Goal: Information Seeking & Learning: Learn about a topic

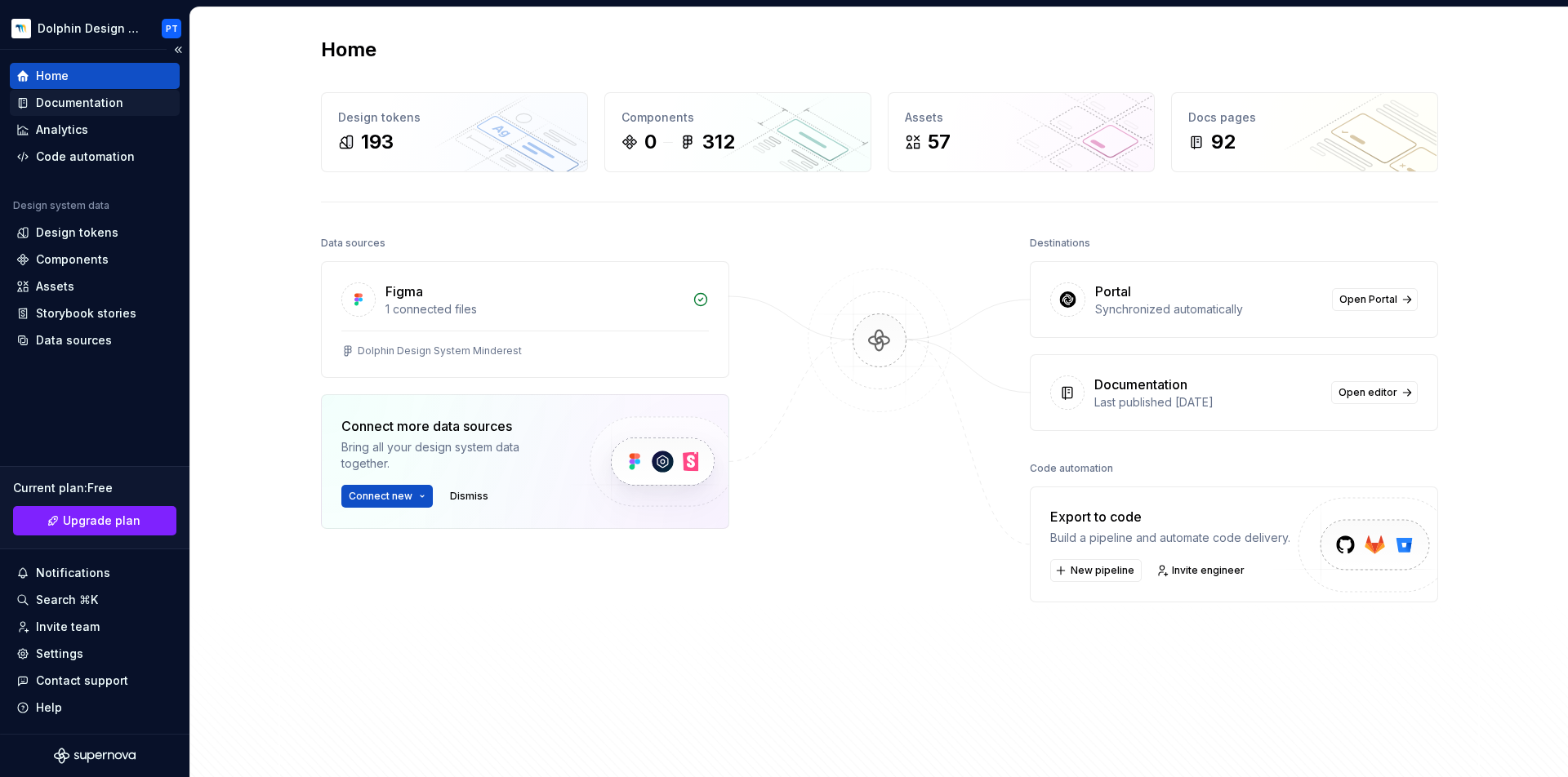
click at [131, 106] on div "Documentation" at bounding box center [95, 102] width 157 height 16
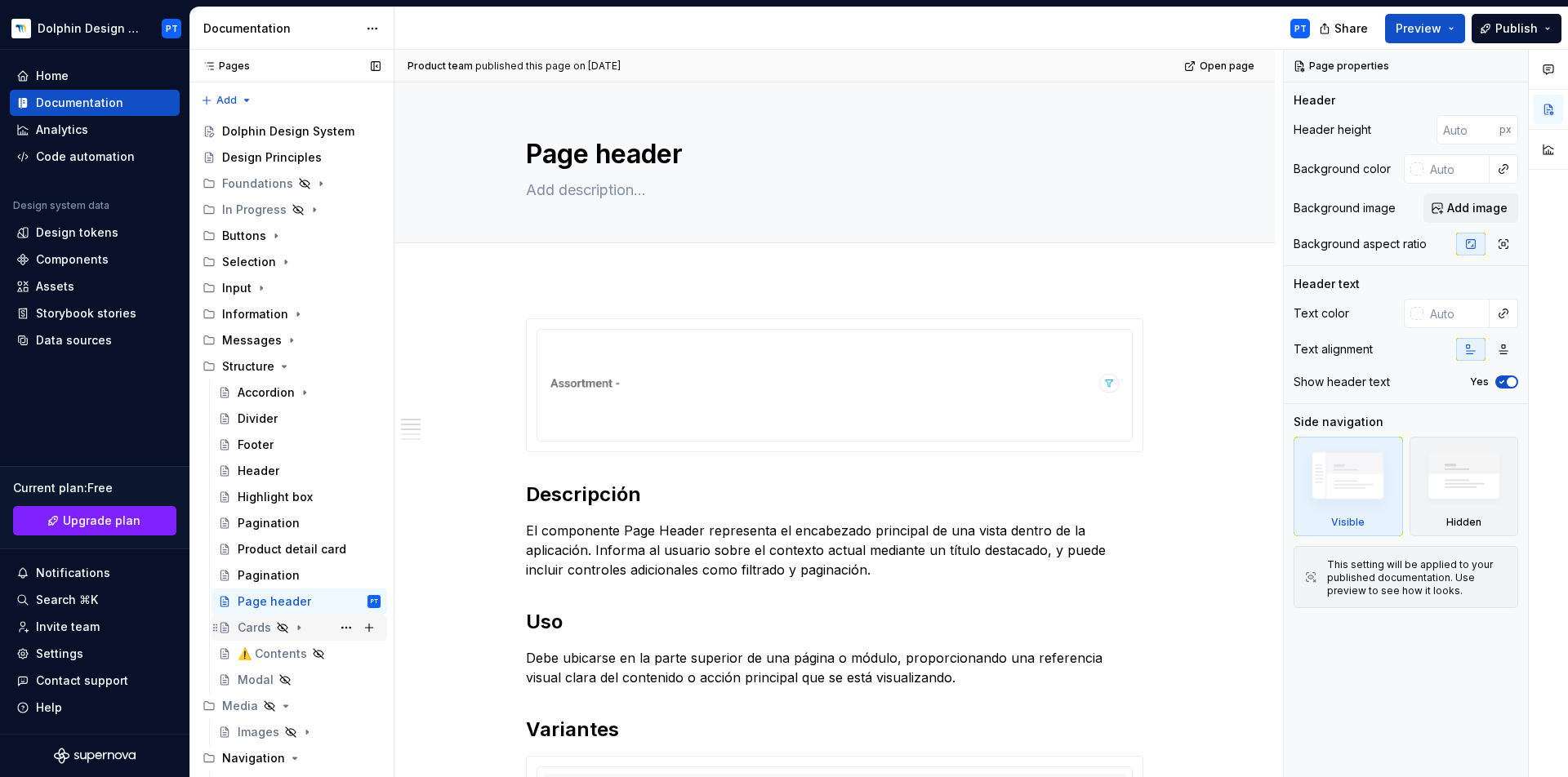
scroll to position [49, 0]
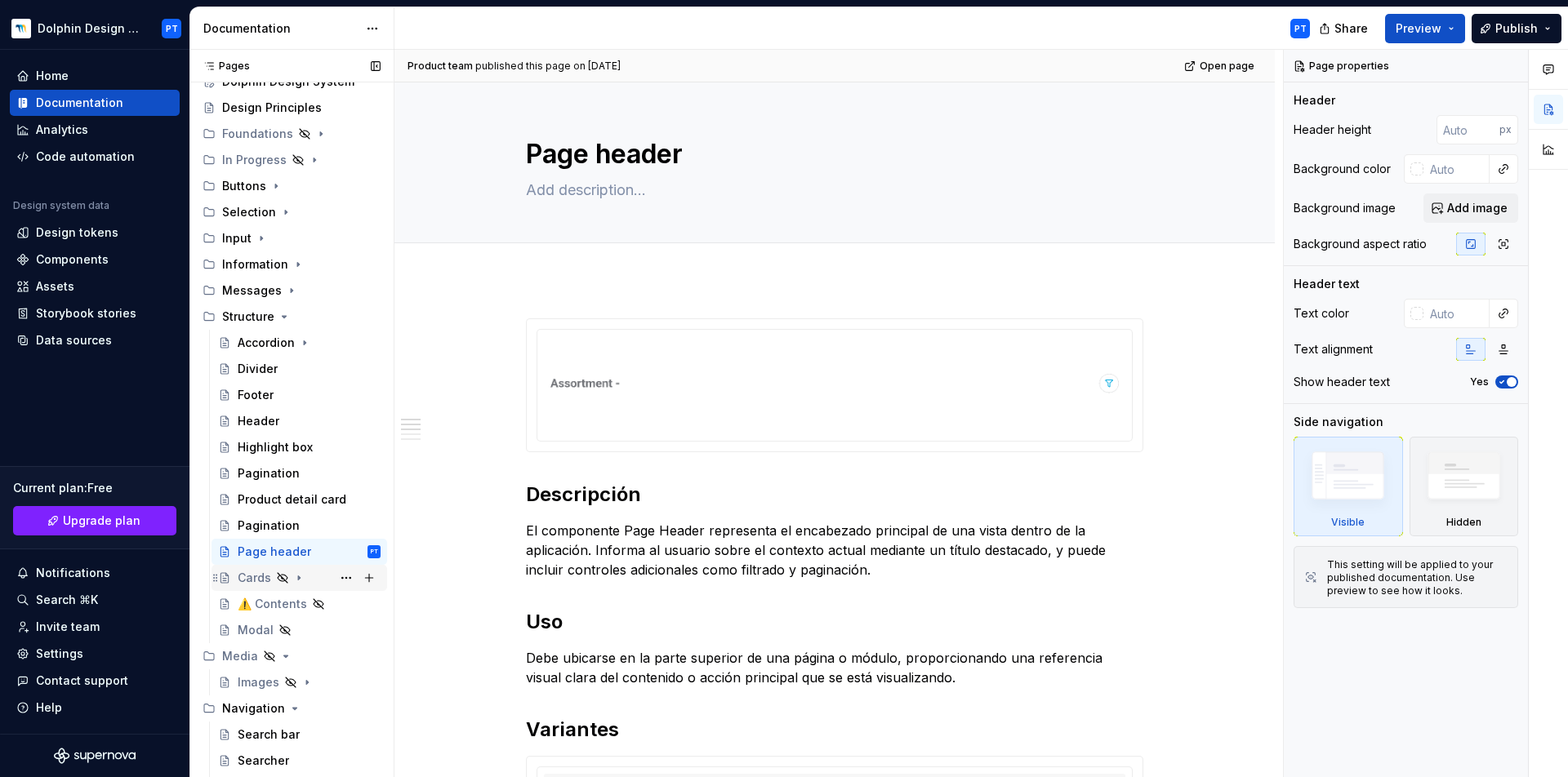
click at [251, 580] on div "Cards" at bounding box center [254, 577] width 34 height 16
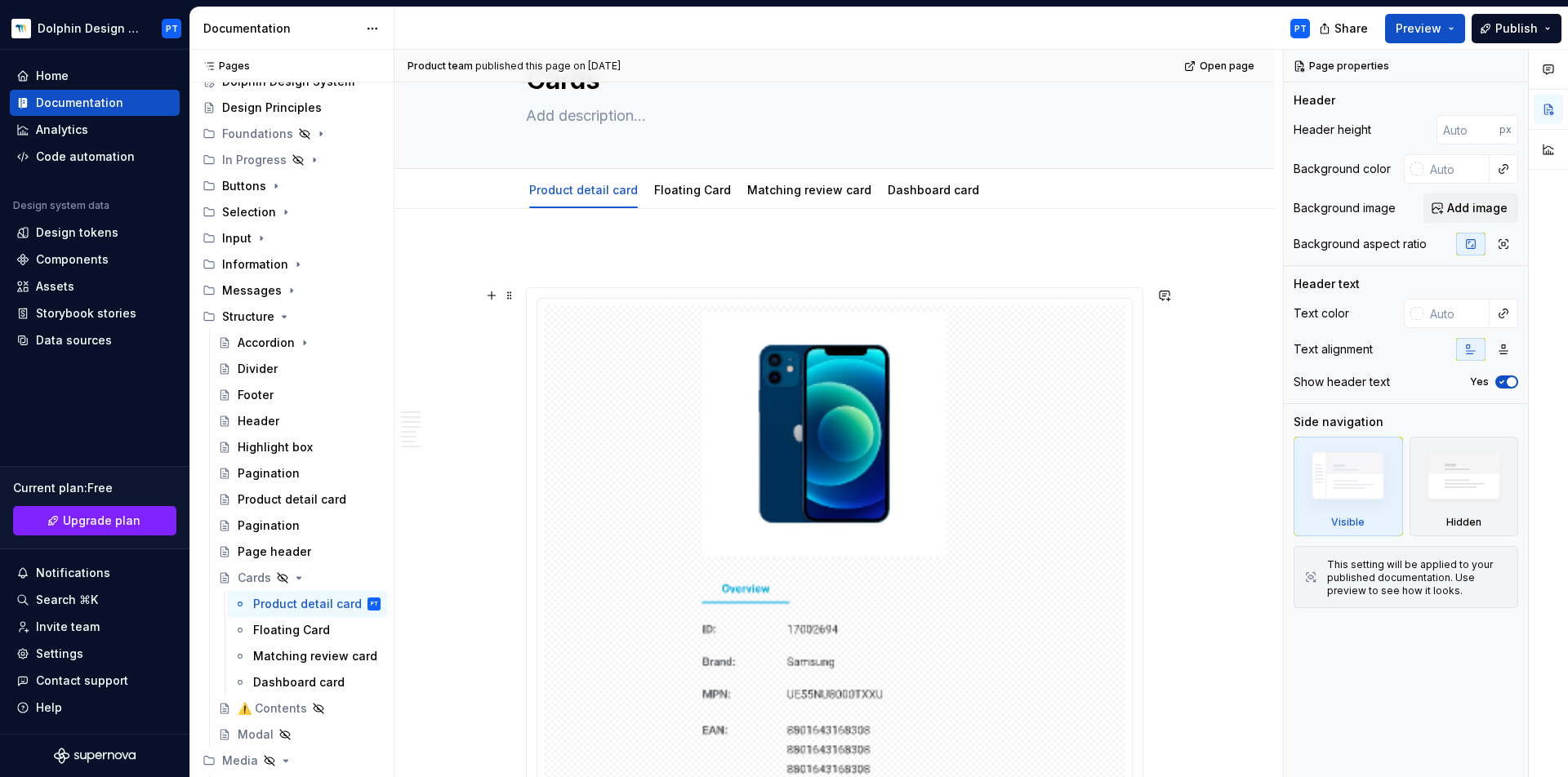
scroll to position [78, 0]
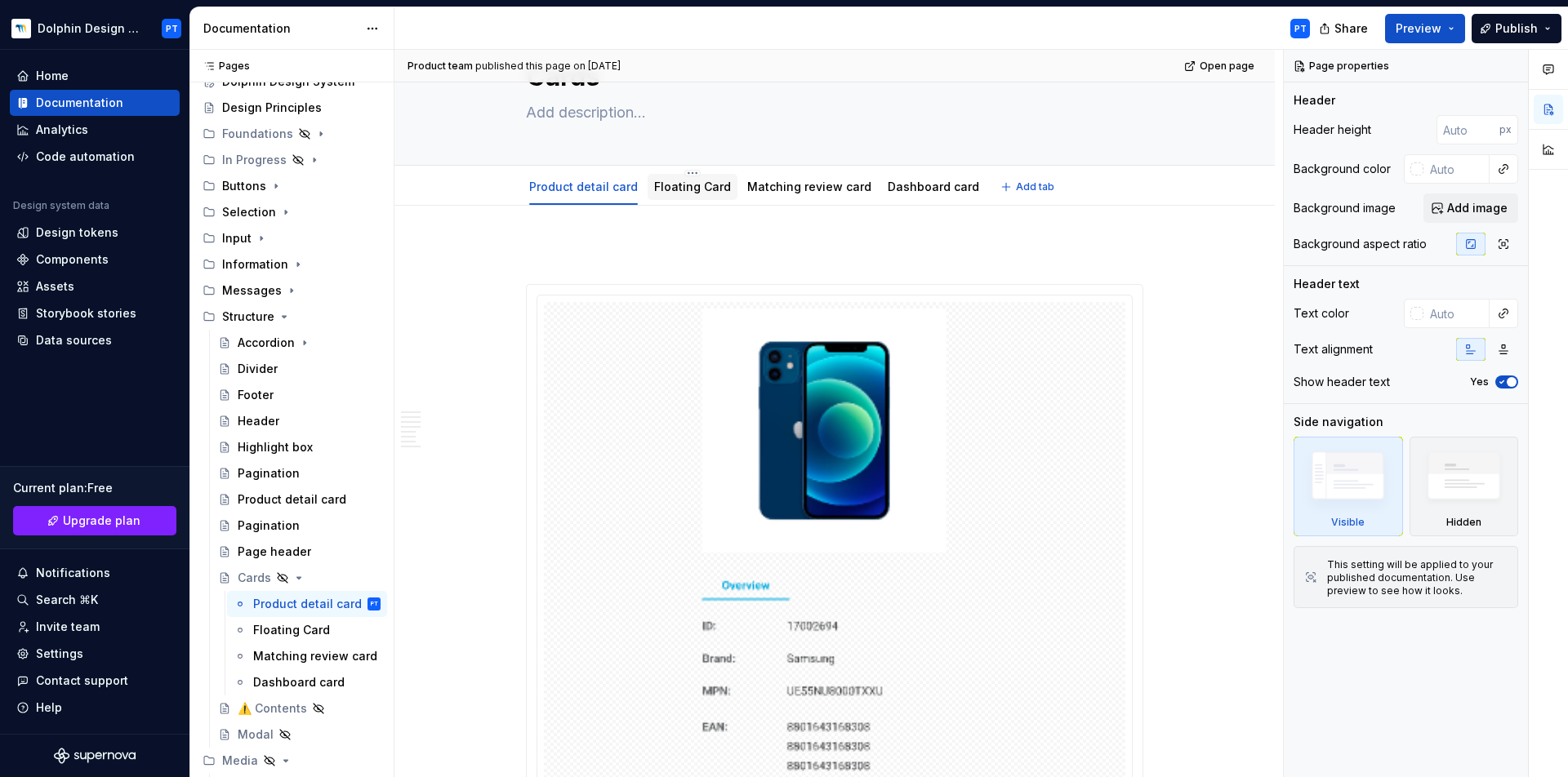
click at [688, 184] on link "Floating Card" at bounding box center [693, 186] width 77 height 14
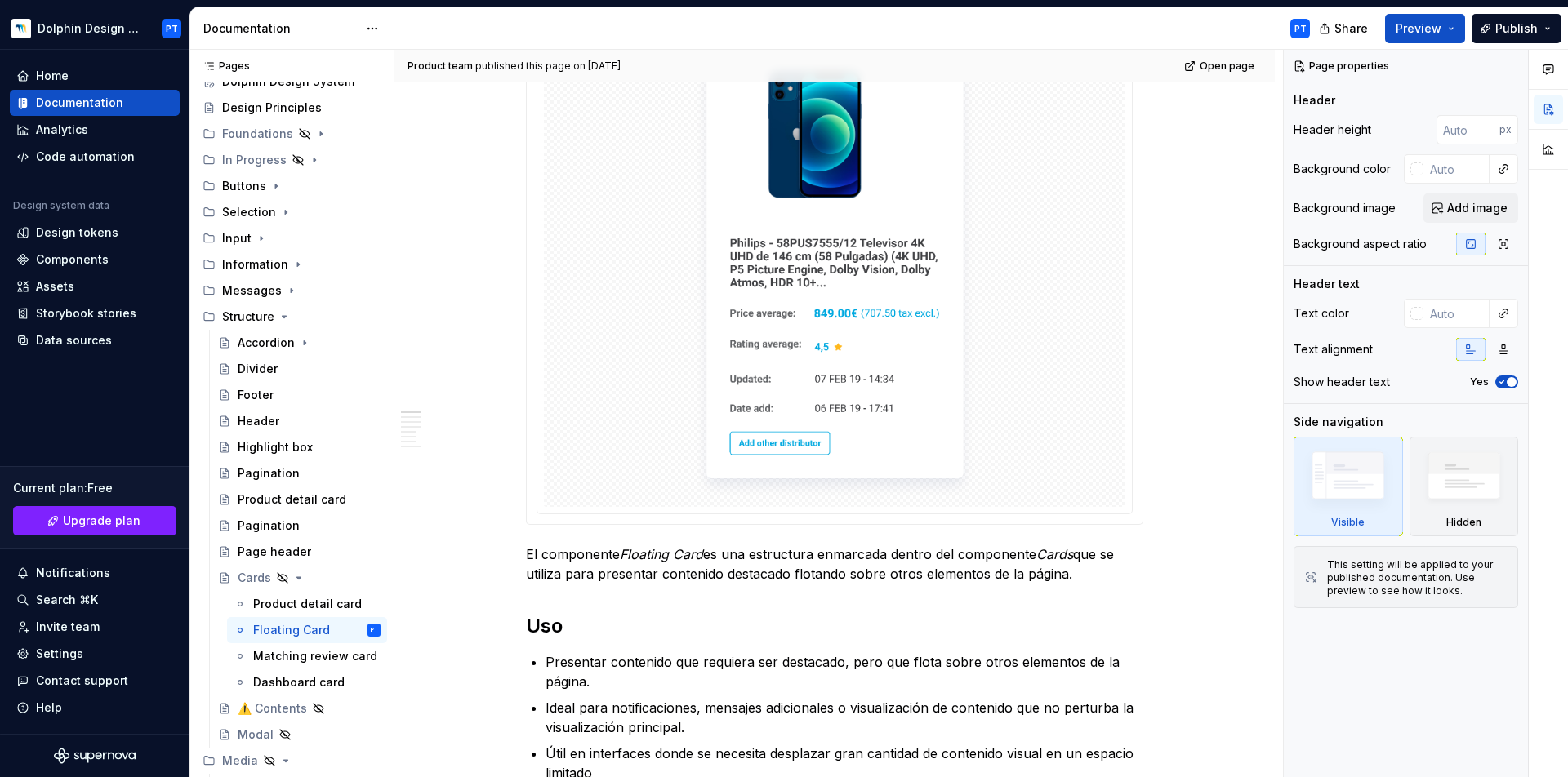
scroll to position [162, 0]
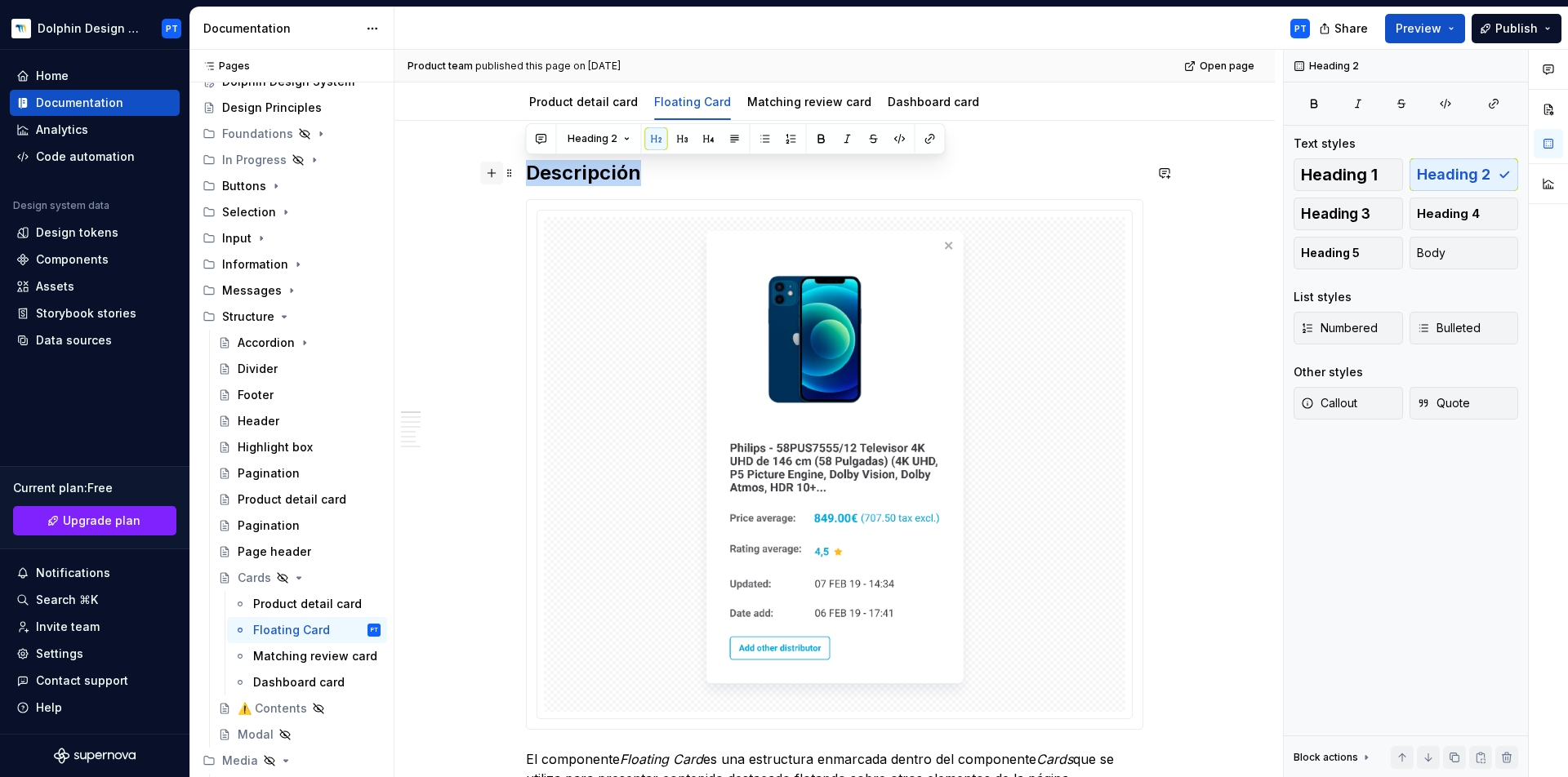
drag, startPoint x: 638, startPoint y: 170, endPoint x: 481, endPoint y: 174, distance: 157.1
copy h2 "Descripción"
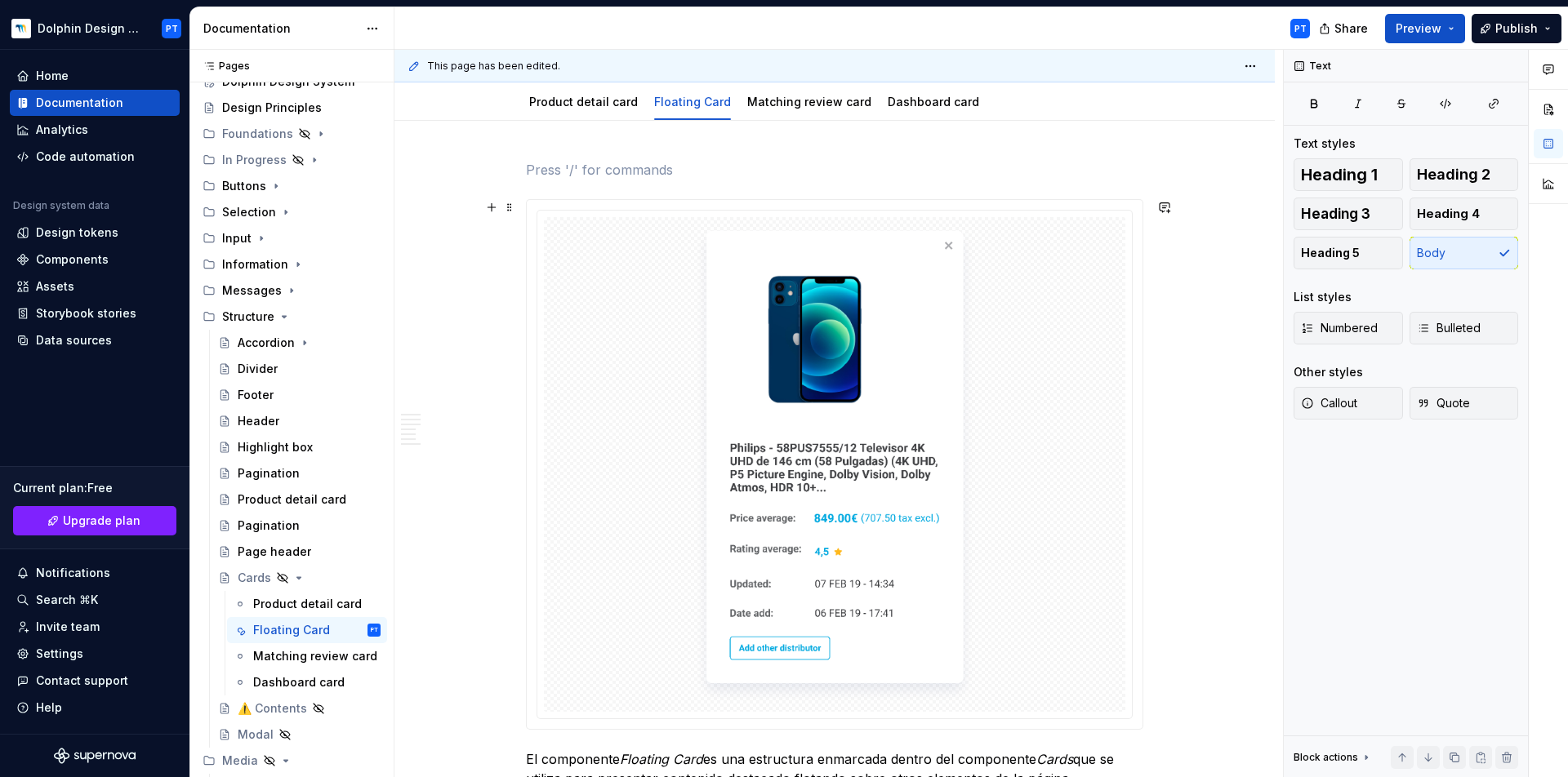
click at [683, 361] on div at bounding box center [835, 464] width 581 height 494
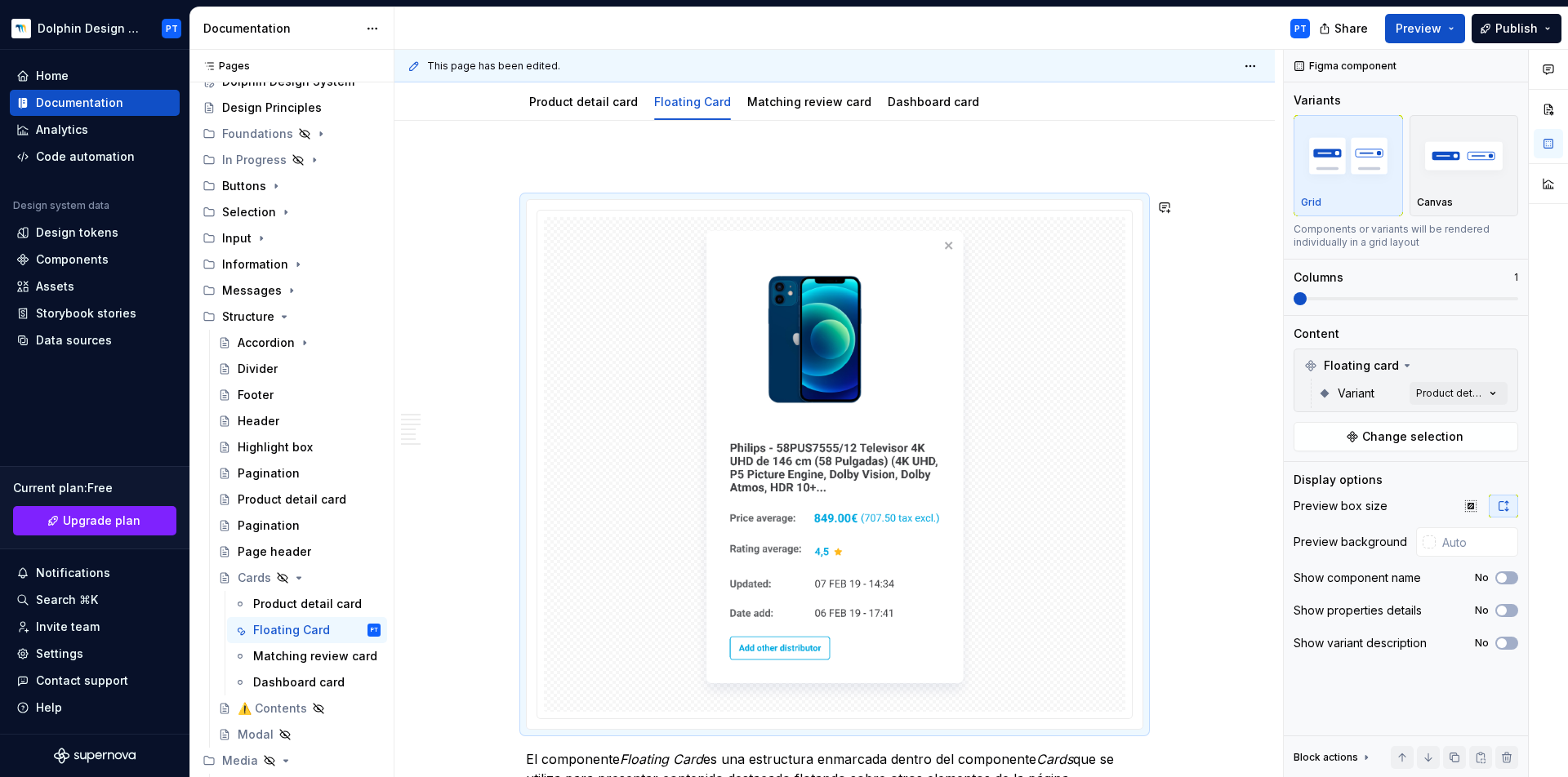
click at [542, 168] on p at bounding box center [834, 170] width 617 height 19
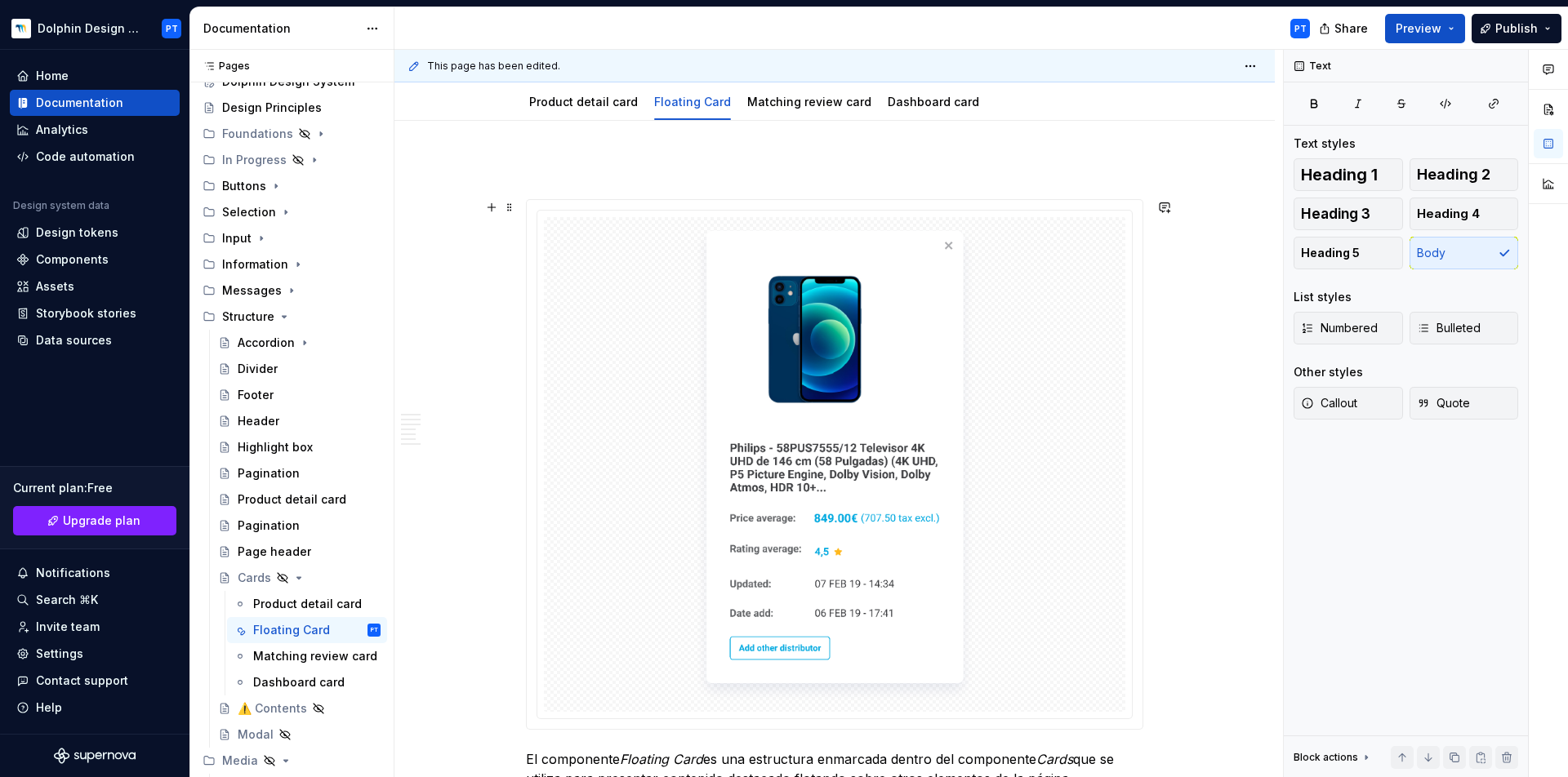
click at [512, 208] on span at bounding box center [510, 207] width 13 height 23
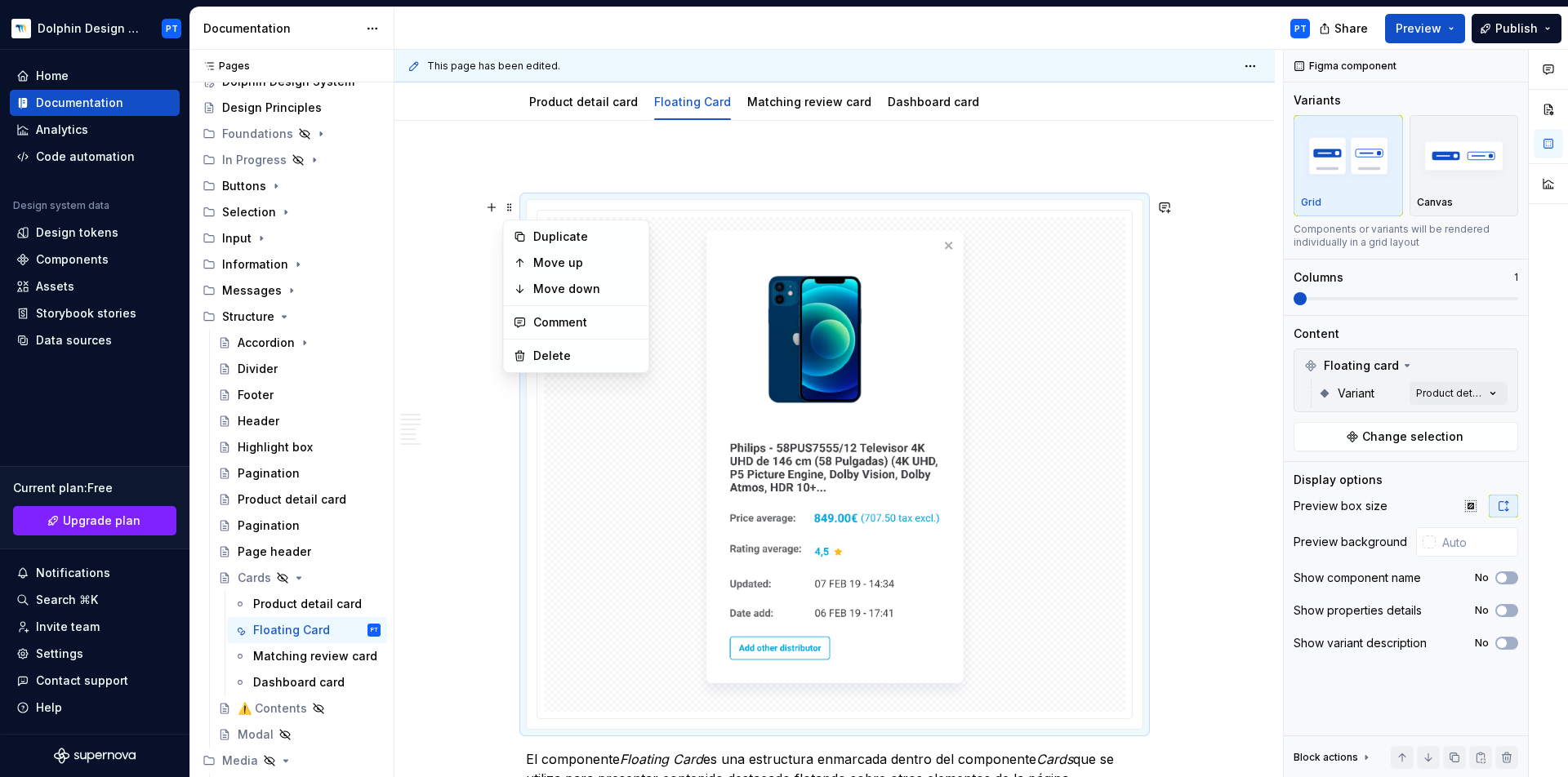
click at [550, 164] on p at bounding box center [834, 170] width 617 height 19
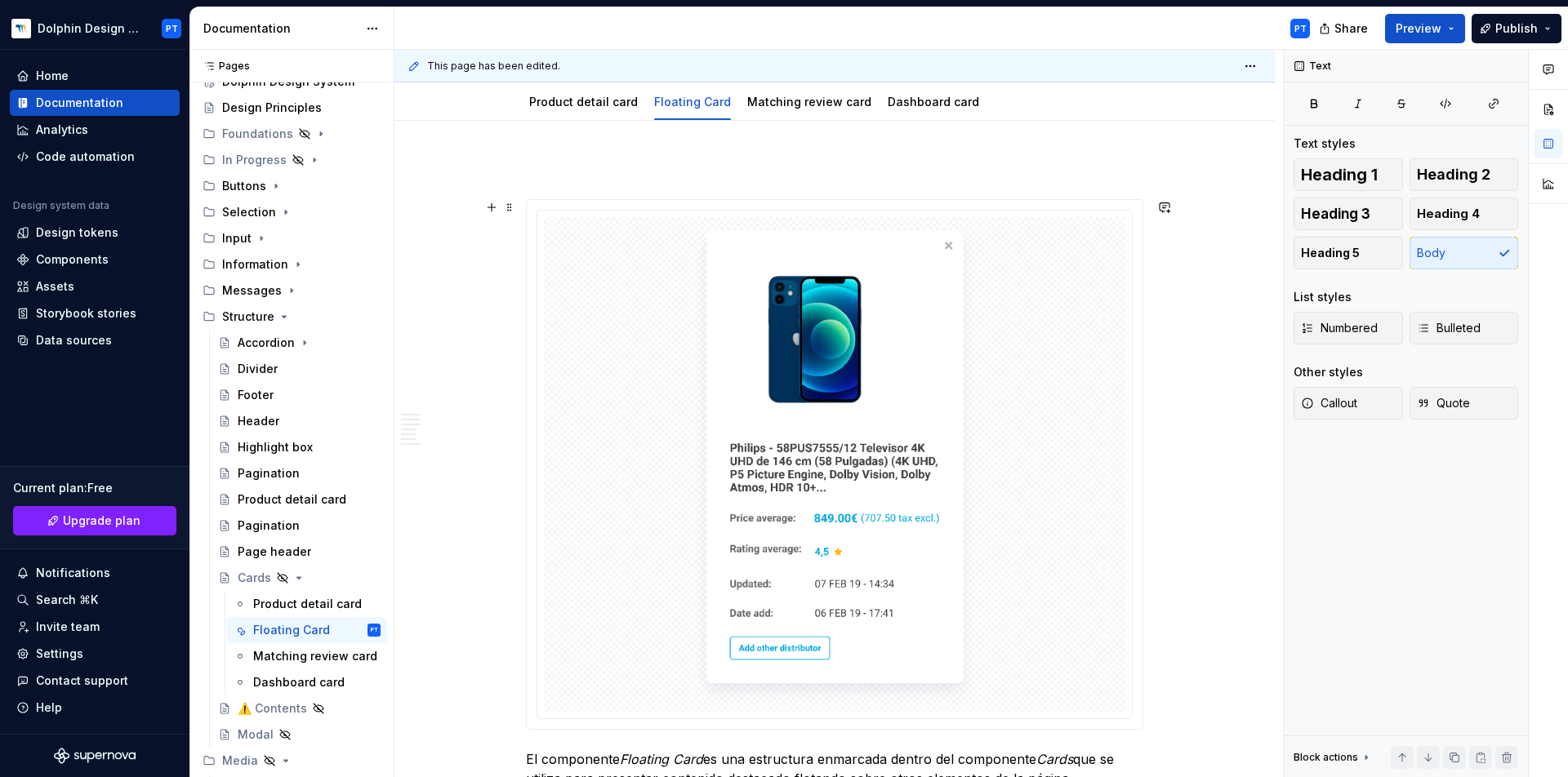
click at [640, 372] on div at bounding box center [835, 464] width 581 height 494
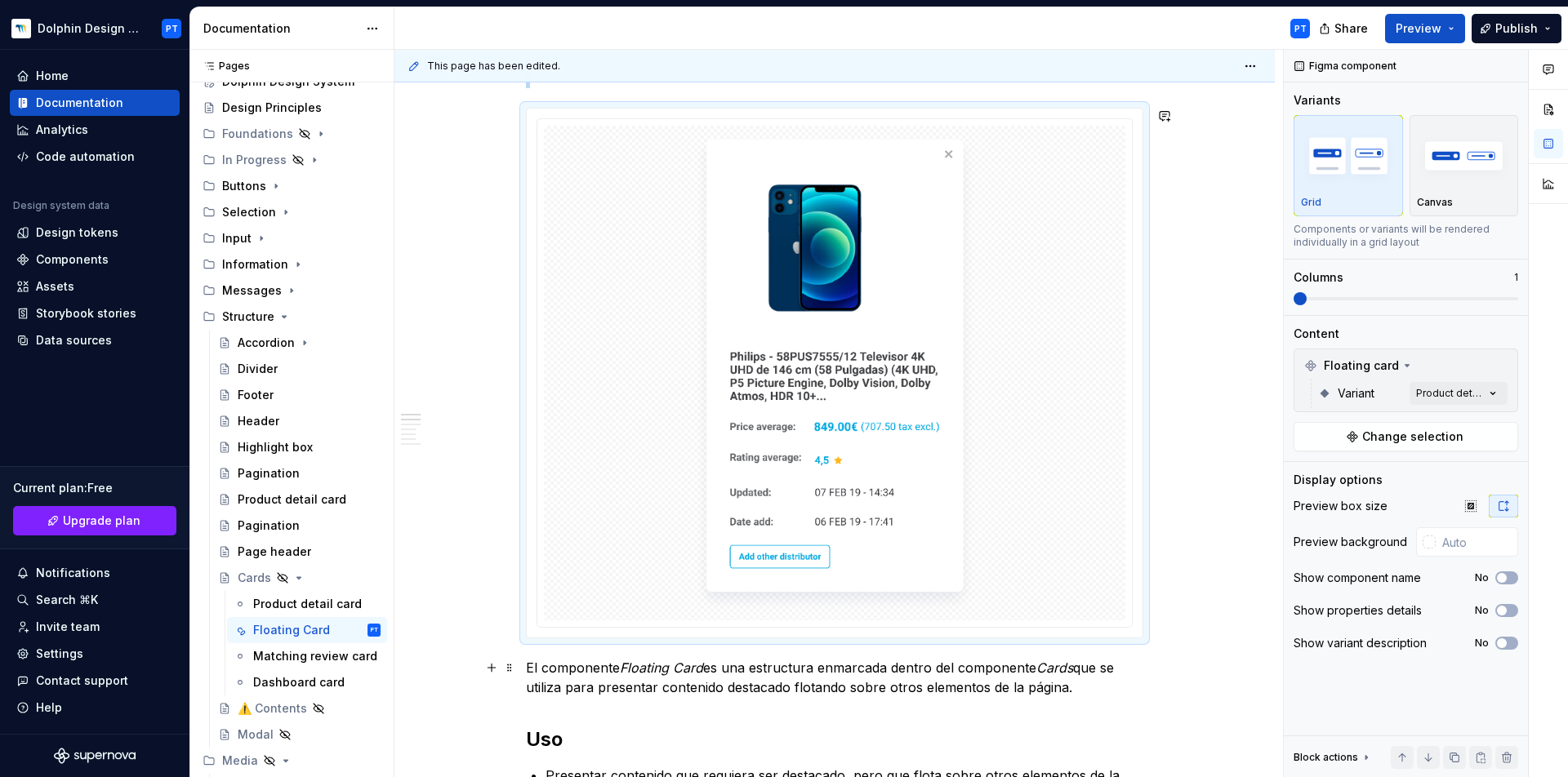
scroll to position [484, 0]
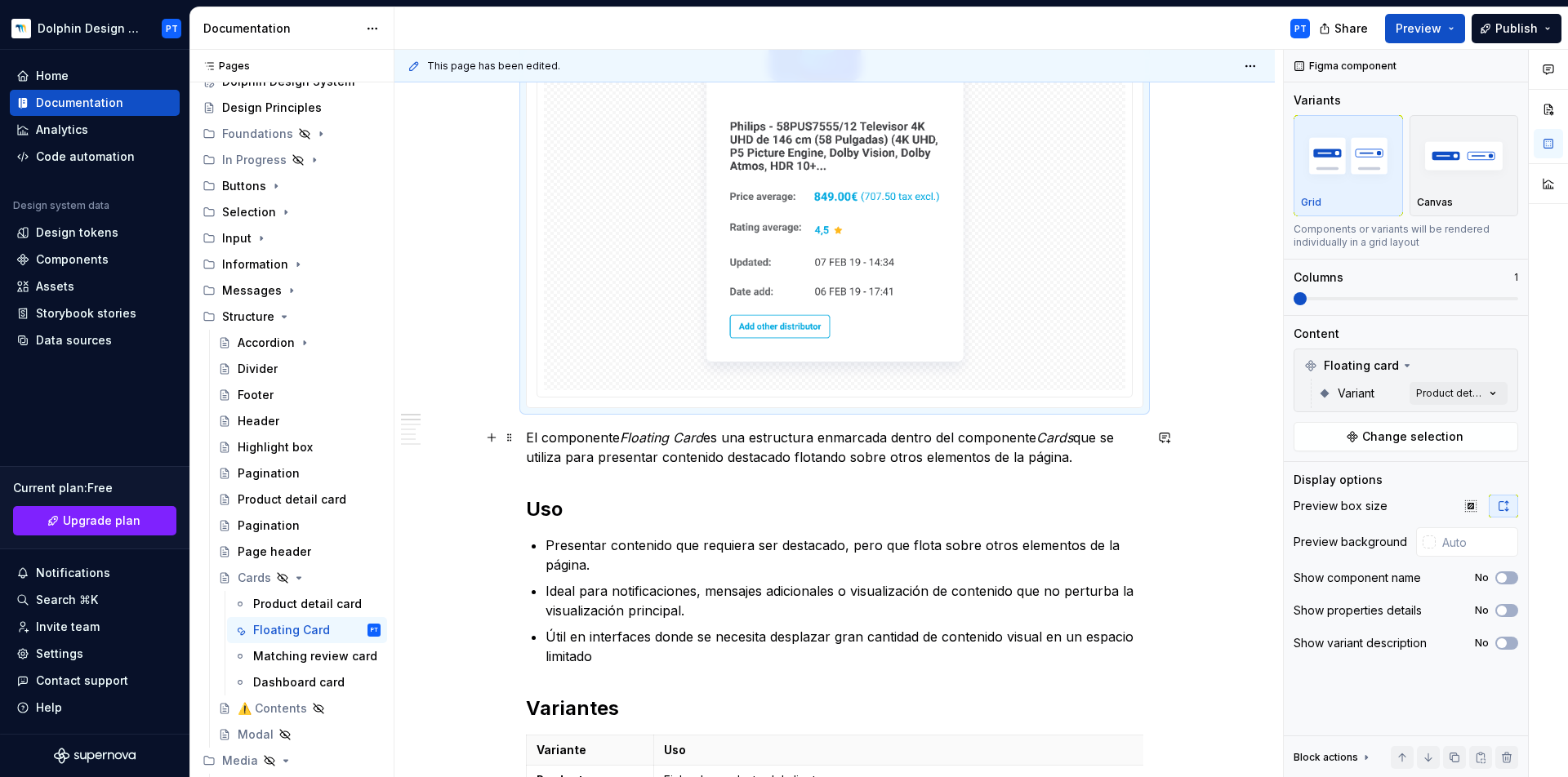
click at [526, 439] on p "El componente Floating Card es una estructura enmarcada dentro del componente C…" at bounding box center [834, 448] width 617 height 39
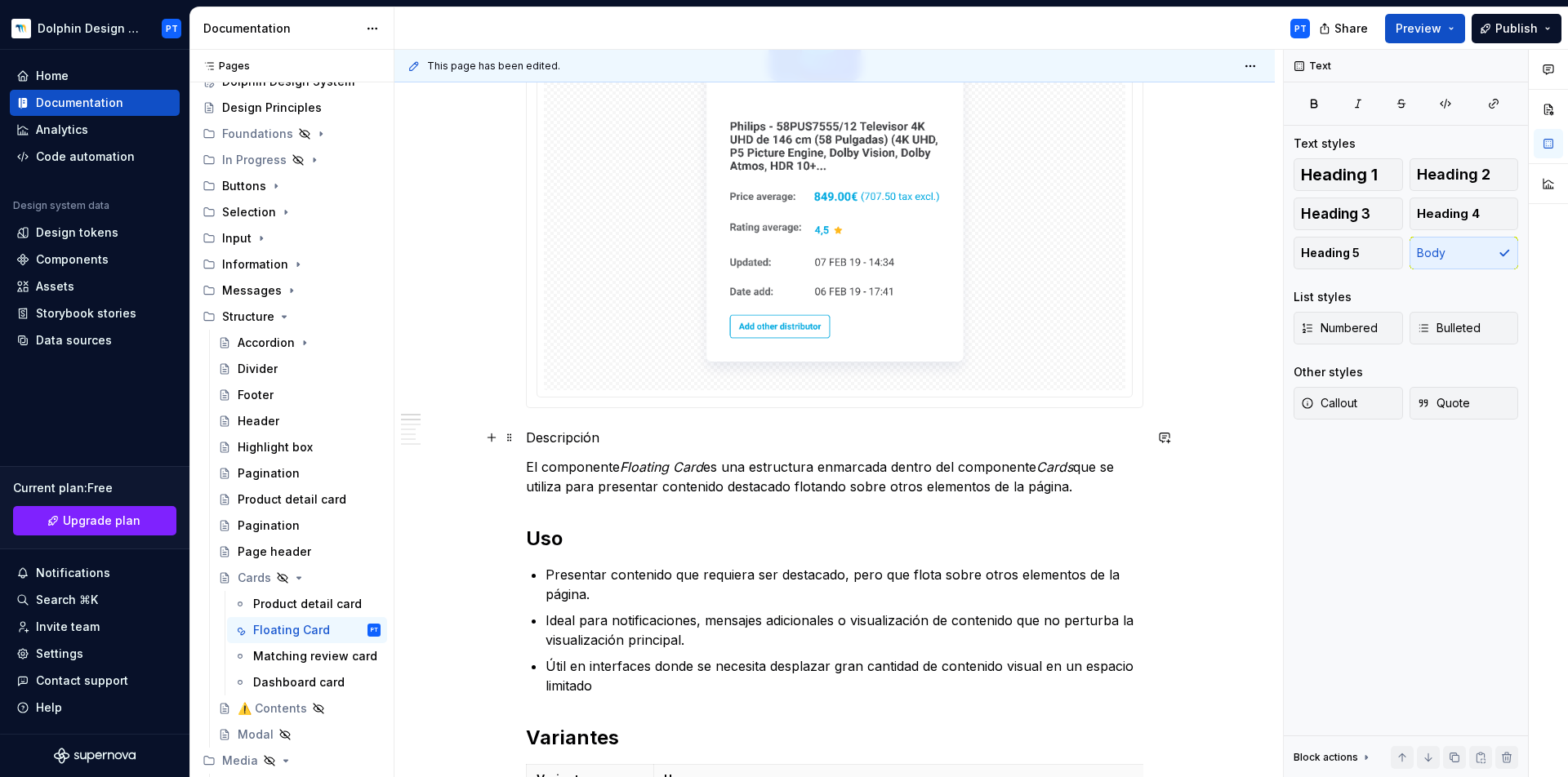
click at [544, 443] on p "Descripción" at bounding box center [834, 438] width 617 height 19
click at [1449, 168] on span "Heading 2" at bounding box center [1453, 175] width 73 height 16
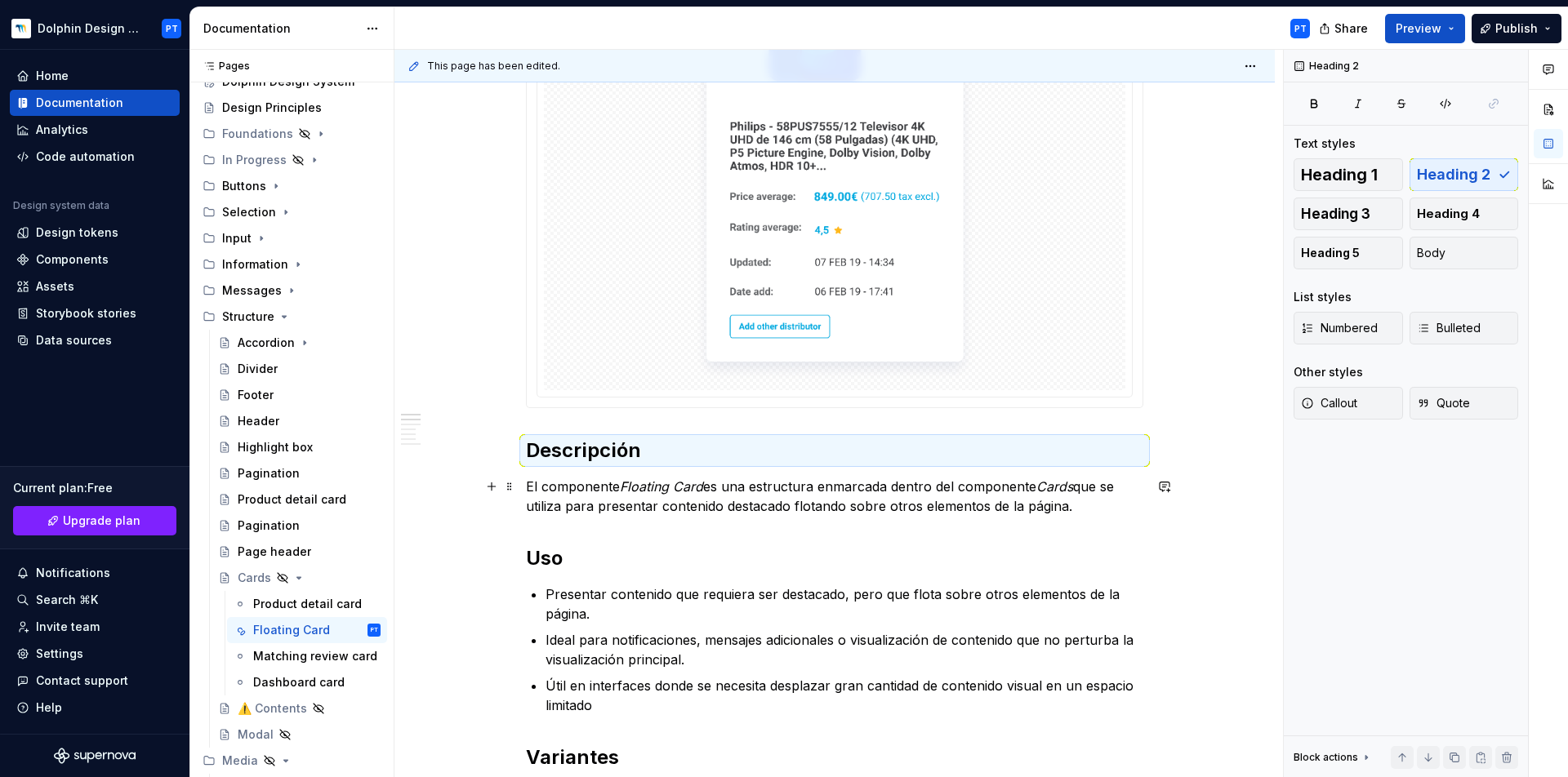
click at [661, 504] on p "El componente Floating Card es una estructura enmarcada dentro del componente C…" at bounding box center [834, 496] width 617 height 39
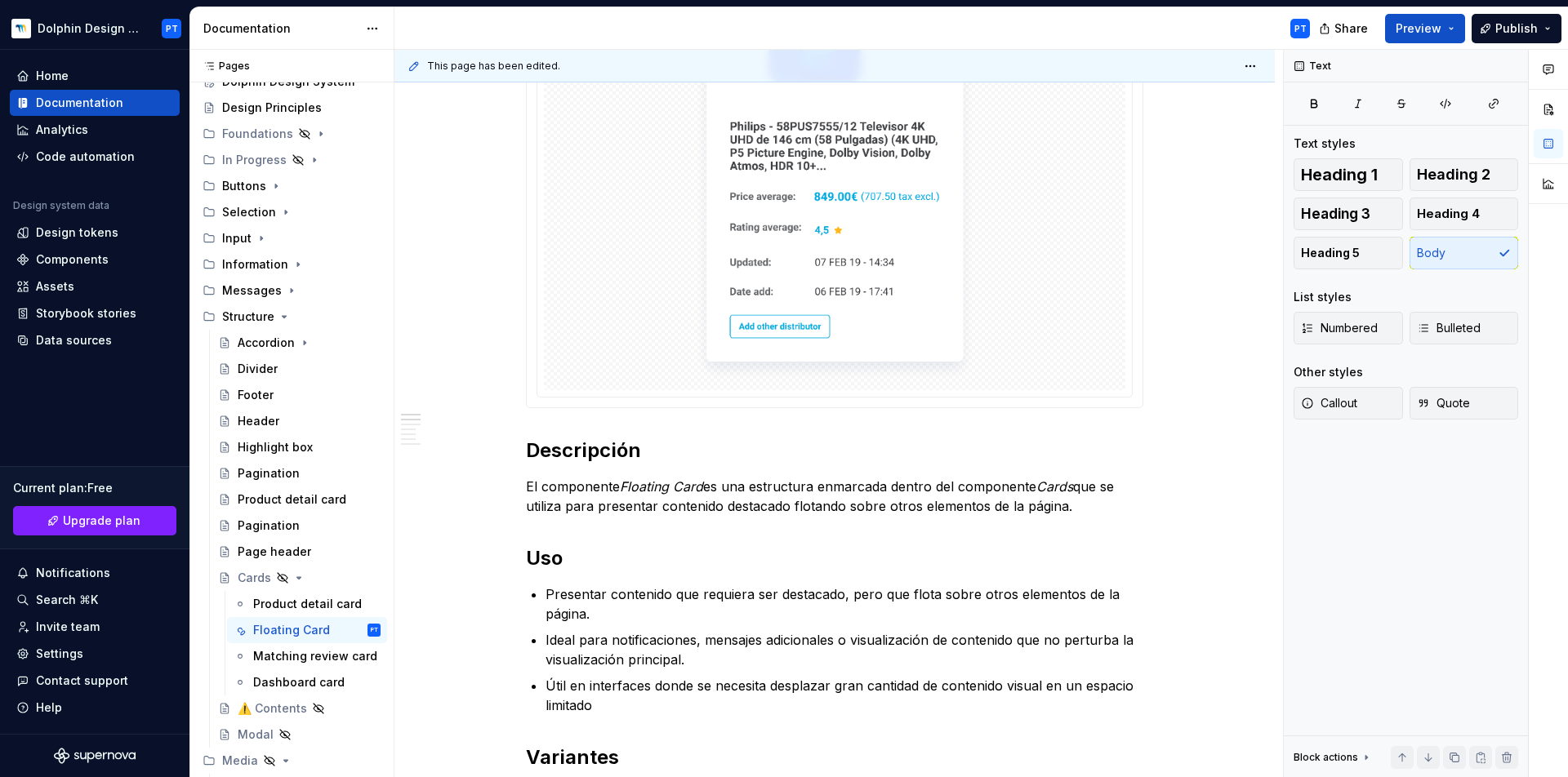
scroll to position [0, 0]
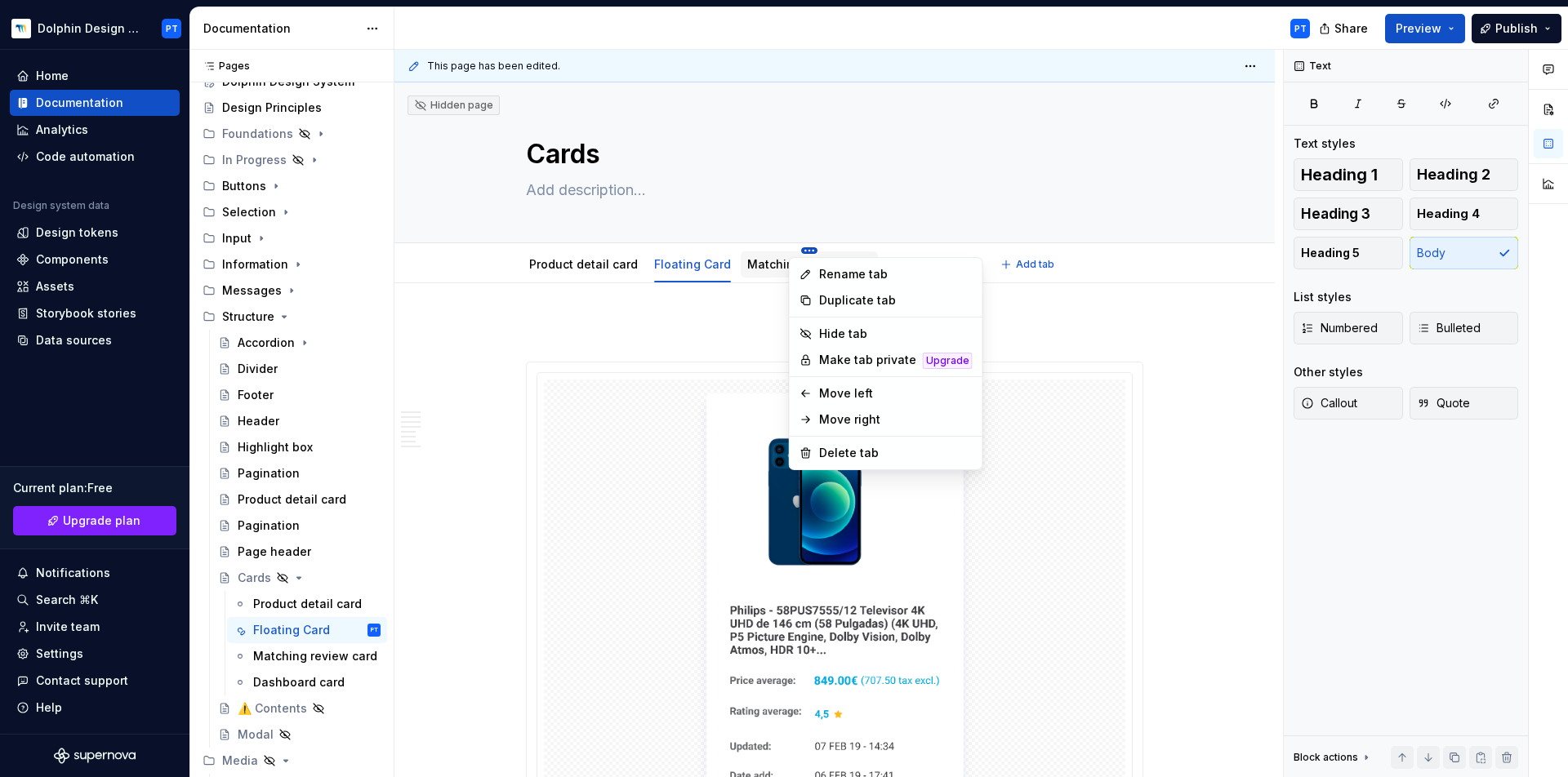
click at [794, 251] on html "Dolphin Design System PT Home Documentation Analytics Code automation Design sy…" at bounding box center [784, 388] width 1568 height 777
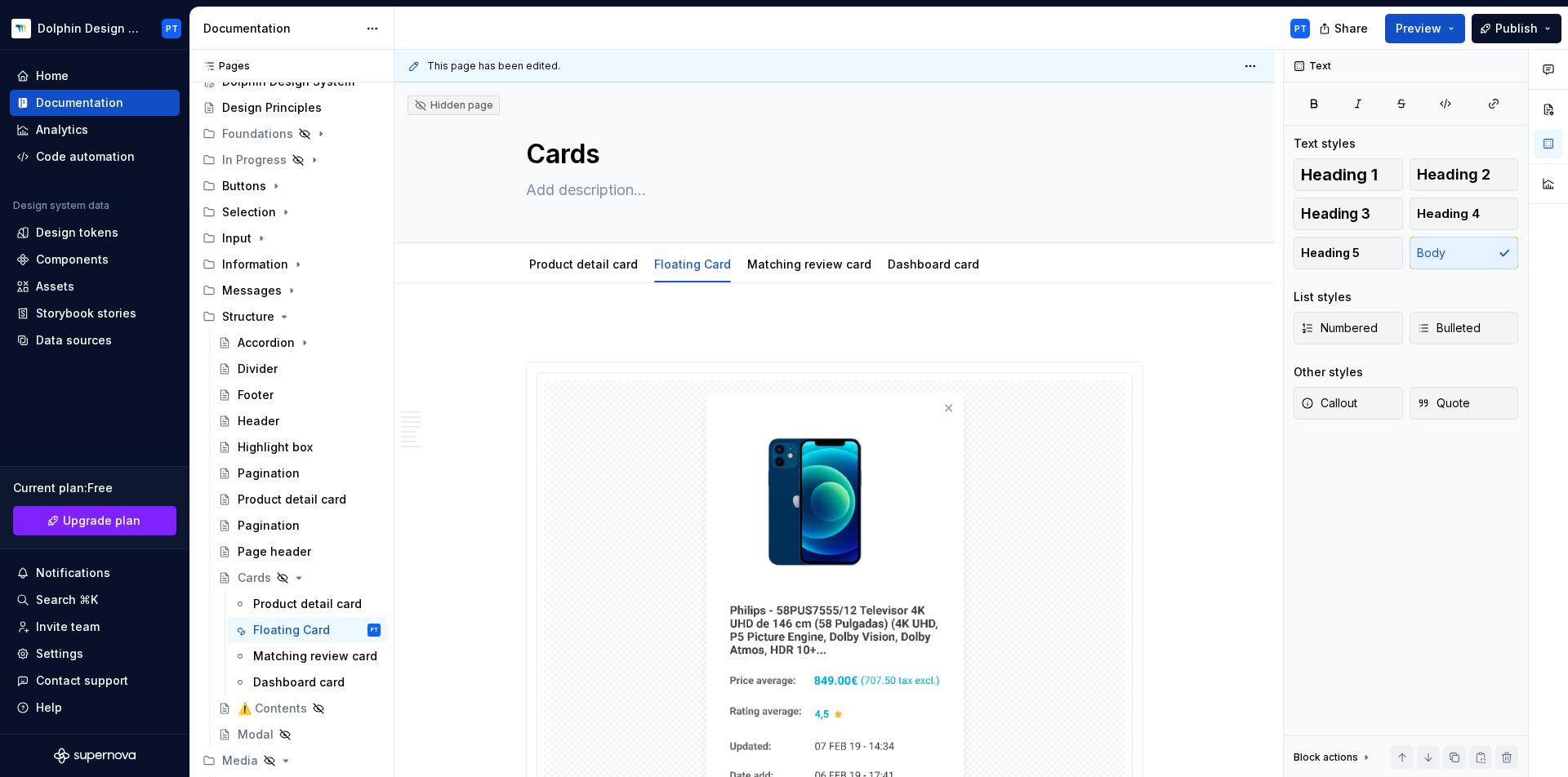
click at [784, 261] on html "Dolphin Design System PT Home Documentation Analytics Code automation Design sy…" at bounding box center [784, 388] width 1568 height 777
click at [799, 251] on html "Dolphin Design System PT Home Documentation Analytics Code automation Design sy…" at bounding box center [784, 388] width 1568 height 777
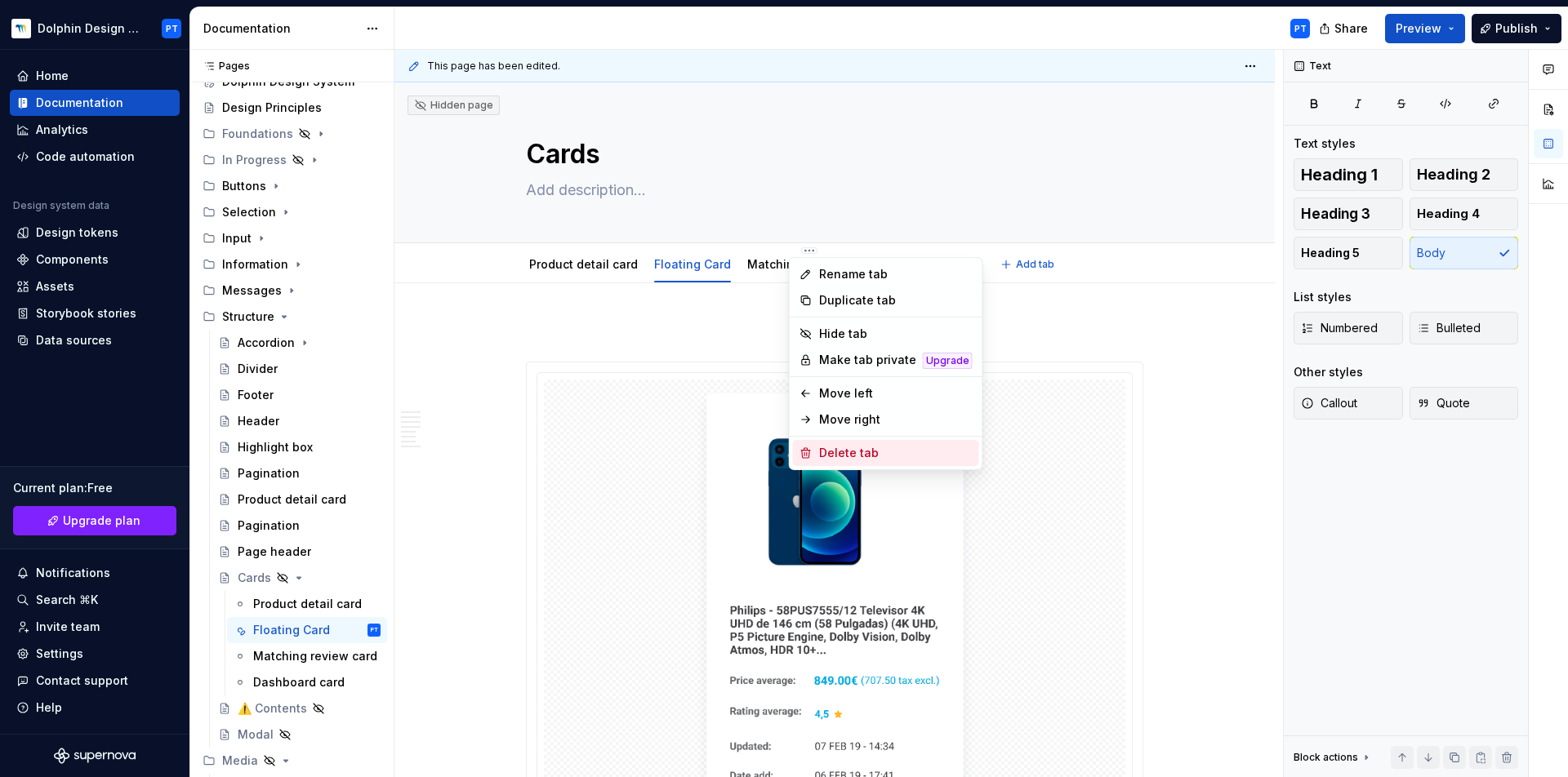
click at [835, 449] on div "Delete tab" at bounding box center [896, 453] width 154 height 16
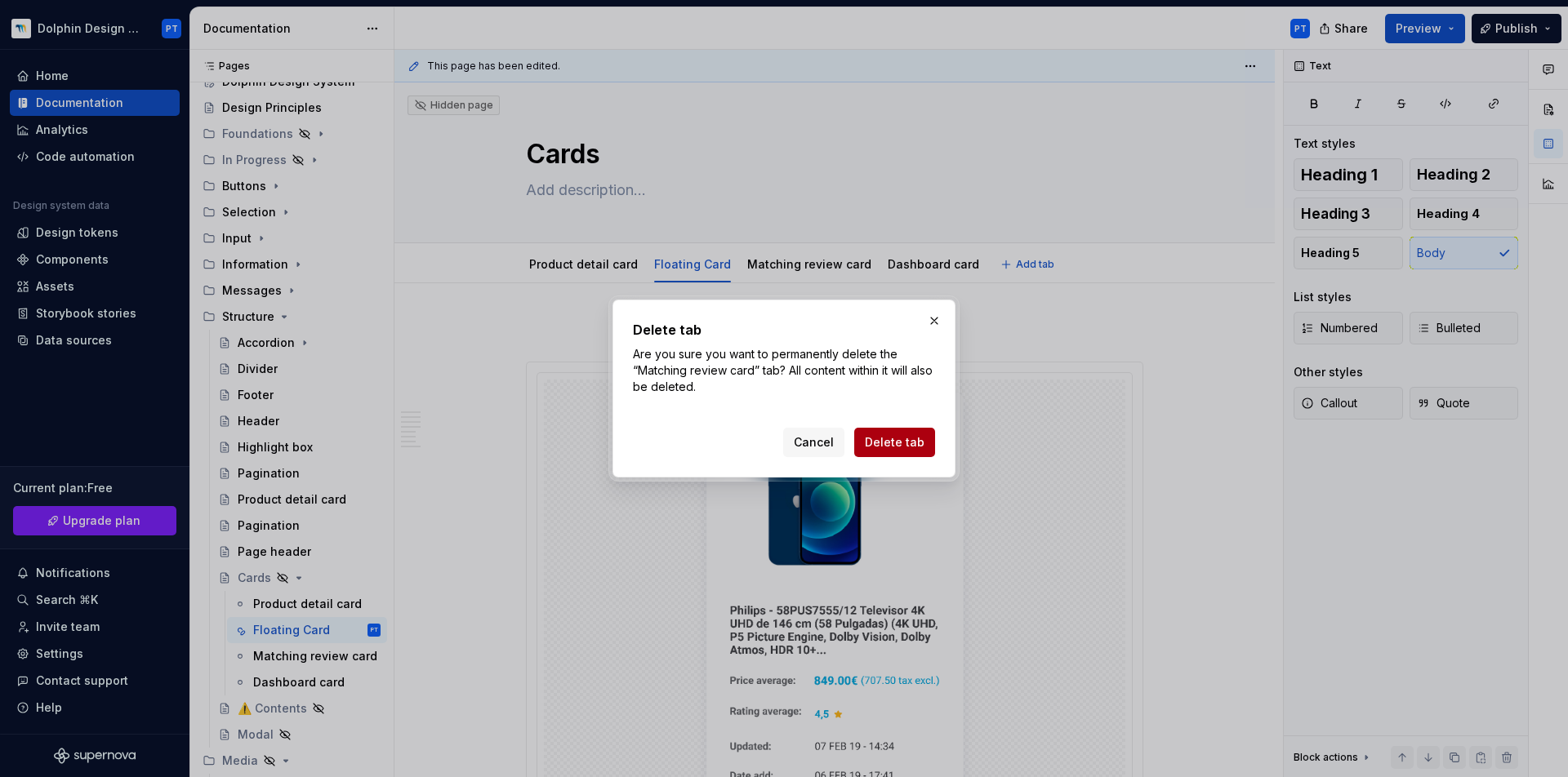
click at [917, 436] on span "Delete tab" at bounding box center [894, 442] width 59 height 16
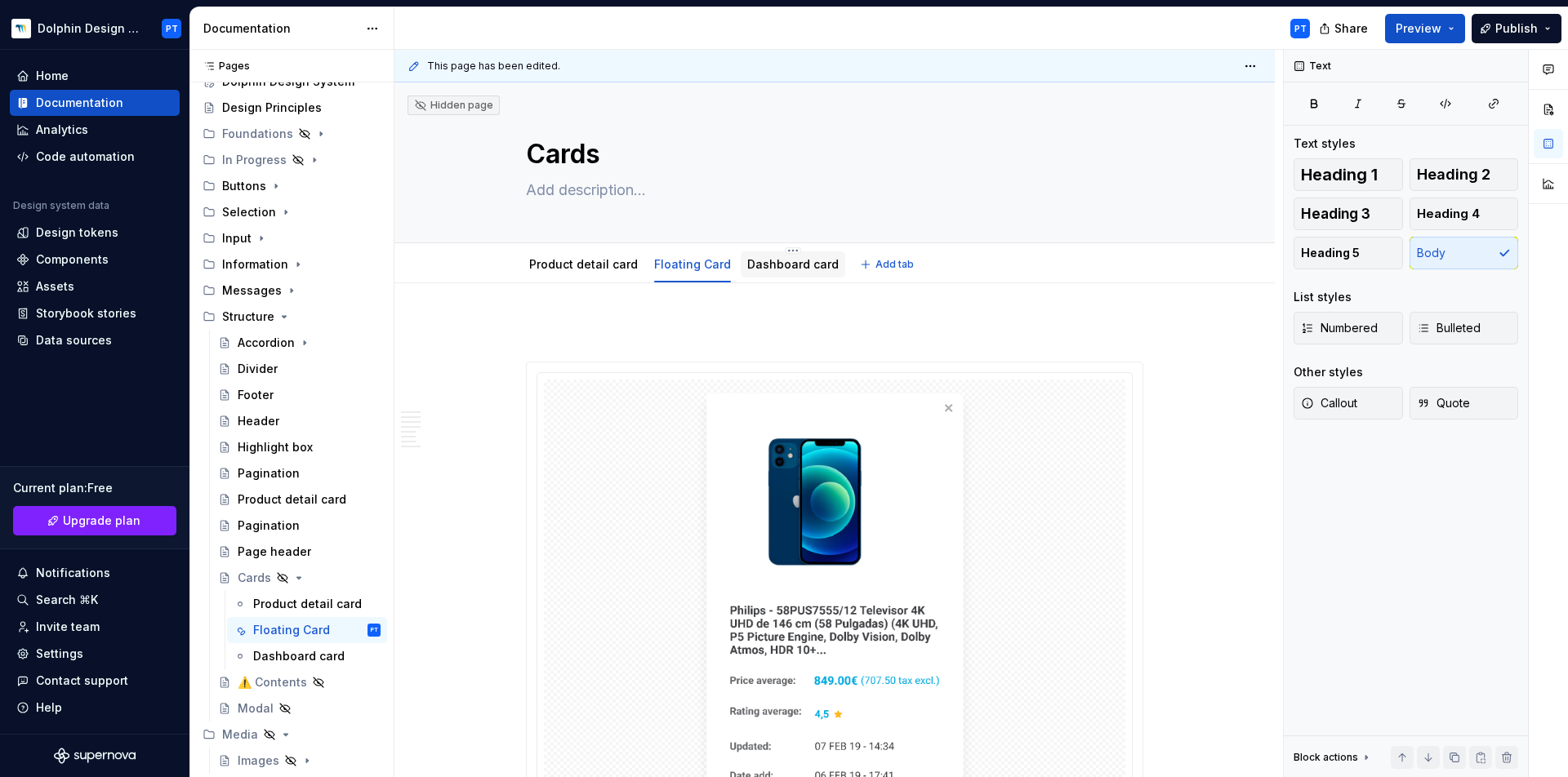
click at [794, 268] on link "Dashboard card" at bounding box center [793, 264] width 92 height 14
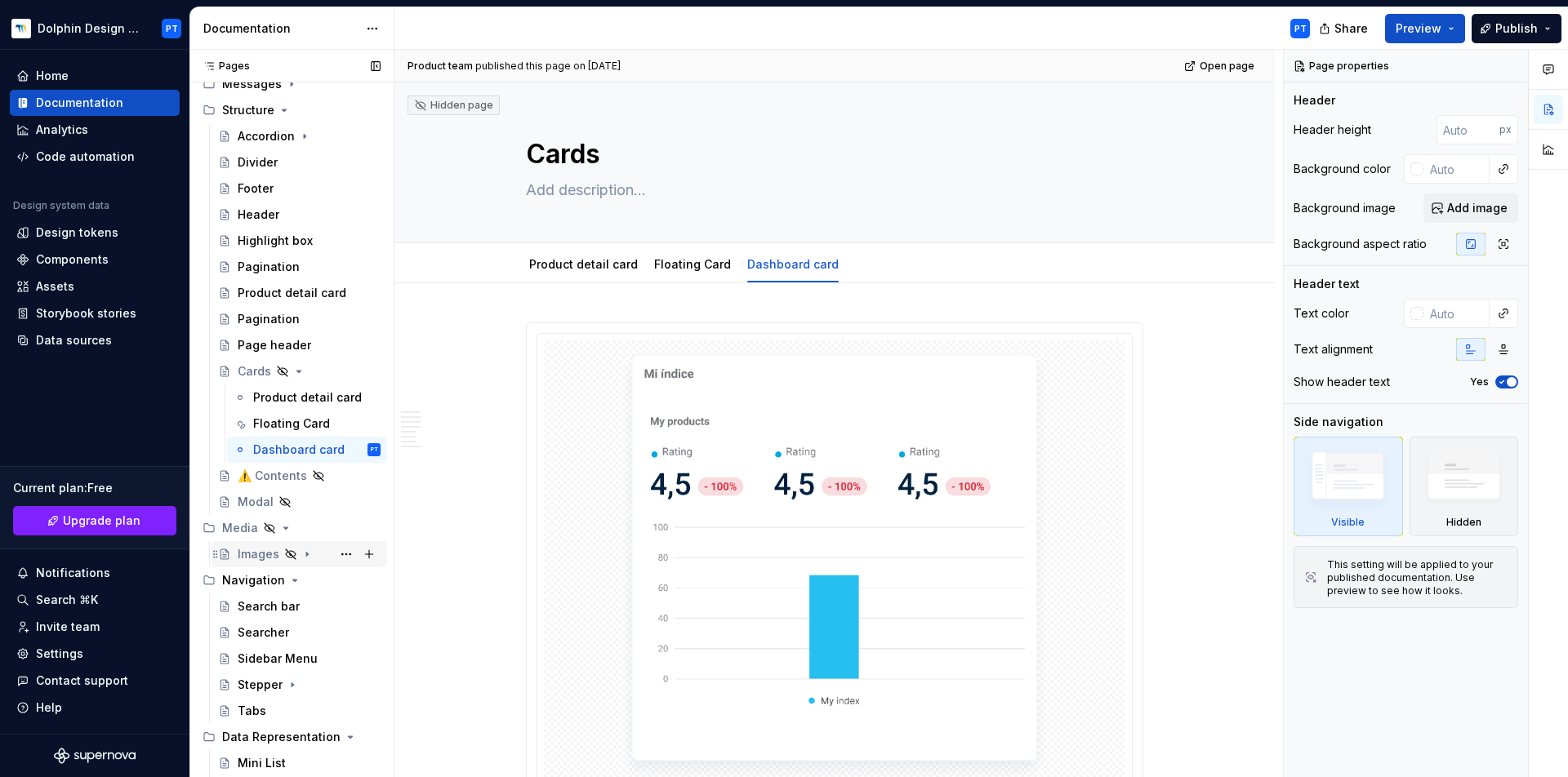
scroll to position [292, 0]
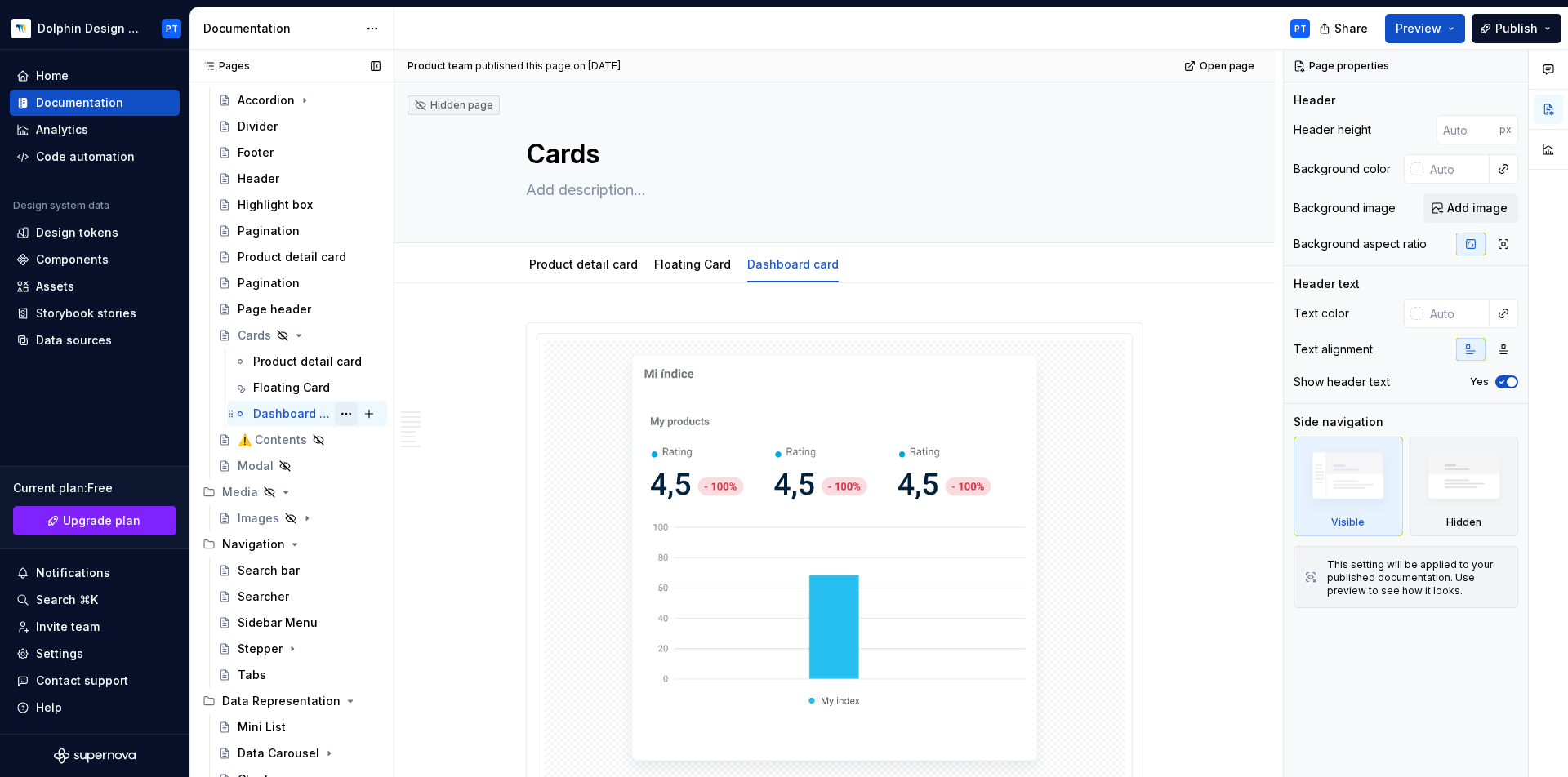
click at [341, 412] on button "Page tree" at bounding box center [346, 414] width 23 height 23
click at [288, 417] on div "Pages Pages Add Accessibility guide for tree Page tree. Navigate the tree with …" at bounding box center [292, 417] width 204 height 735
type textarea "*"
type textarea "Dashboard card"
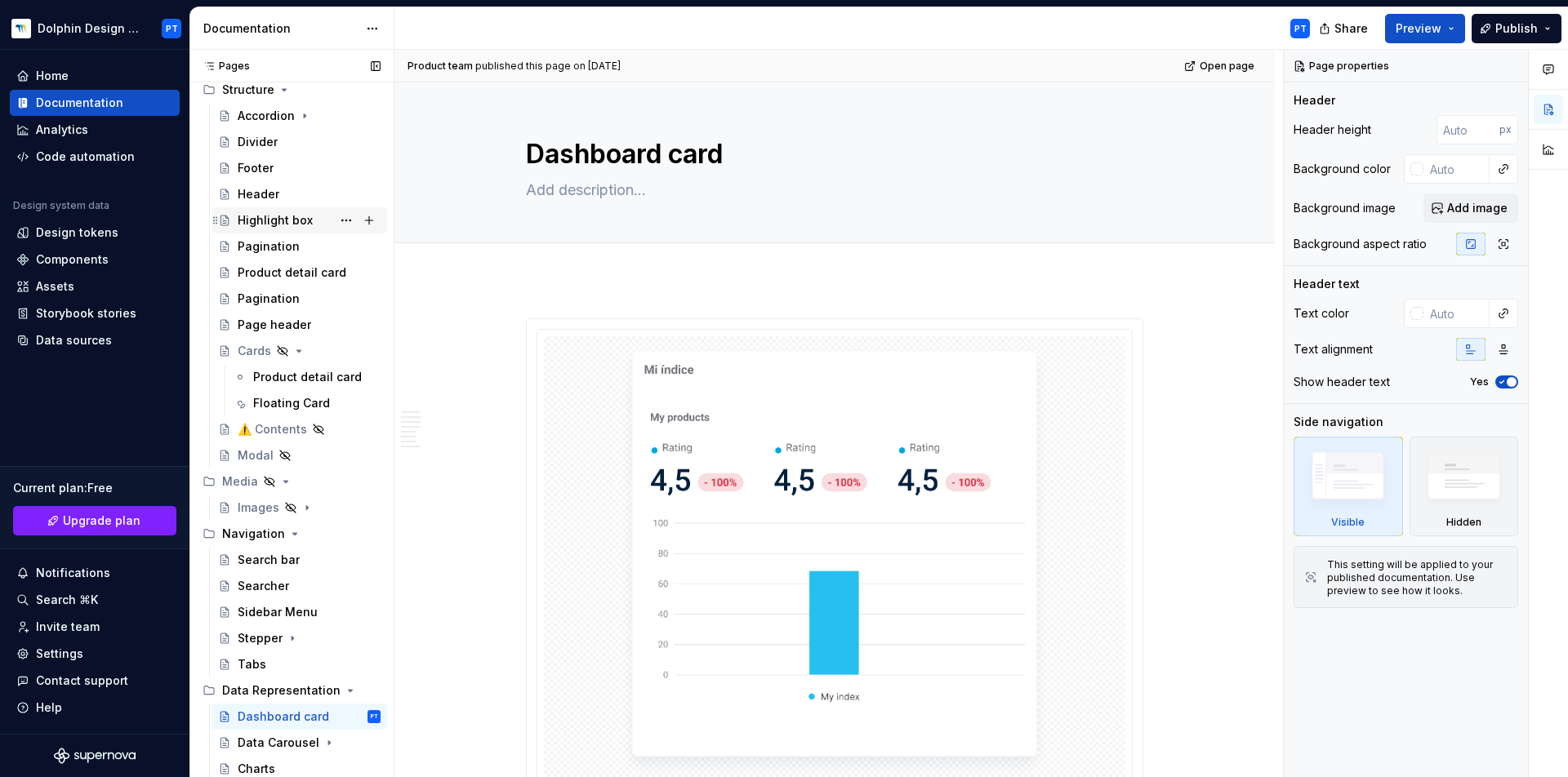
scroll to position [513, 0]
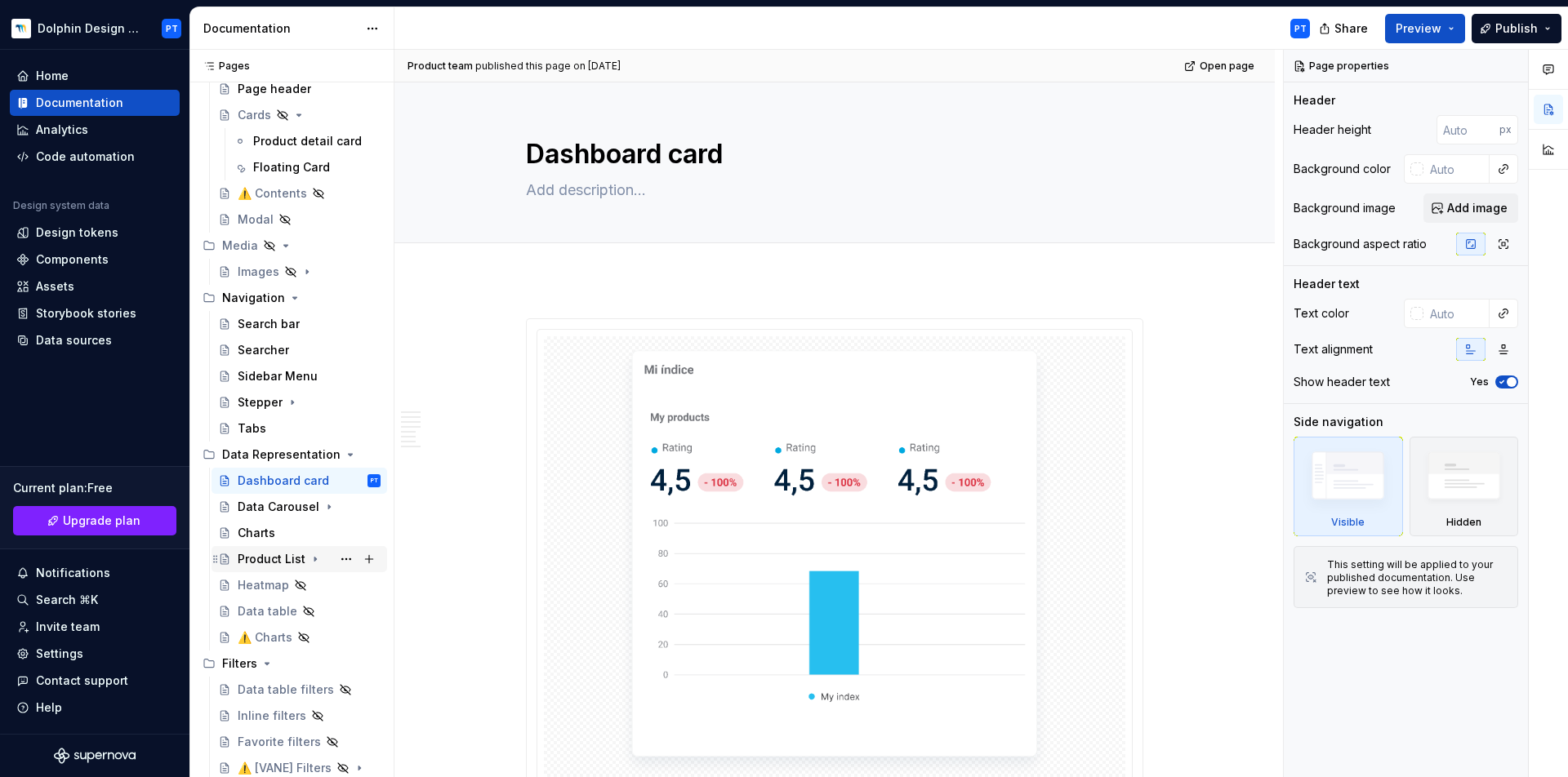
click at [314, 555] on icon "Page tree" at bounding box center [315, 559] width 13 height 13
click at [261, 557] on div "Charts" at bounding box center [256, 559] width 38 height 16
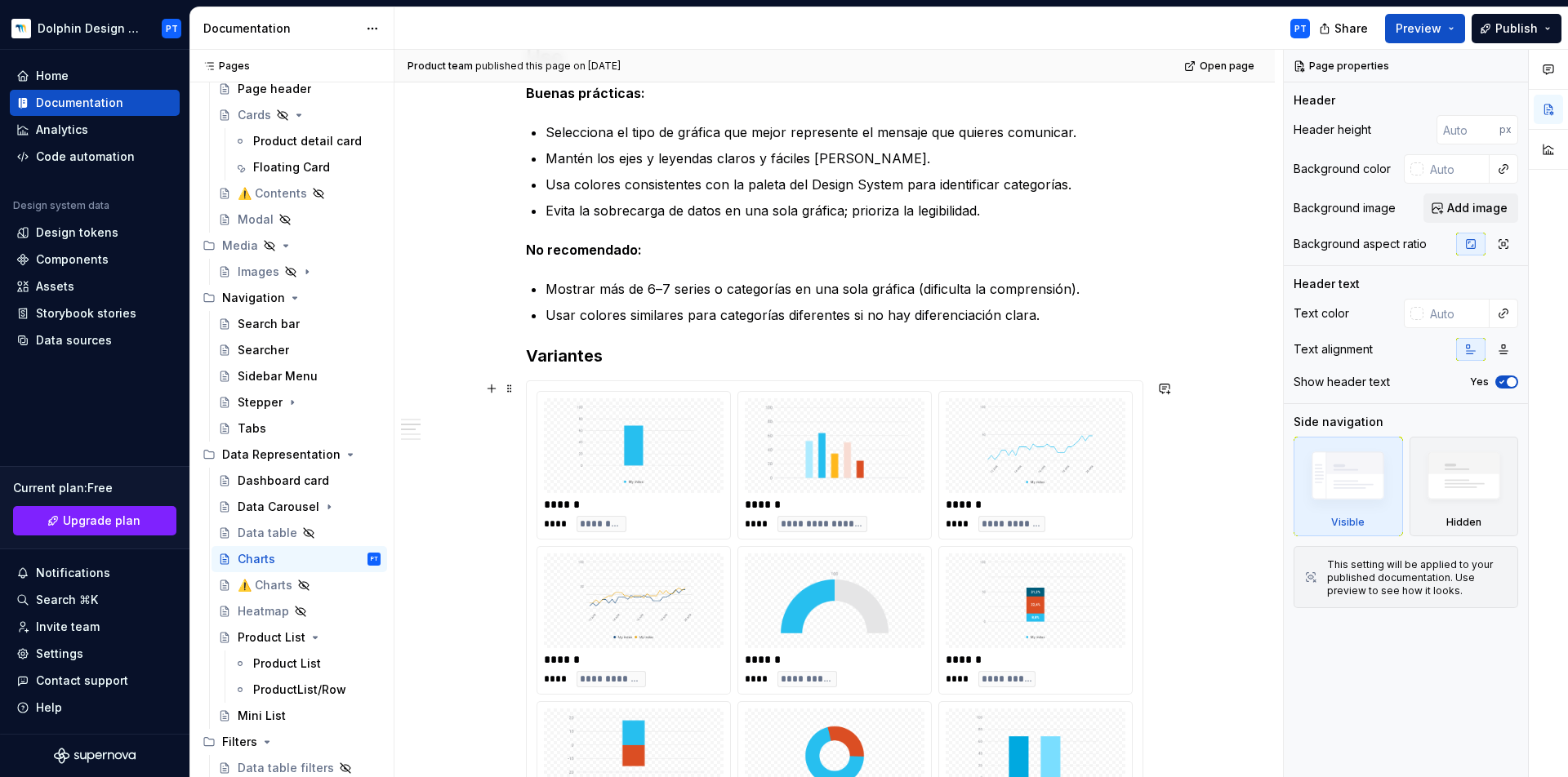
scroll to position [694, 0]
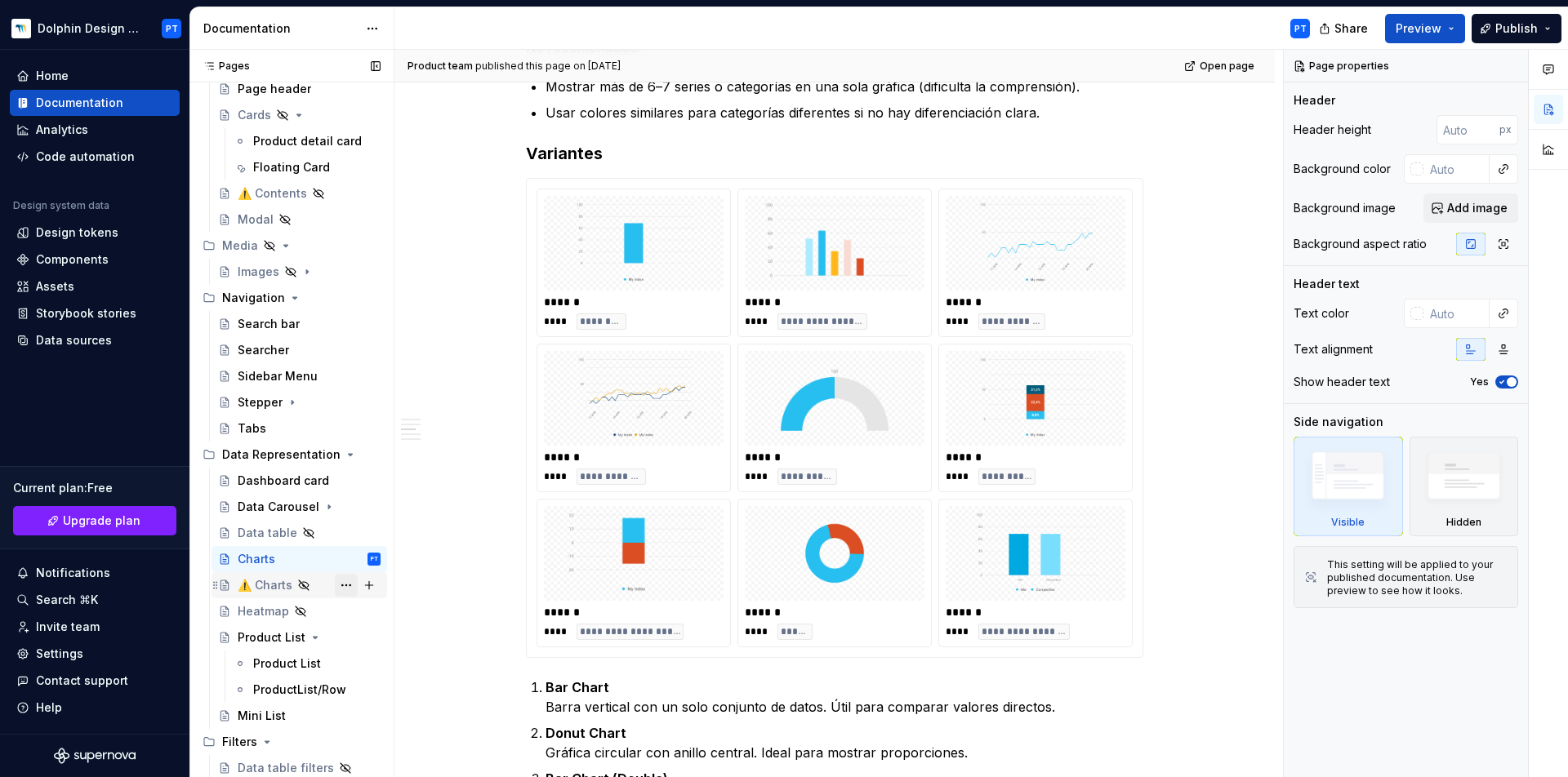
click at [344, 586] on button "Page tree" at bounding box center [346, 585] width 23 height 23
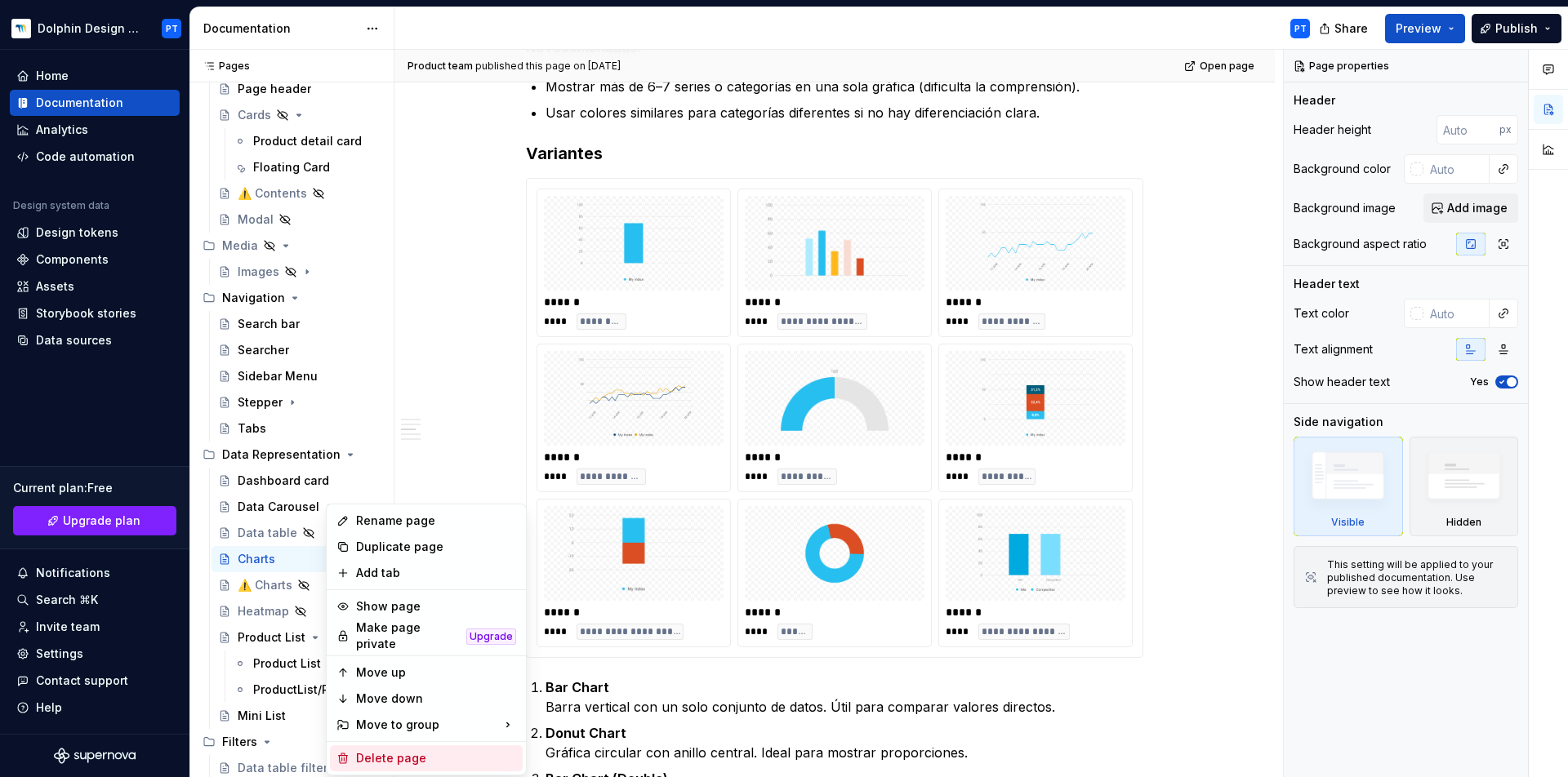
click at [379, 751] on div "Delete page" at bounding box center [436, 758] width 160 height 16
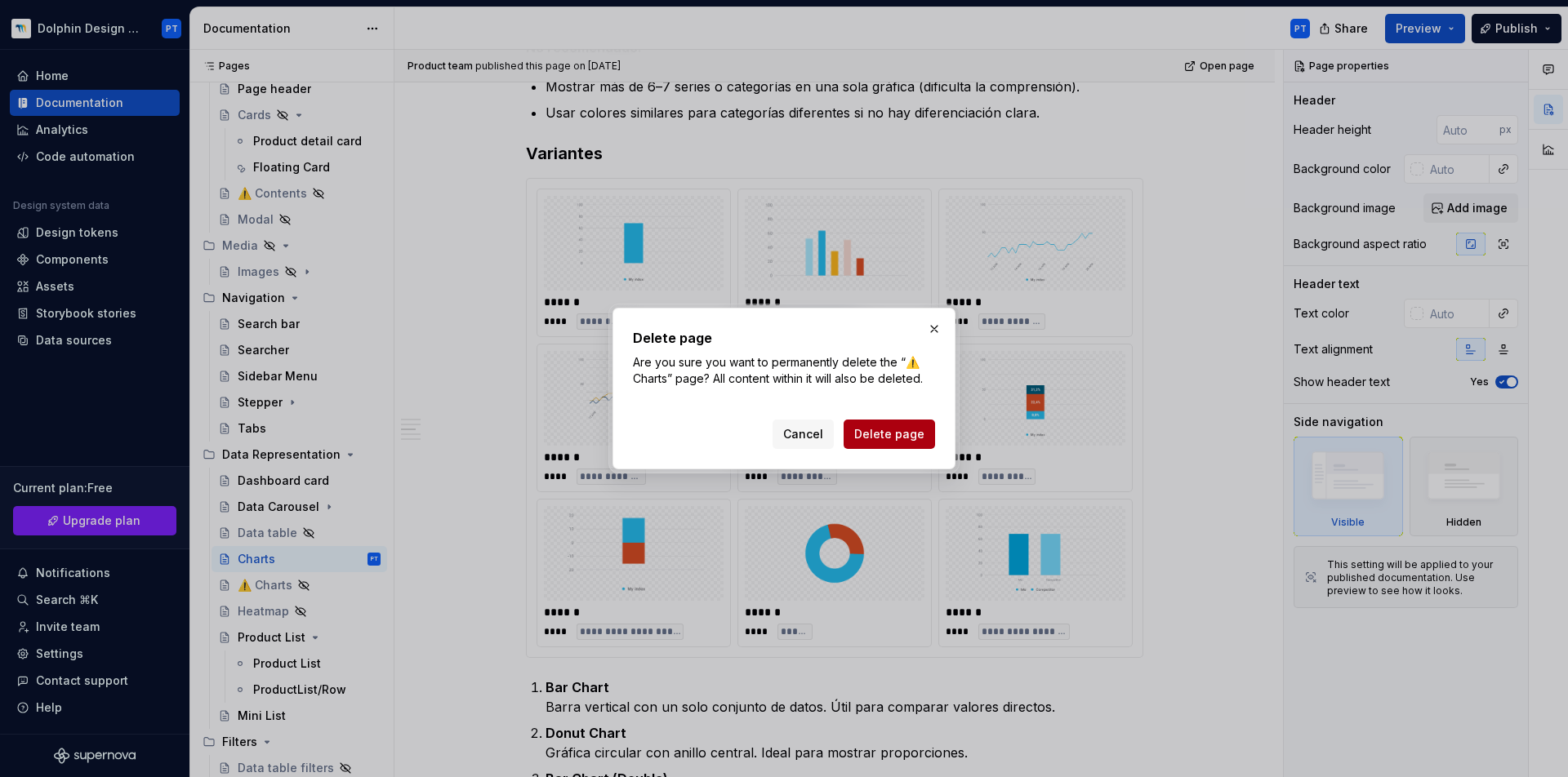
click at [876, 433] on span "Delete page" at bounding box center [890, 434] width 71 height 16
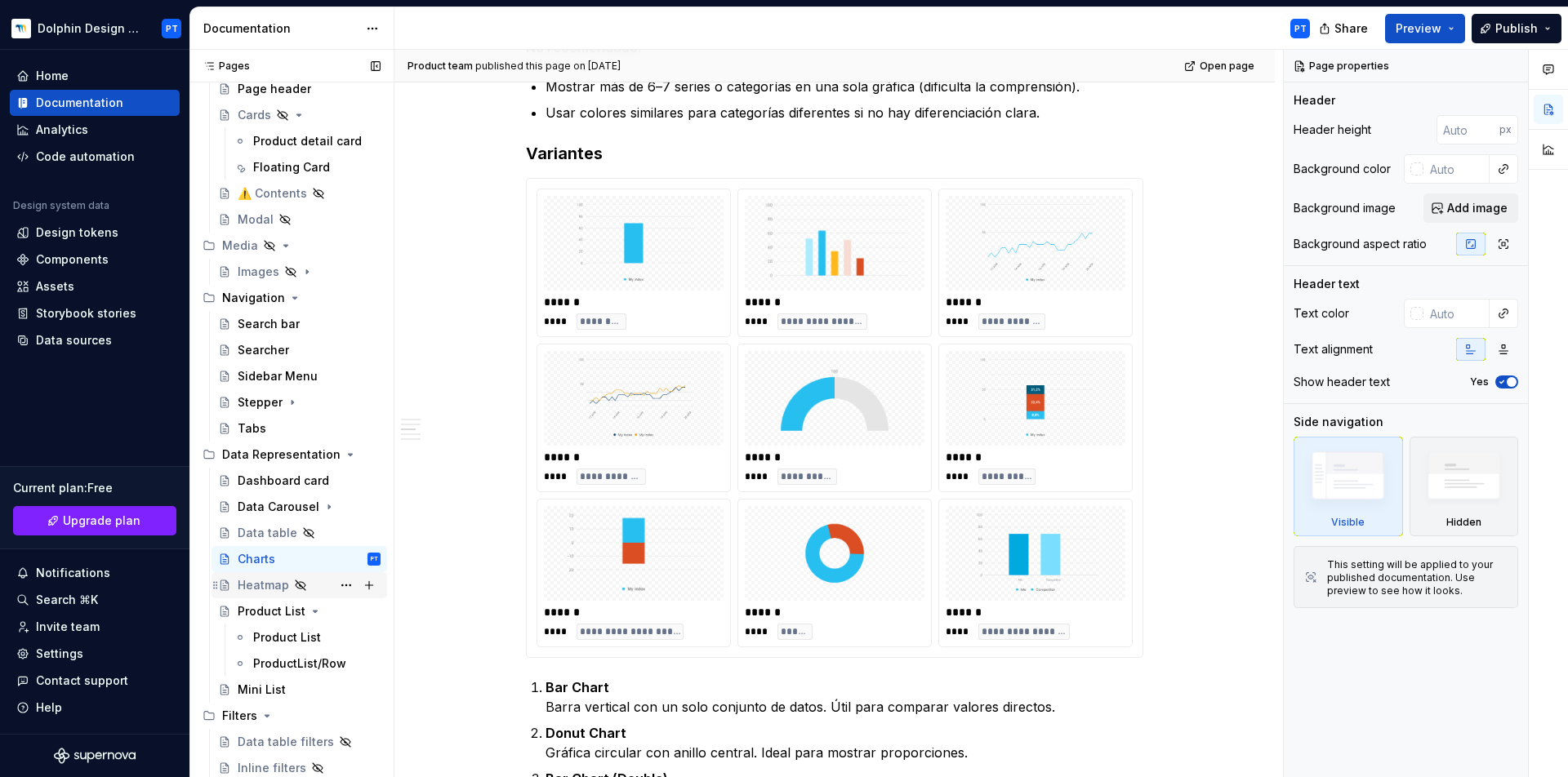
click at [266, 587] on div "Heatmap" at bounding box center [263, 585] width 51 height 16
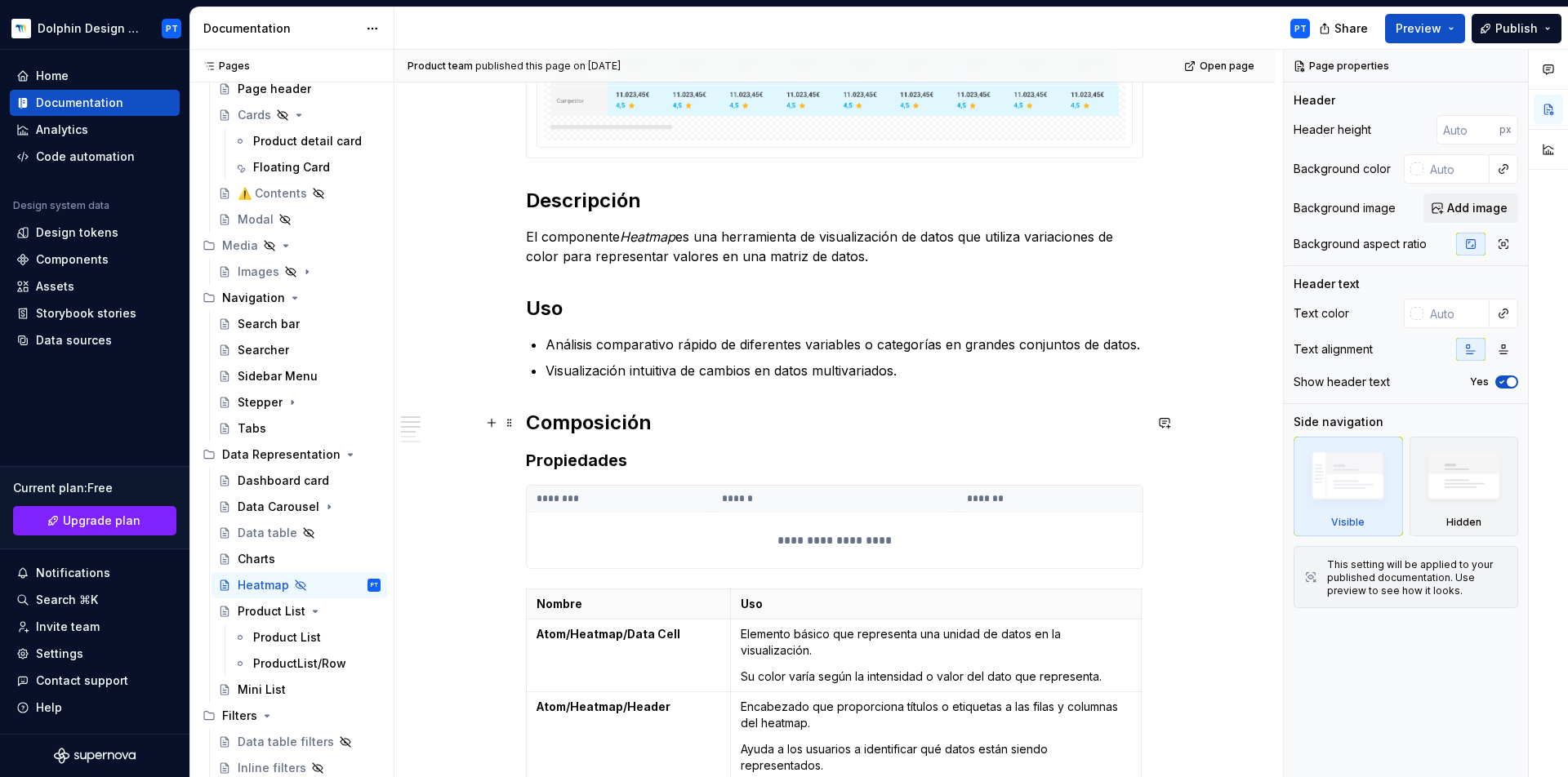
scroll to position [785, 0]
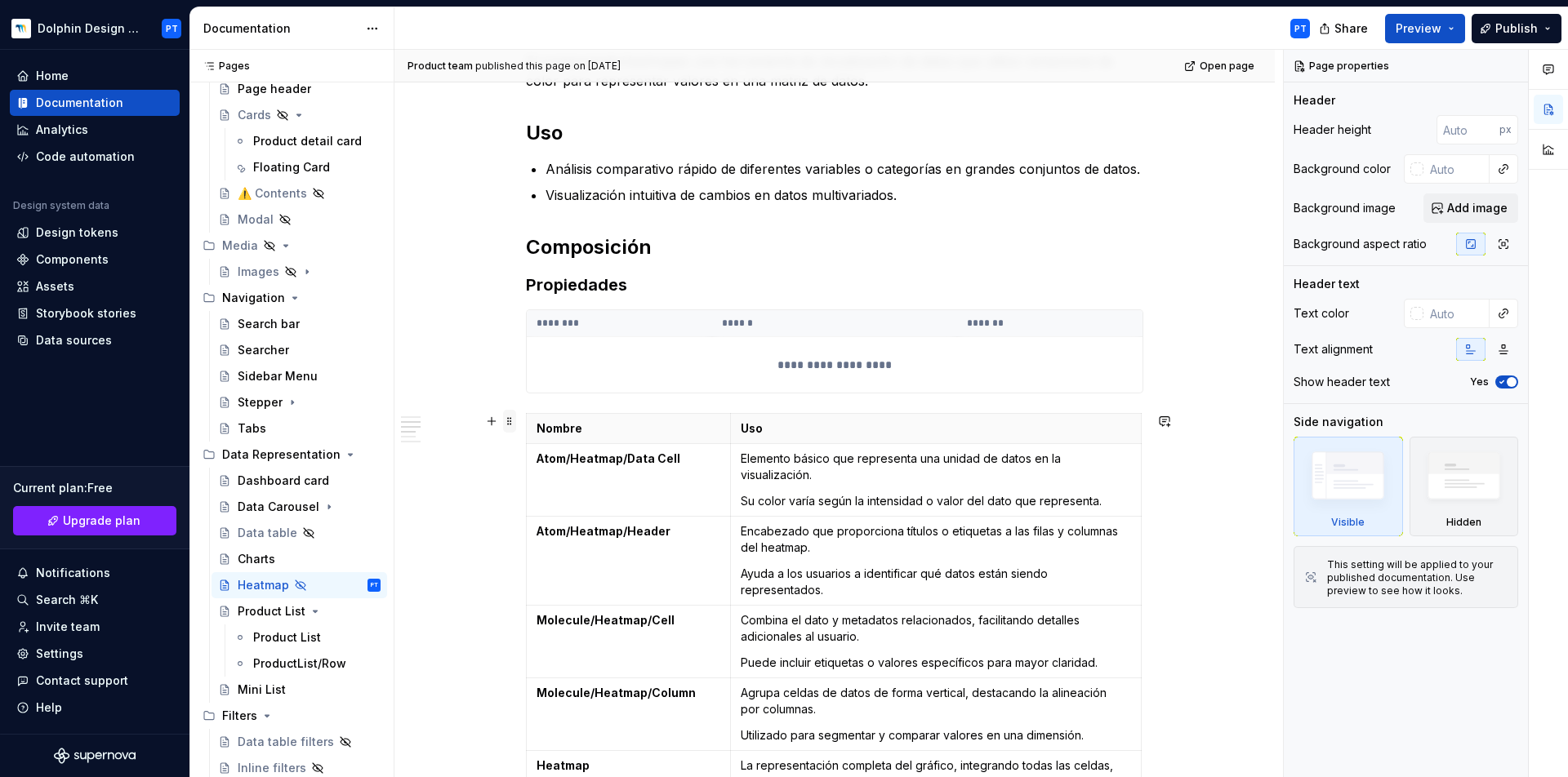
click at [505, 419] on span at bounding box center [510, 421] width 13 height 23
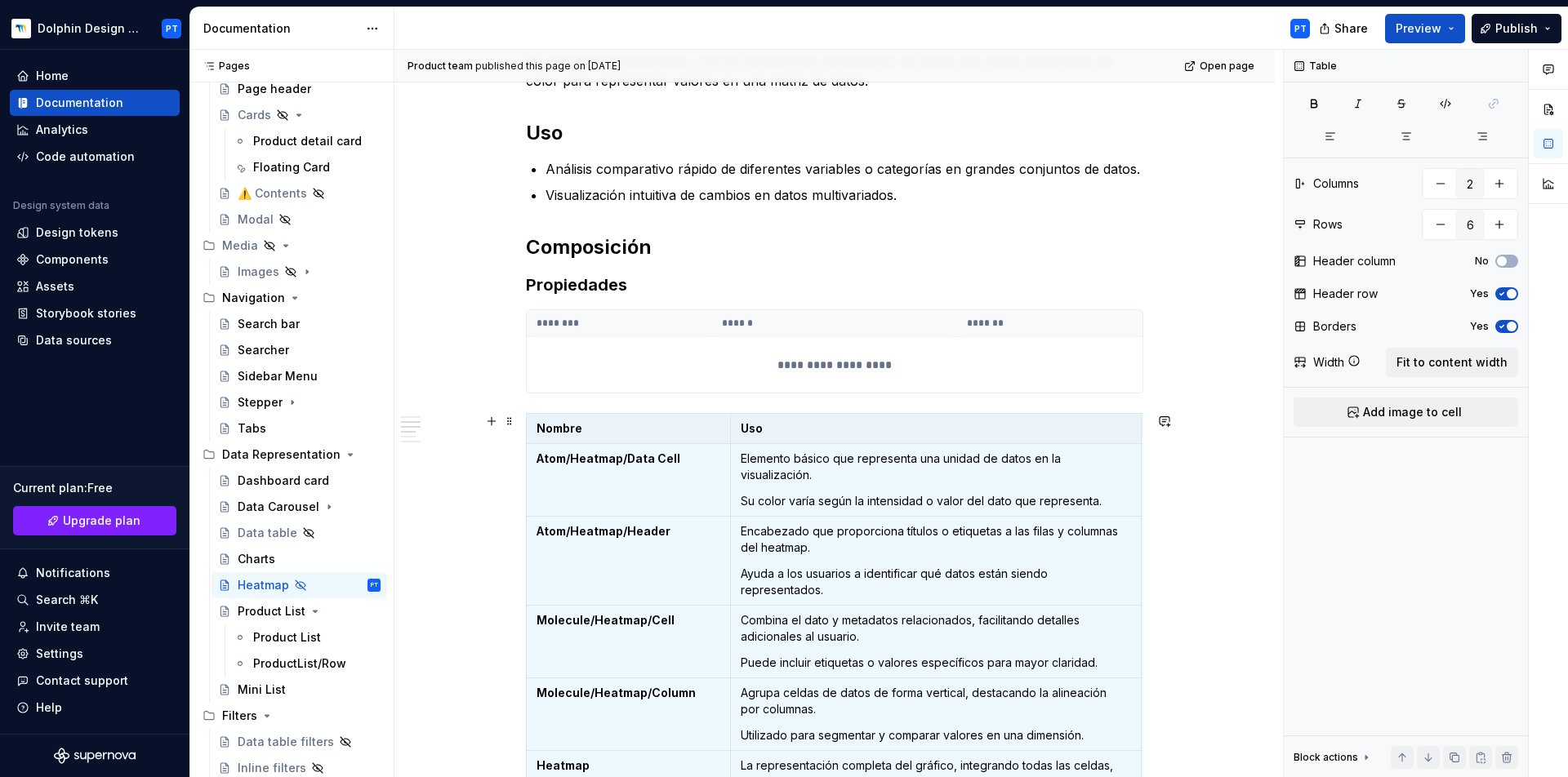
click at [1231, 461] on div "**********" at bounding box center [835, 471] width 881 height 1954
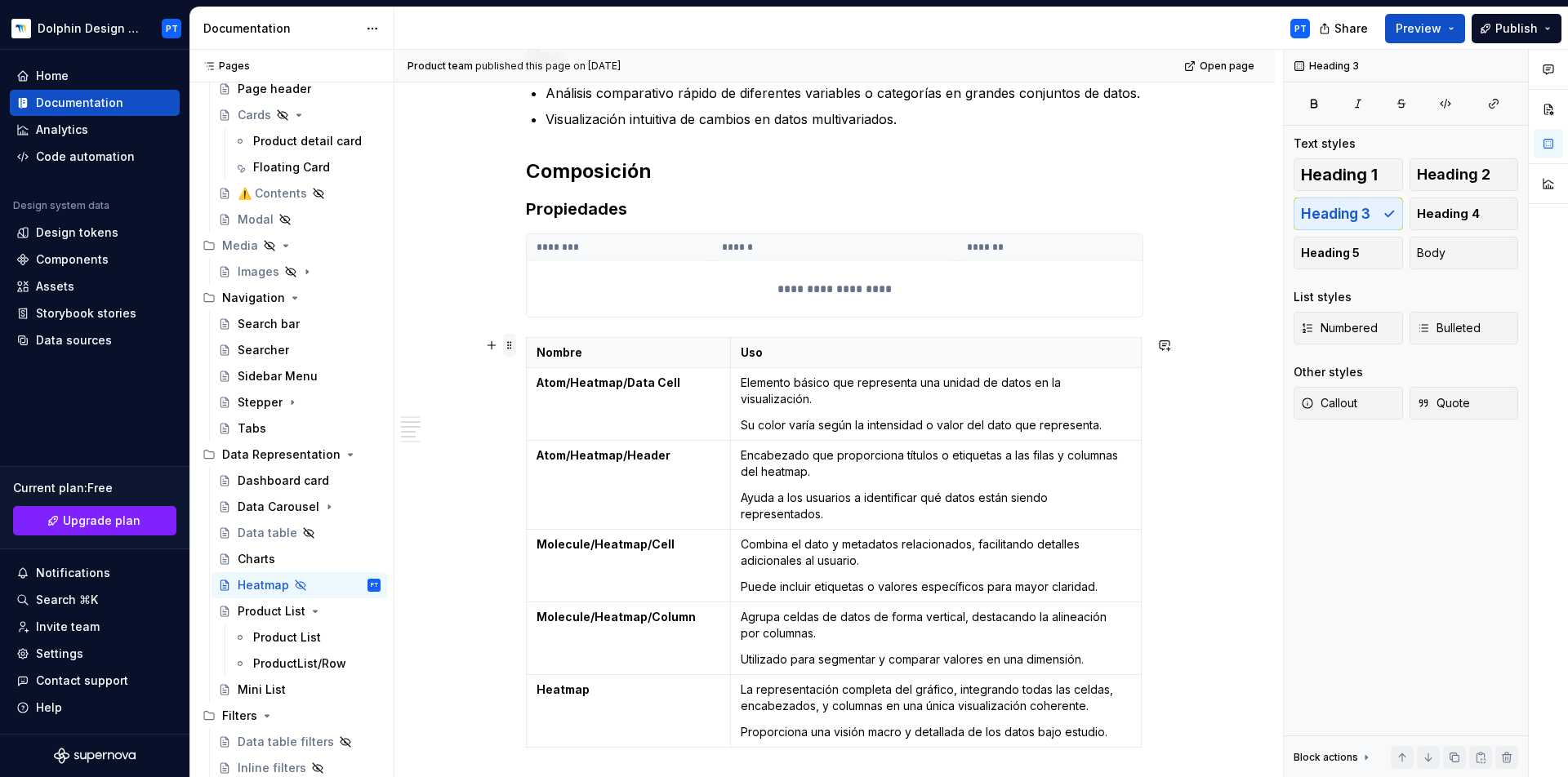
click at [508, 343] on span at bounding box center [510, 345] width 13 height 23
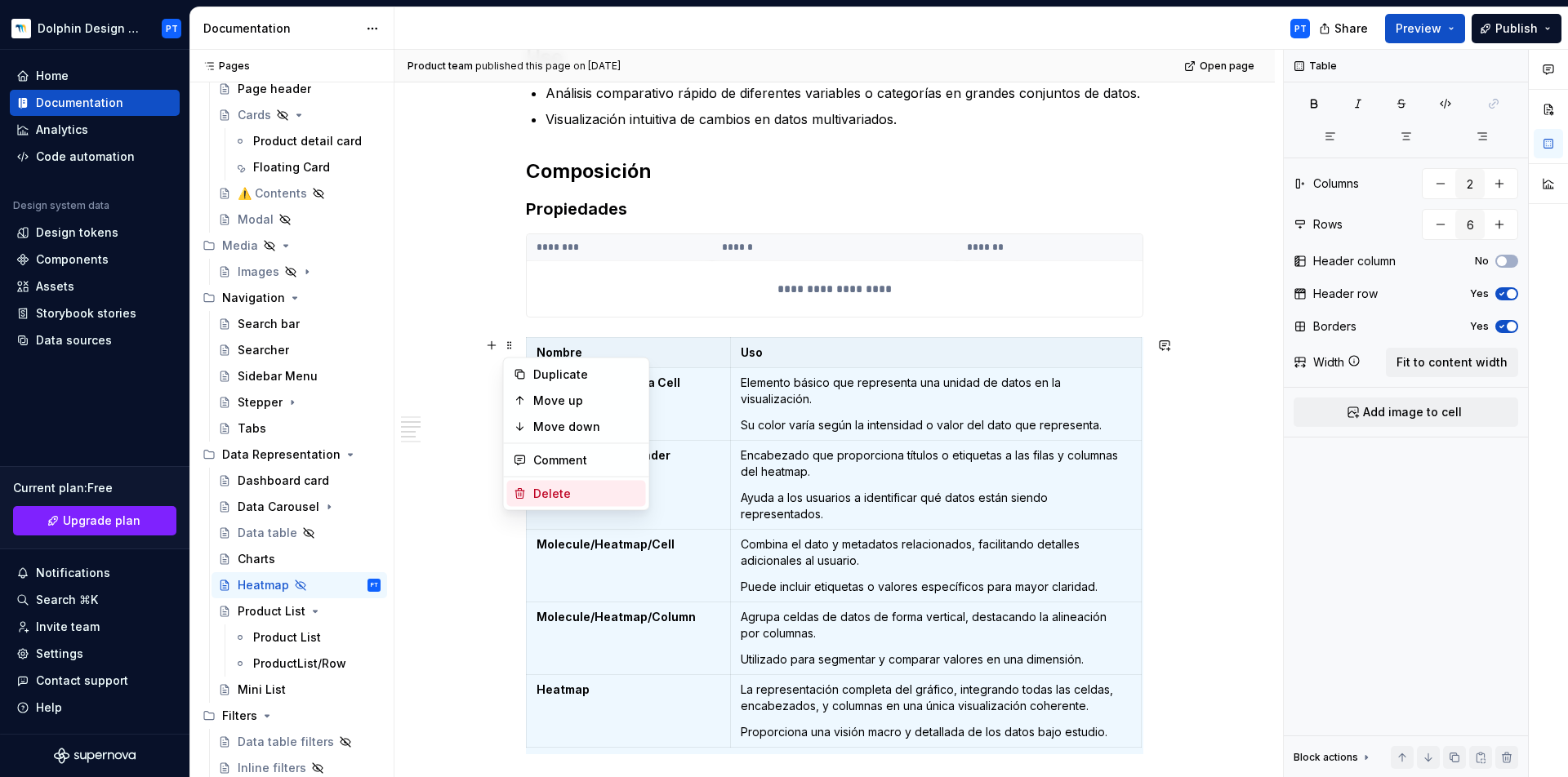
click at [539, 485] on div "Delete" at bounding box center [576, 494] width 139 height 26
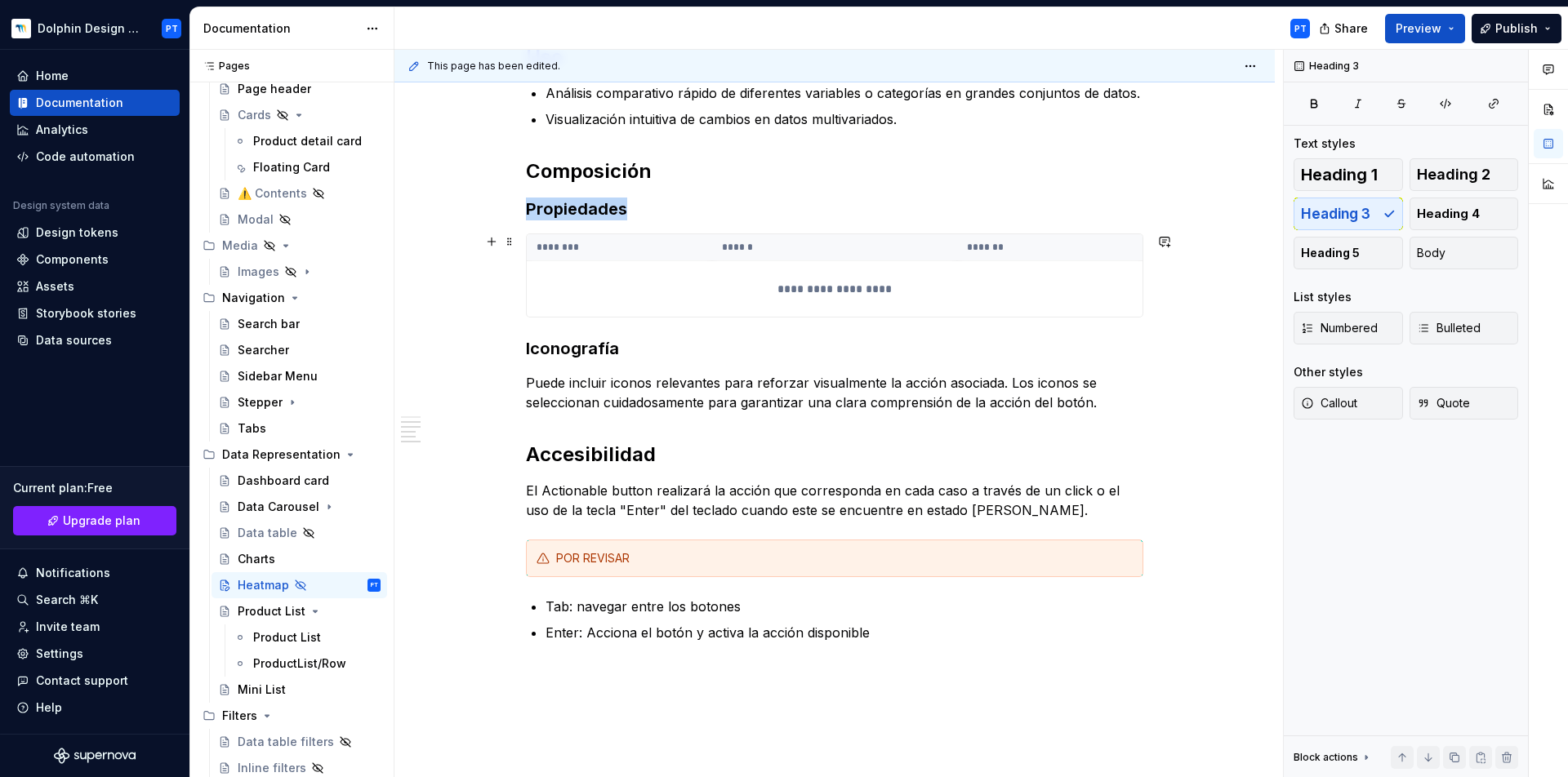
click at [557, 254] on th "********" at bounding box center [619, 247] width 186 height 27
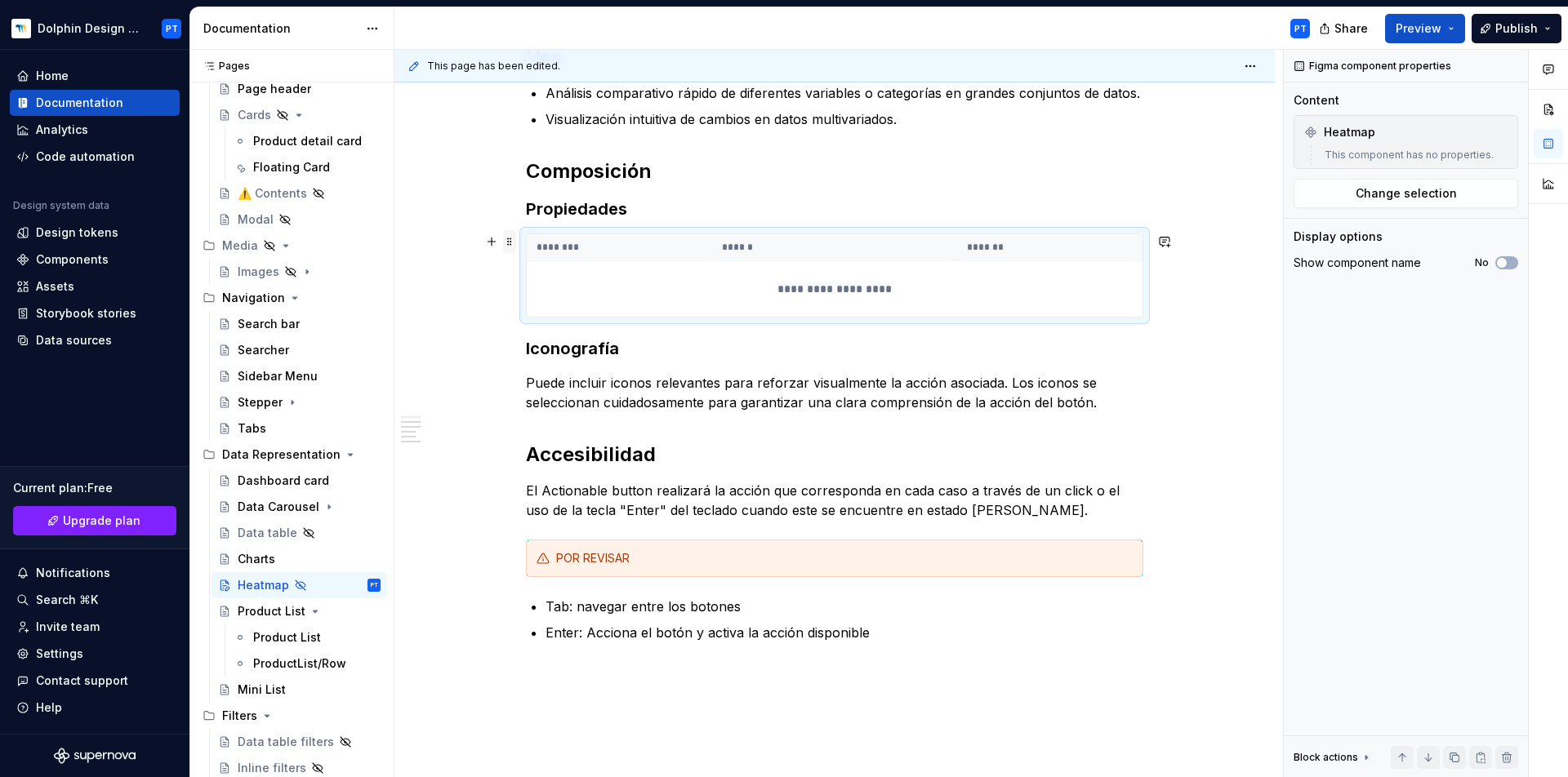
click at [515, 245] on span at bounding box center [510, 242] width 13 height 23
click at [548, 389] on div "Delete" at bounding box center [587, 390] width 106 height 16
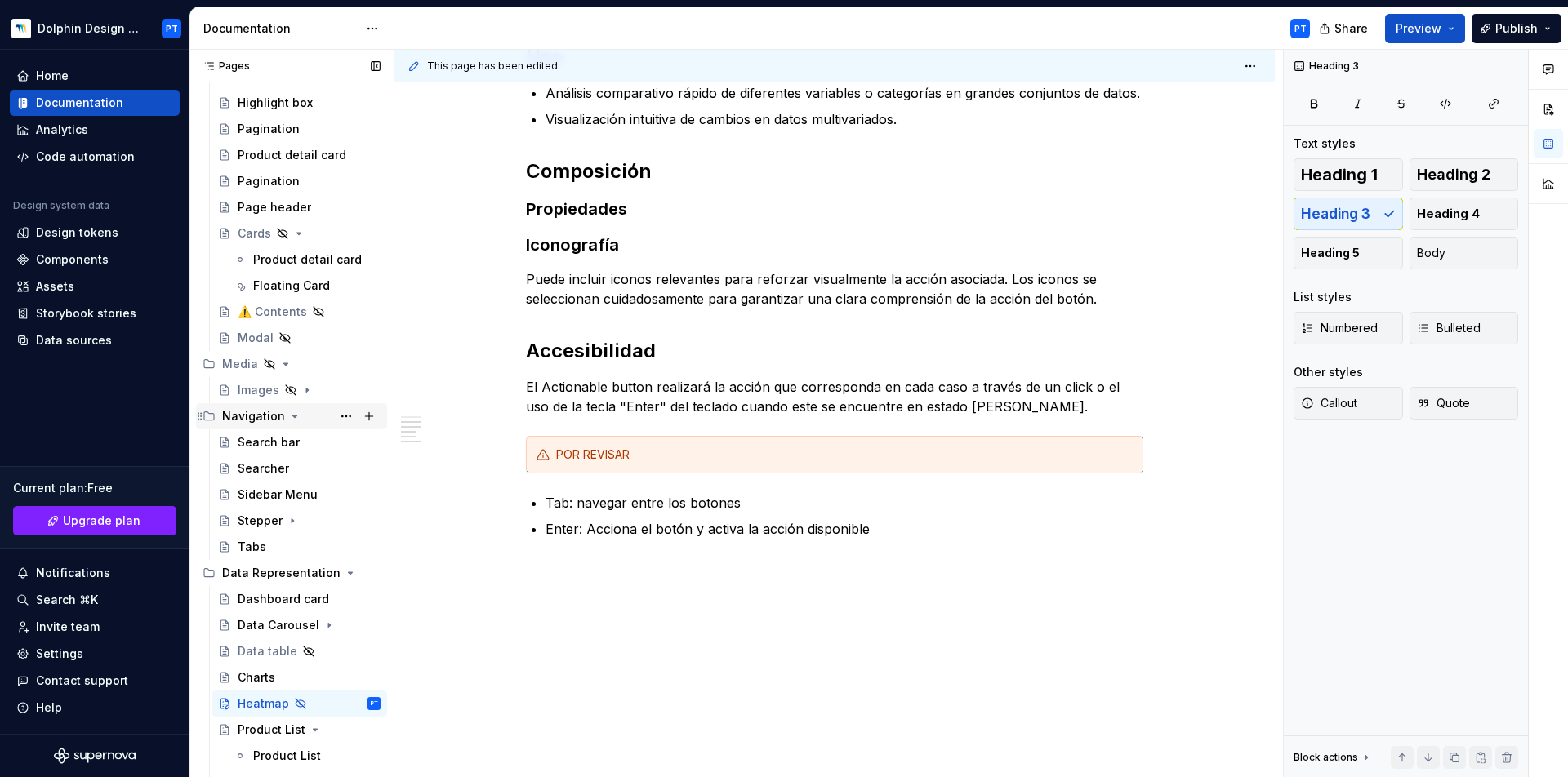
scroll to position [376, 0]
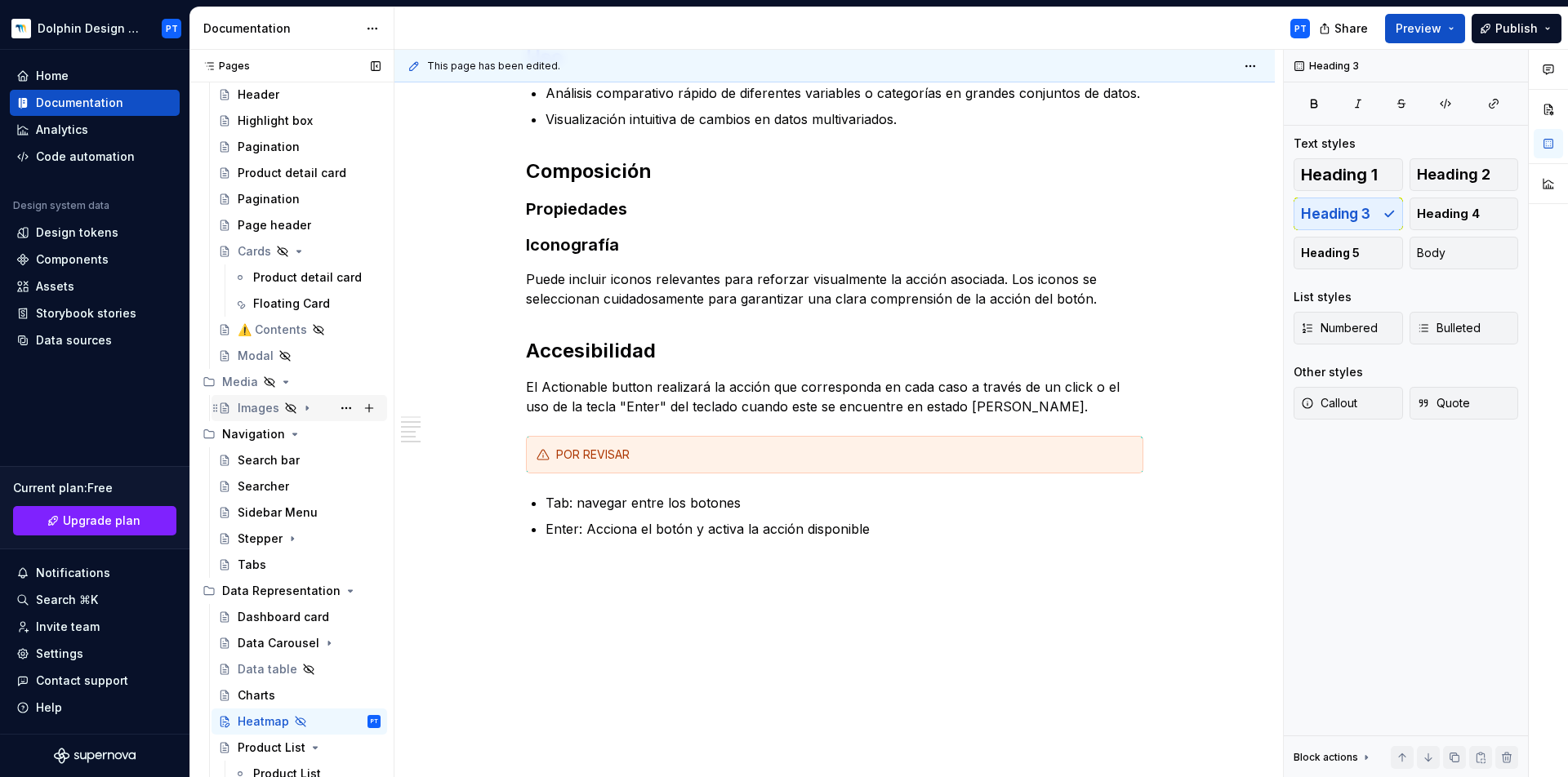
click at [250, 402] on div "Images" at bounding box center [258, 408] width 42 height 16
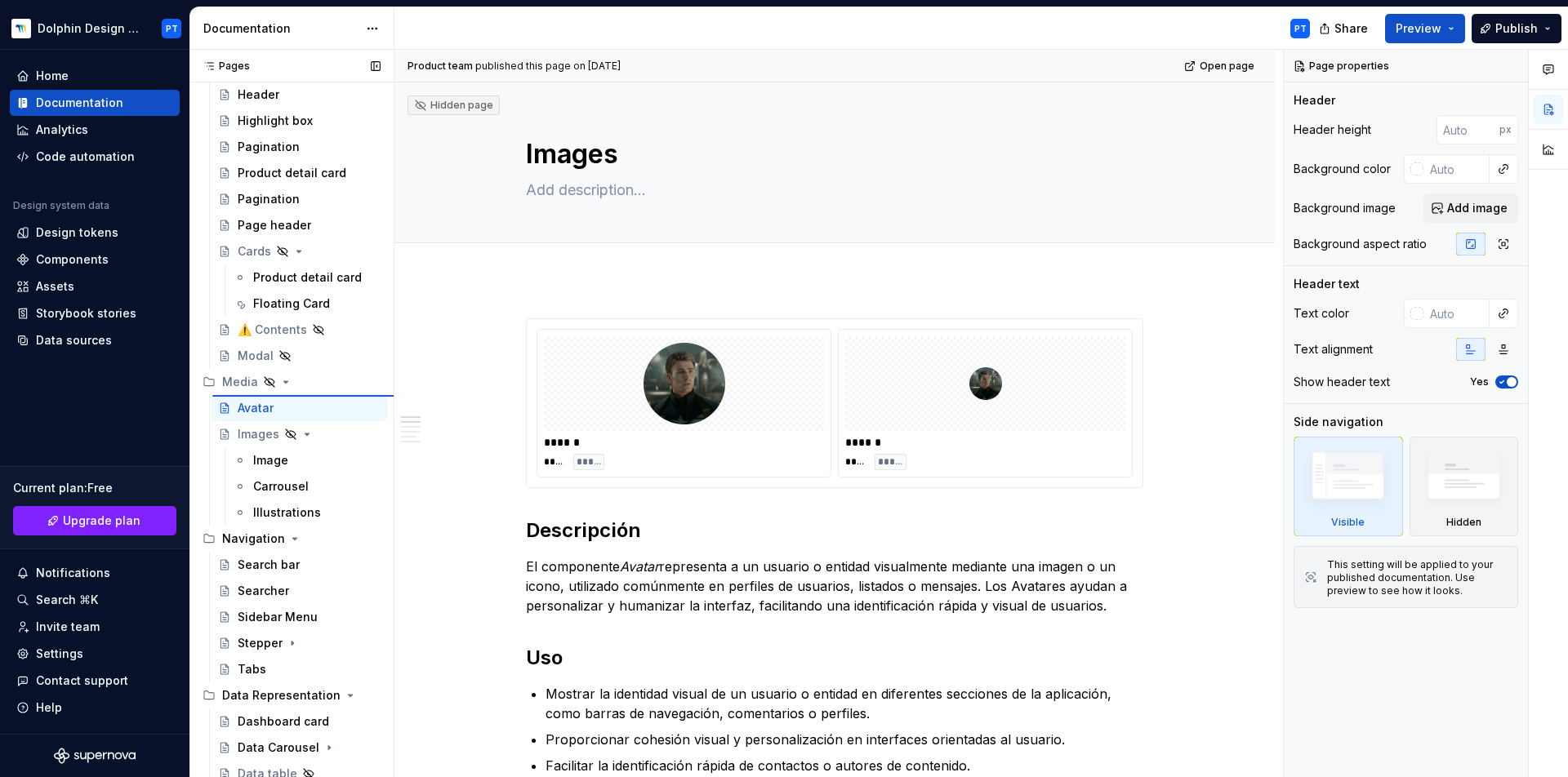
type textarea "*"
type textarea "Avatar"
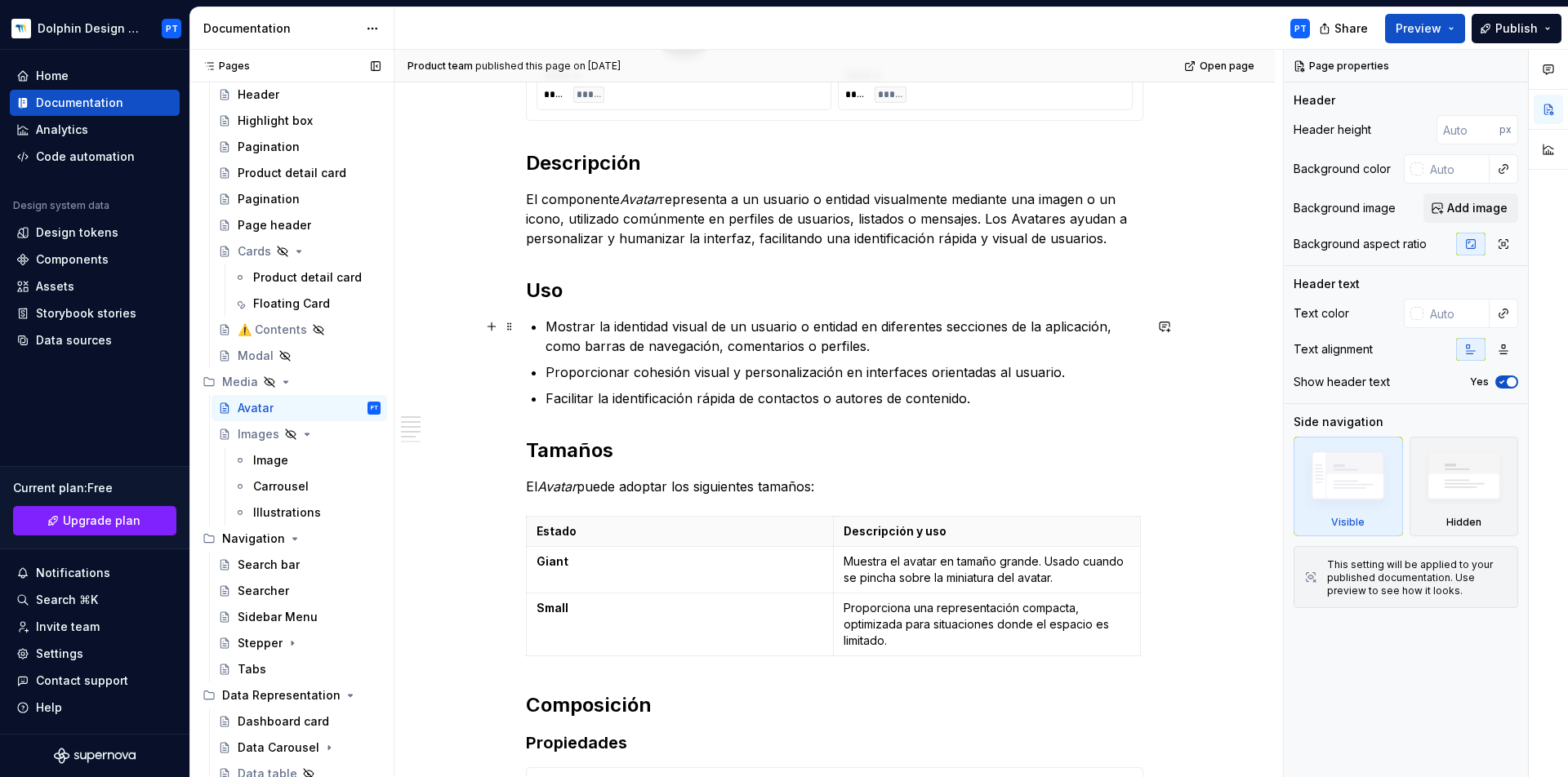
scroll to position [371, 0]
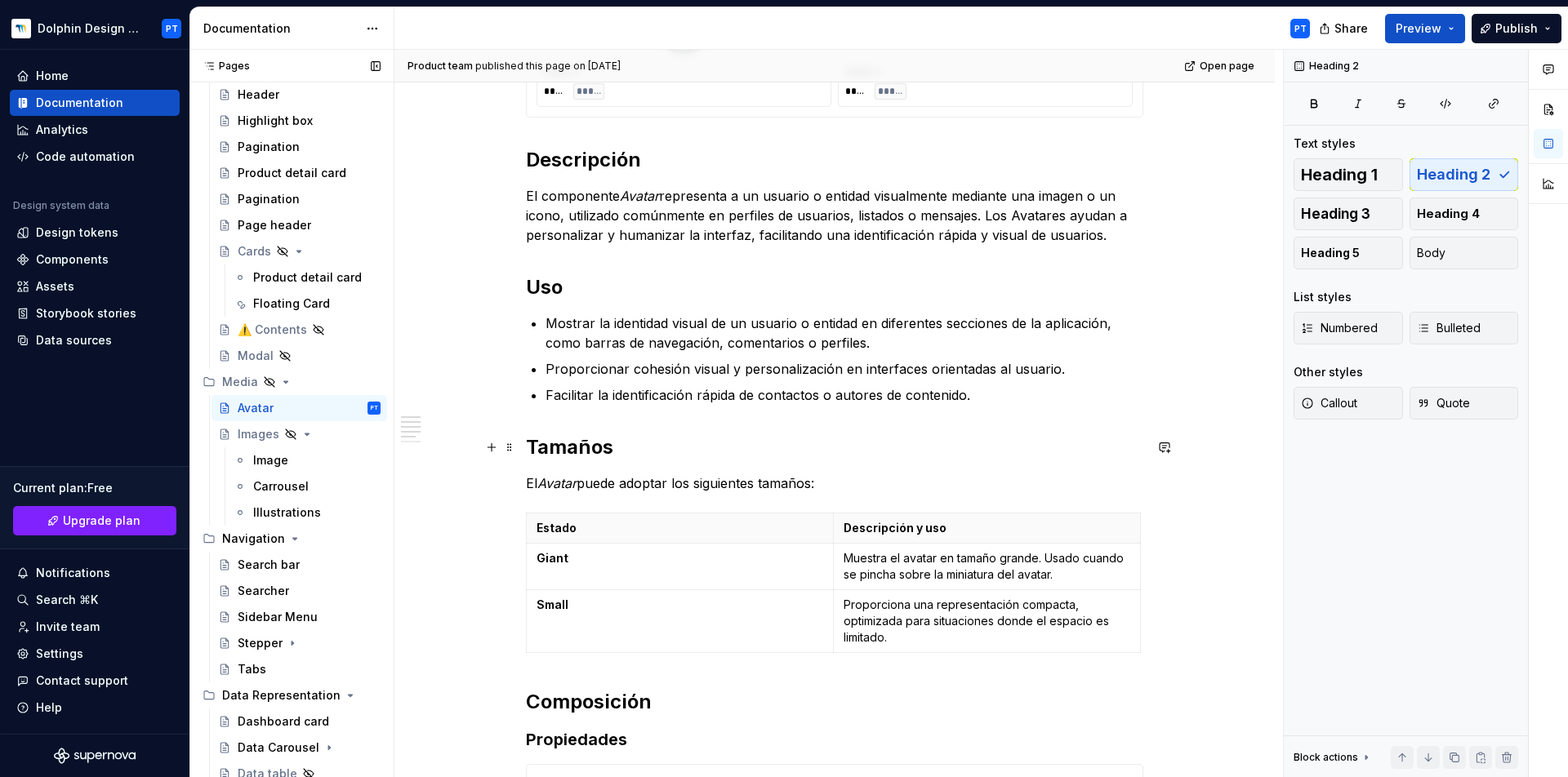
type textarea "*"
drag, startPoint x: 532, startPoint y: 449, endPoint x: 613, endPoint y: 446, distance: 81.1
click at [613, 446] on h2 "Tamaños" at bounding box center [834, 448] width 617 height 26
drag, startPoint x: 612, startPoint y: 449, endPoint x: 526, endPoint y: 448, distance: 86.0
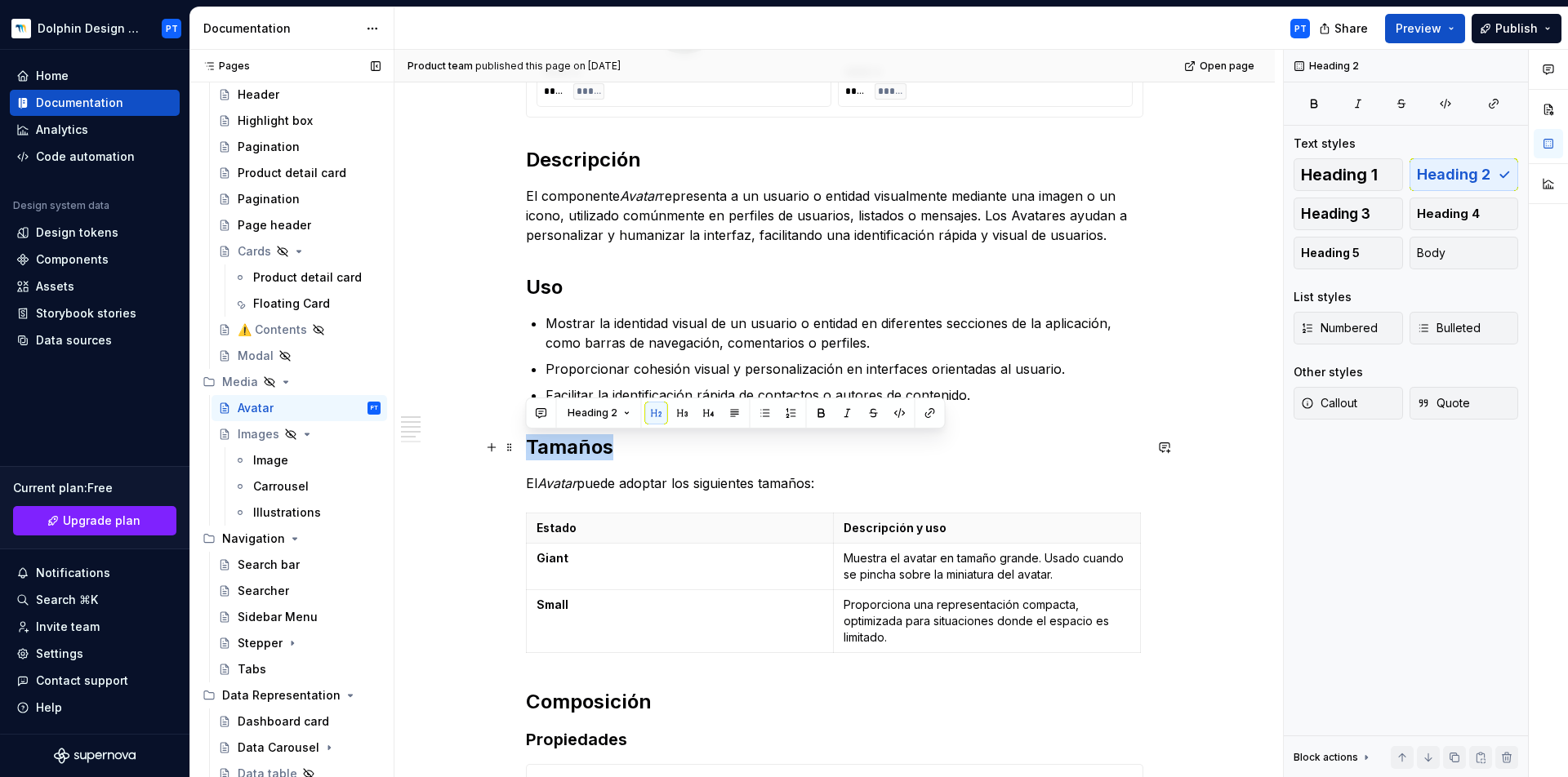
click at [526, 448] on h2 "Tamaños" at bounding box center [834, 448] width 617 height 26
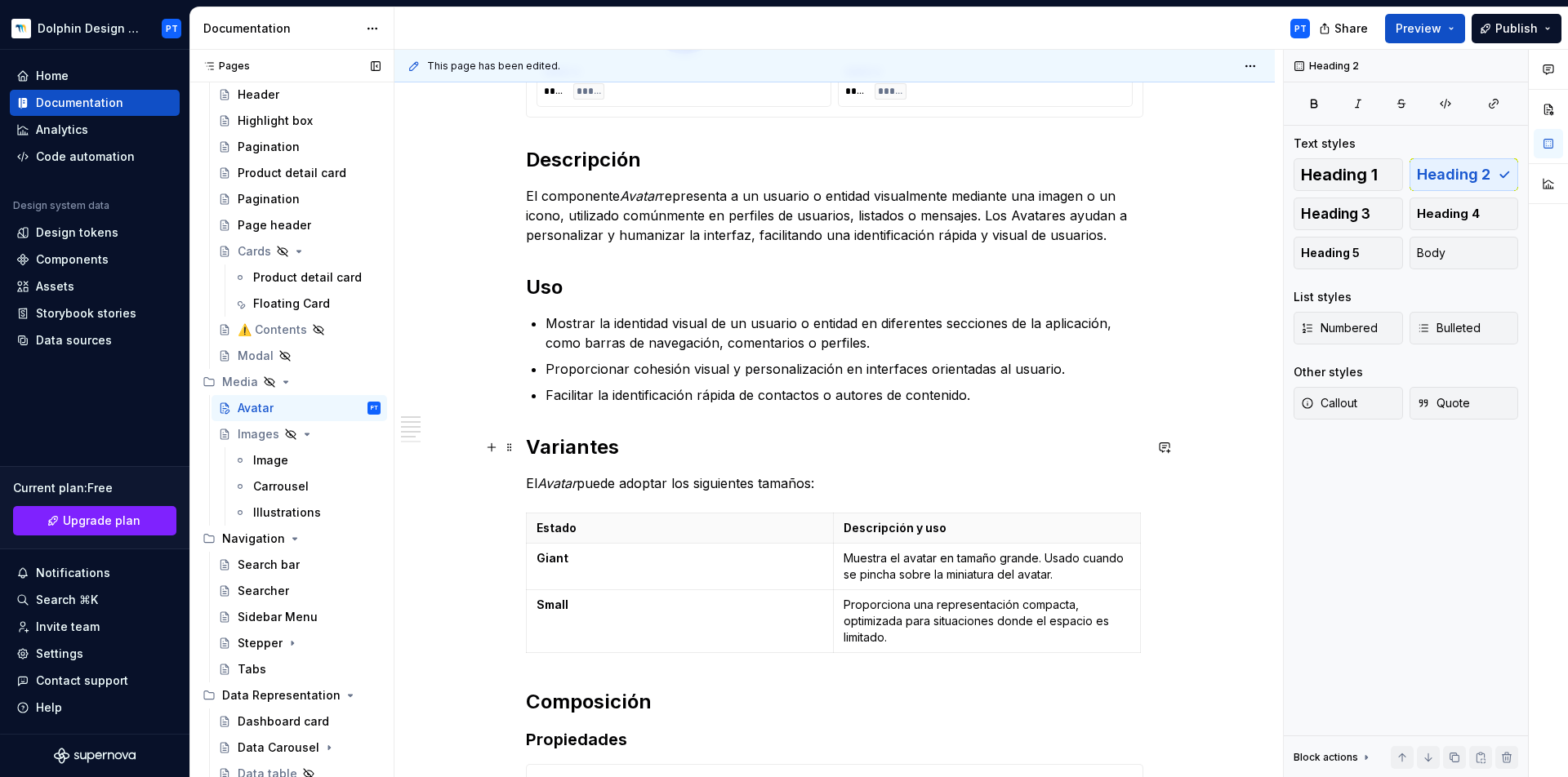
click at [762, 457] on h2 "Variantes" at bounding box center [834, 448] width 617 height 26
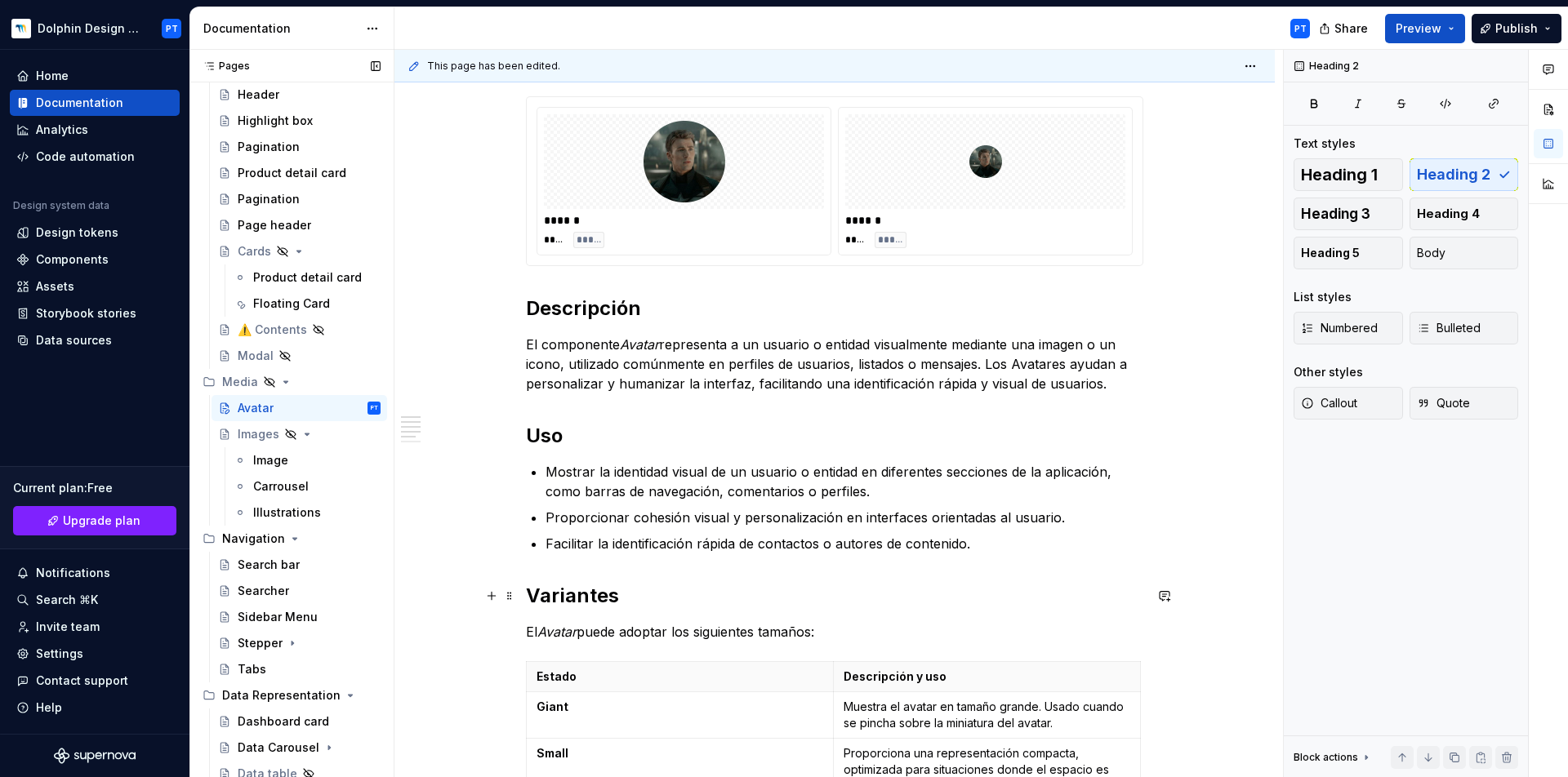
scroll to position [348, 0]
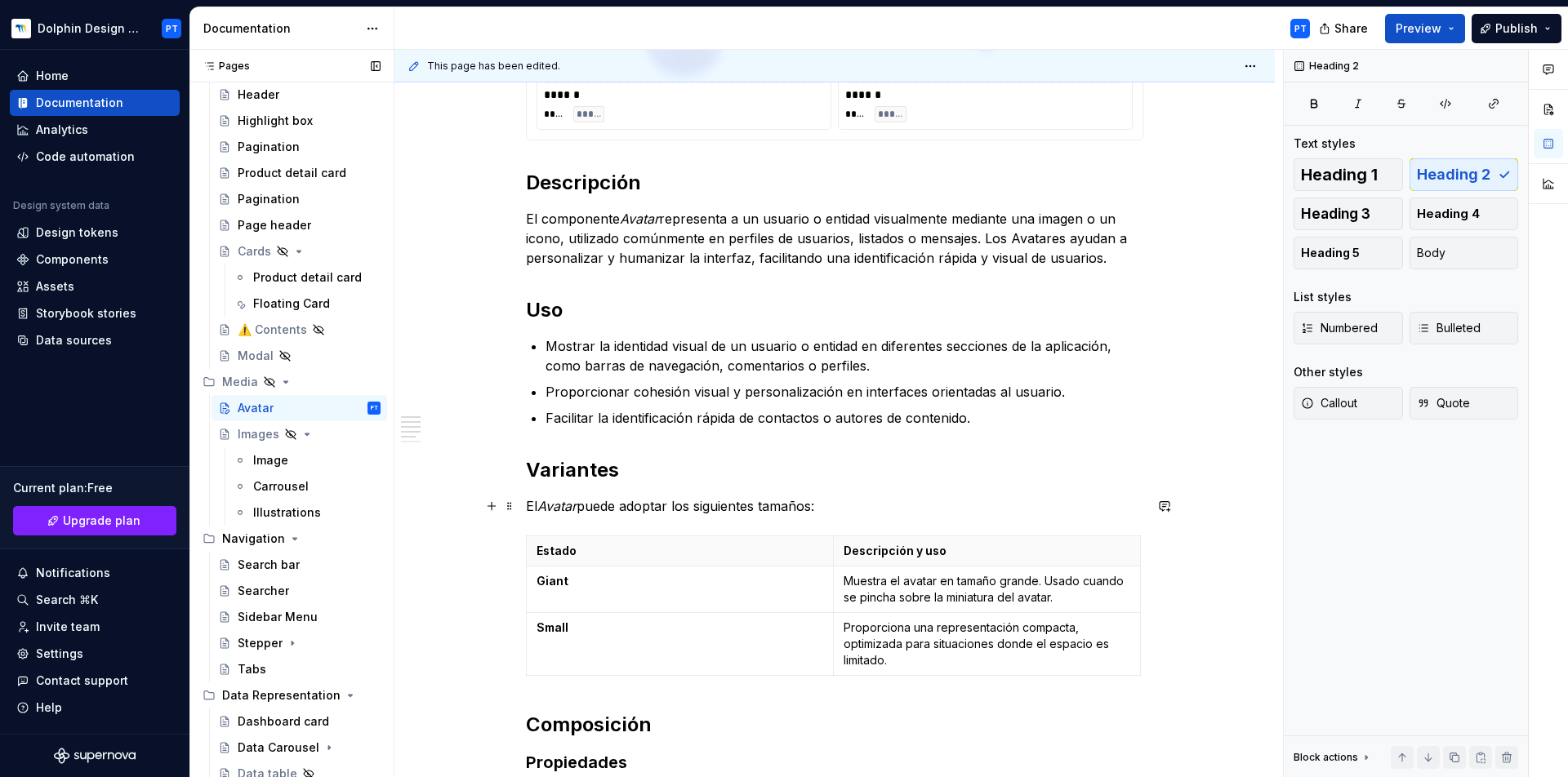
click at [678, 507] on p "El Avatar puede adoptar los siguientes tamaños:" at bounding box center [834, 506] width 617 height 19
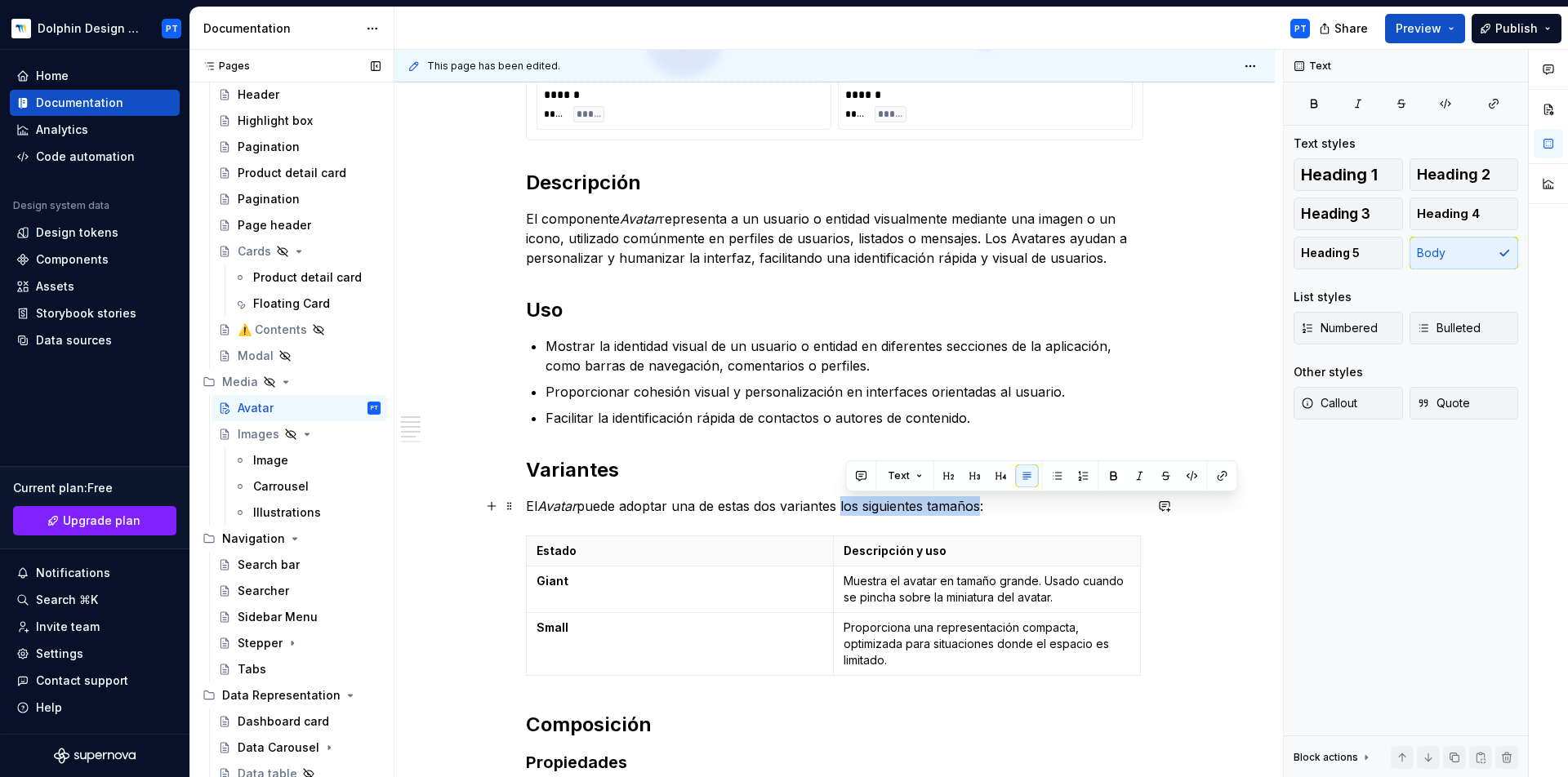
drag, startPoint x: 989, startPoint y: 504, endPoint x: 847, endPoint y: 511, distance: 142.2
click at [847, 511] on p "El Avatar puede adoptar una de estas dos variantes los siguientes tamaños:" at bounding box center [834, 506] width 617 height 19
click at [511, 550] on span at bounding box center [510, 544] width 13 height 23
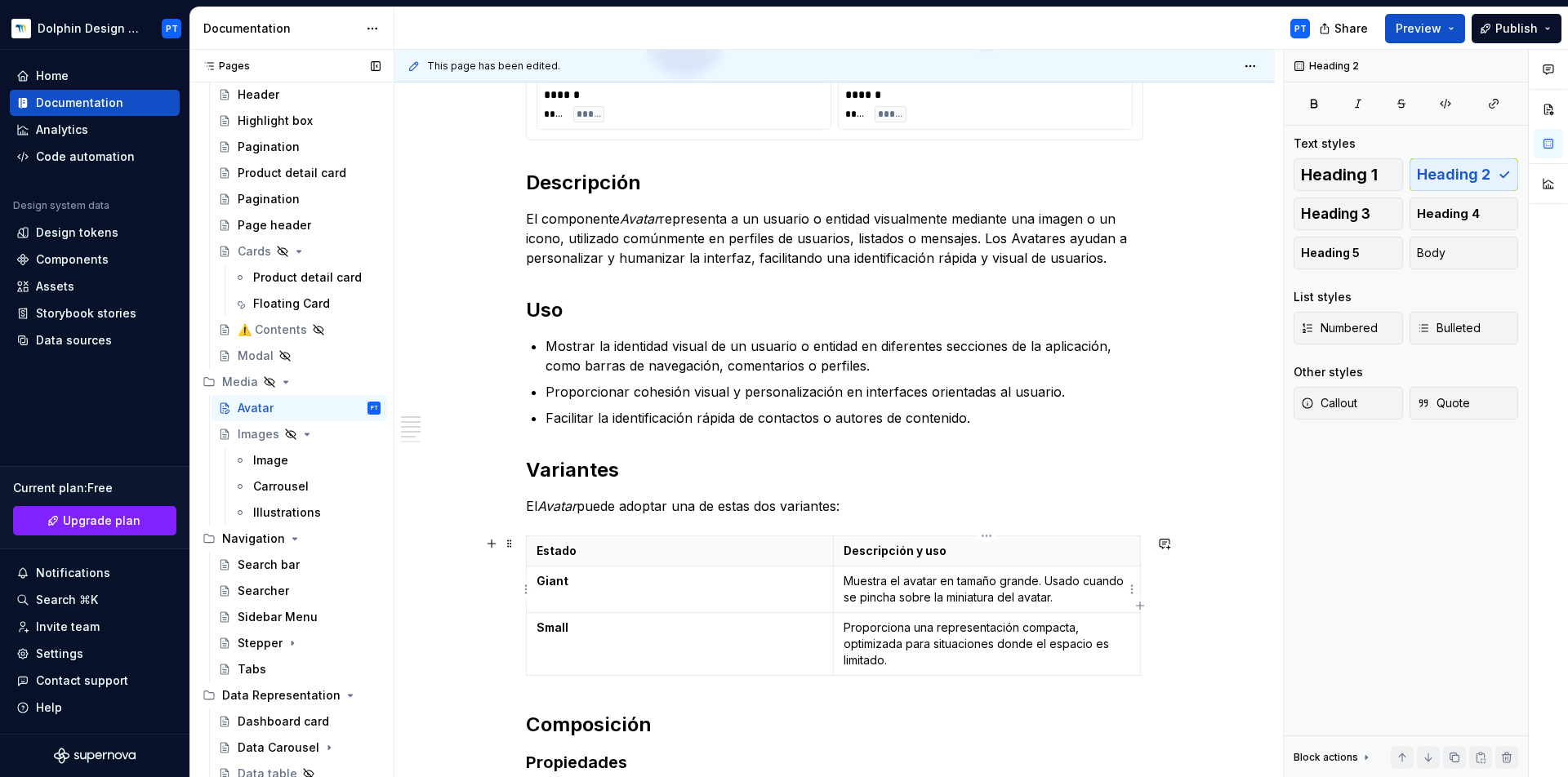
click at [1037, 592] on p "Muestra el avatar en tamaño grande. Usado cuando se pincha sobre la miniatura d…" at bounding box center [987, 589] width 287 height 33
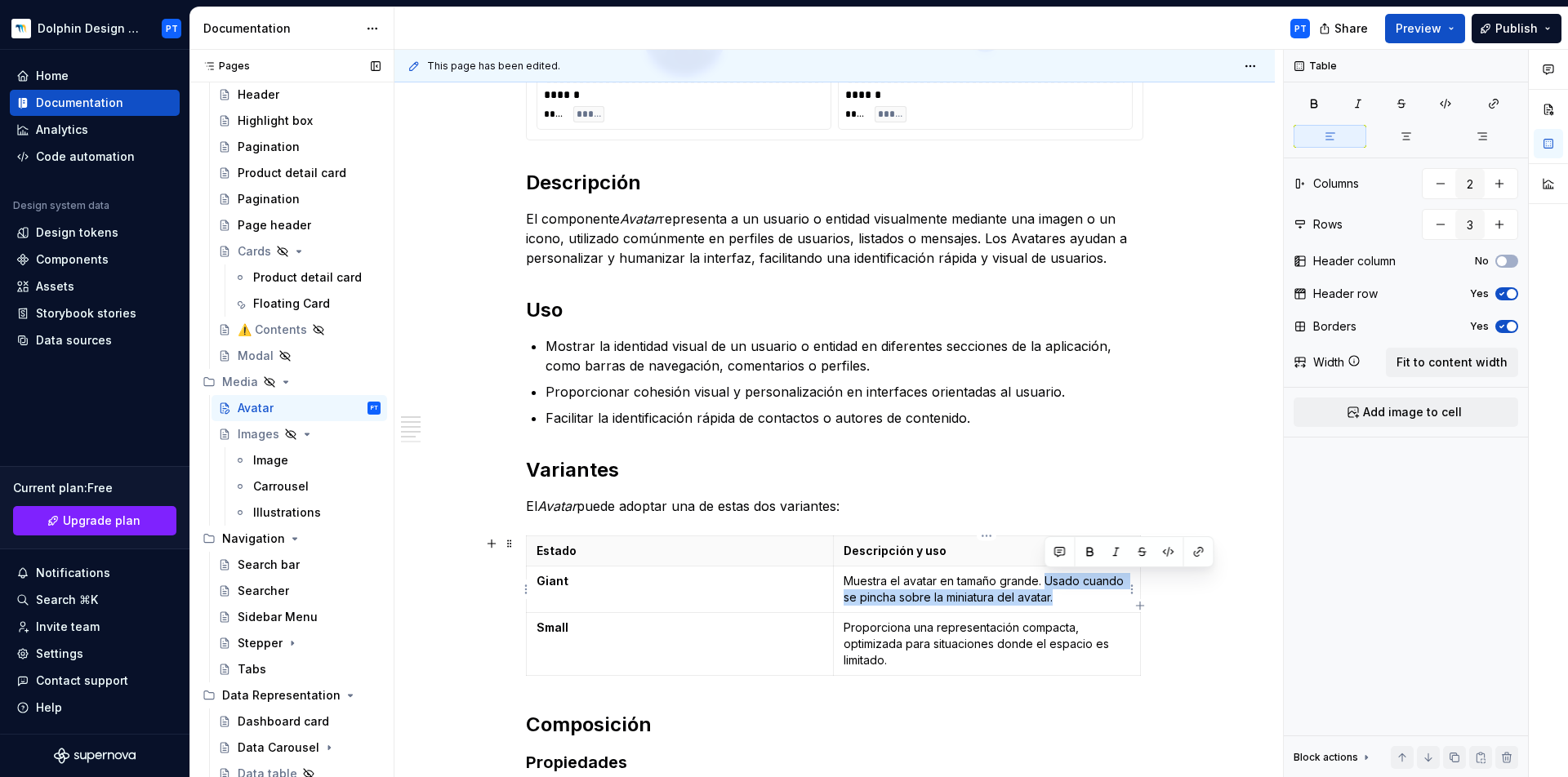
drag, startPoint x: 1079, startPoint y: 600, endPoint x: 1049, endPoint y: 585, distance: 33.5
click at [1049, 585] on p "Muestra el avatar en tamaño grande. Usado cuando se pincha sobre la miniatura d…" at bounding box center [987, 589] width 287 height 33
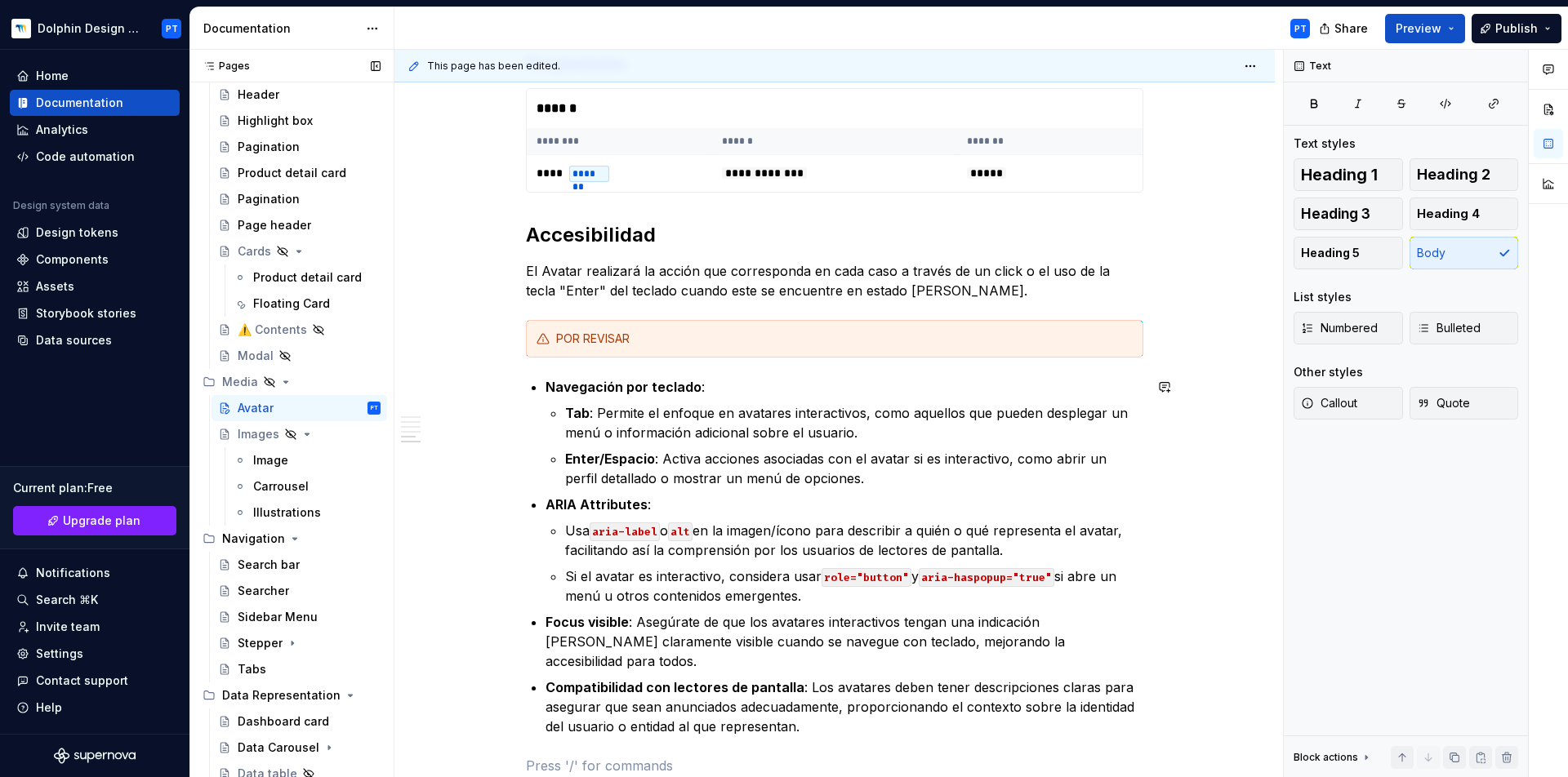
scroll to position [1045, 0]
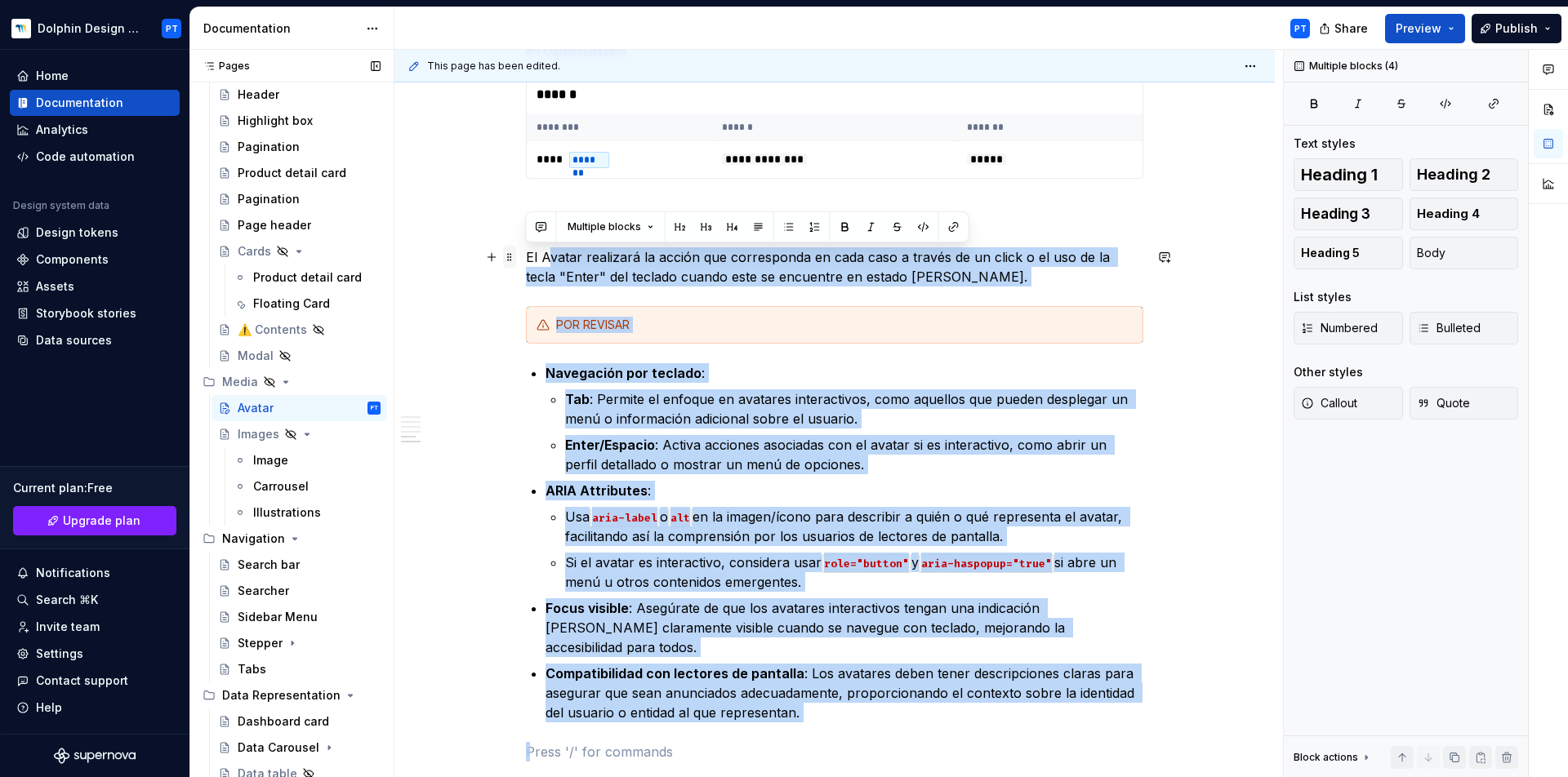
drag, startPoint x: 852, startPoint y: 718, endPoint x: 515, endPoint y: 258, distance: 570.2
click at [526, 258] on div "**********" at bounding box center [834, 27] width 617 height 1507
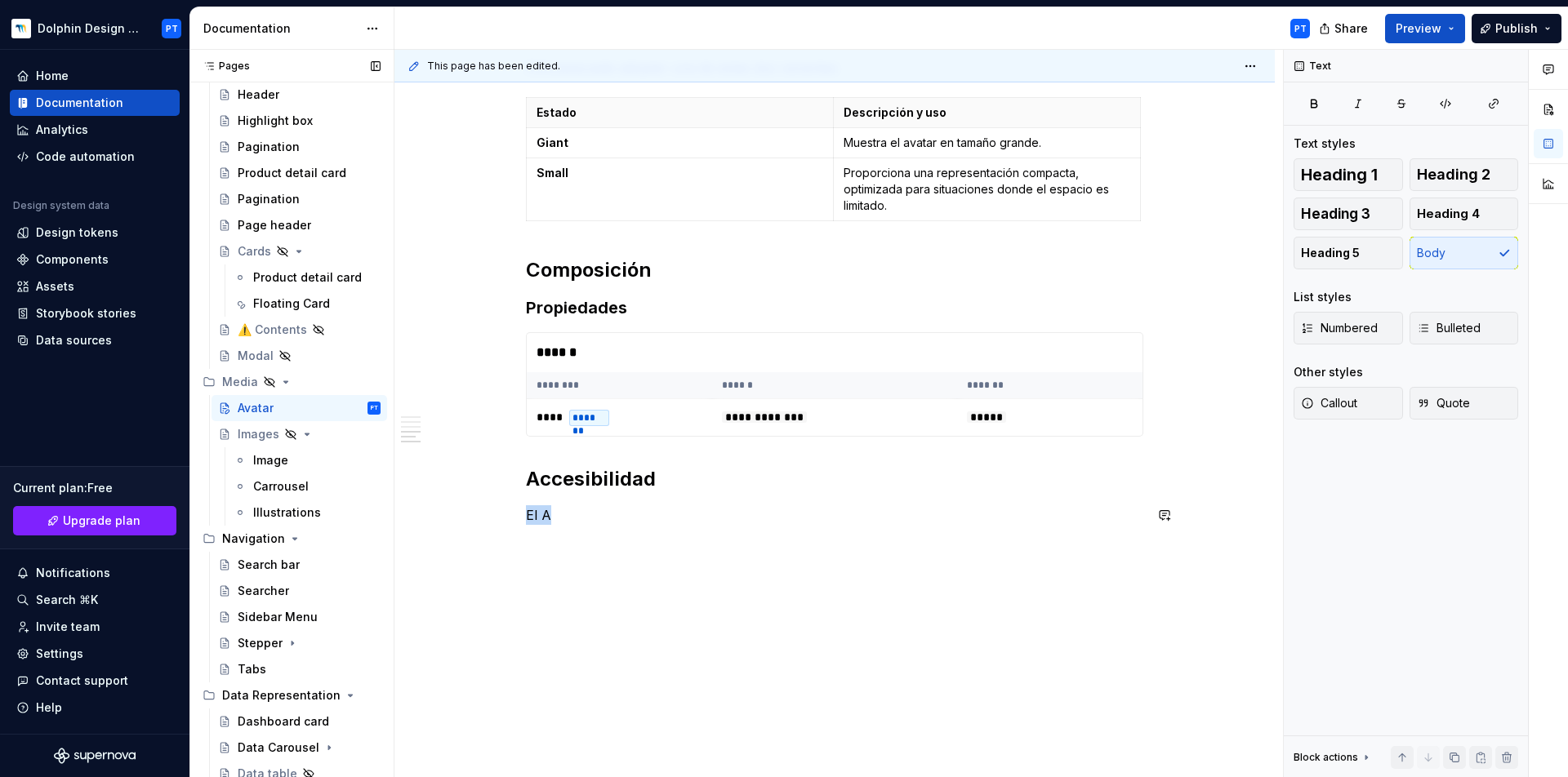
scroll to position [786, 0]
drag, startPoint x: 581, startPoint y: 525, endPoint x: 522, endPoint y: 517, distance: 59.5
click at [522, 517] on div "**********" at bounding box center [835, 135] width 881 height 1285
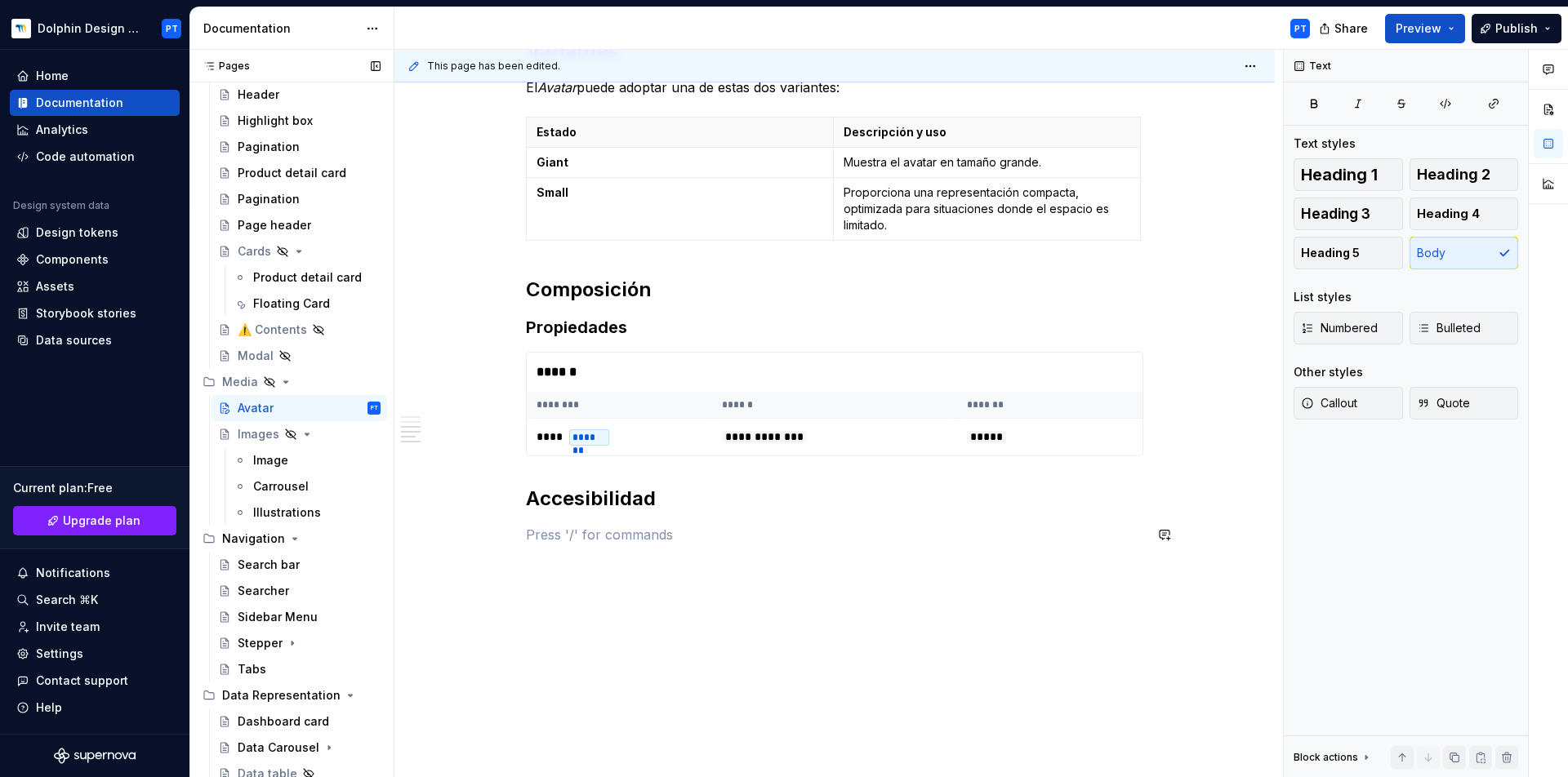
click at [579, 553] on div "**********" at bounding box center [834, 57] width 617 height 1013
click at [736, 585] on div "**********" at bounding box center [835, 155] width 881 height 1285
click at [726, 560] on div "**********" at bounding box center [834, 57] width 617 height 1013
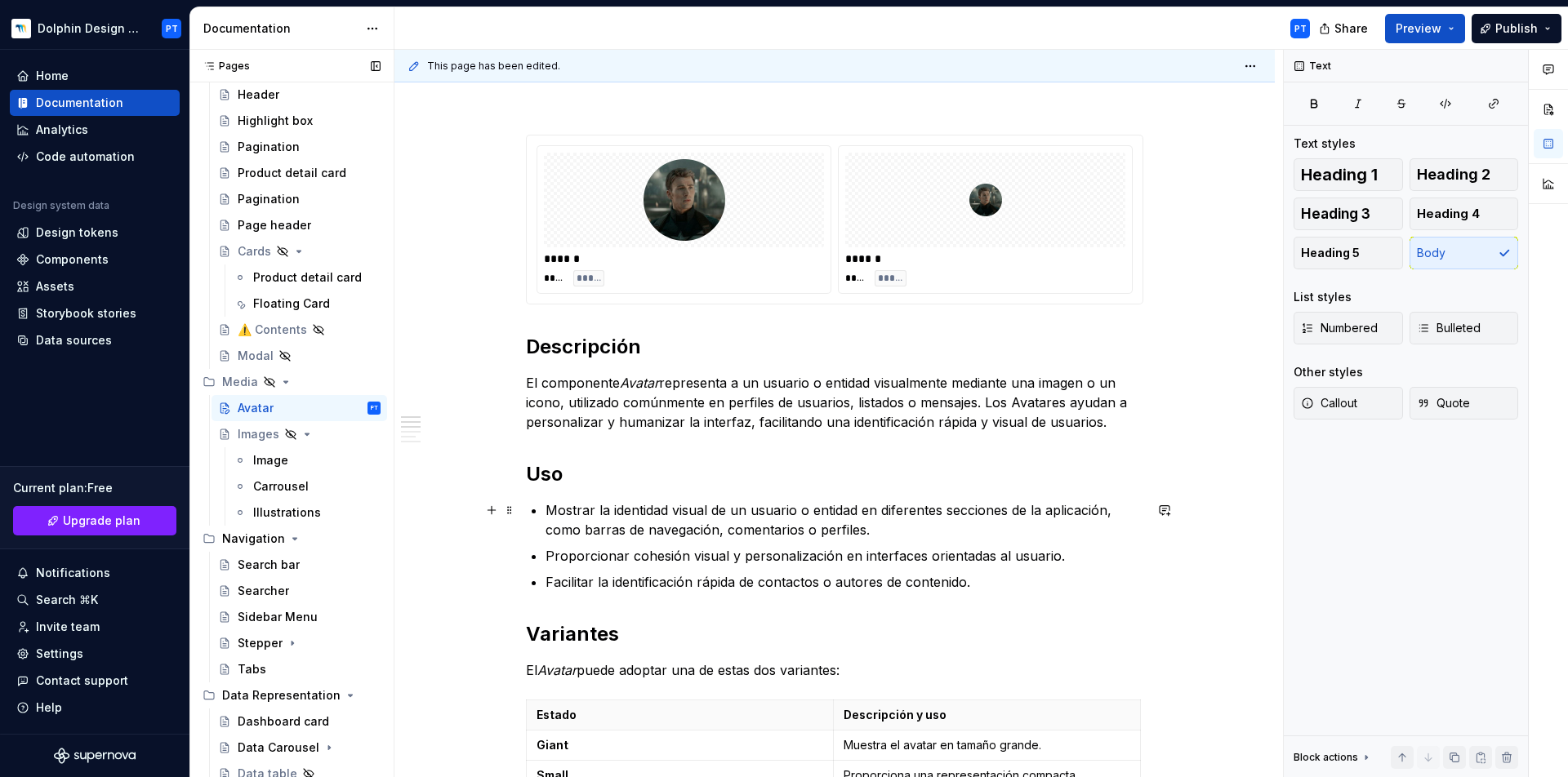
scroll to position [53, 0]
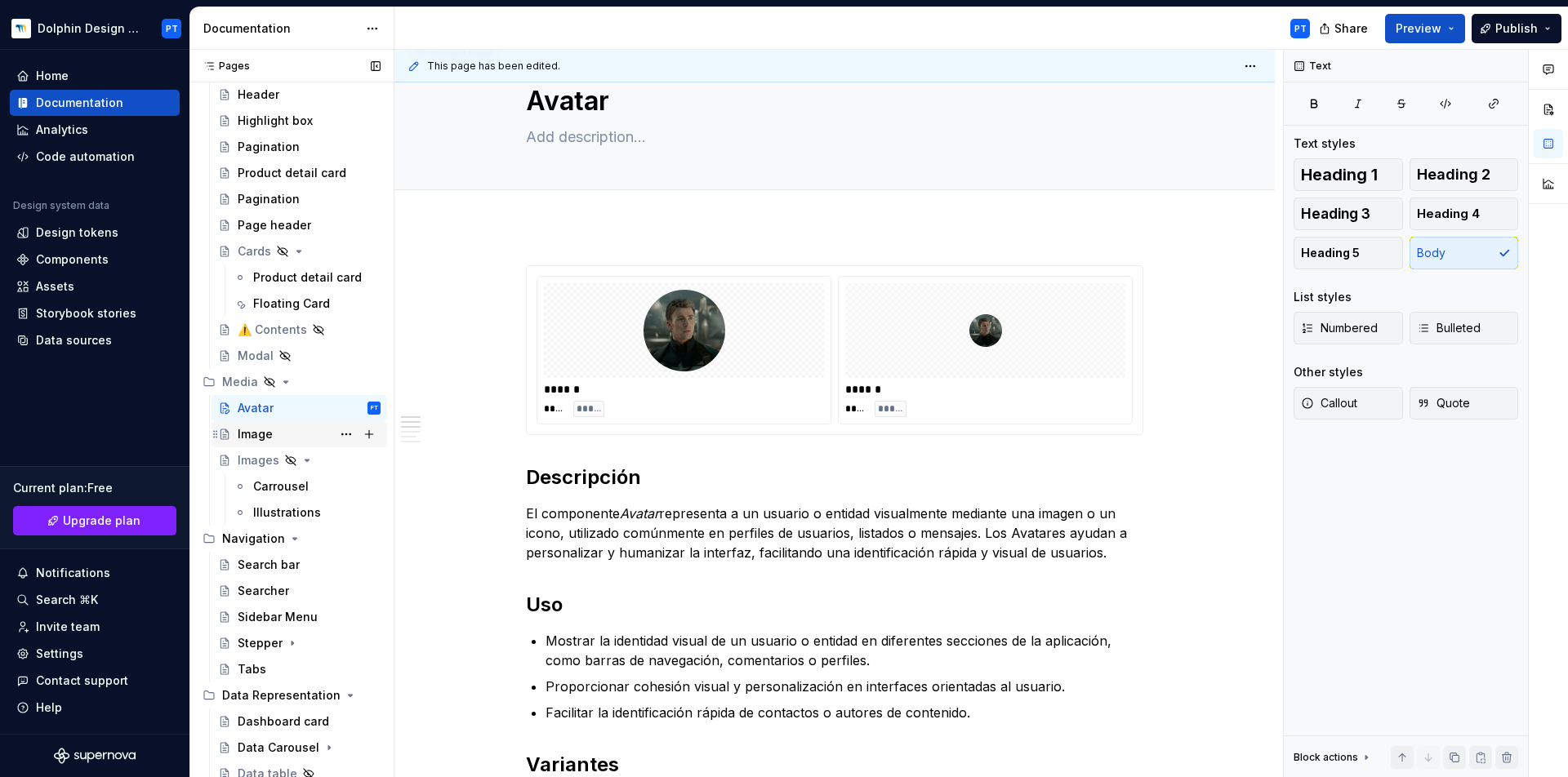
click at [257, 434] on div "Image" at bounding box center [255, 434] width 35 height 16
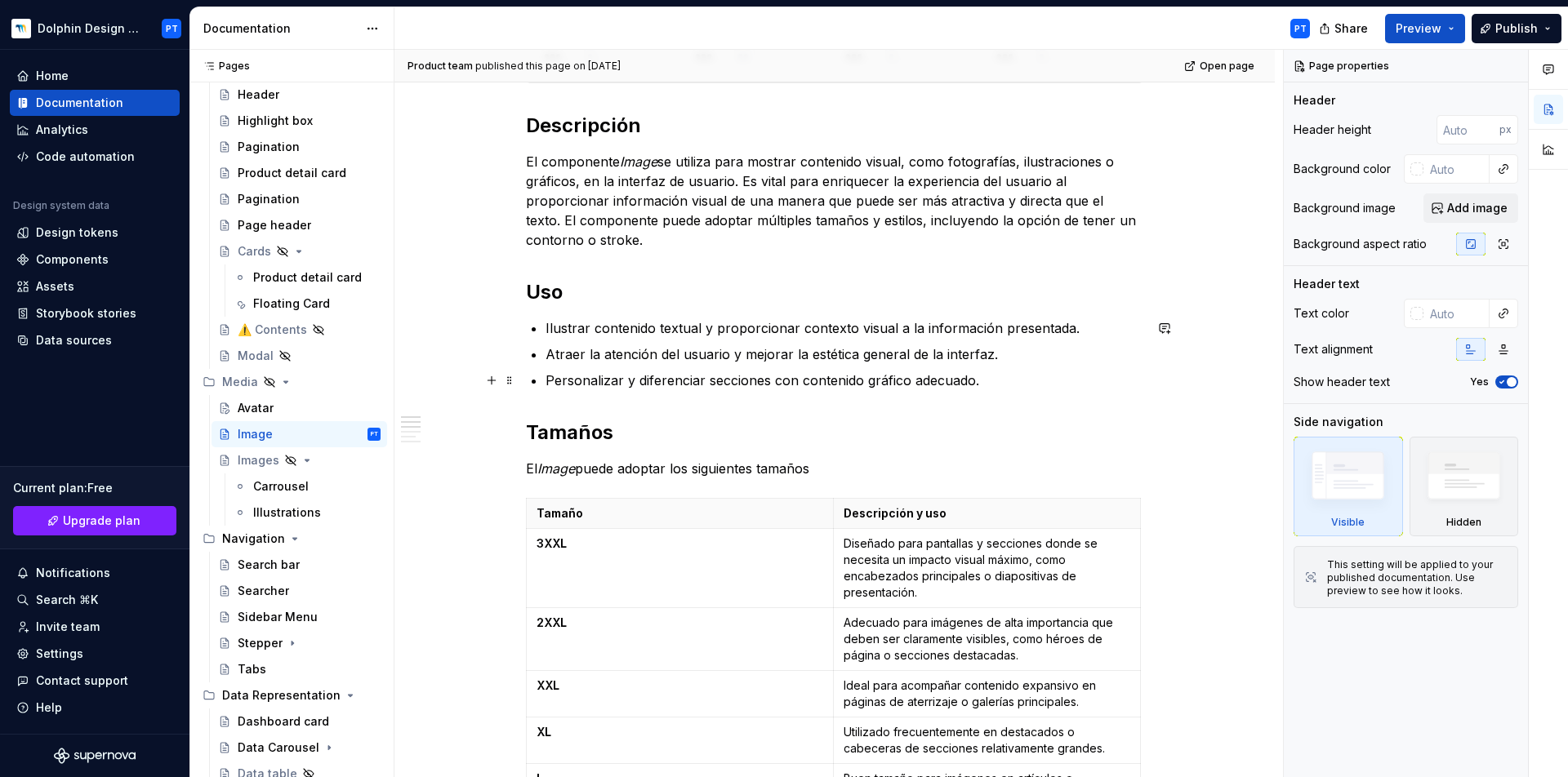
scroll to position [906, 0]
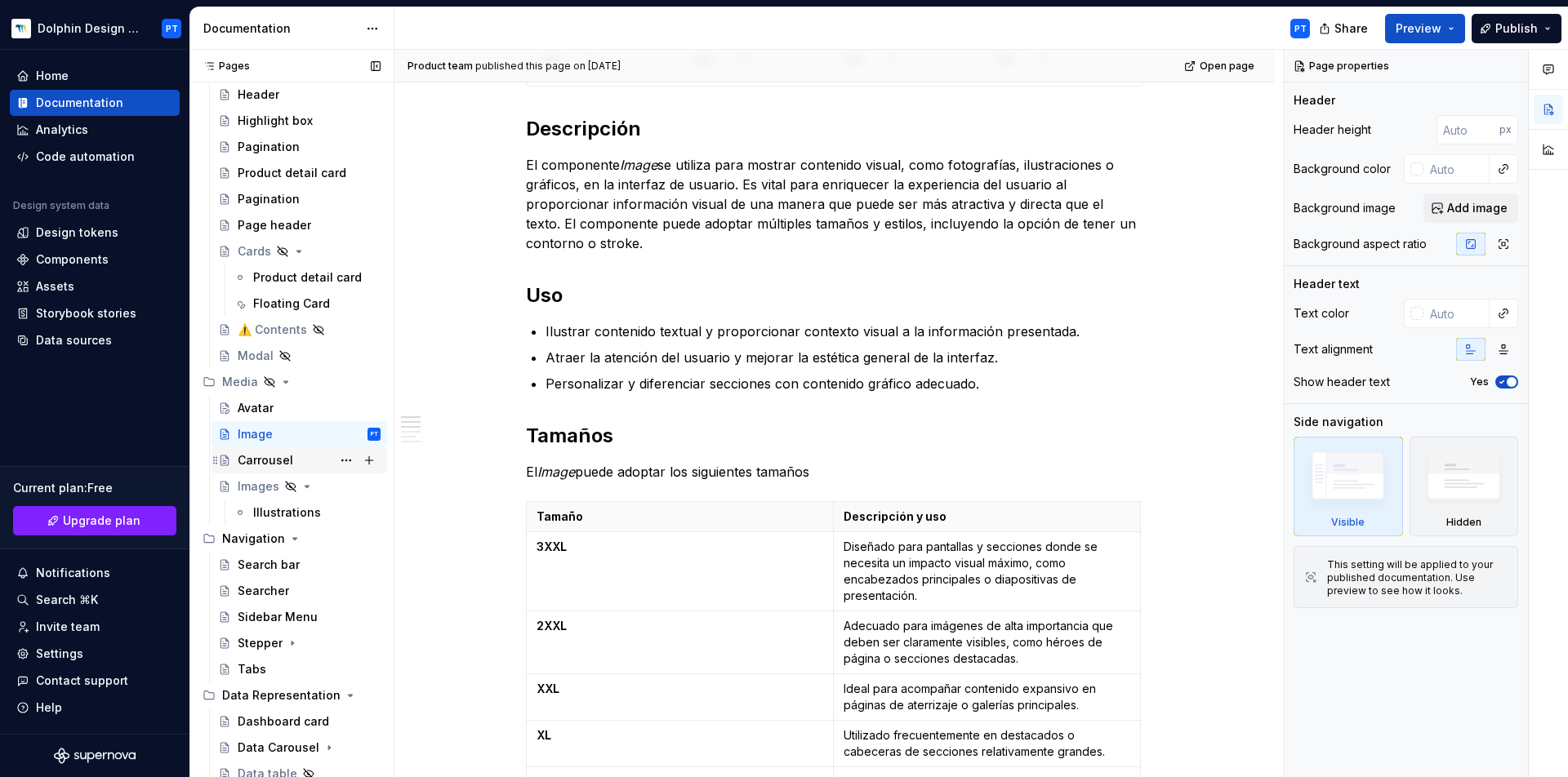
click at [280, 455] on div "Carrousel" at bounding box center [265, 460] width 56 height 16
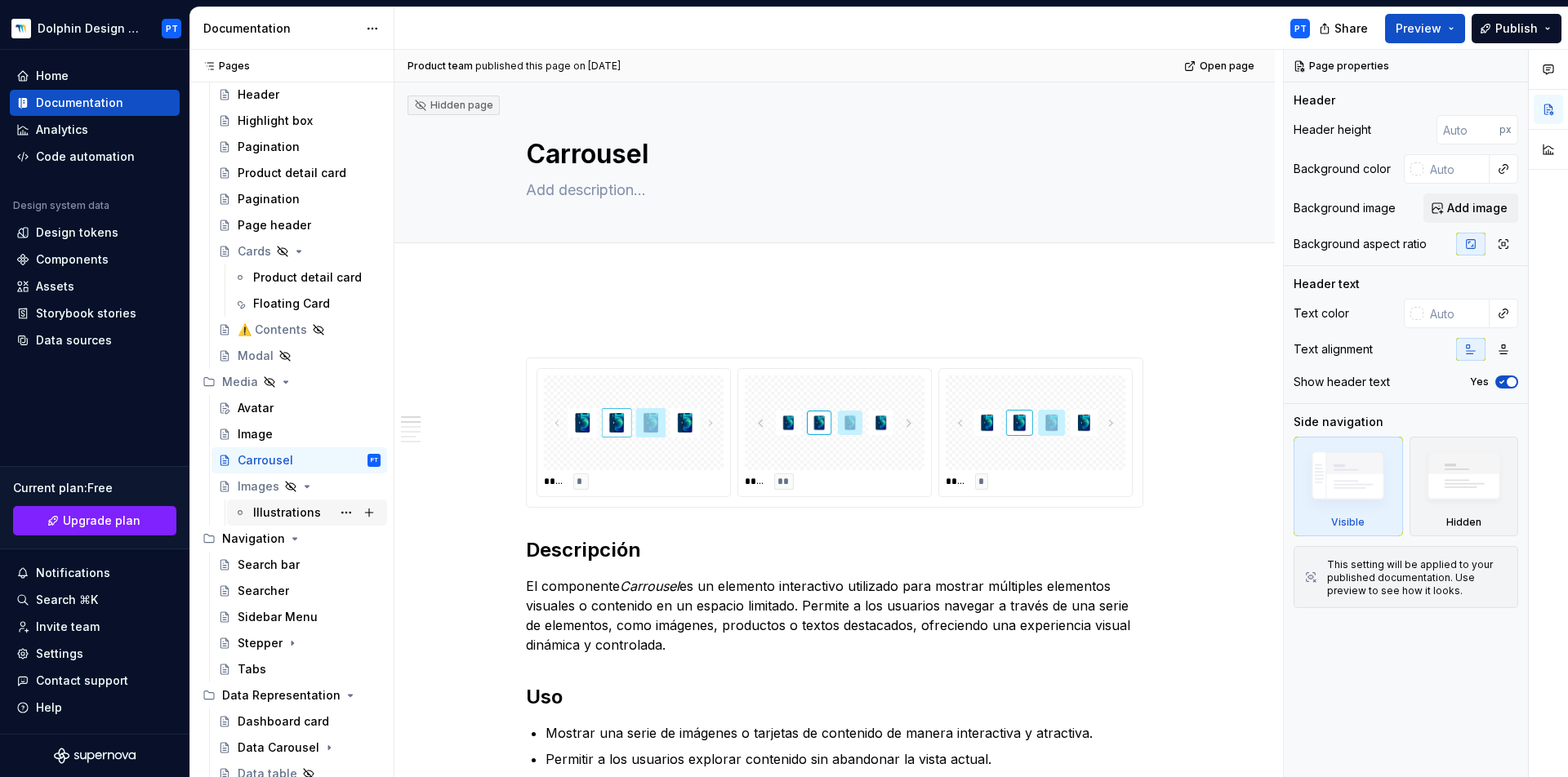
click at [273, 515] on div "Illustrations" at bounding box center [287, 512] width 68 height 16
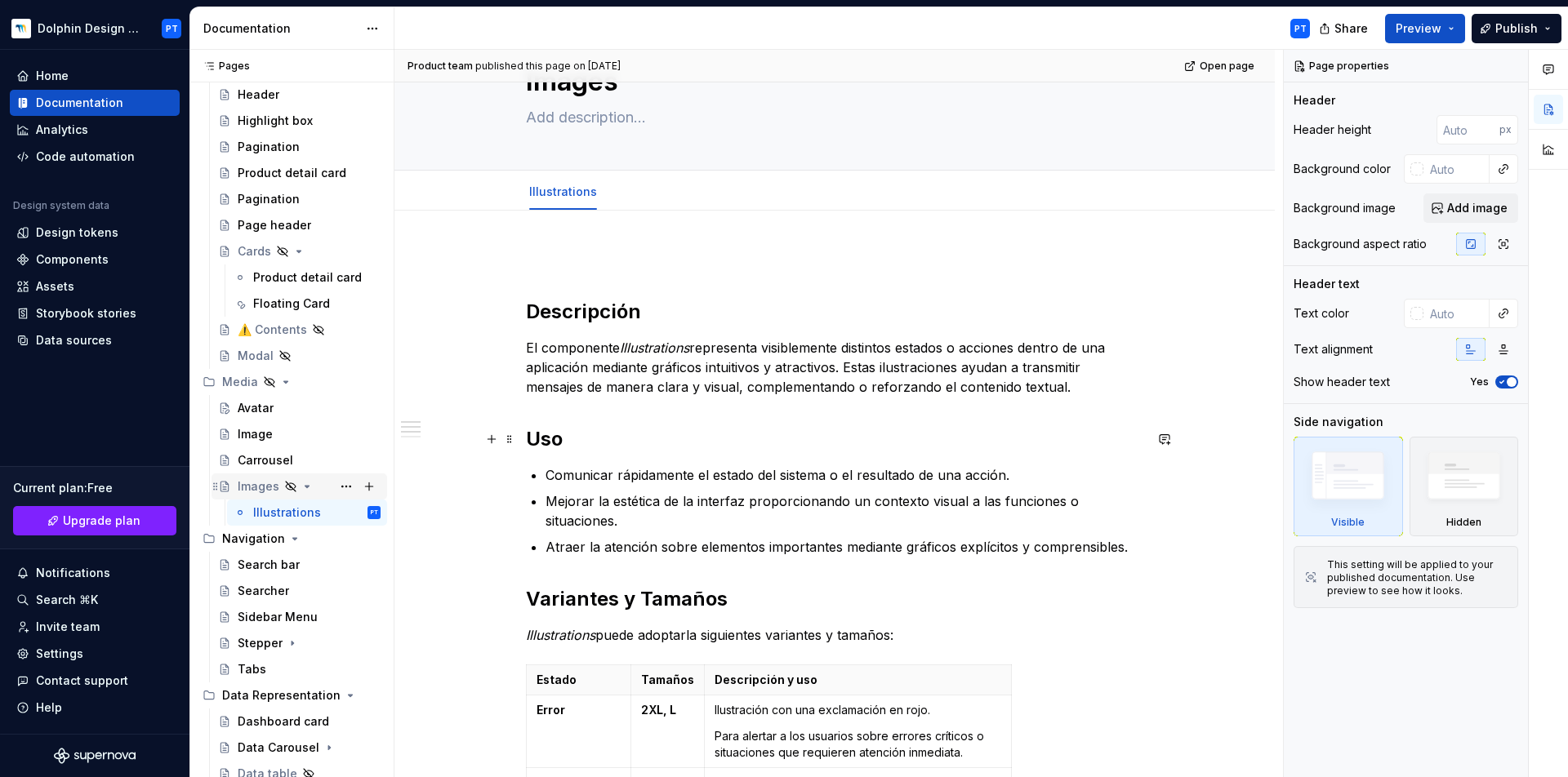
scroll to position [31, 0]
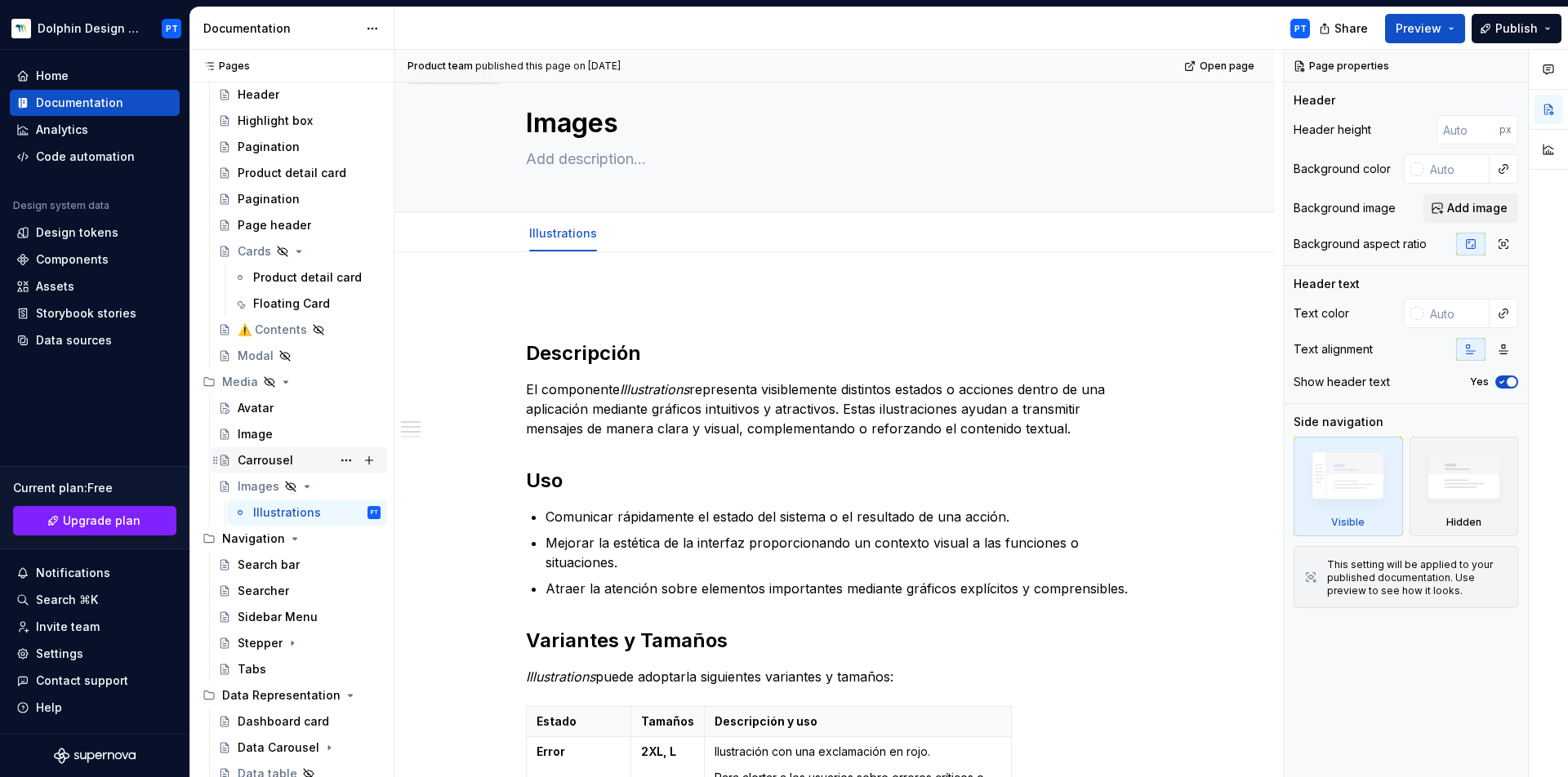
drag, startPoint x: 298, startPoint y: 509, endPoint x: 268, endPoint y: 462, distance: 55.8
click at [268, 462] on div "Avatar Image Carrousel Images Illustrations PT" at bounding box center [292, 461] width 191 height 131
drag, startPoint x: 256, startPoint y: 509, endPoint x: 281, endPoint y: 457, distance: 57.7
click at [281, 457] on div "Avatar Image Carrousel Images Illustrations PT" at bounding box center [292, 461] width 191 height 131
drag, startPoint x: 264, startPoint y: 515, endPoint x: 267, endPoint y: 471, distance: 44.1
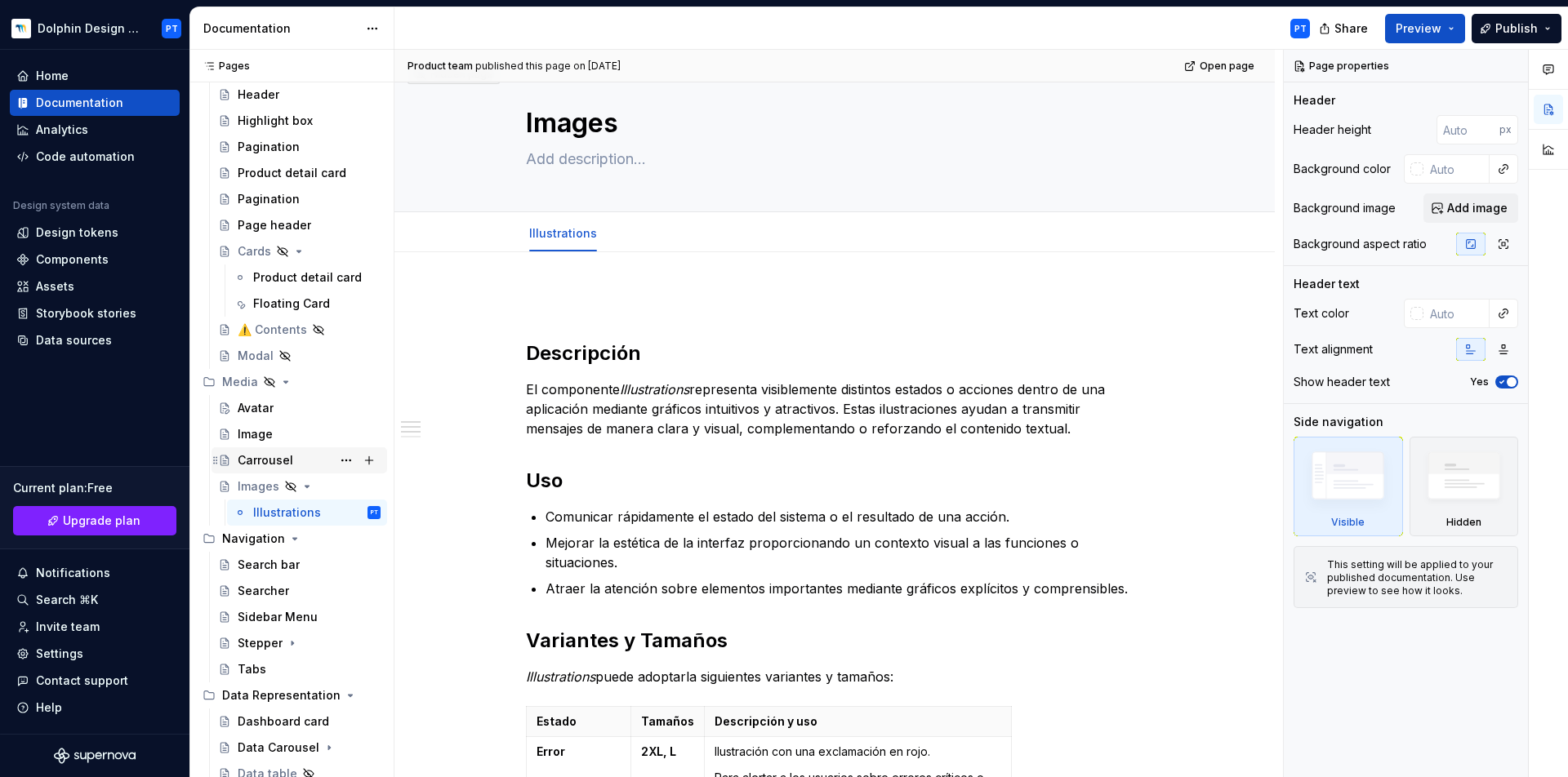
click at [267, 471] on div "Avatar Image Carrousel Images Illustrations PT" at bounding box center [292, 461] width 191 height 131
click at [319, 484] on div "Images" at bounding box center [309, 487] width 143 height 23
click at [338, 483] on button "Page tree" at bounding box center [346, 487] width 23 height 23
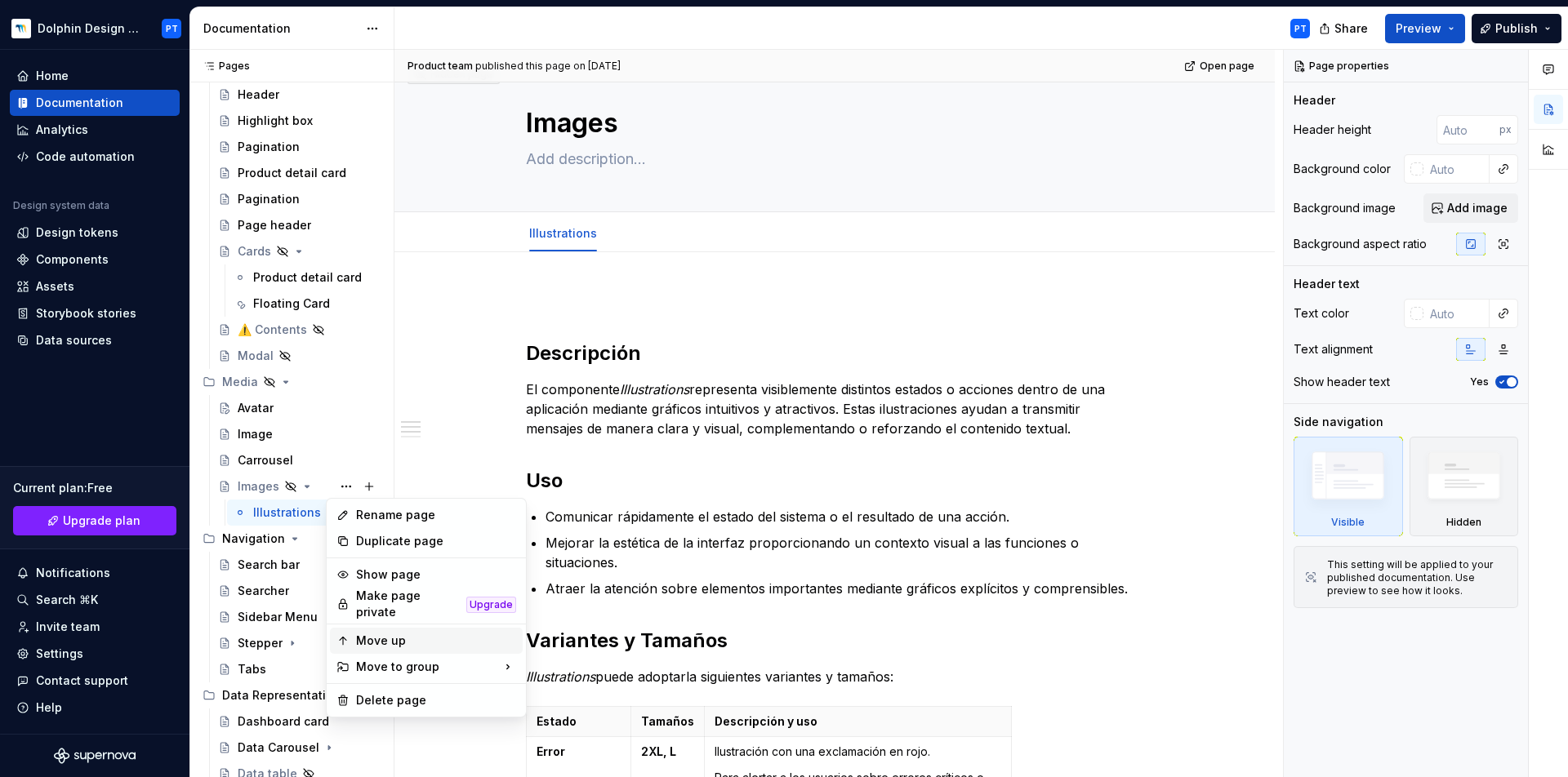
click at [368, 633] on div "Move up" at bounding box center [436, 641] width 160 height 16
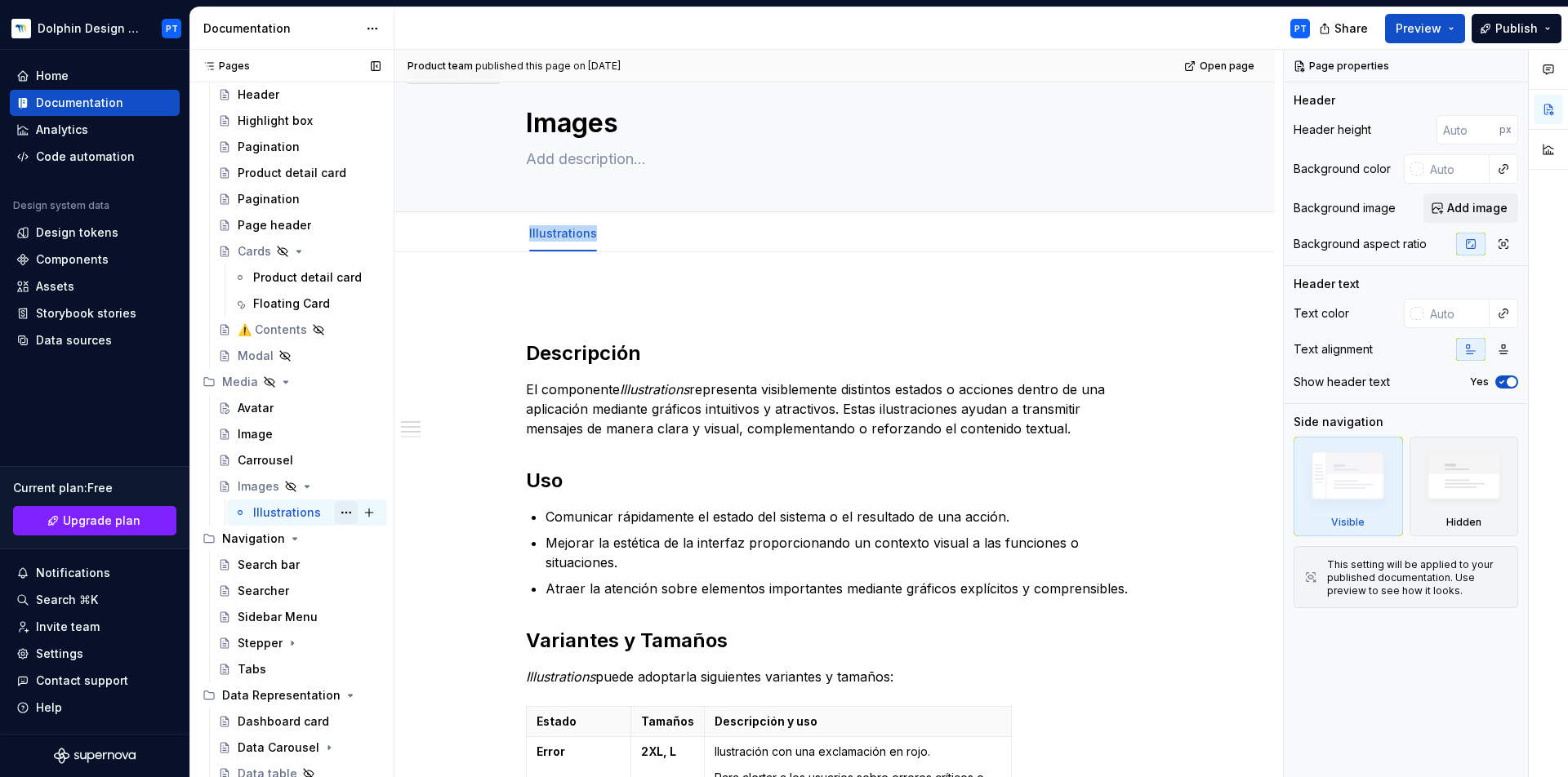
click at [335, 510] on button "Page tree" at bounding box center [346, 513] width 23 height 23
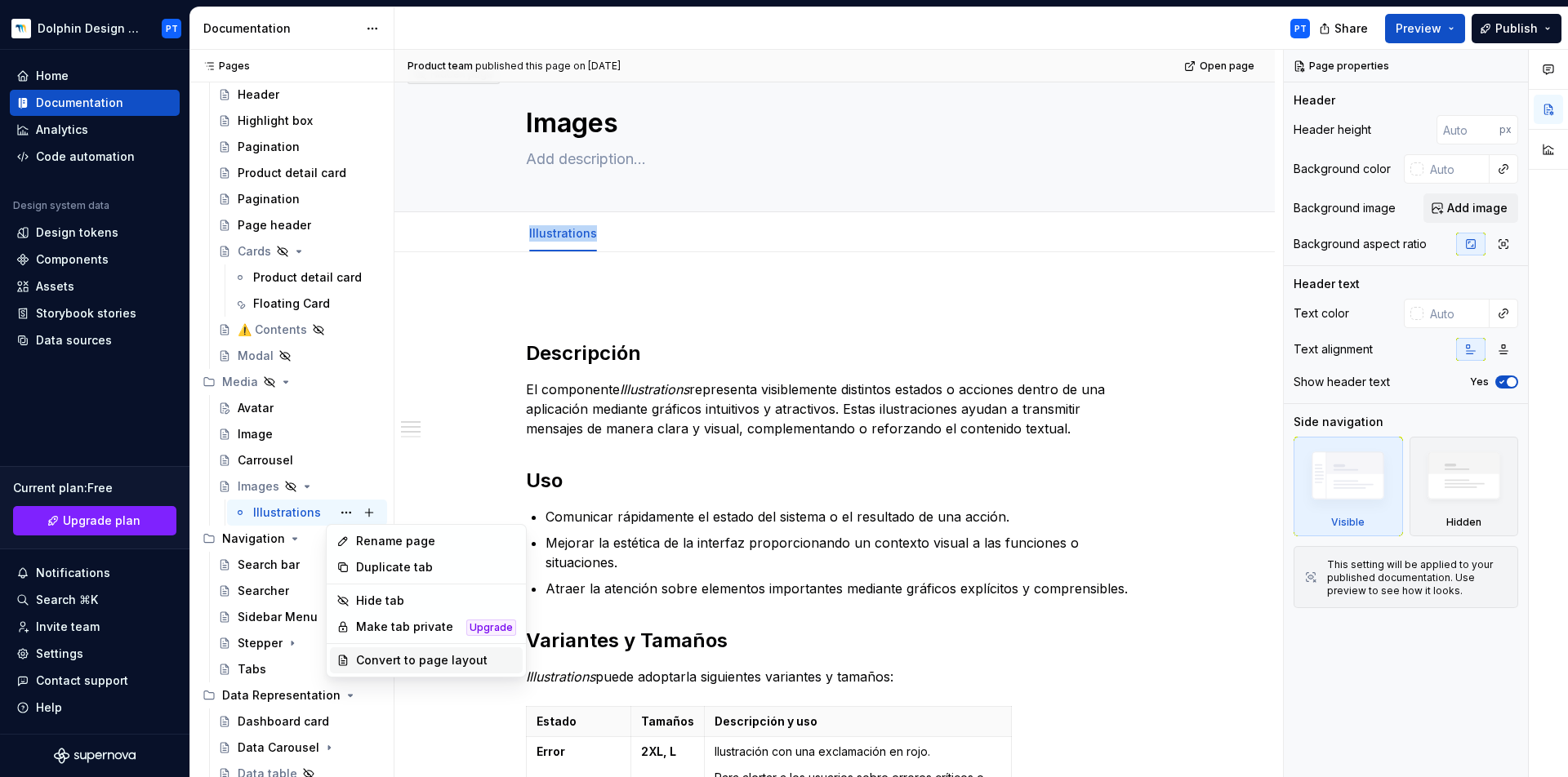
click at [392, 660] on div "Convert to page layout" at bounding box center [436, 660] width 160 height 16
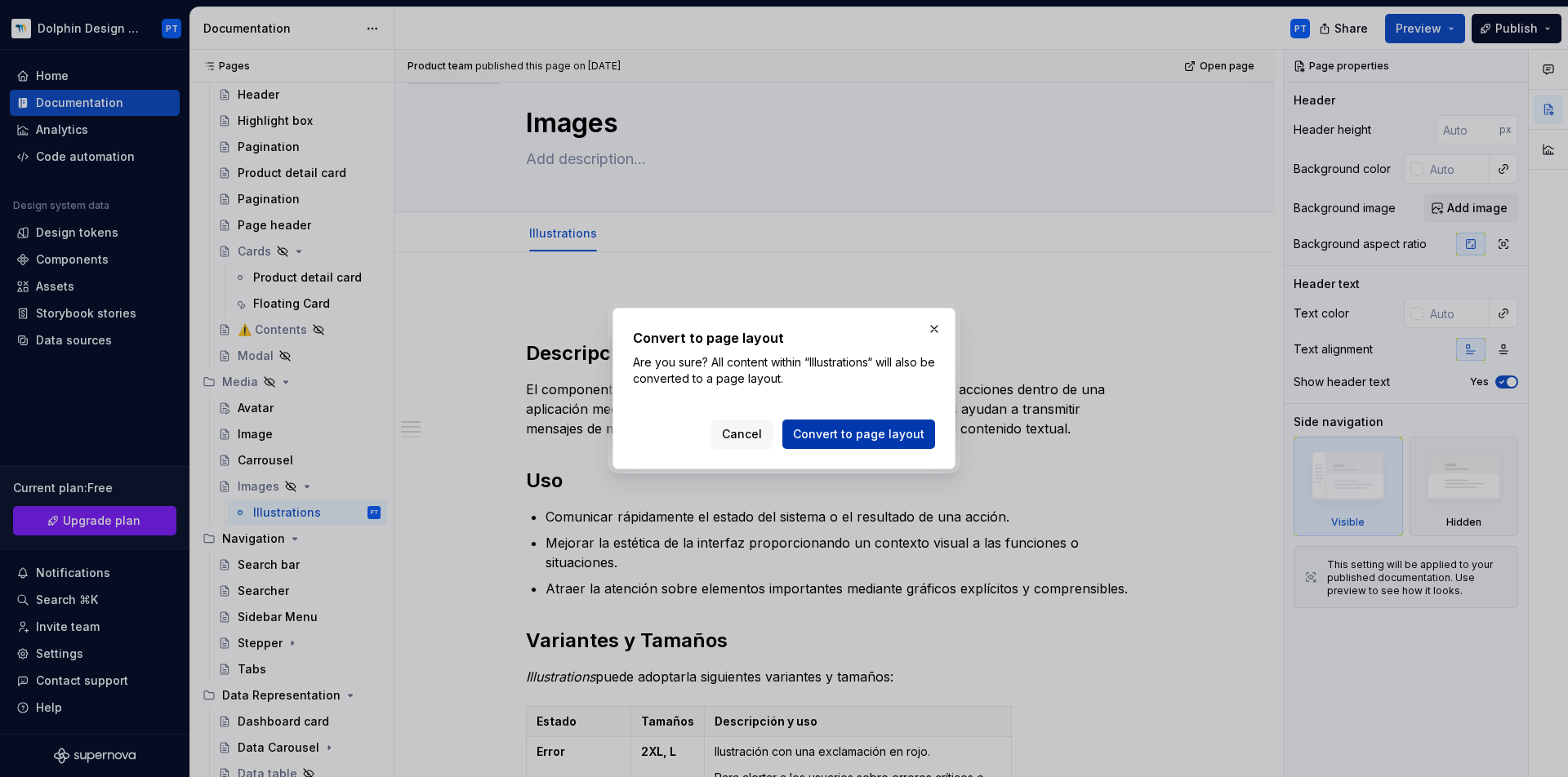
click at [887, 443] on button "Convert to page layout" at bounding box center [859, 434] width 153 height 29
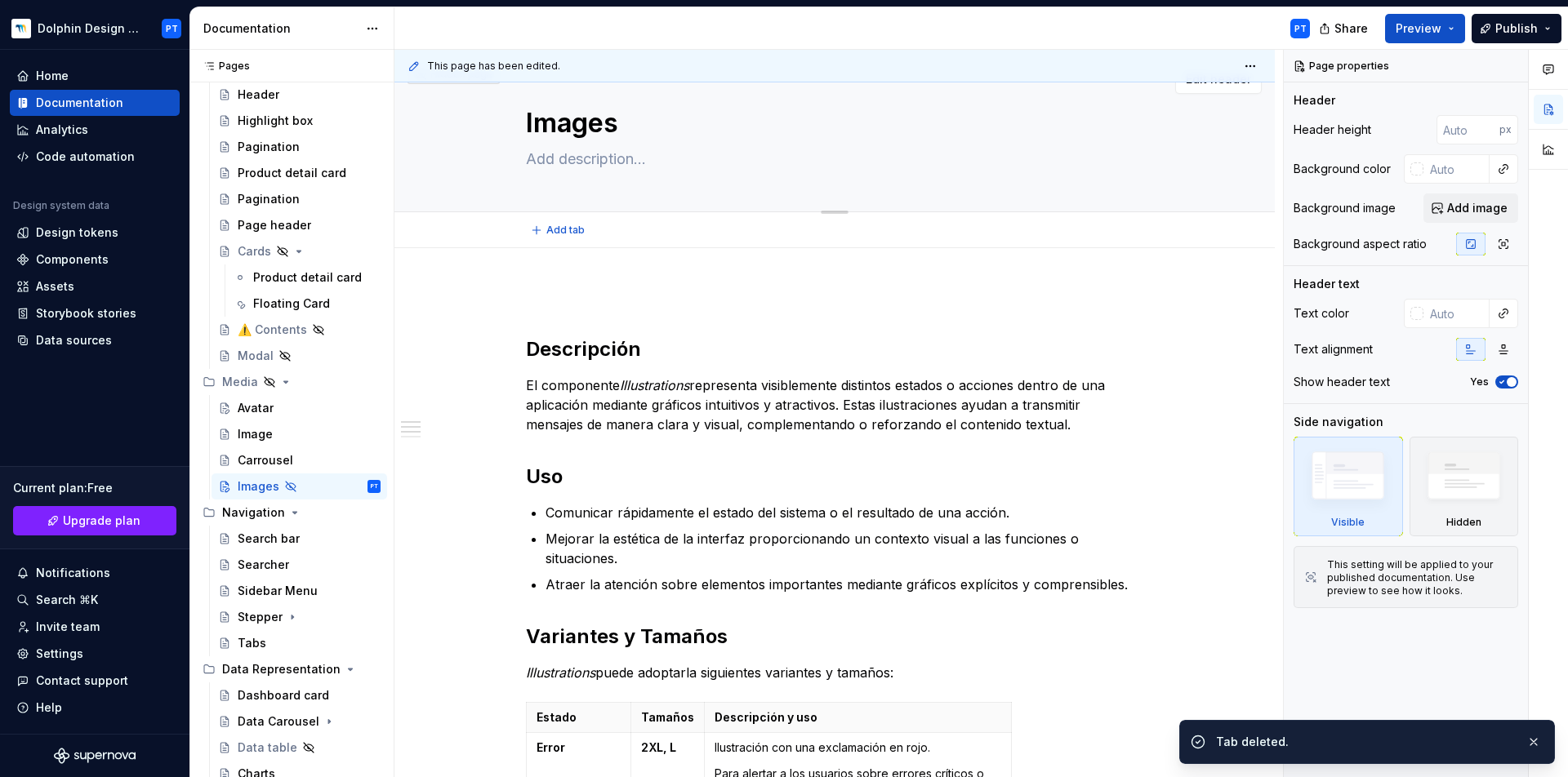
click at [585, 123] on textarea "Images" at bounding box center [831, 123] width 617 height 39
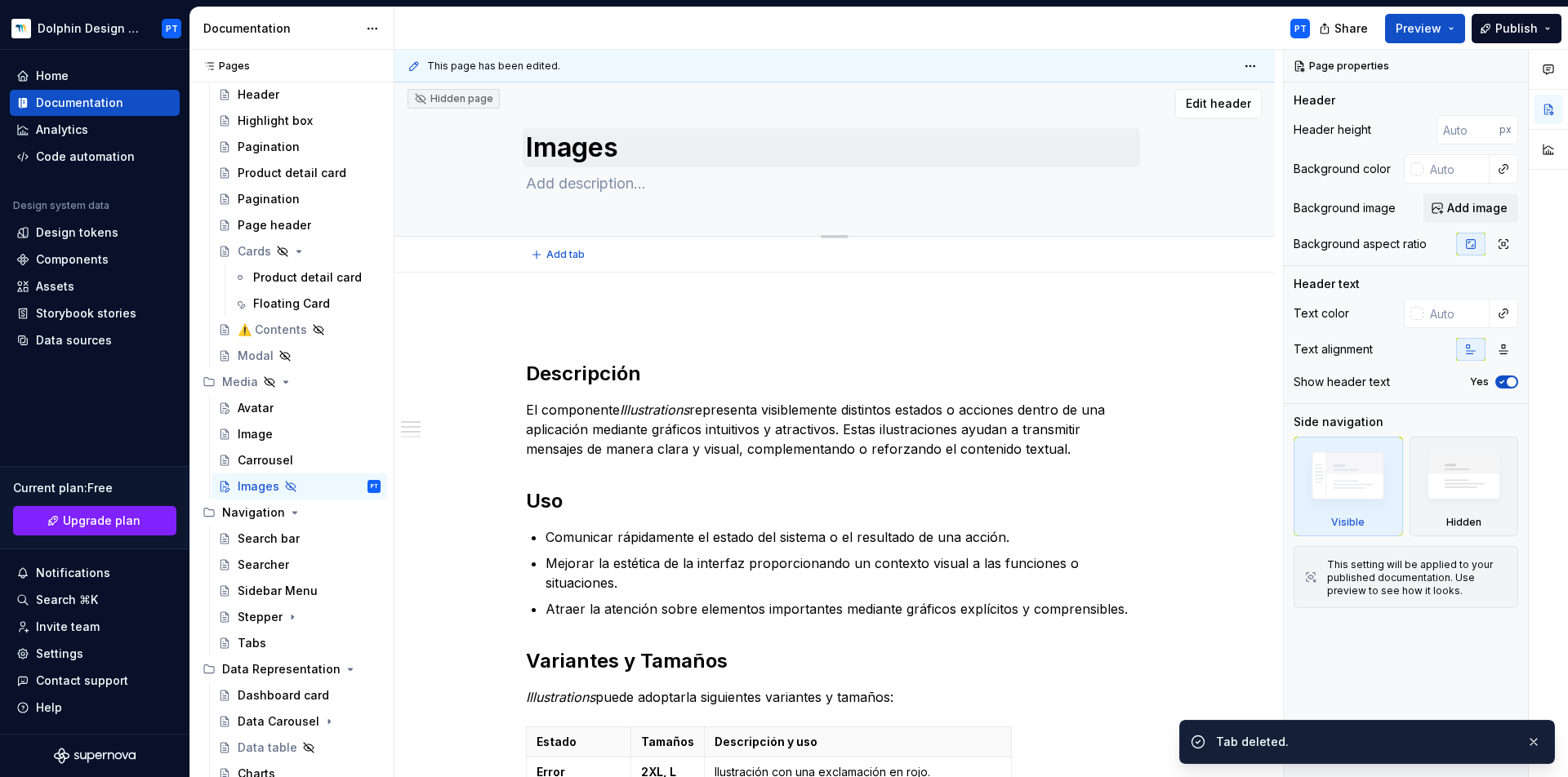
click at [585, 123] on div "Images" at bounding box center [834, 155] width 617 height 160
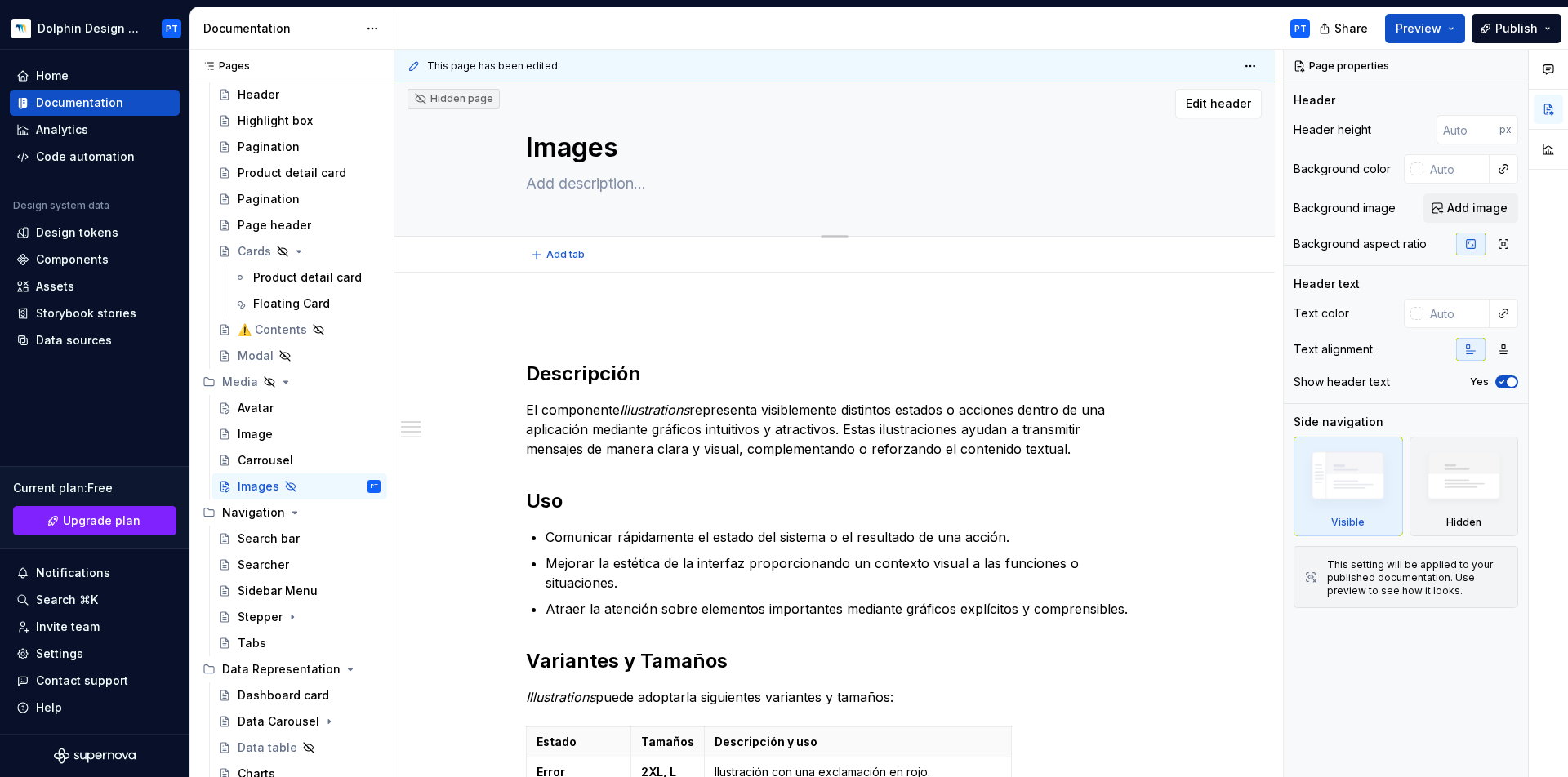
click at [563, 142] on textarea "Images" at bounding box center [831, 147] width 617 height 39
type textarea "*"
type textarea "I"
type textarea "*"
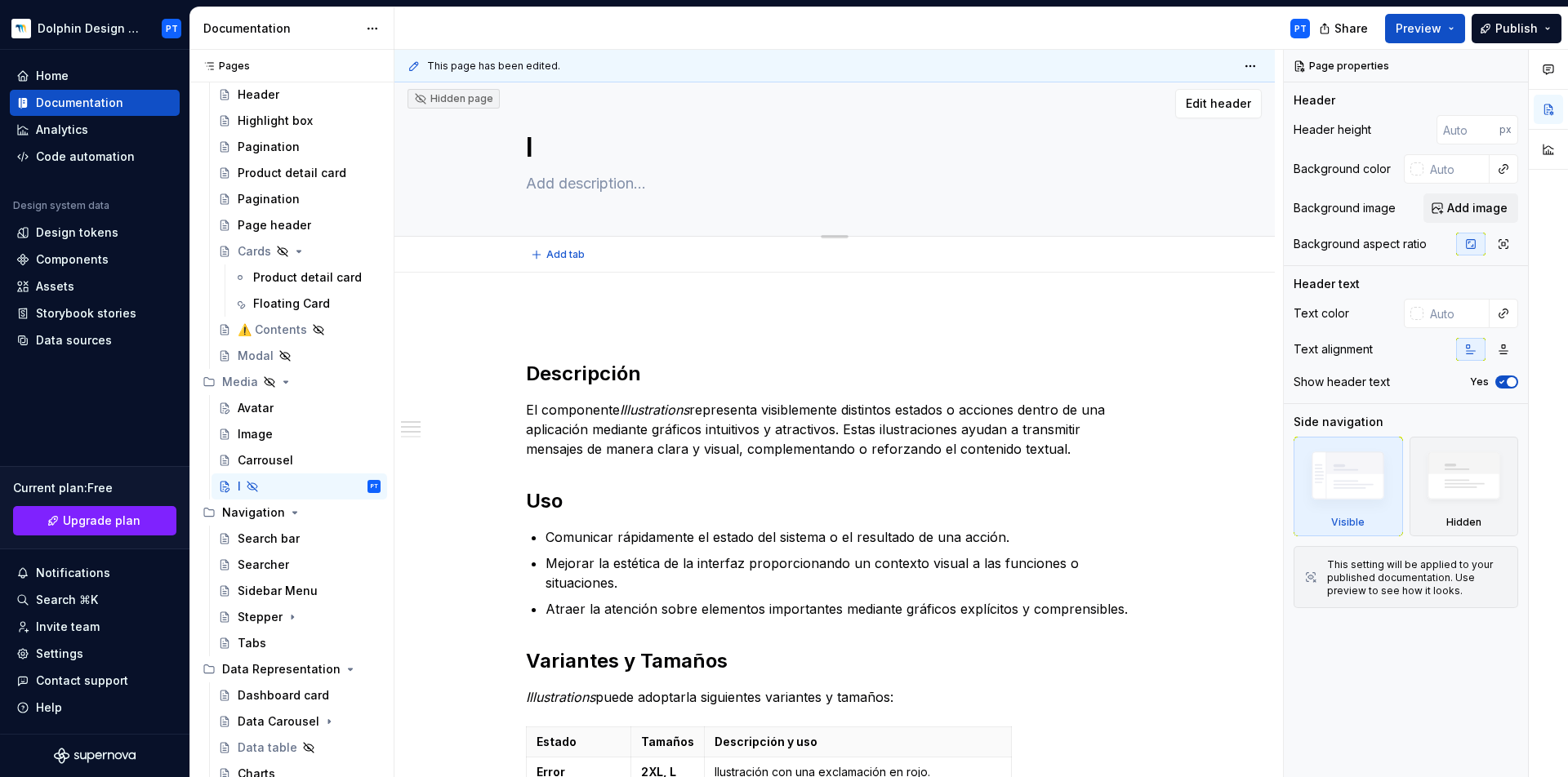
type textarea "Il"
type textarea "*"
type textarea "Ill"
type textarea "*"
type textarea "Illu"
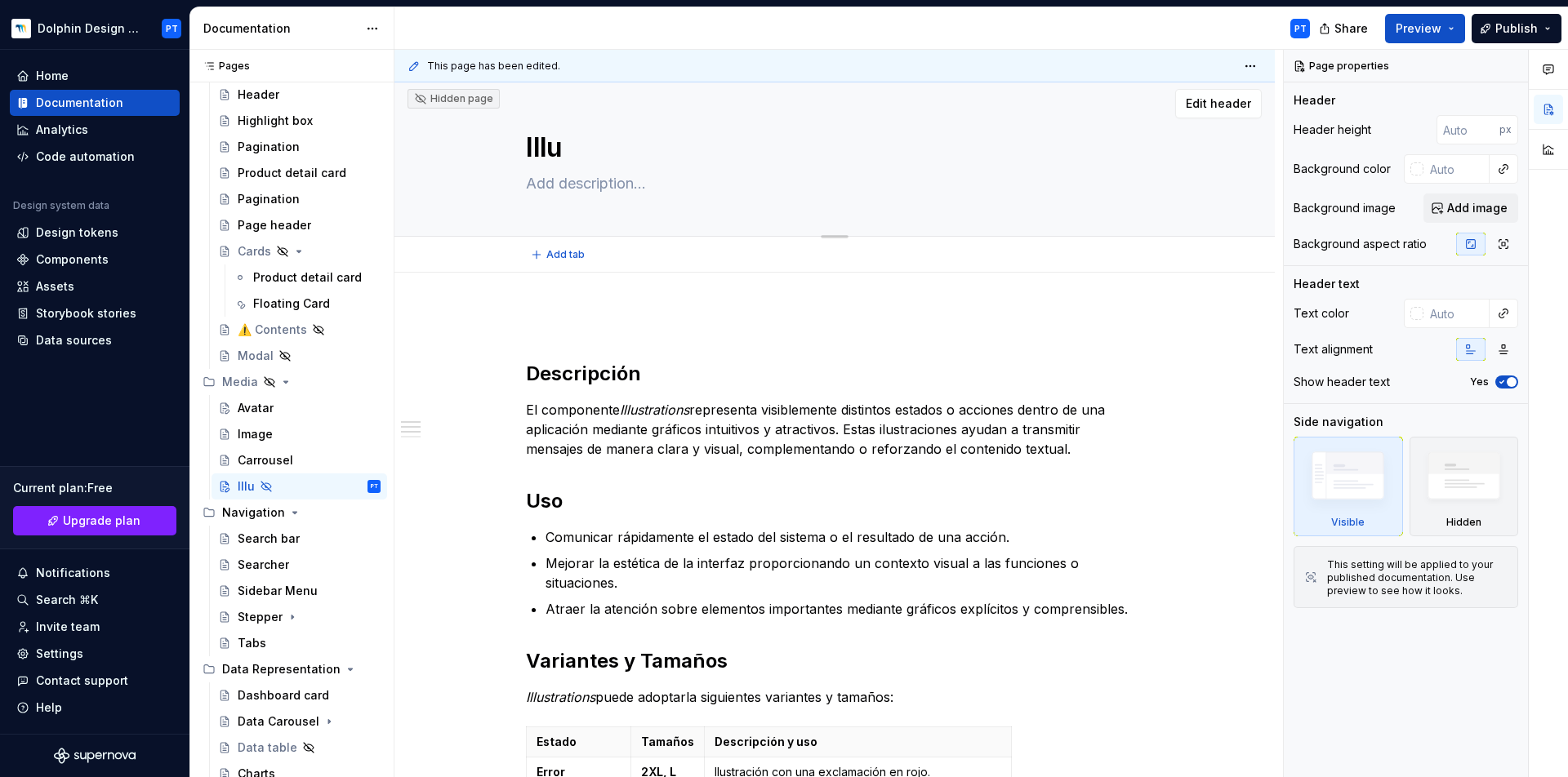
type textarea "*"
type textarea "Illus"
type textarea "*"
type textarea "Illust"
type textarea "*"
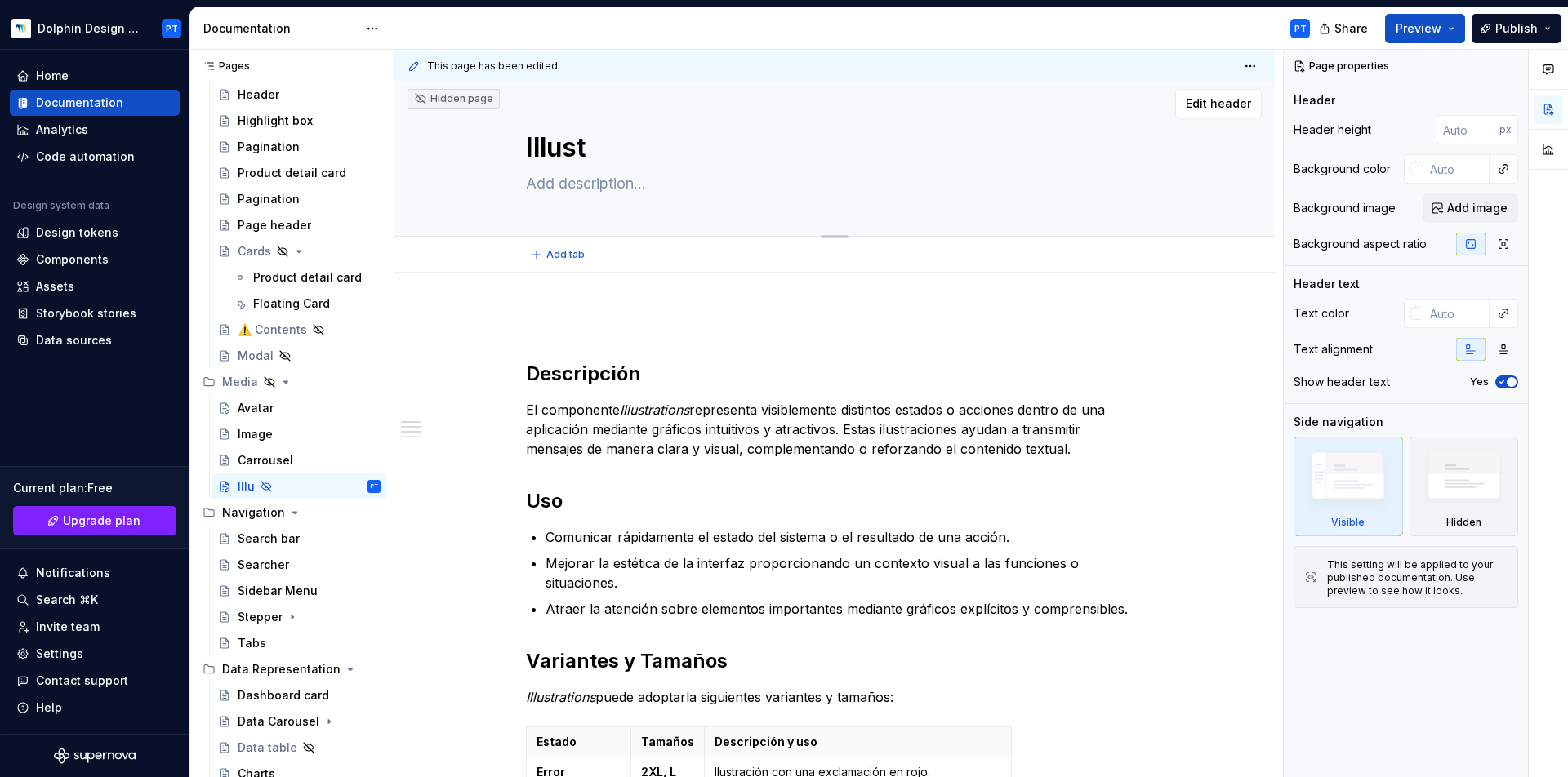
type textarea "Illustr"
type textarea "*"
type textarea "Illustra"
type textarea "*"
type textarea "Illustrat"
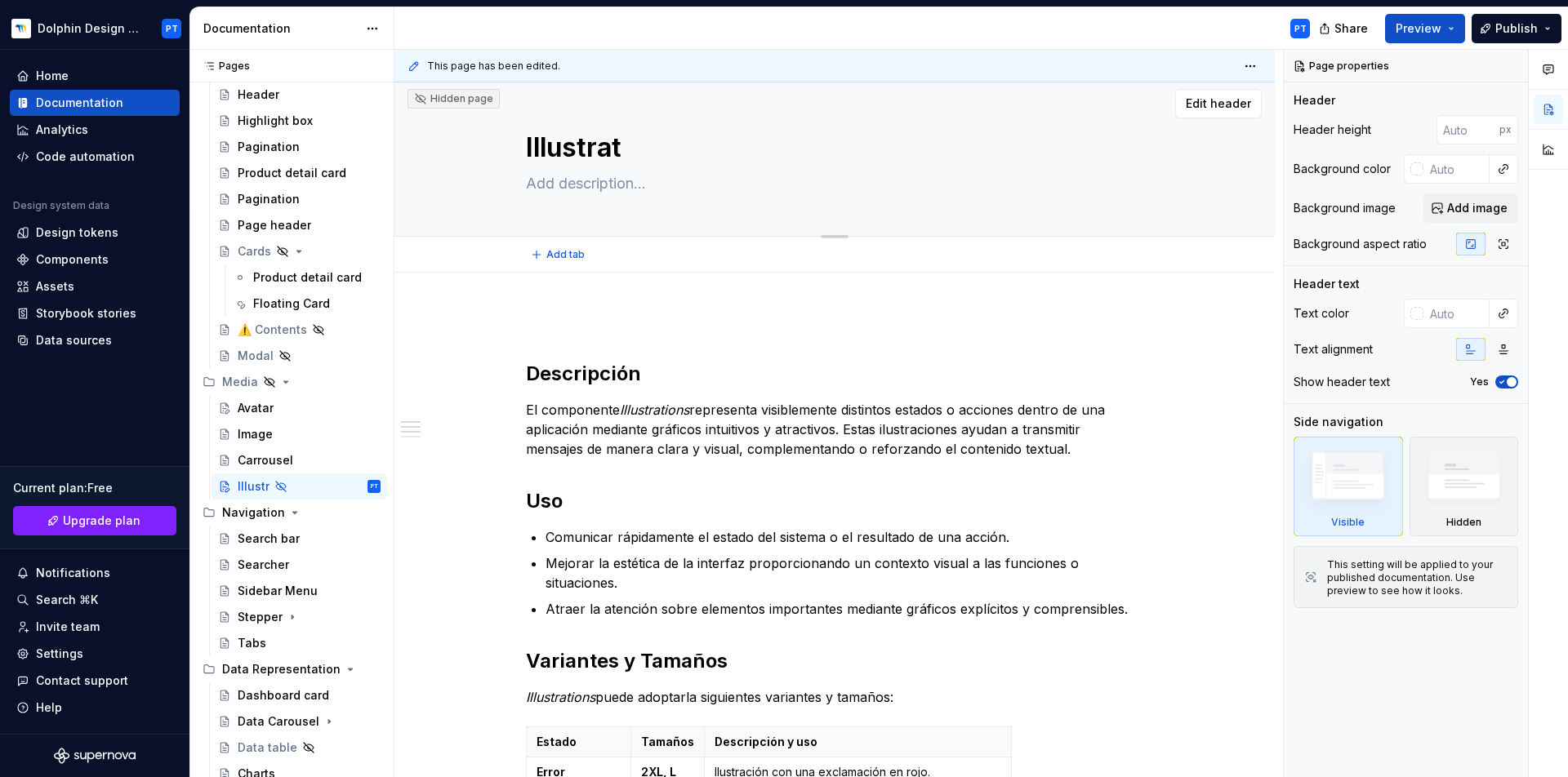
type textarea "*"
type textarea "Illustrati"
type textarea "*"
type textarea "Illustratio"
type textarea "*"
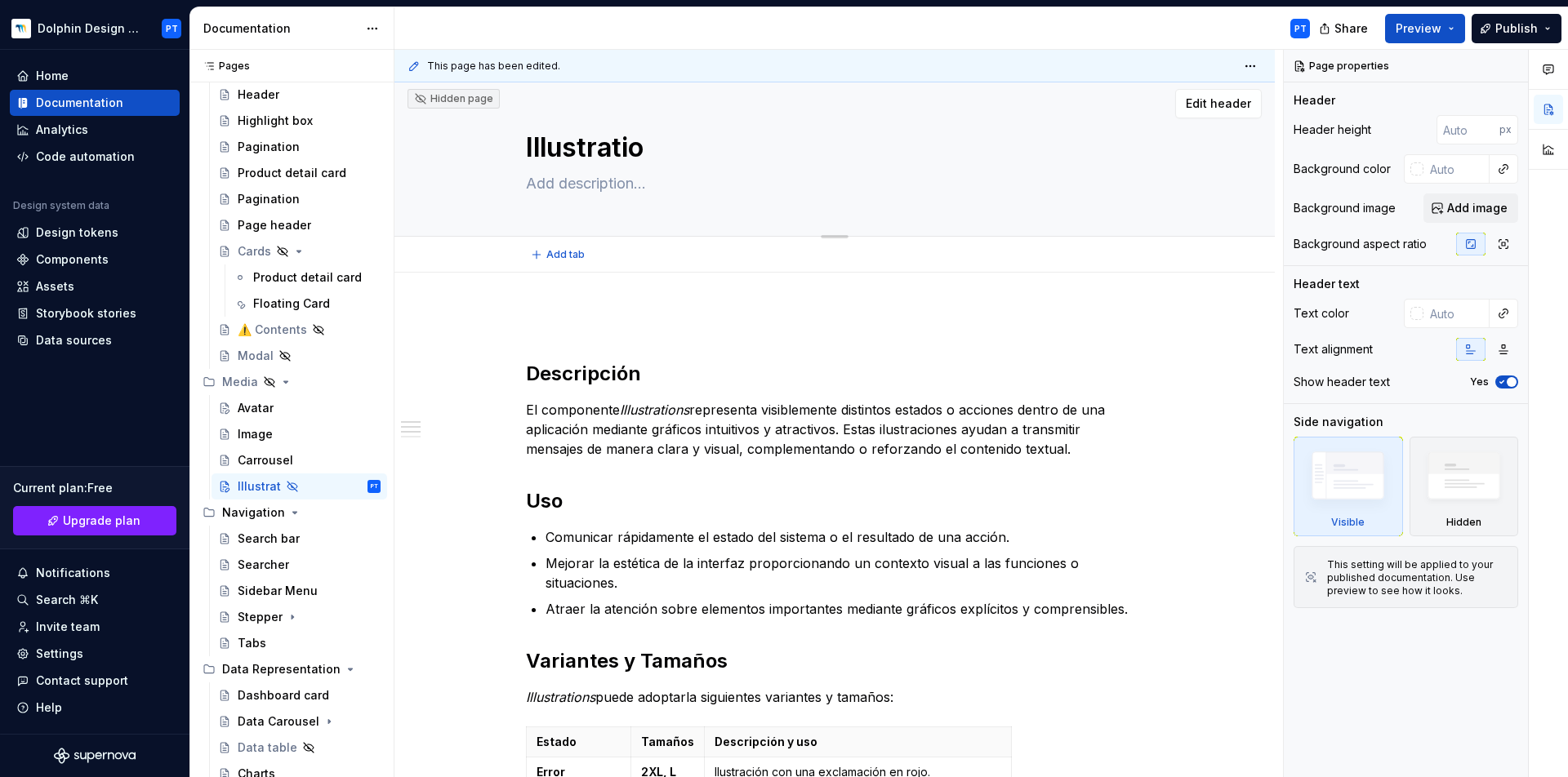
type textarea "Illustration"
type textarea "*"
type textarea "Illustrations"
type textarea "*"
type textarea "Illustrations"
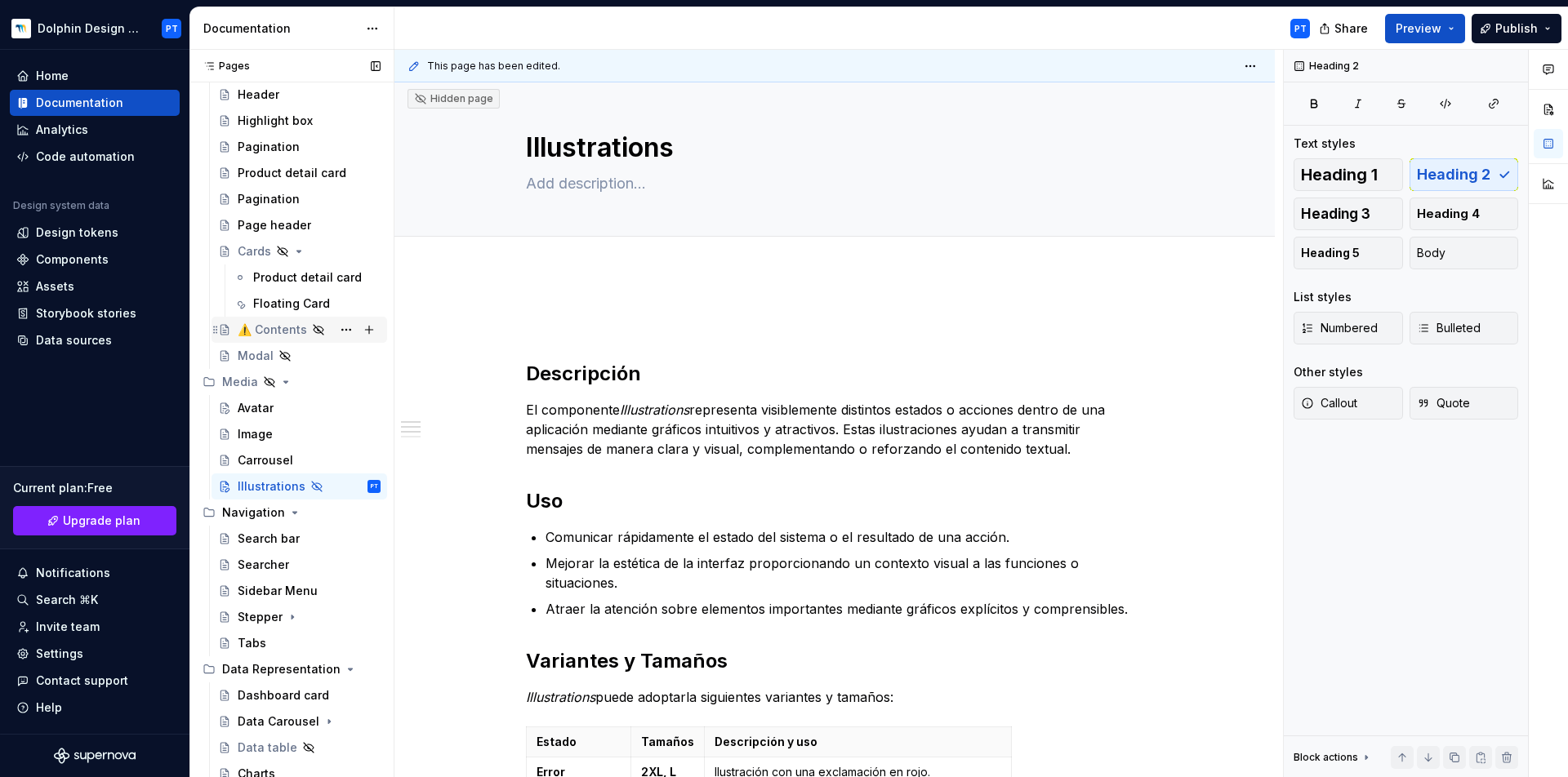
click at [277, 328] on div "⚠️ Contents" at bounding box center [272, 329] width 70 height 16
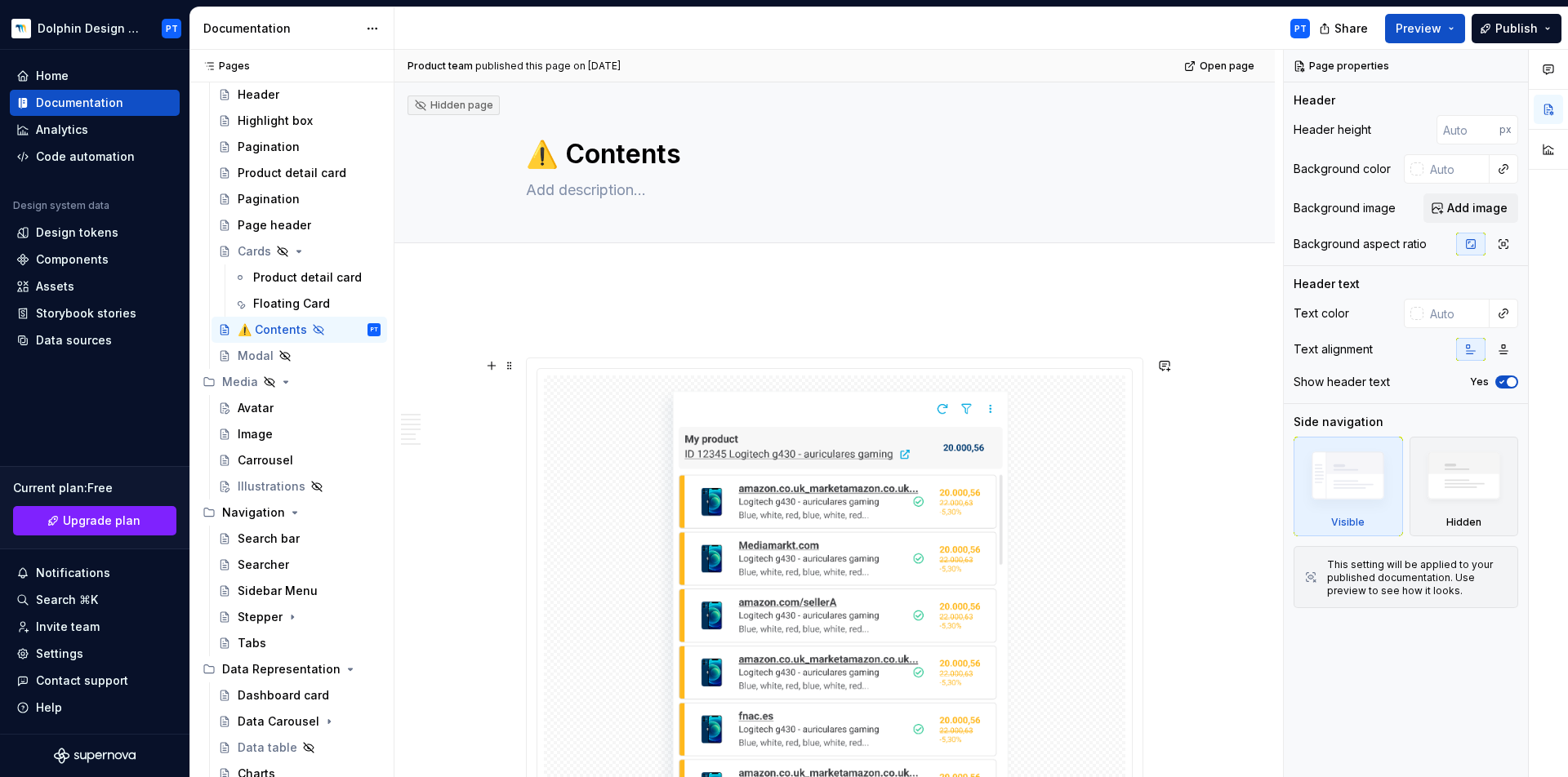
click at [710, 420] on img at bounding box center [835, 639] width 366 height 515
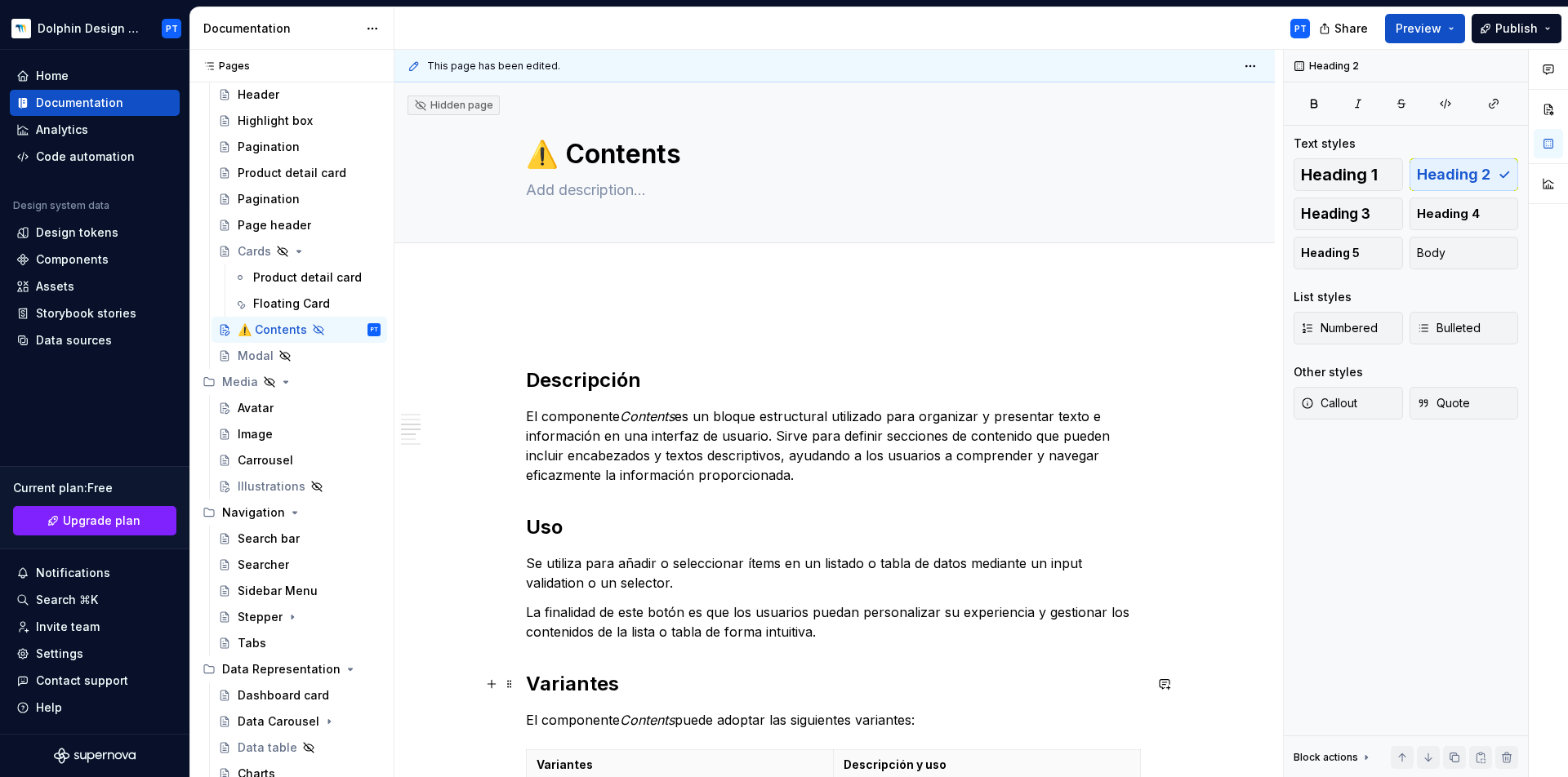
scroll to position [584, 0]
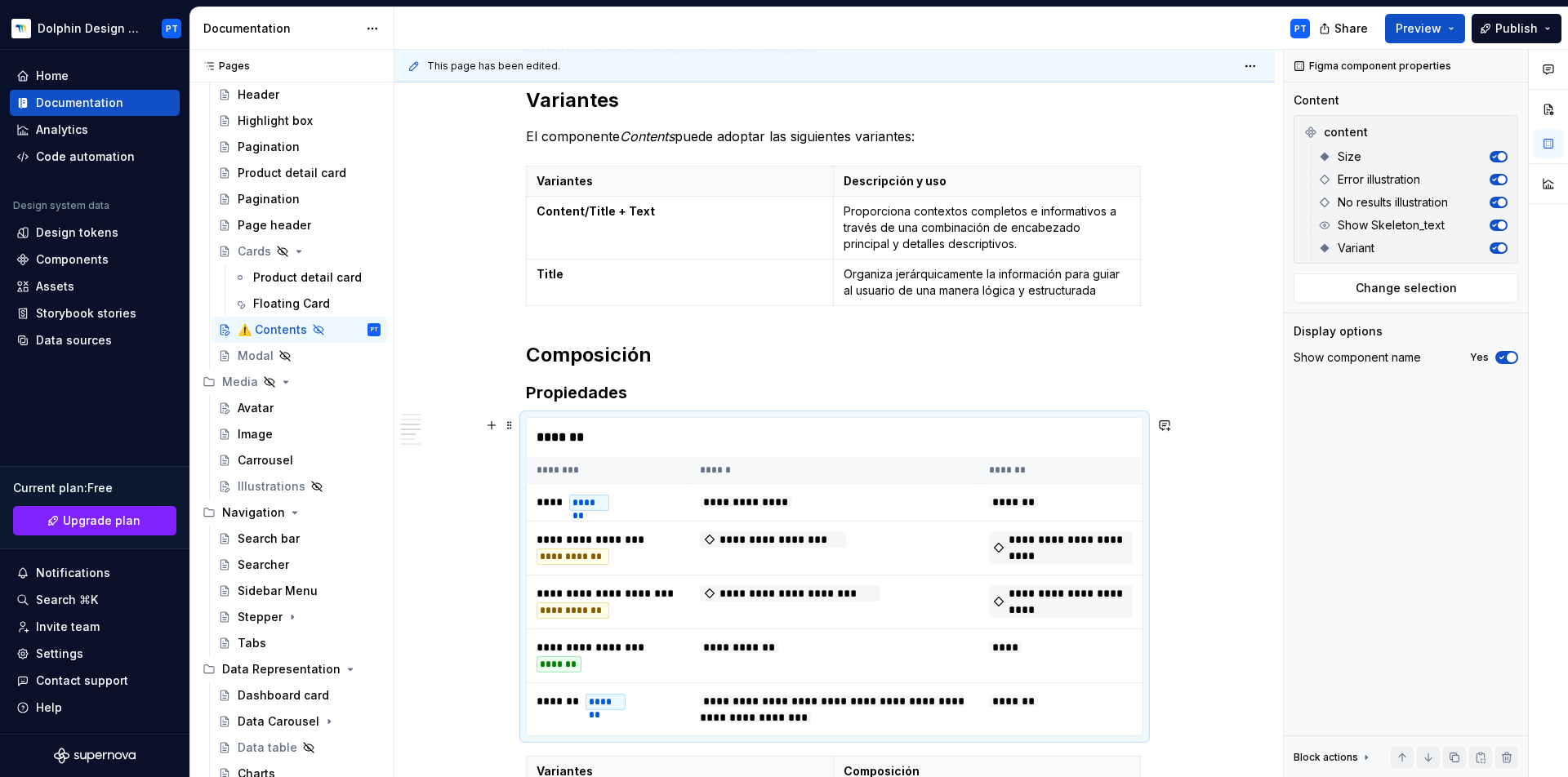
click at [549, 430] on div "*******" at bounding box center [834, 437] width 616 height 39
click at [506, 427] on span at bounding box center [510, 426] width 13 height 23
click at [553, 577] on div "Delete" at bounding box center [587, 574] width 106 height 16
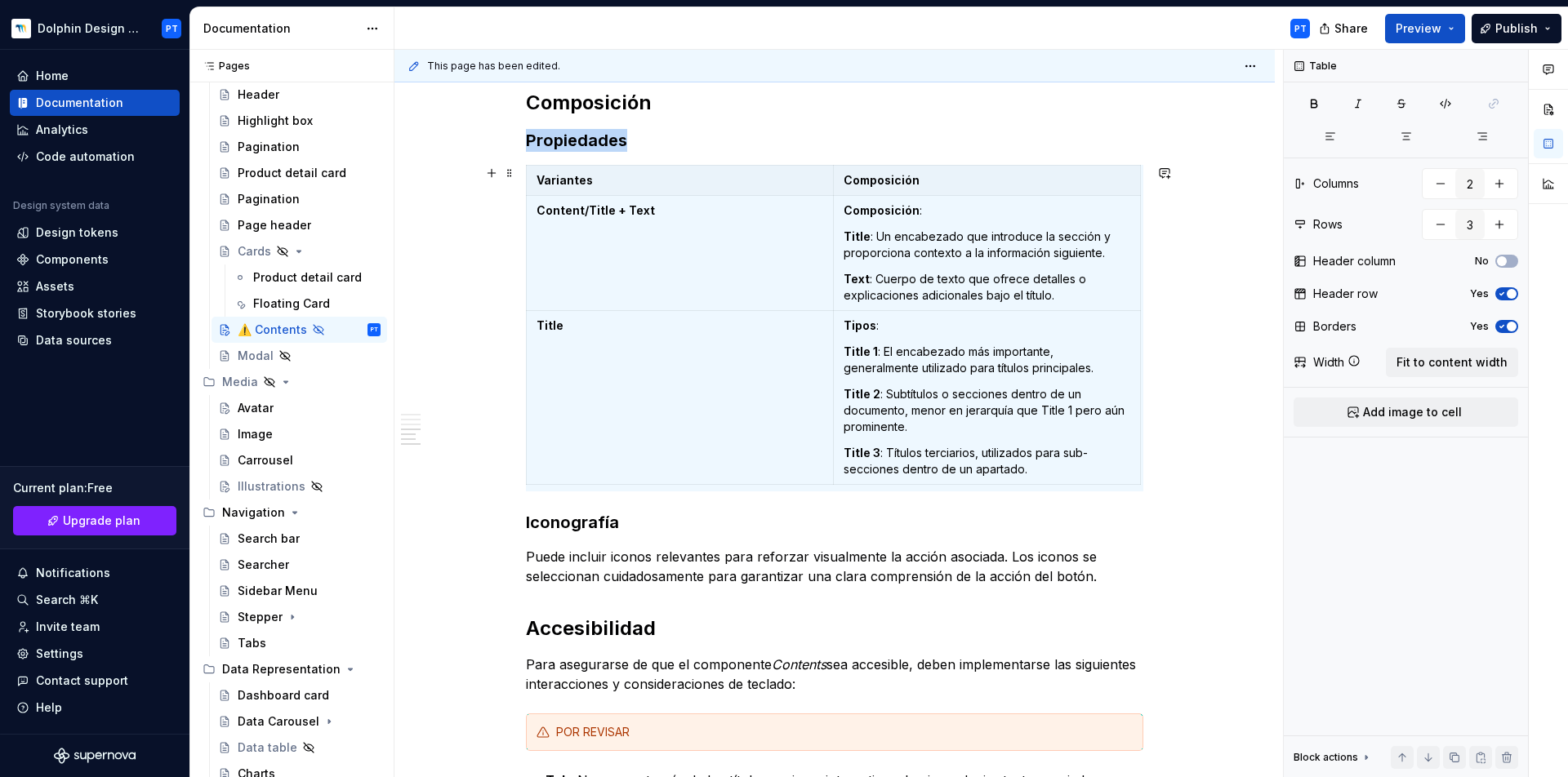
scroll to position [6, 0]
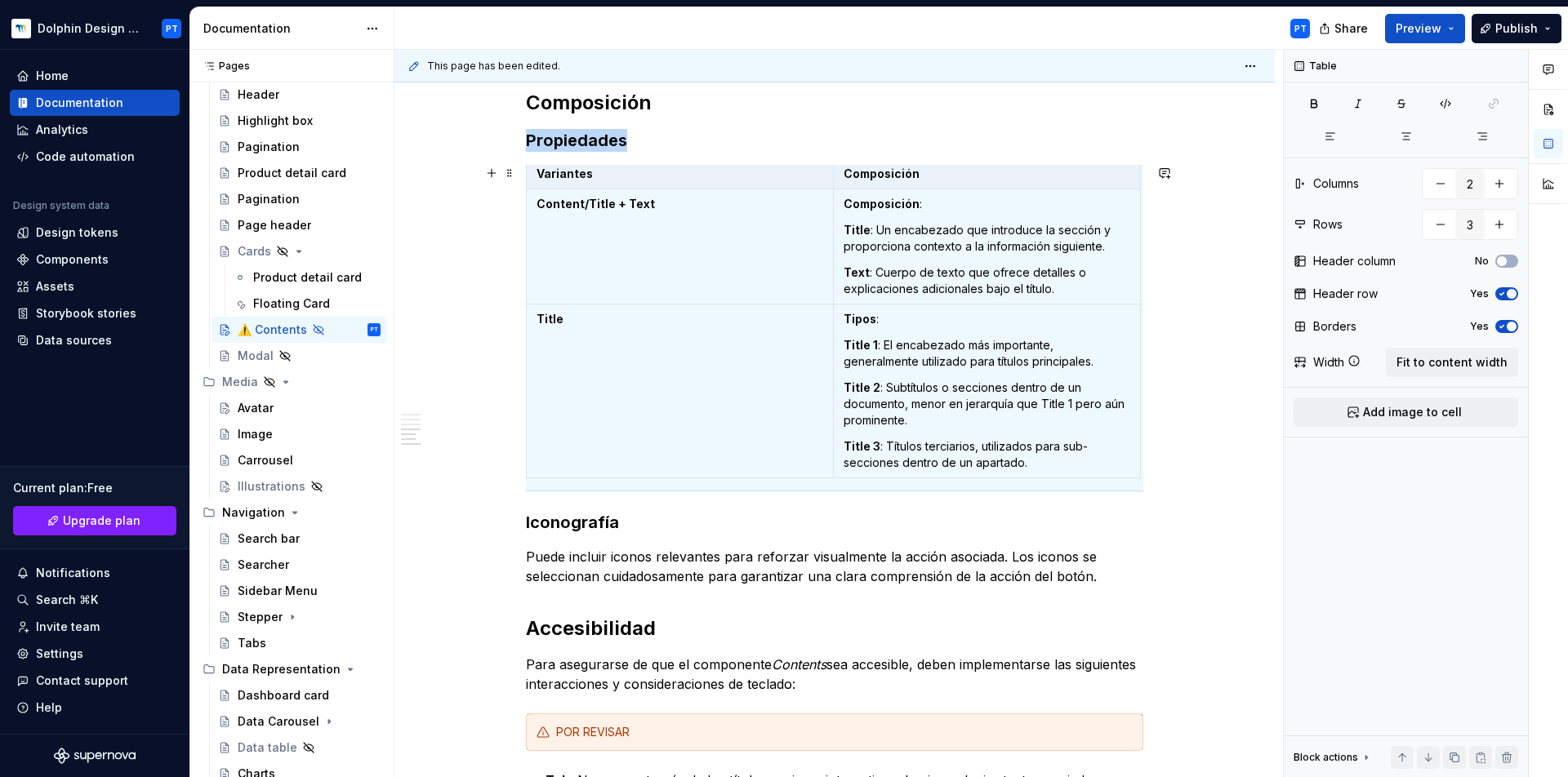
click at [469, 364] on div "Descripción El componente Contents es un bloque estructural utilizado para orga…" at bounding box center [835, 337] width 881 height 1790
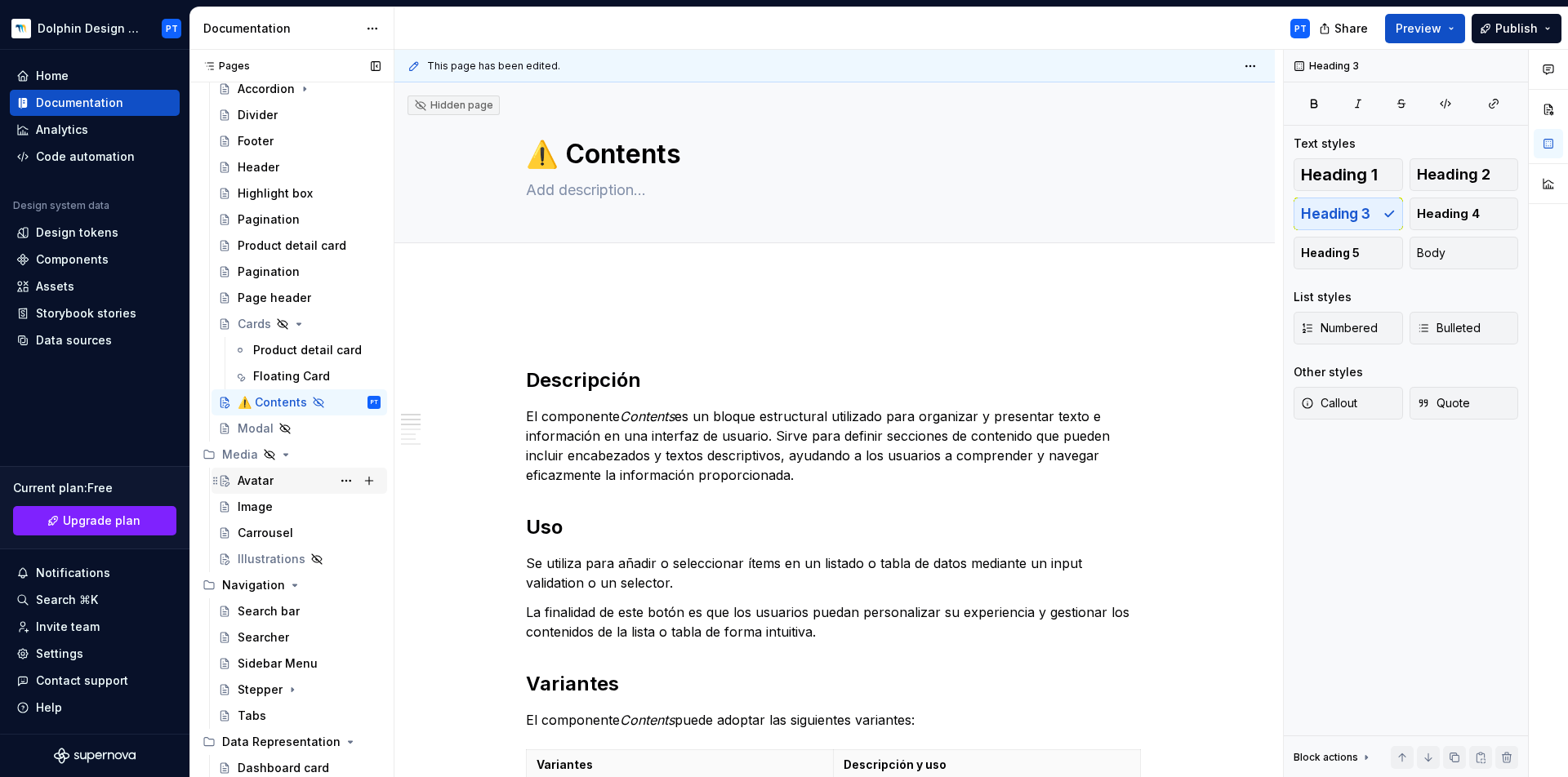
scroll to position [300, 0]
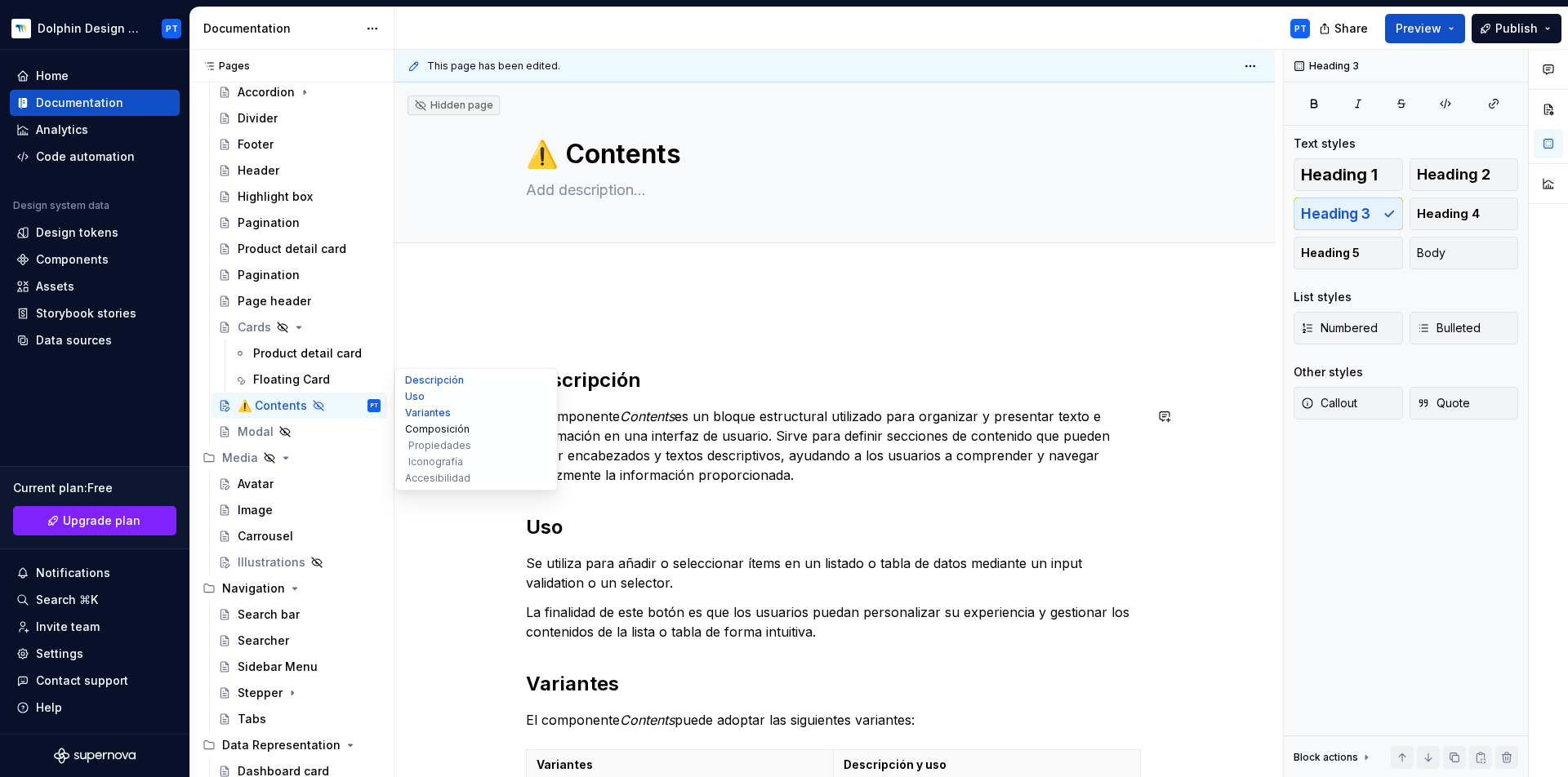
click at [482, 422] on button "Composición" at bounding box center [476, 429] width 155 height 16
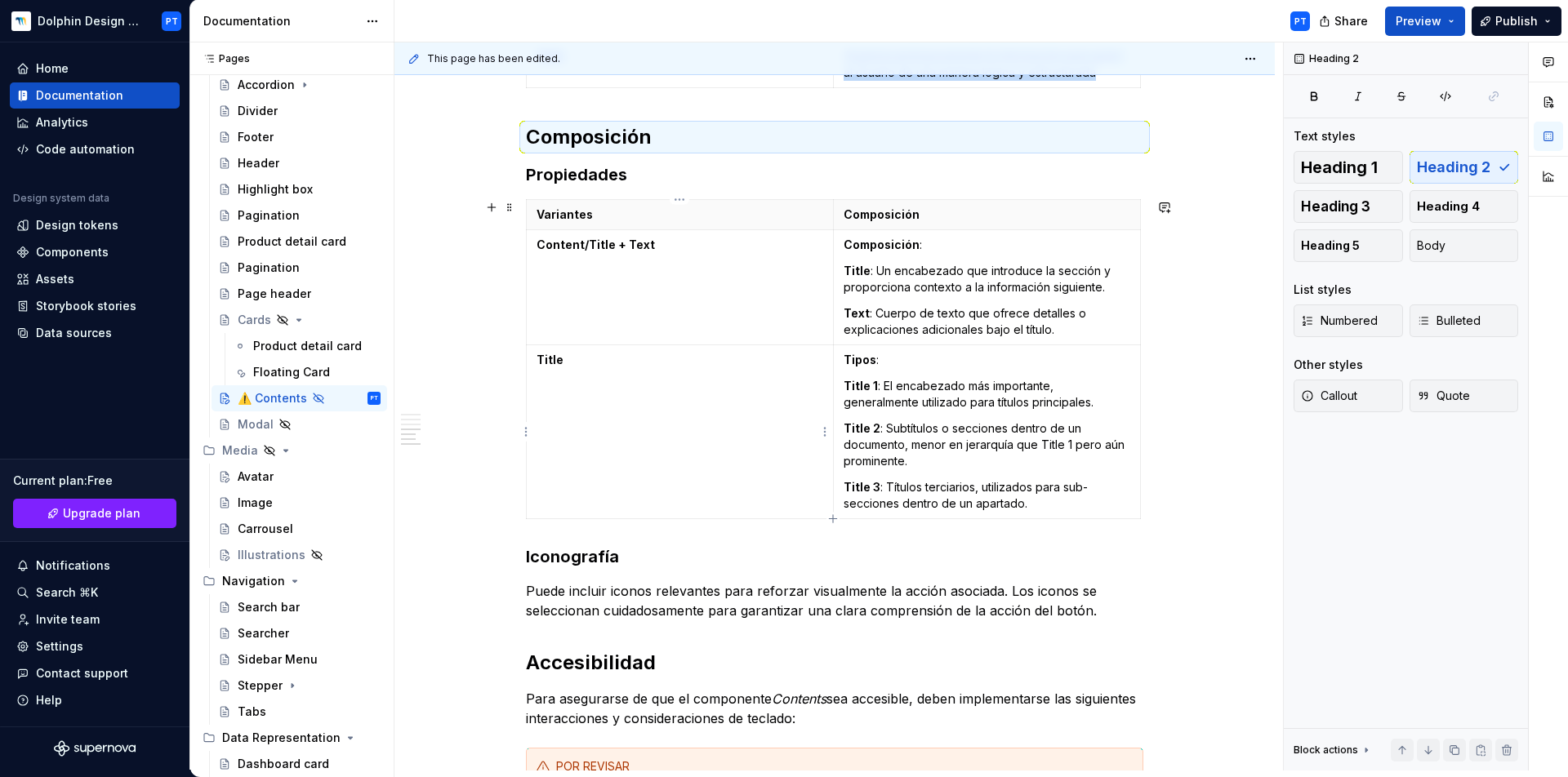
scroll to position [795, 0]
click at [530, 362] on td "Title" at bounding box center [680, 432] width 307 height 174
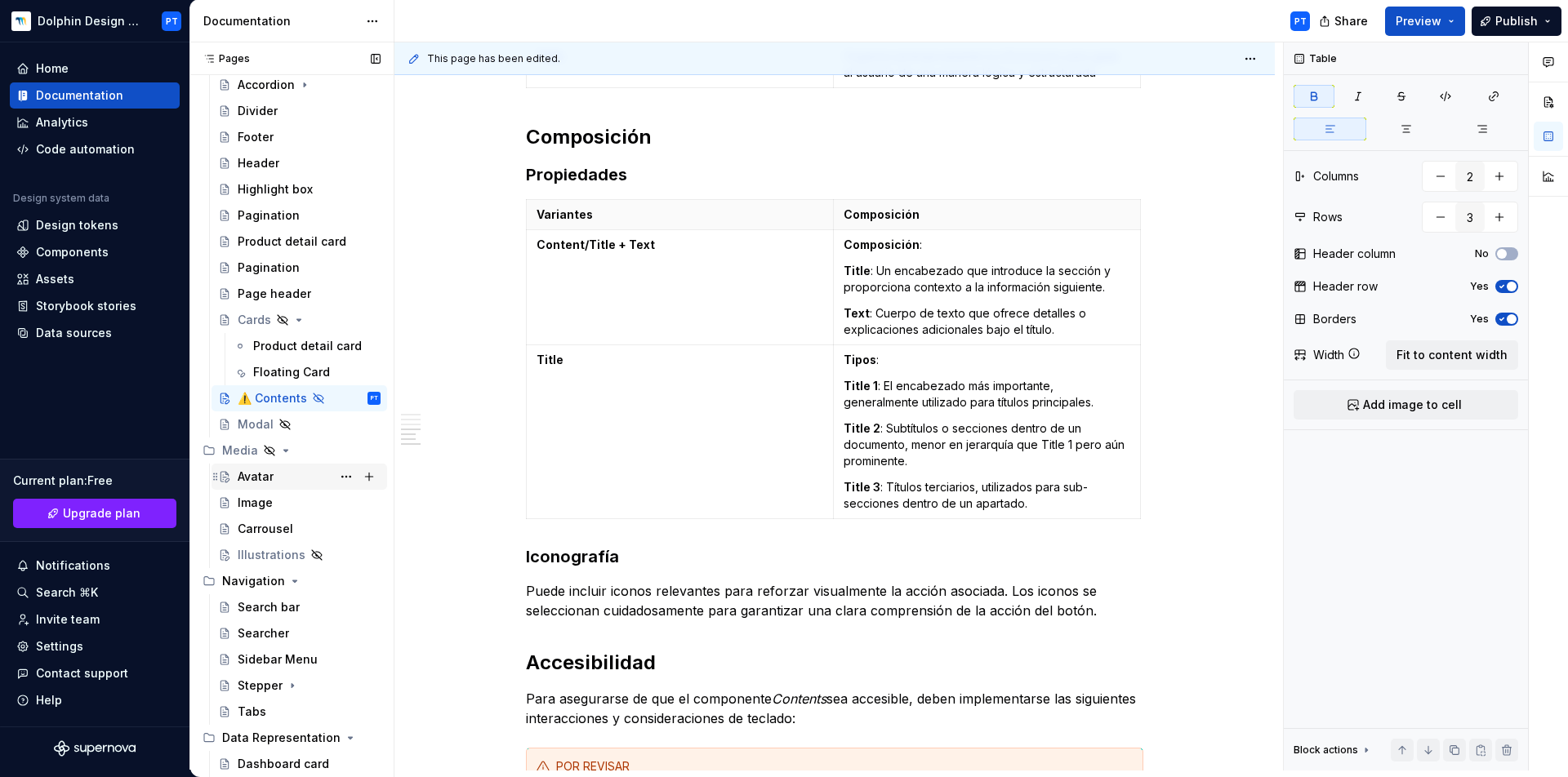
scroll to position [304, 0]
click at [335, 473] on button "Page tree" at bounding box center [346, 473] width 23 height 23
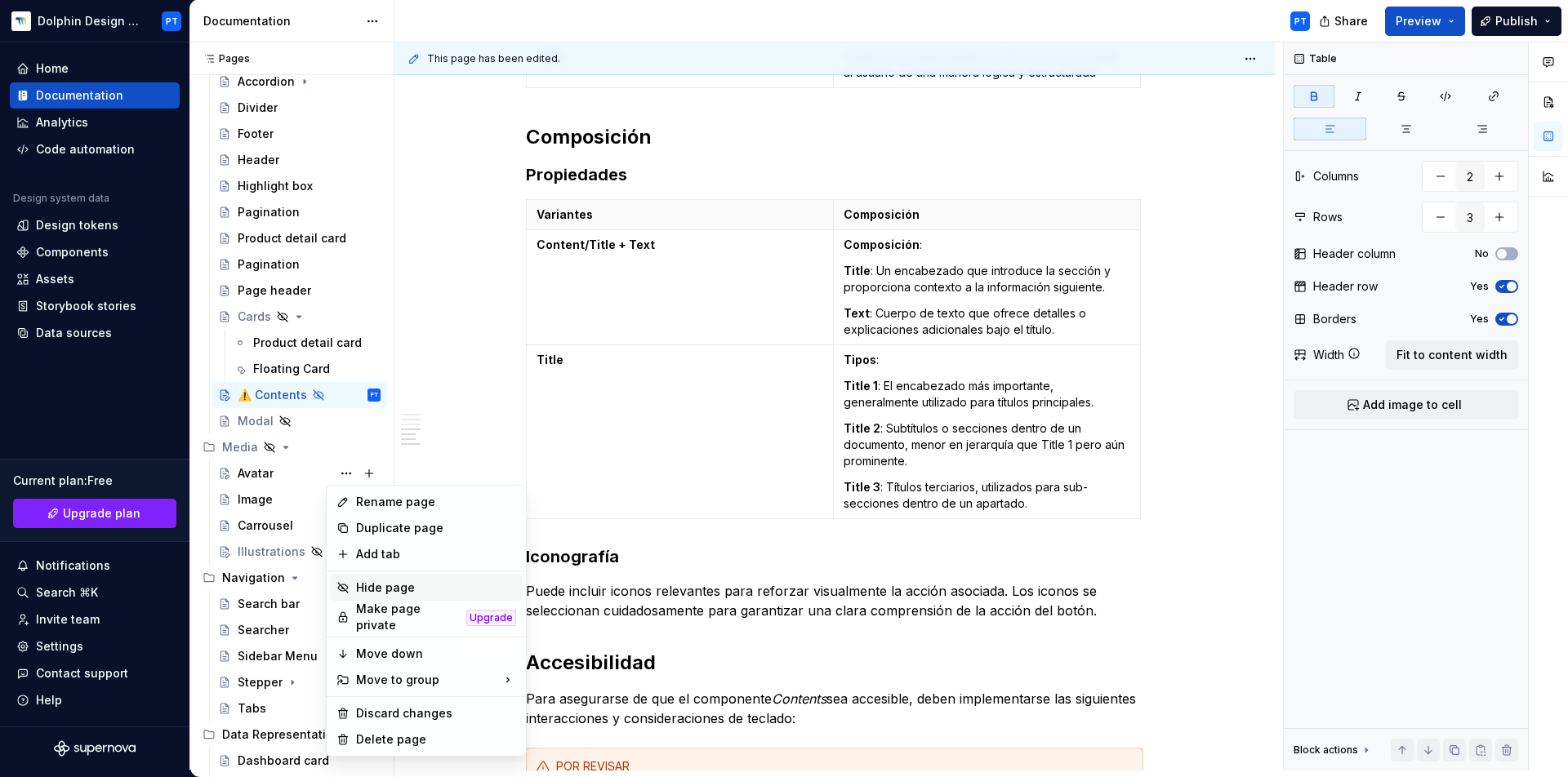
click at [384, 593] on div "Hide page" at bounding box center [436, 587] width 160 height 16
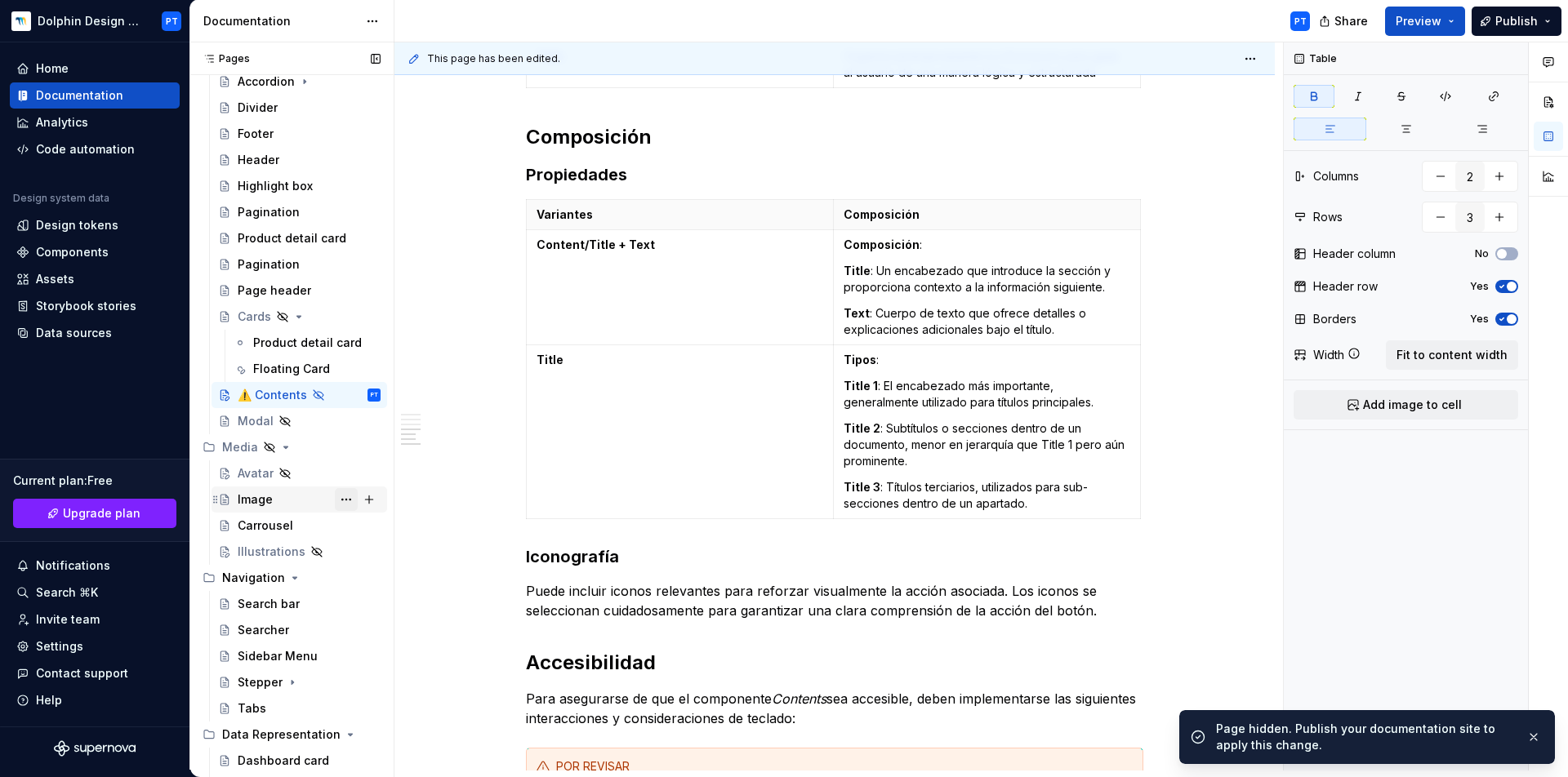
click at [338, 501] on button "Page tree" at bounding box center [346, 500] width 23 height 23
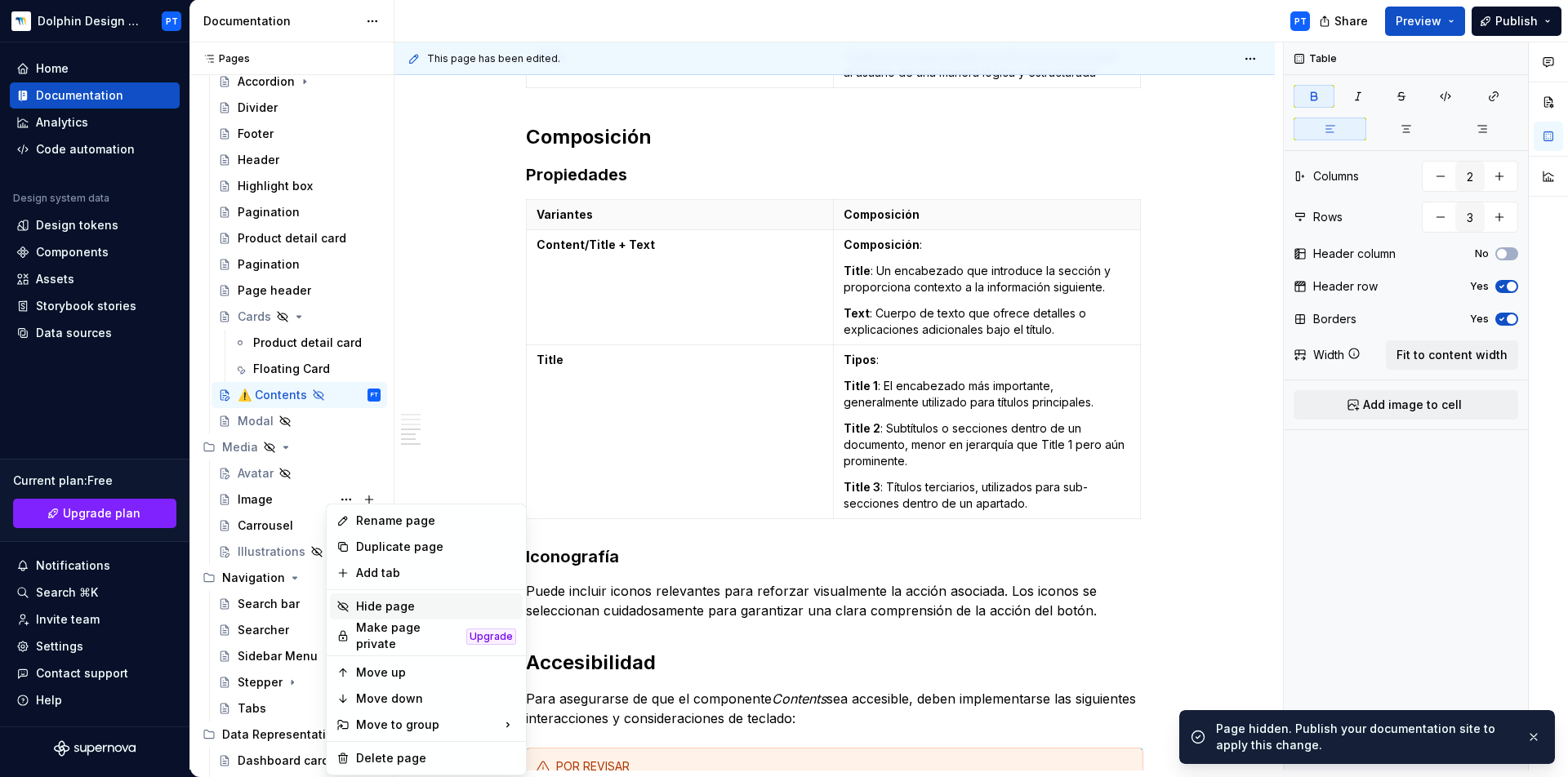
click at [378, 606] on div "Hide page" at bounding box center [436, 607] width 160 height 16
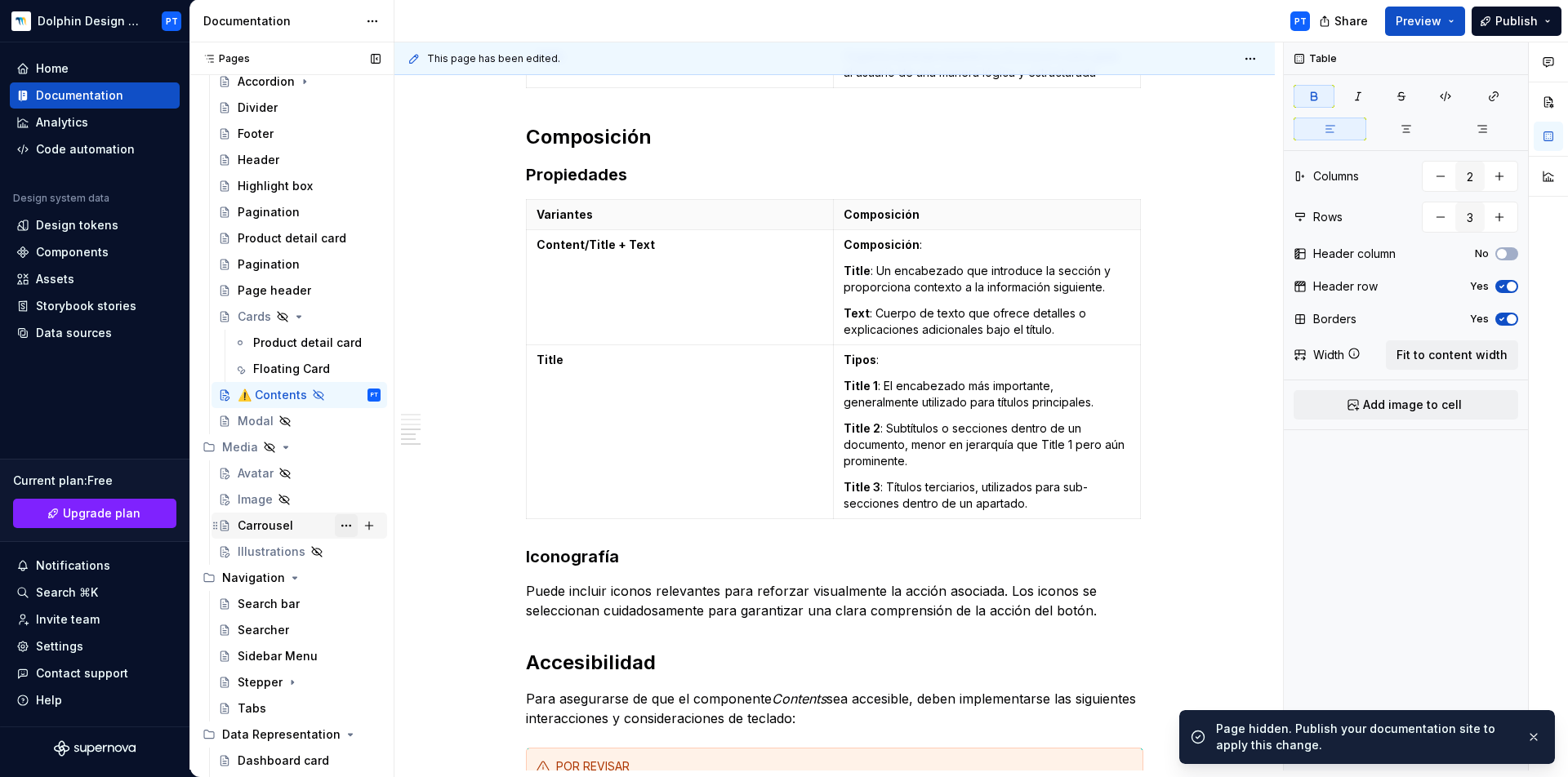
click at [335, 523] on button "Page tree" at bounding box center [346, 526] width 23 height 23
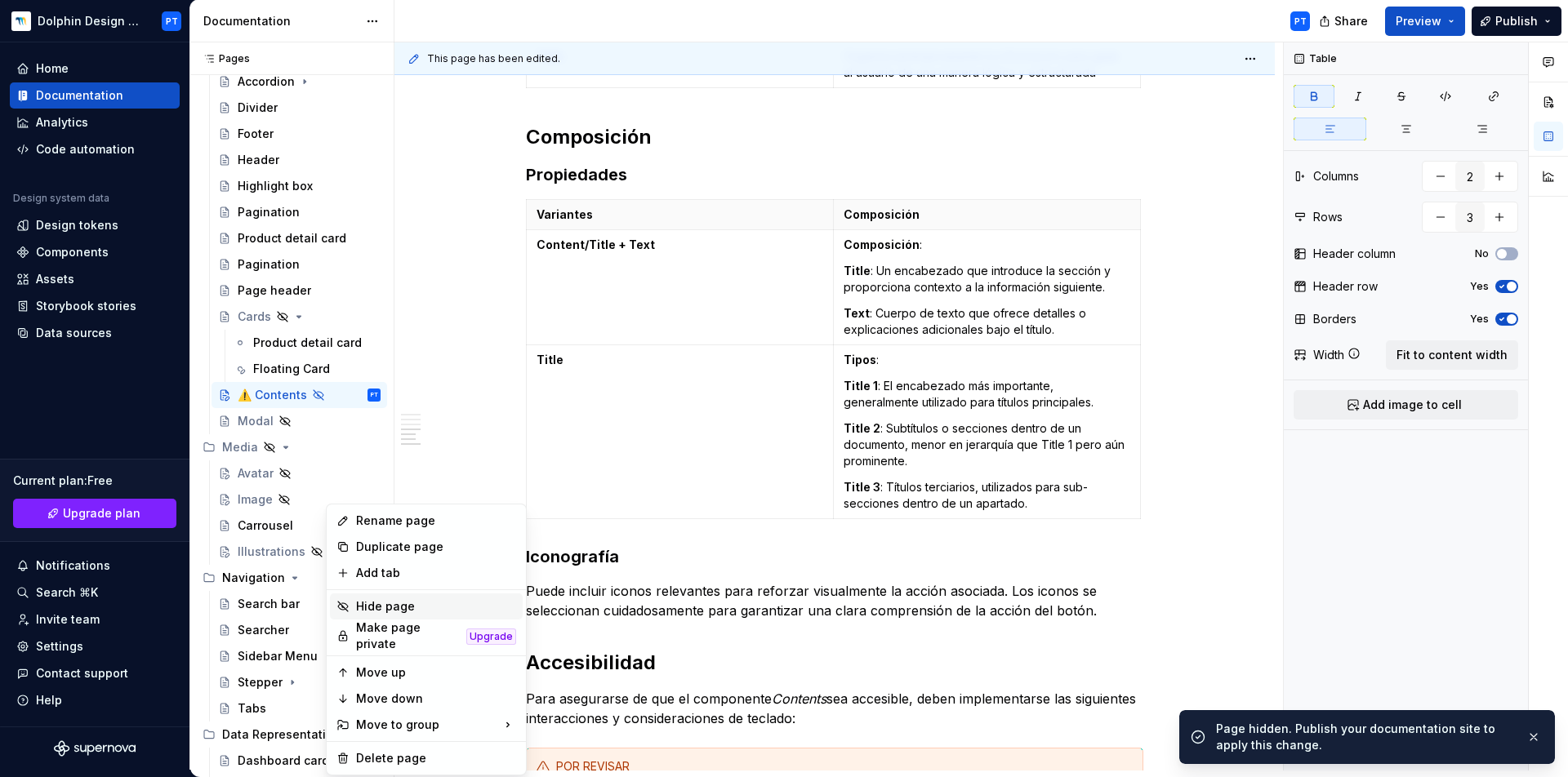
click at [373, 613] on div "Hide page" at bounding box center [436, 607] width 160 height 16
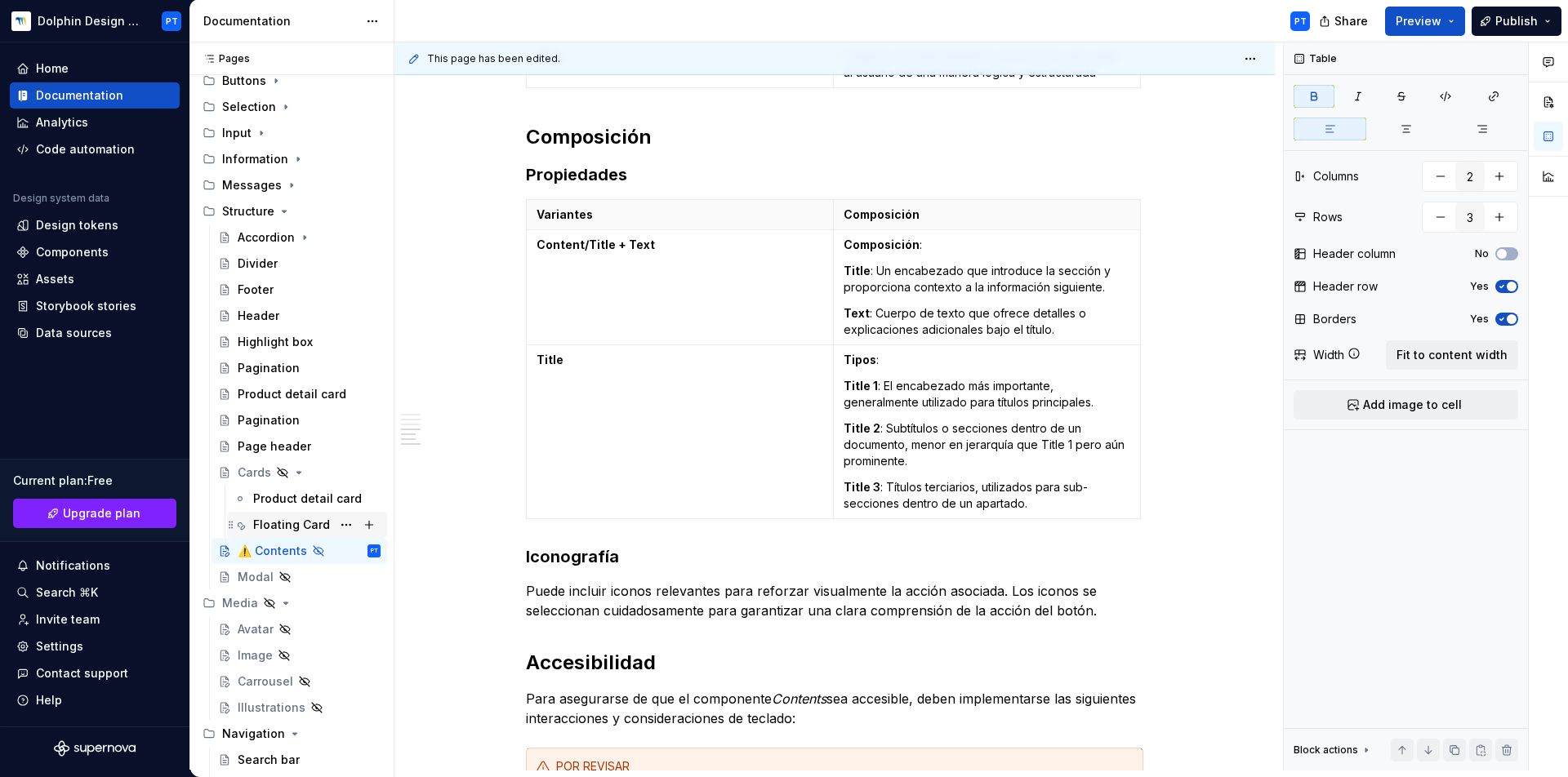
scroll to position [0, 0]
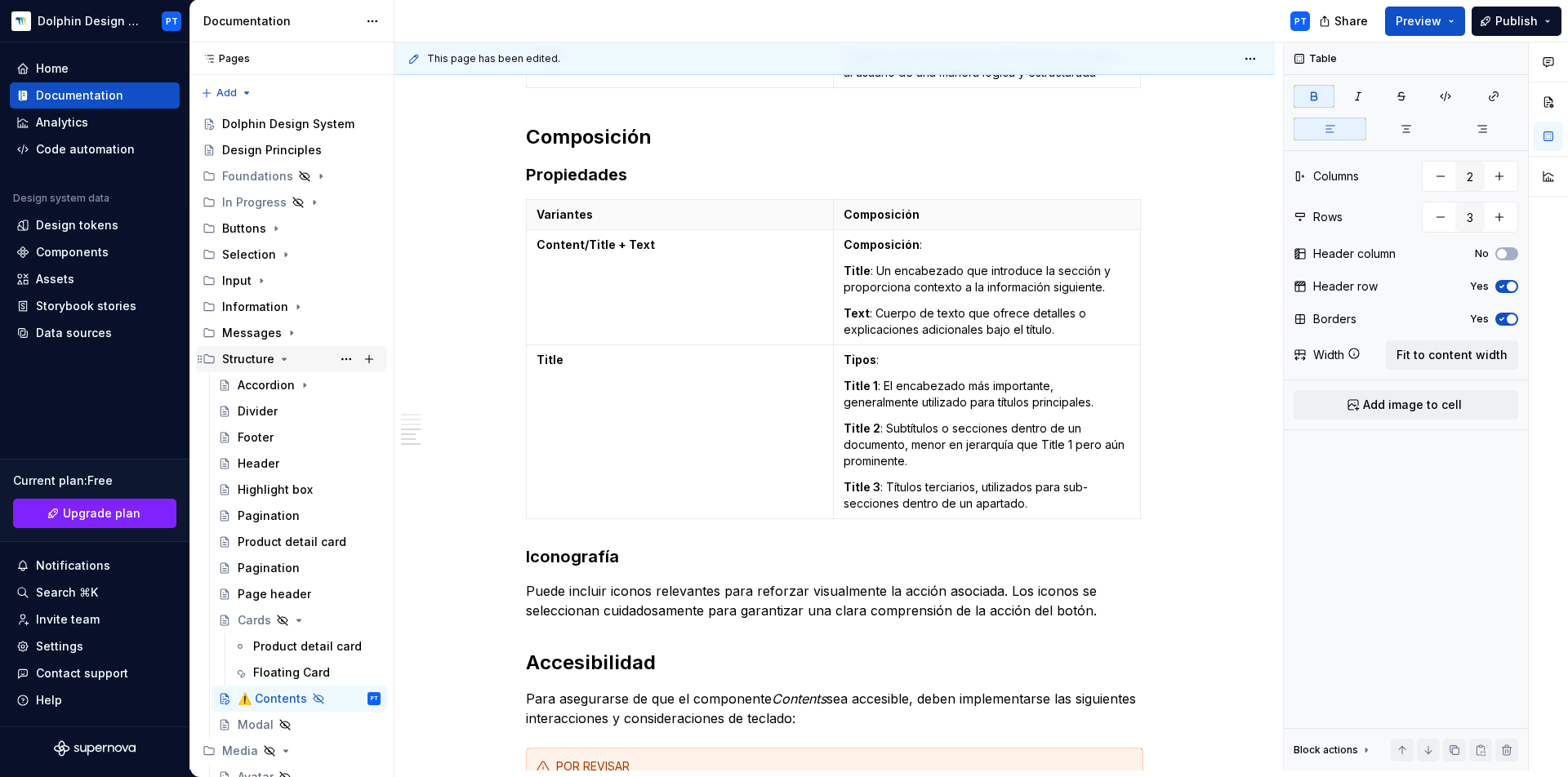
click at [269, 354] on div "Structure" at bounding box center [247, 359] width 52 height 16
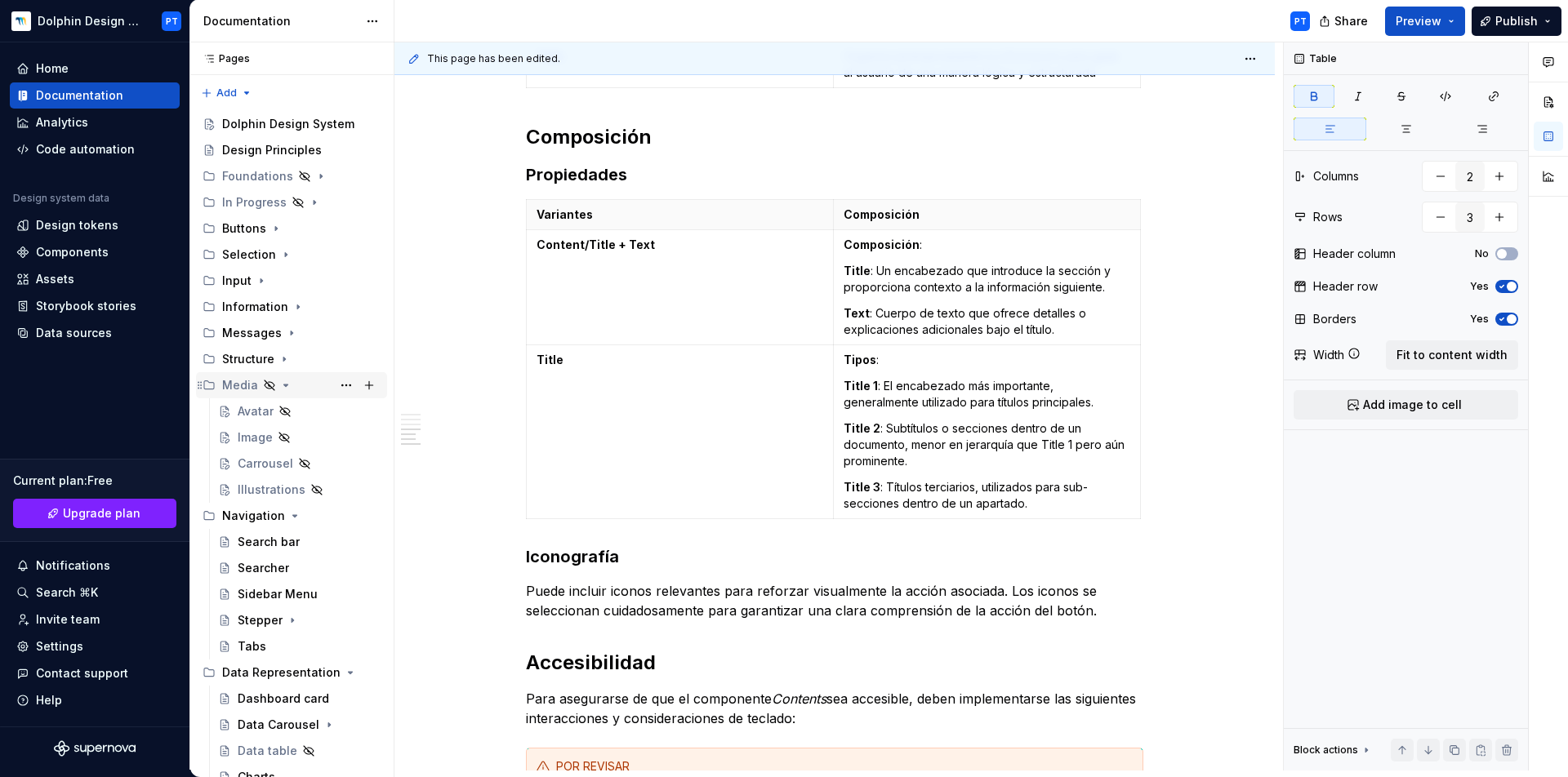
click at [281, 385] on icon "Page tree" at bounding box center [285, 385] width 13 height 13
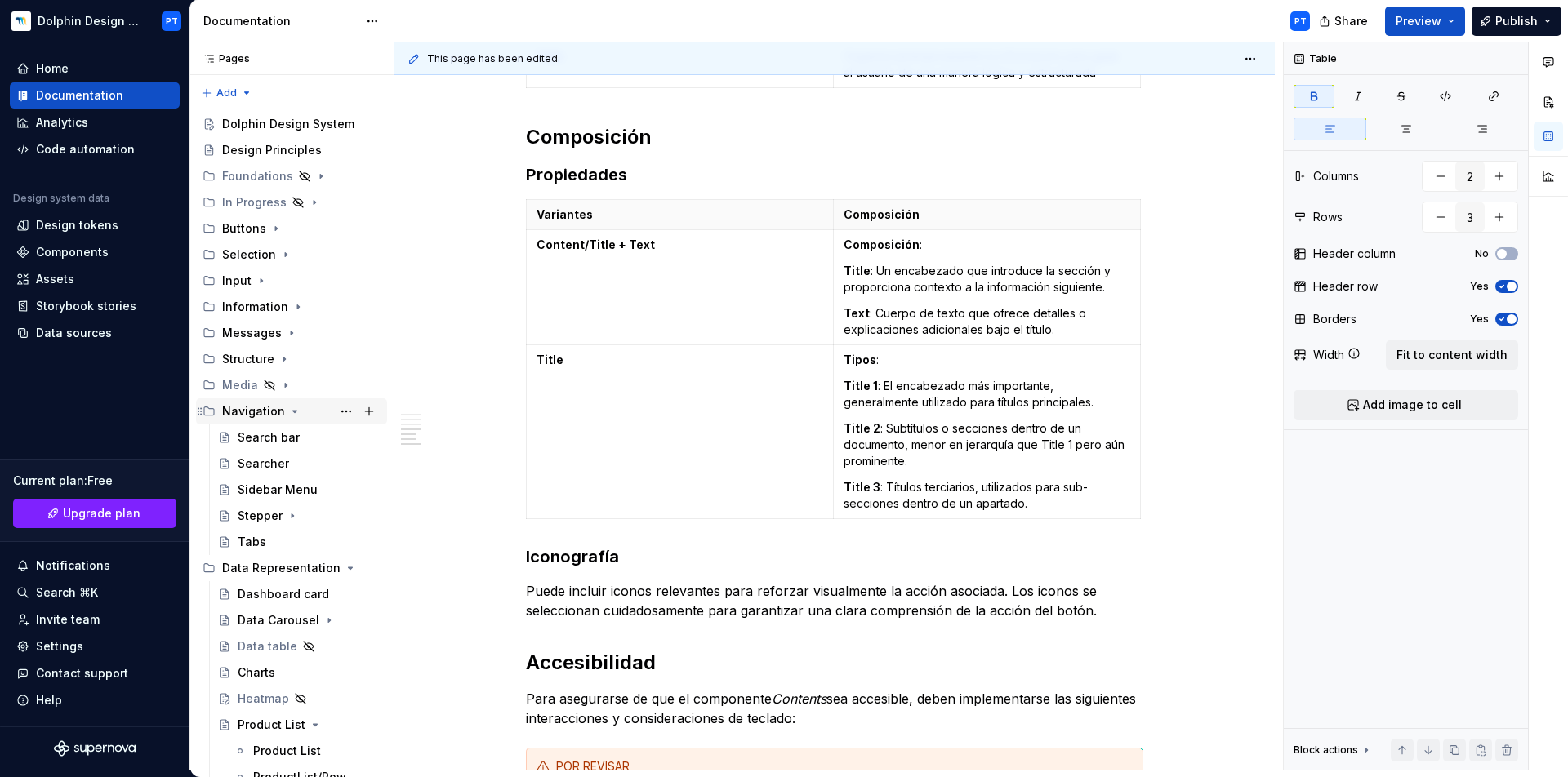
click at [291, 419] on div "Navigation" at bounding box center [300, 411] width 158 height 23
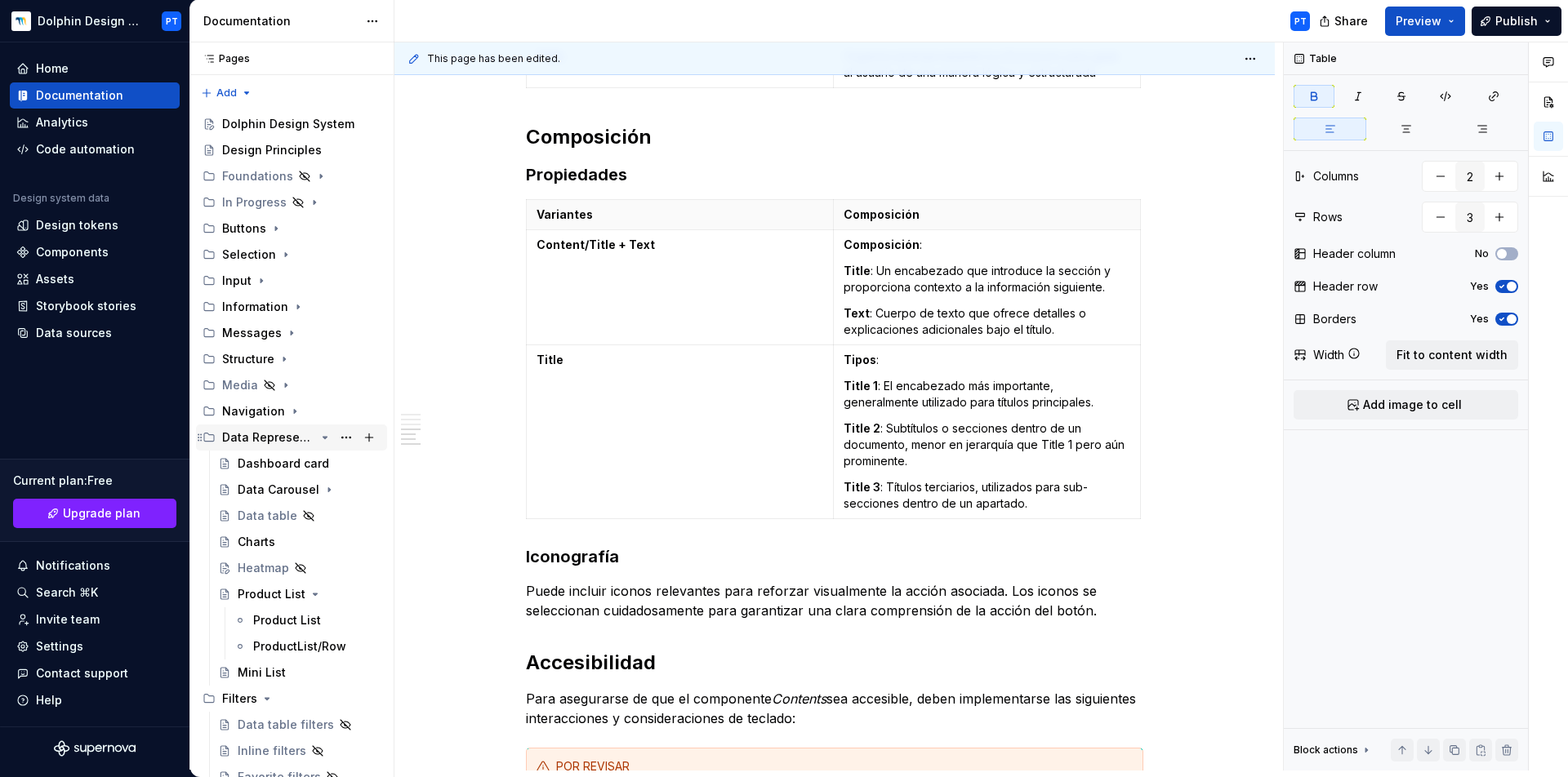
click at [319, 439] on icon "Page tree" at bounding box center [325, 437] width 13 height 13
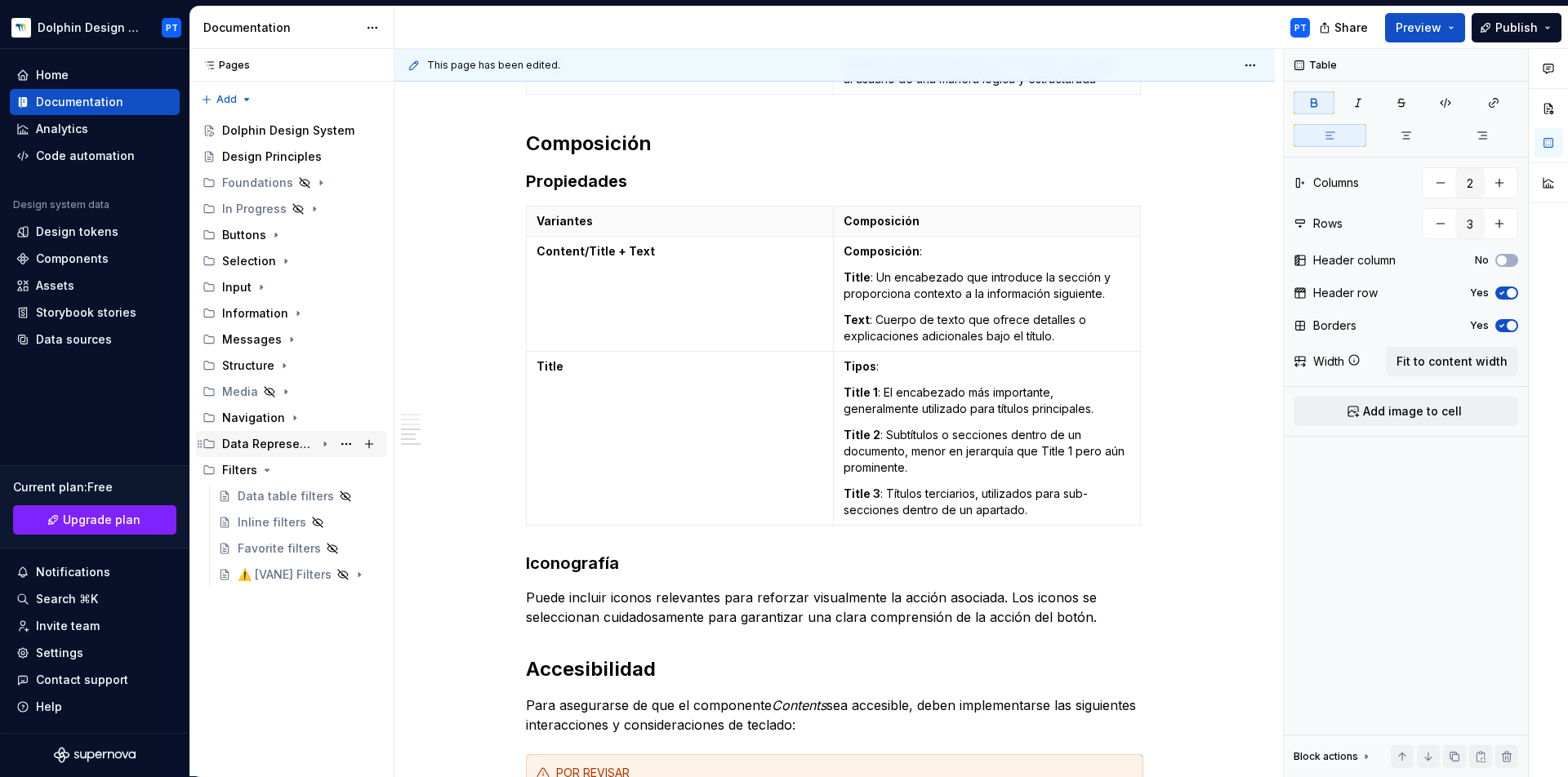
scroll to position [1, 0]
click at [262, 467] on icon "Page tree" at bounding box center [267, 470] width 13 height 13
click at [234, 361] on div "Structure" at bounding box center [247, 366] width 52 height 16
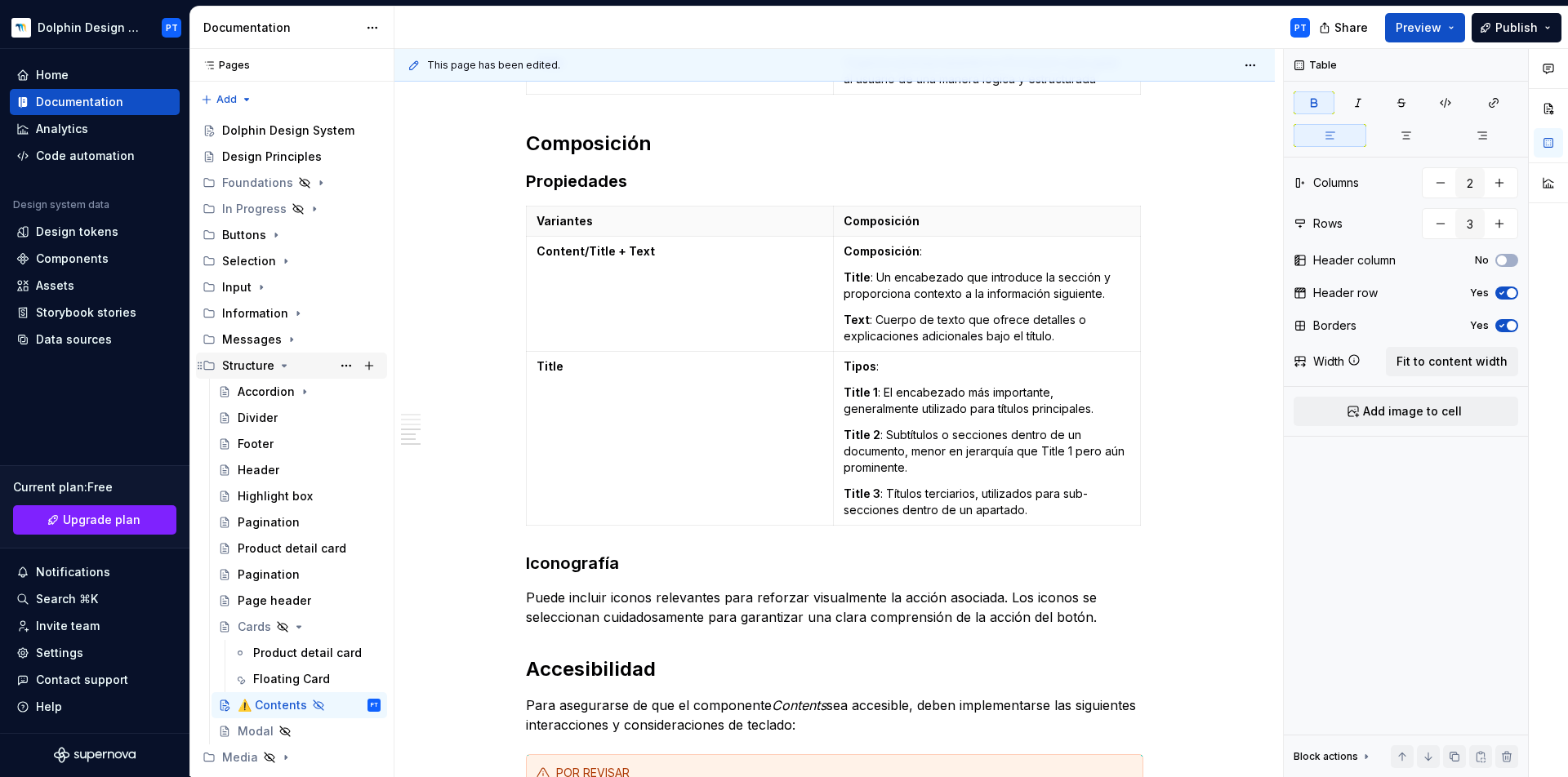
click at [234, 361] on div "Structure" at bounding box center [247, 366] width 52 height 16
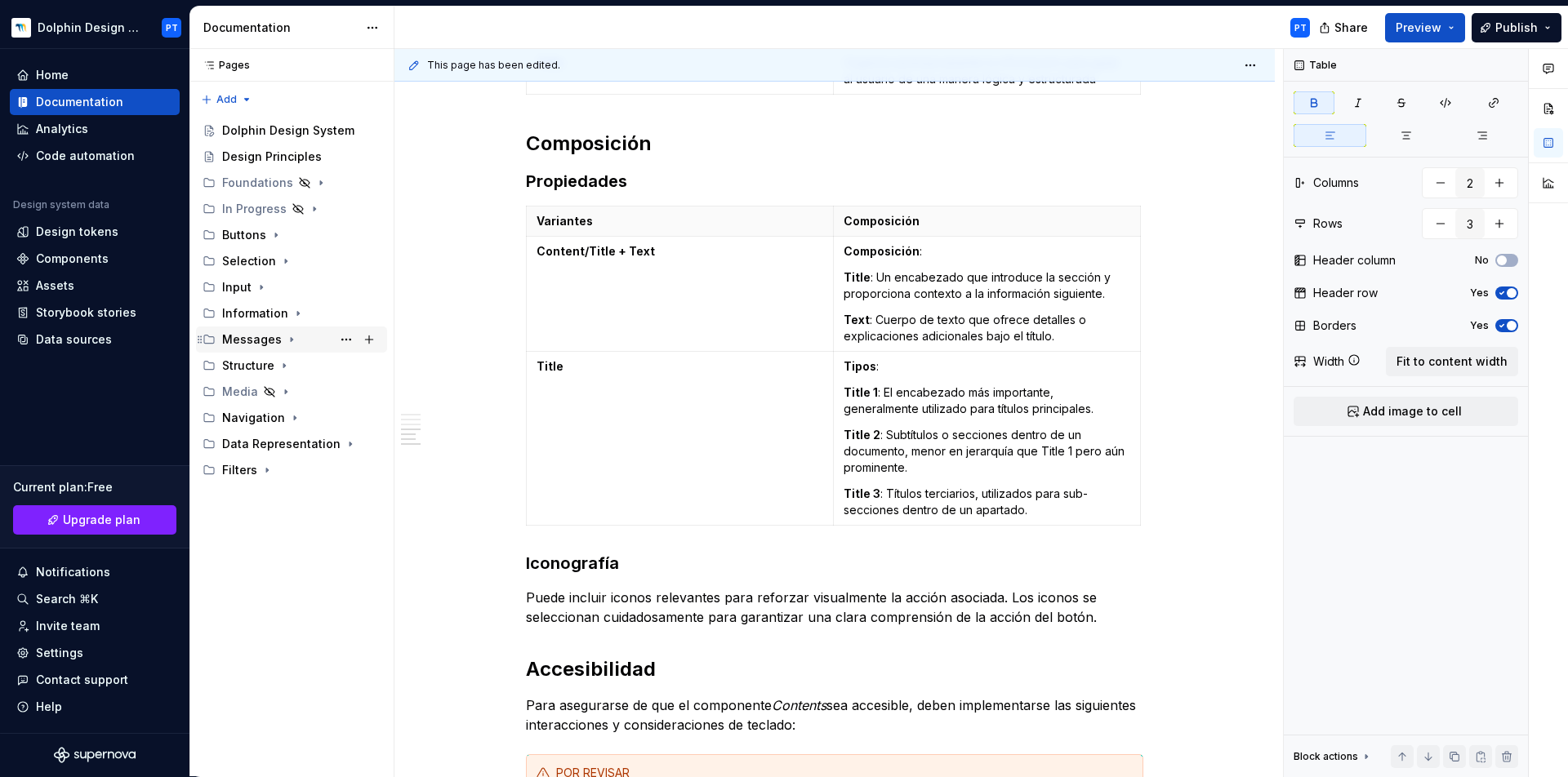
click at [244, 341] on div "Messages" at bounding box center [251, 339] width 59 height 16
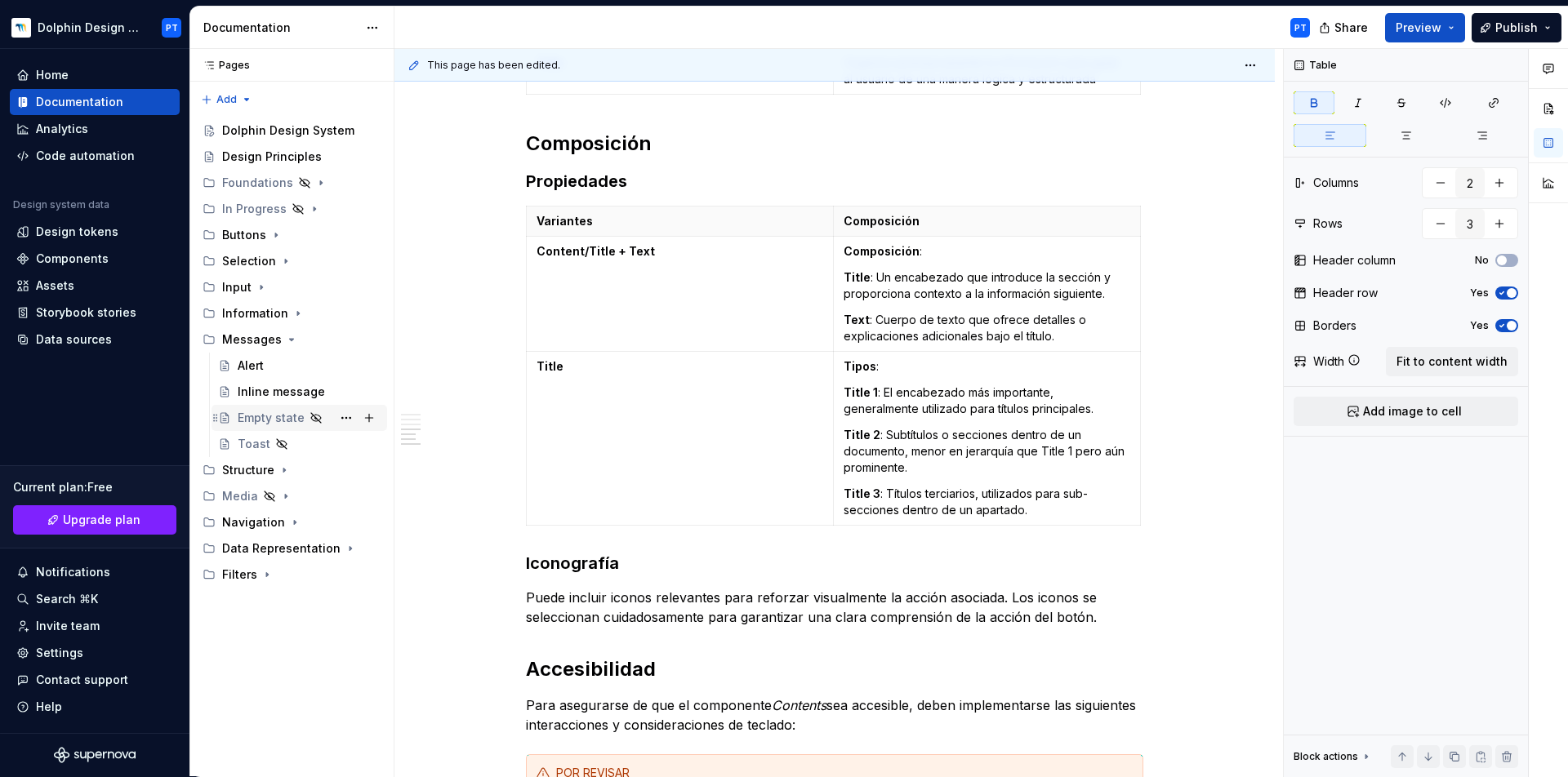
click at [244, 428] on div "Empty state" at bounding box center [309, 418] width 143 height 23
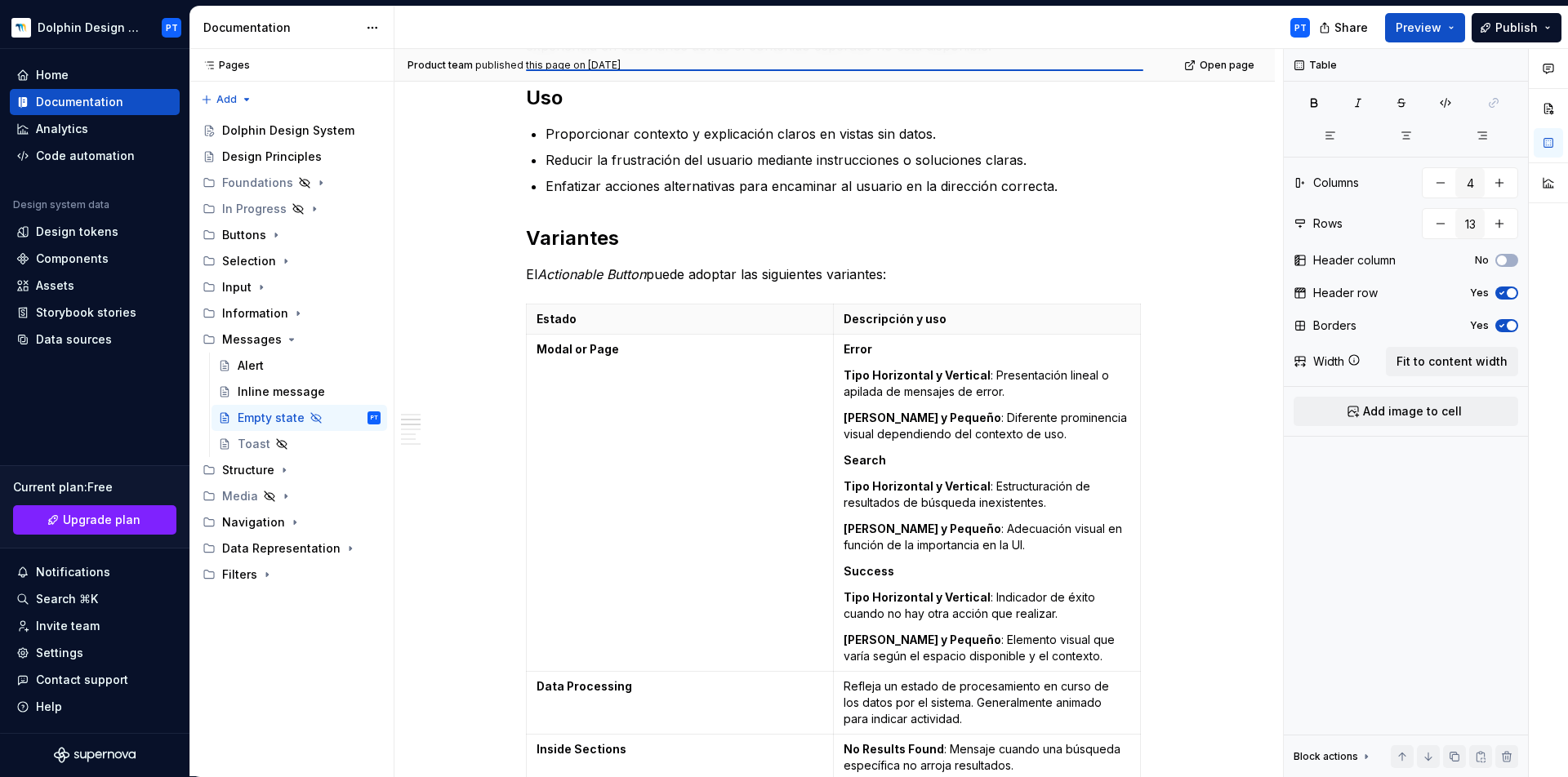
scroll to position [441, 0]
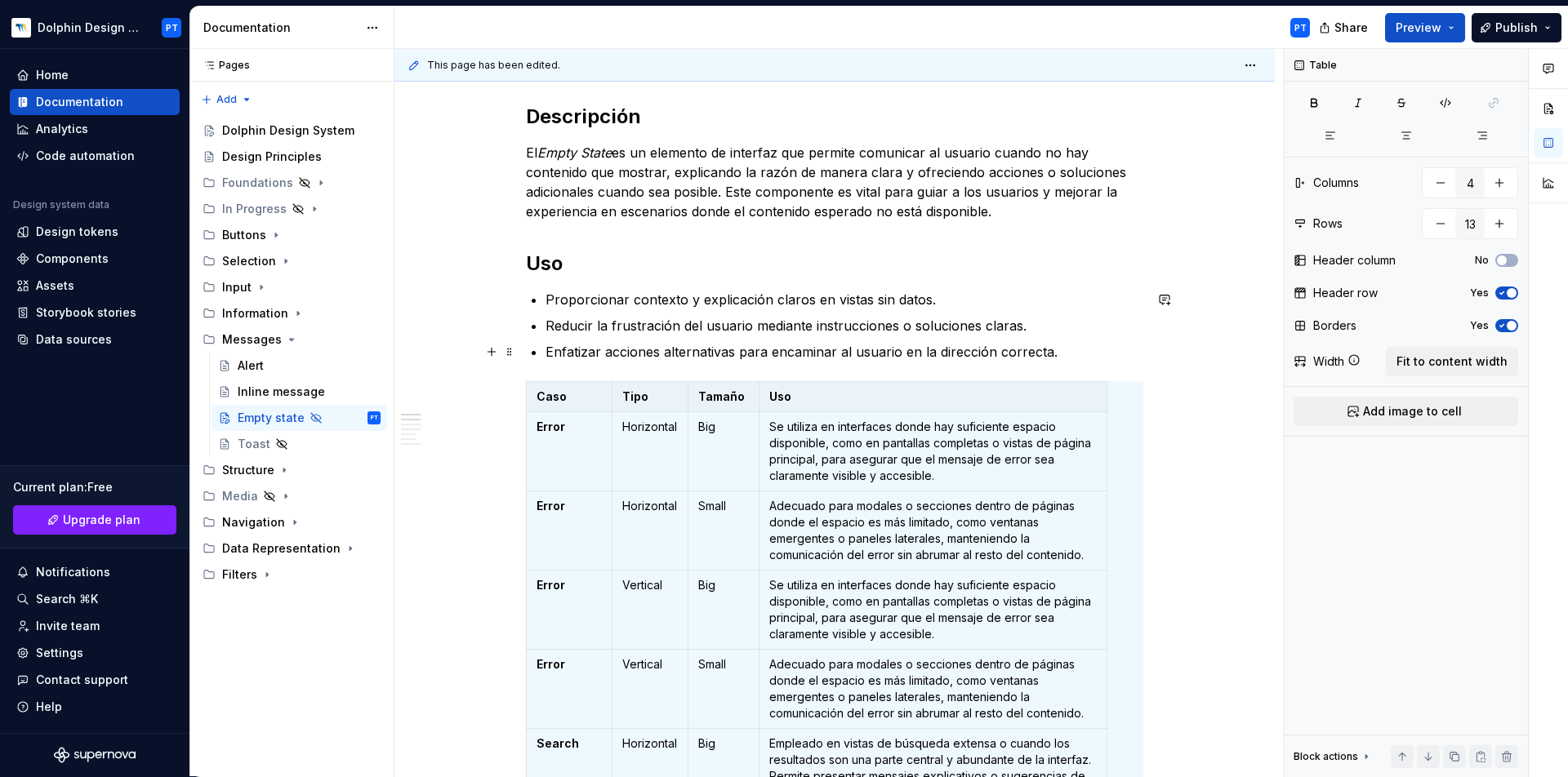
click at [1082, 352] on p "Enfatizar acciones alternativas para encaminar al usuario en la dirección corre…" at bounding box center [845, 351] width 598 height 19
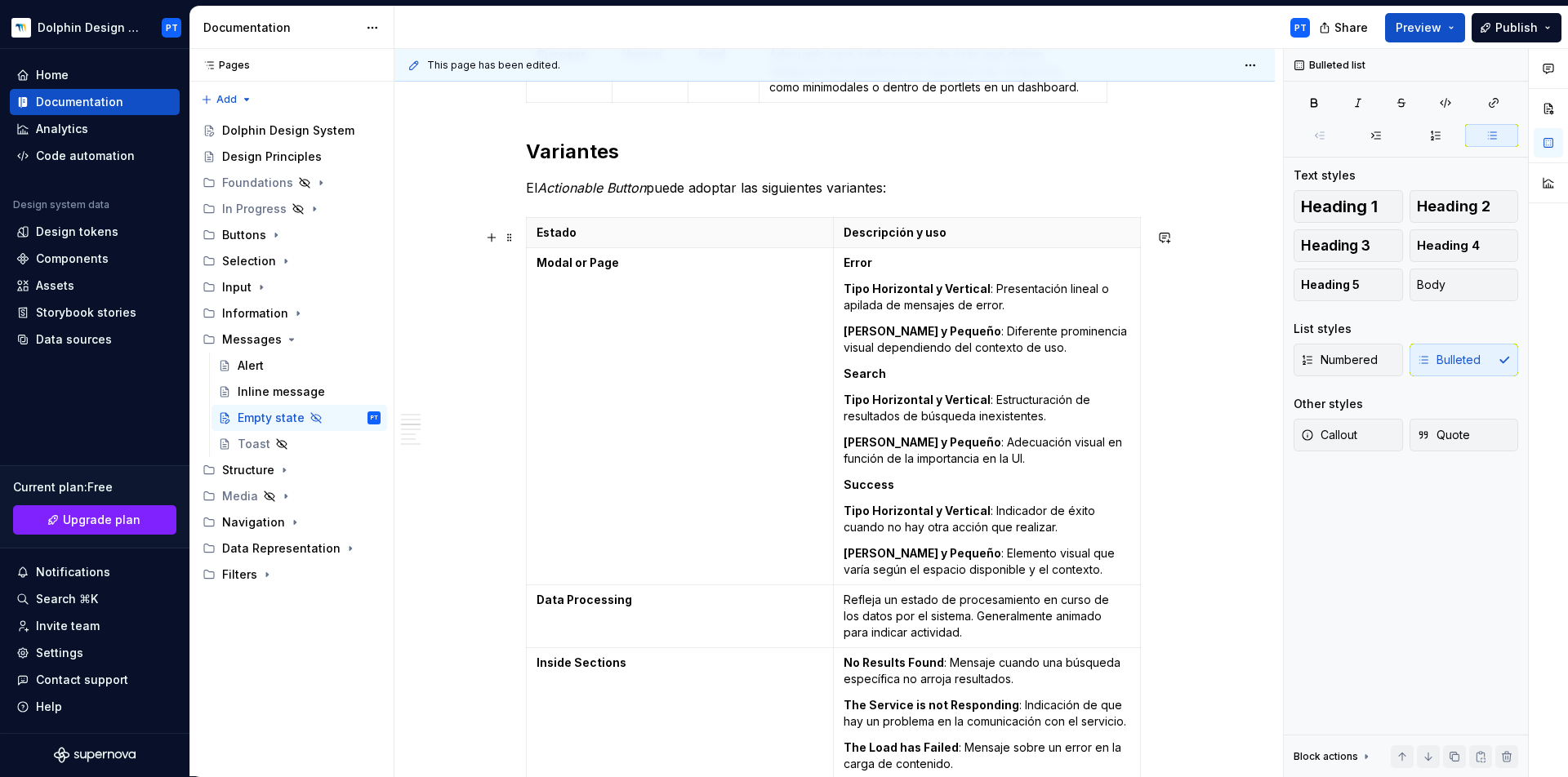
scroll to position [1671, 0]
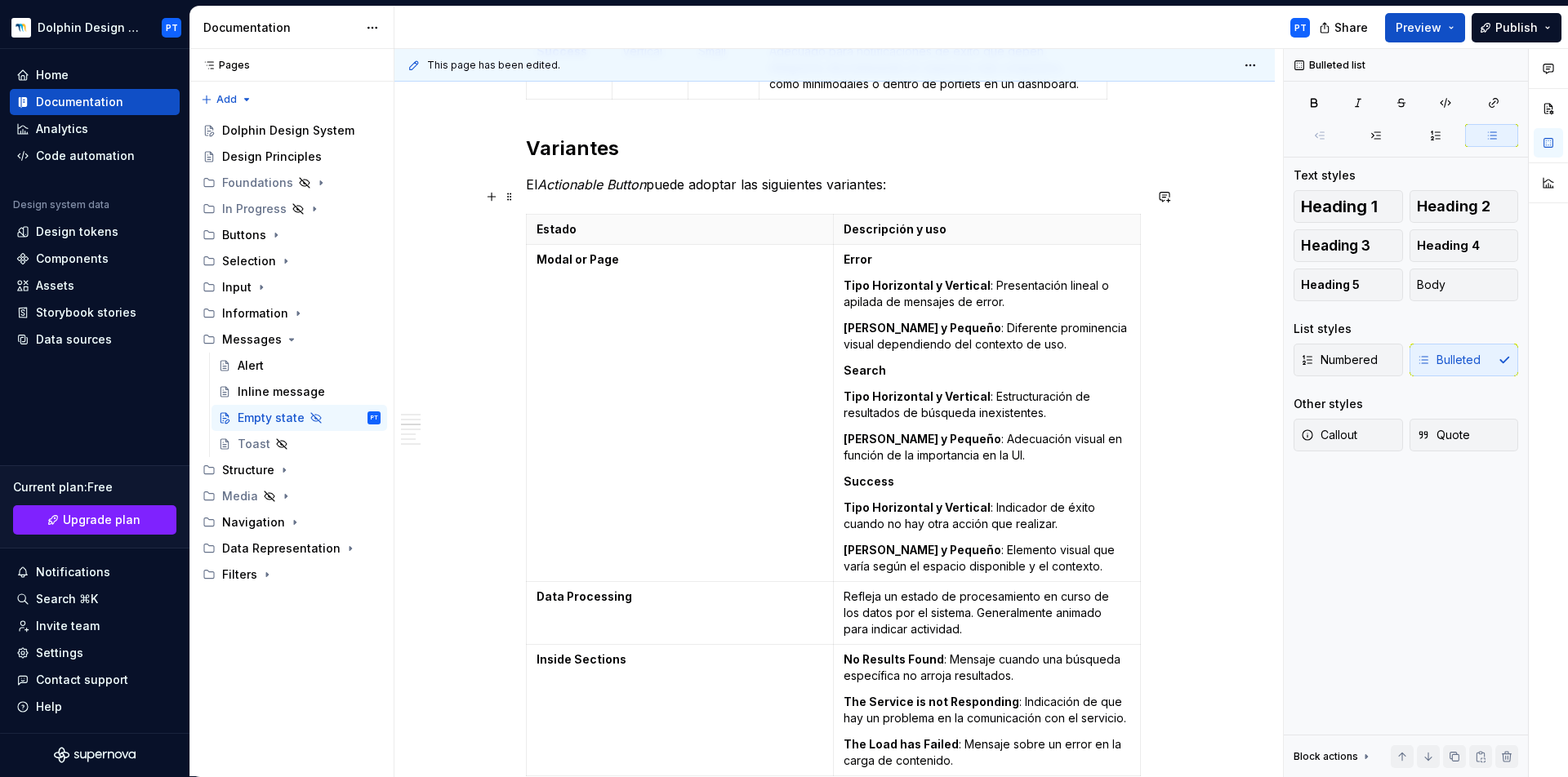
click at [589, 192] on em "Actionable Button" at bounding box center [591, 185] width 109 height 16
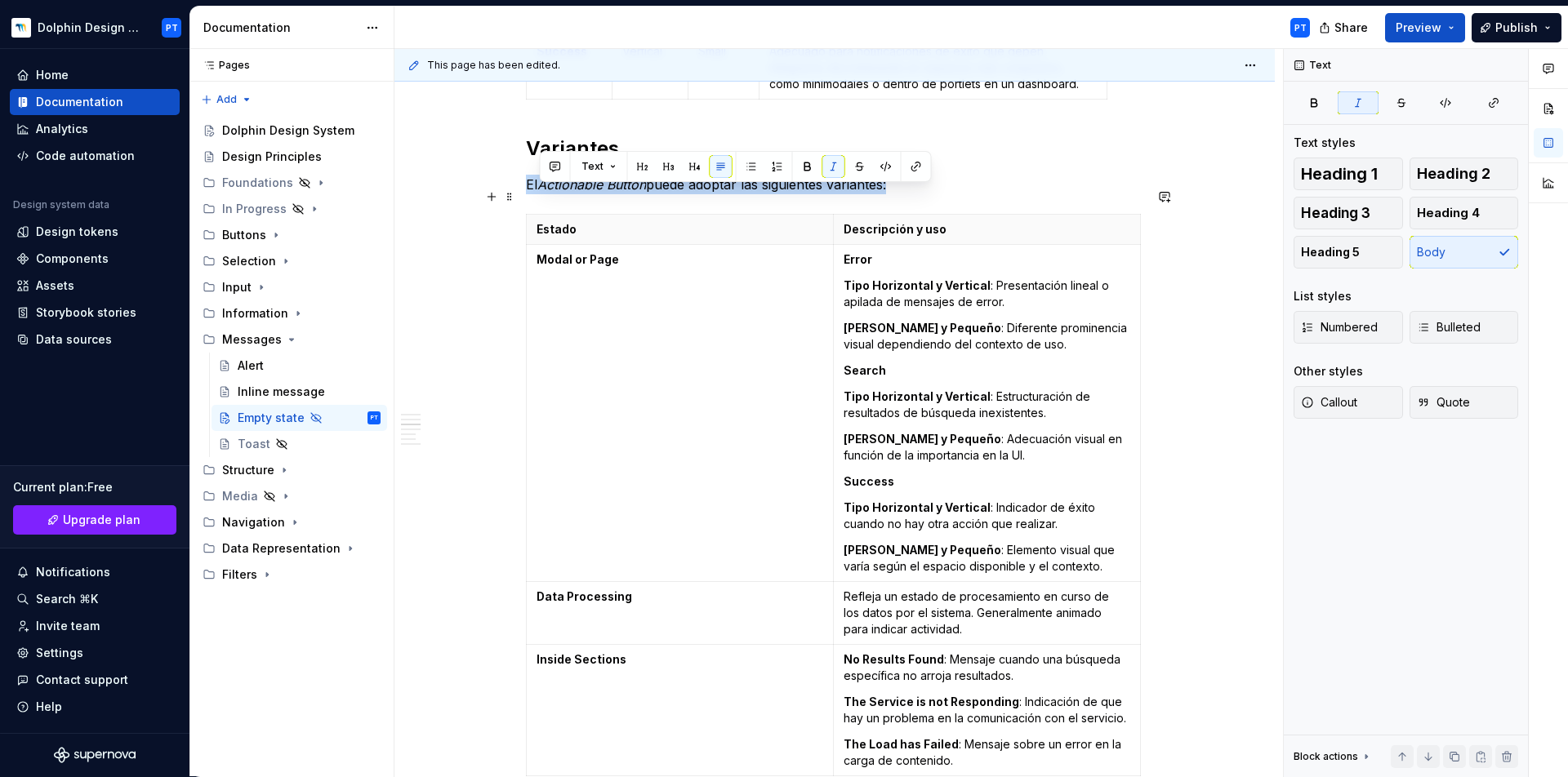
click at [589, 192] on em "Actionable Button" at bounding box center [591, 185] width 109 height 16
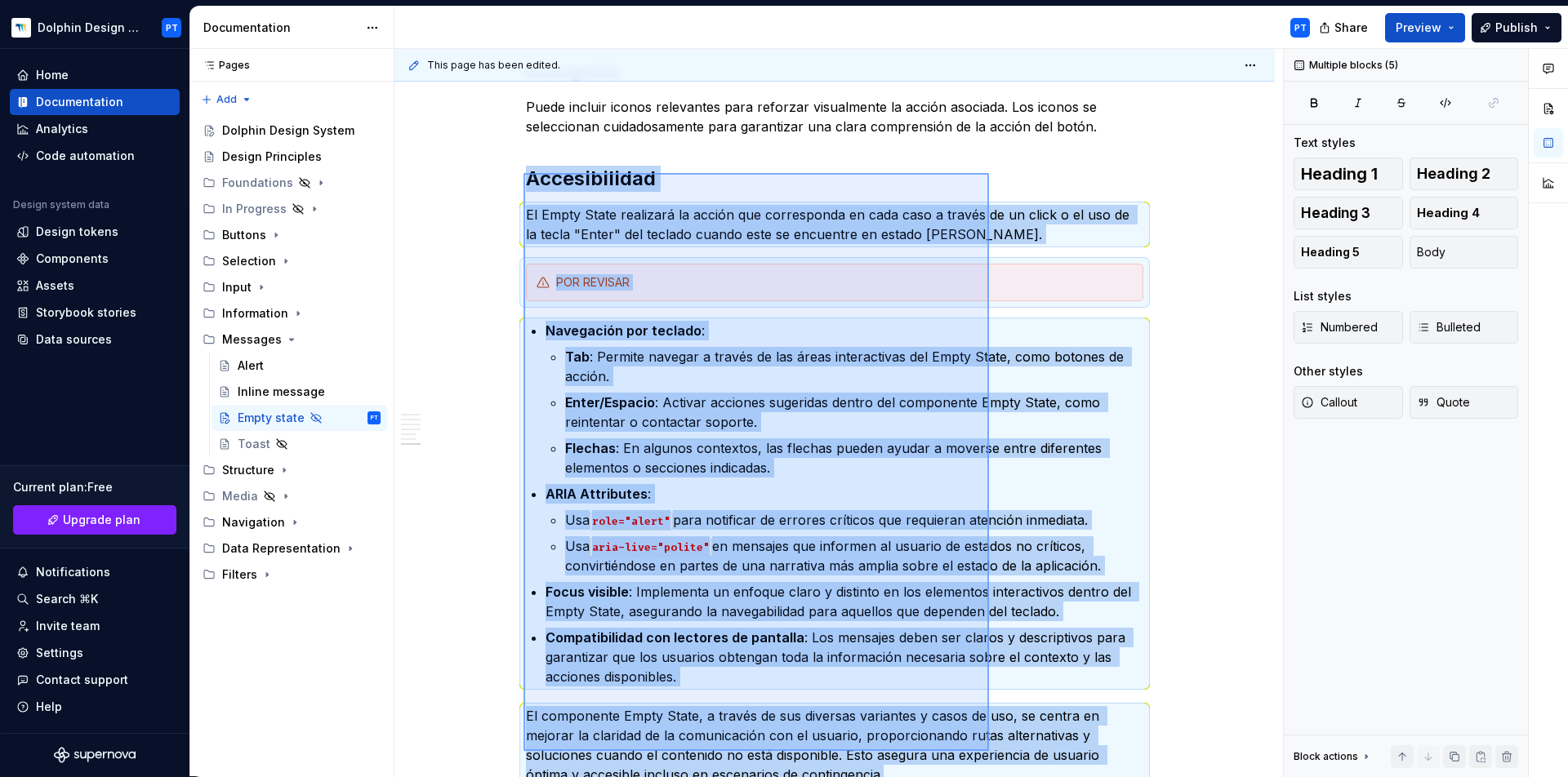
scroll to position [2748, 0]
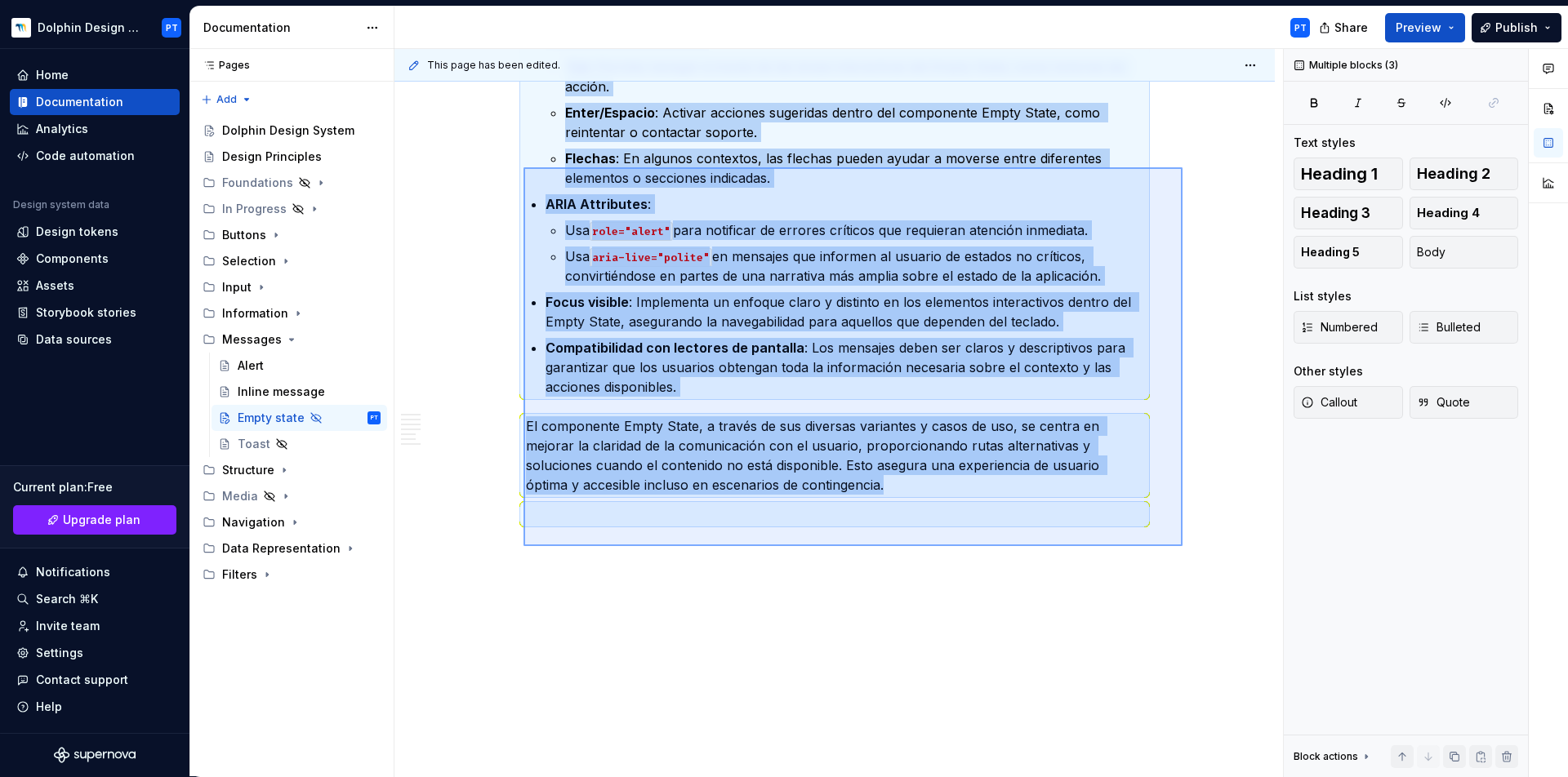
drag, startPoint x: 524, startPoint y: 175, endPoint x: 1183, endPoint y: 547, distance: 756.7
click at [1183, 547] on div "**********" at bounding box center [839, 412] width 889 height 728
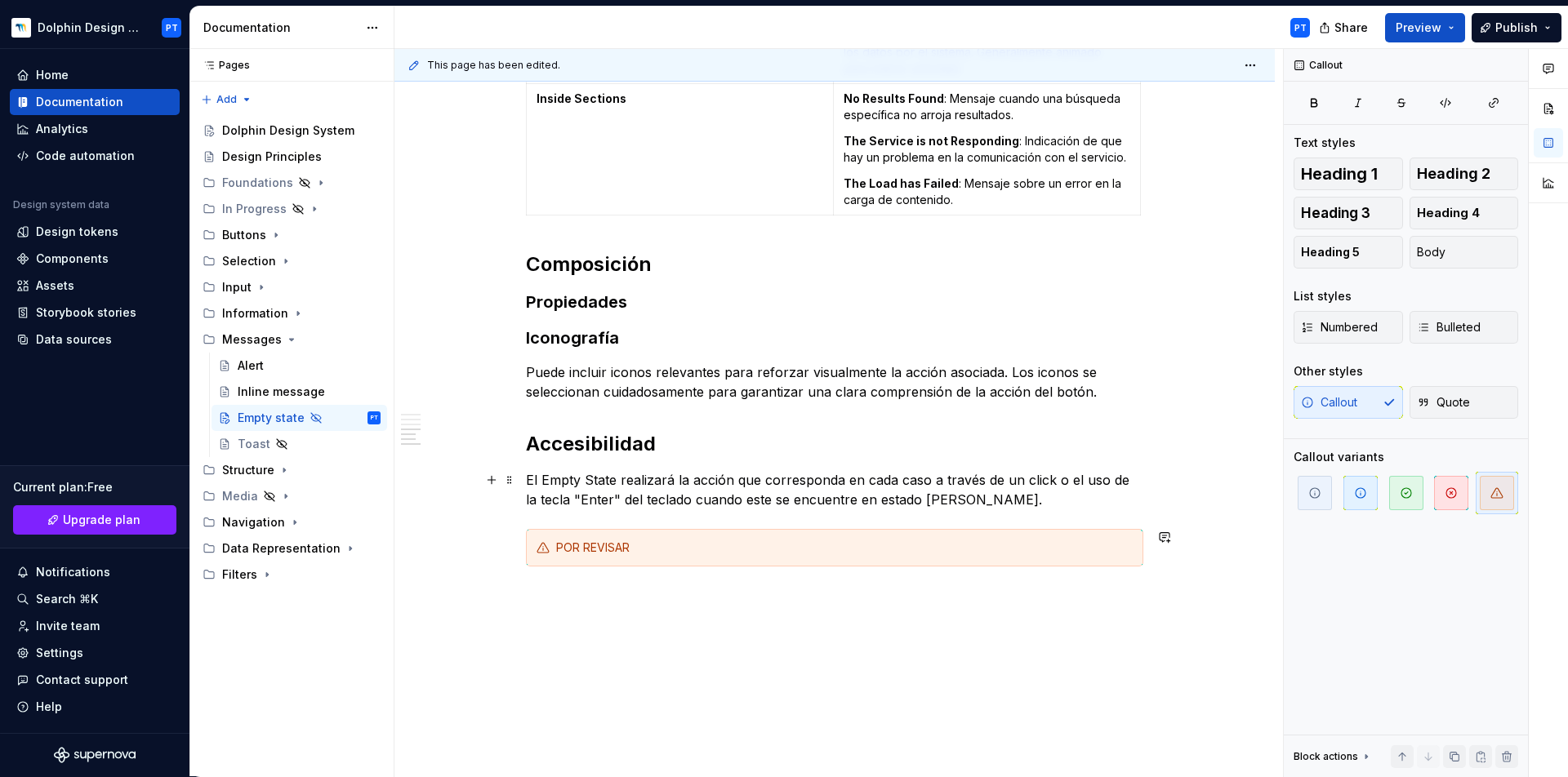
scroll to position [2190, 0]
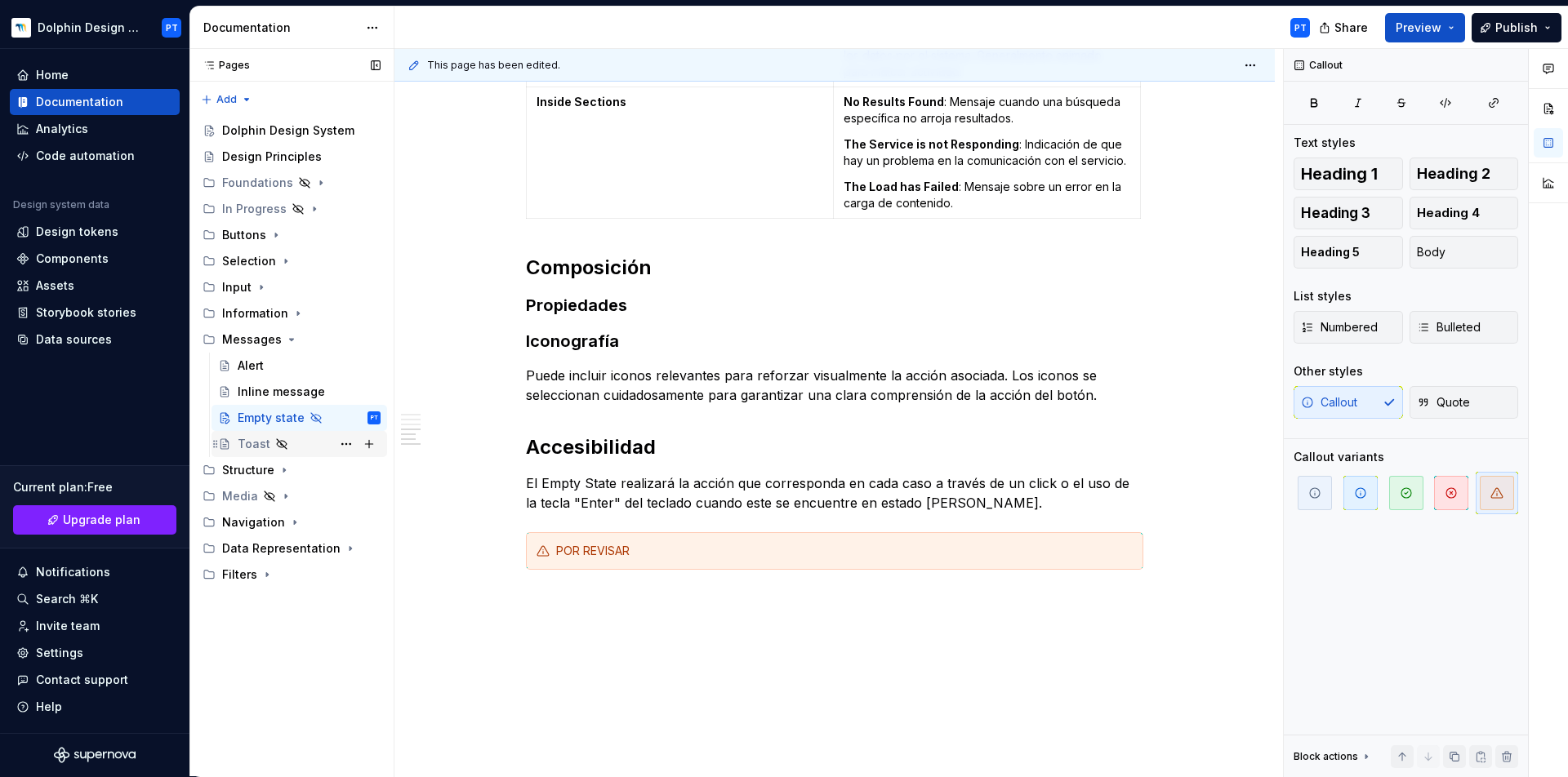
click at [244, 444] on div "Toast" at bounding box center [254, 444] width 33 height 16
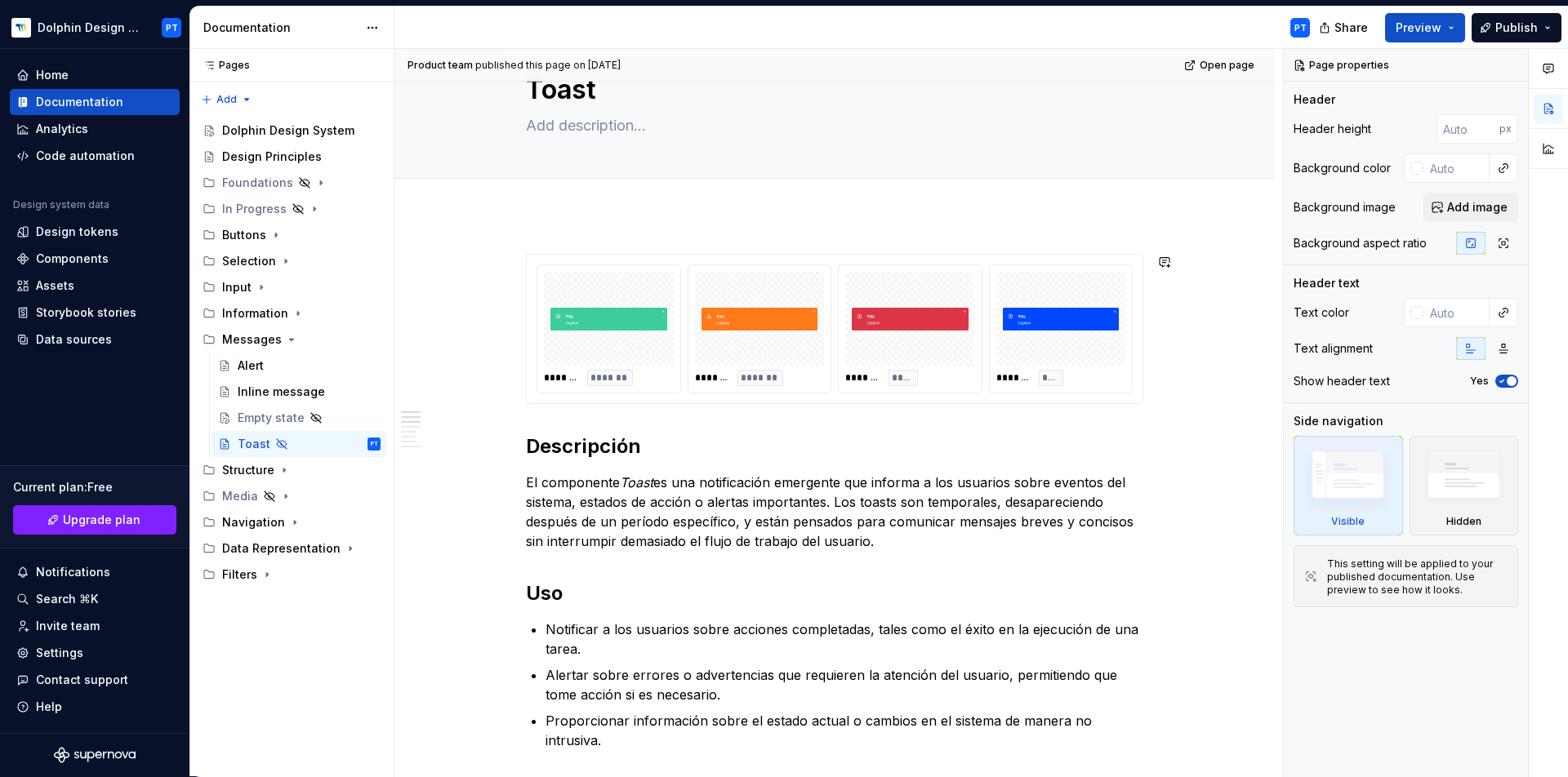
scroll to position [67, 0]
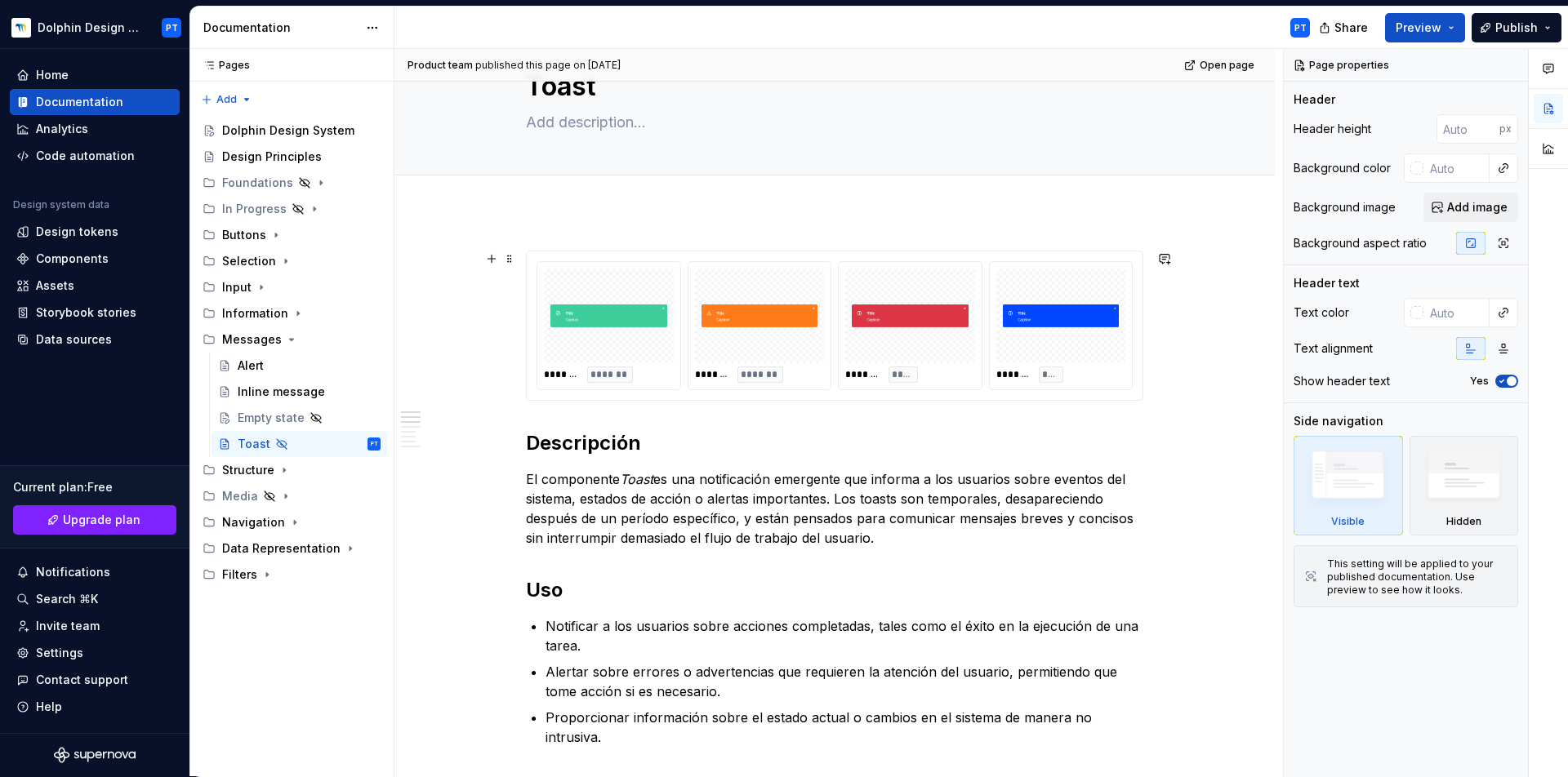
click at [868, 386] on div "******* *****" at bounding box center [911, 326] width 143 height 127
type textarea "*"
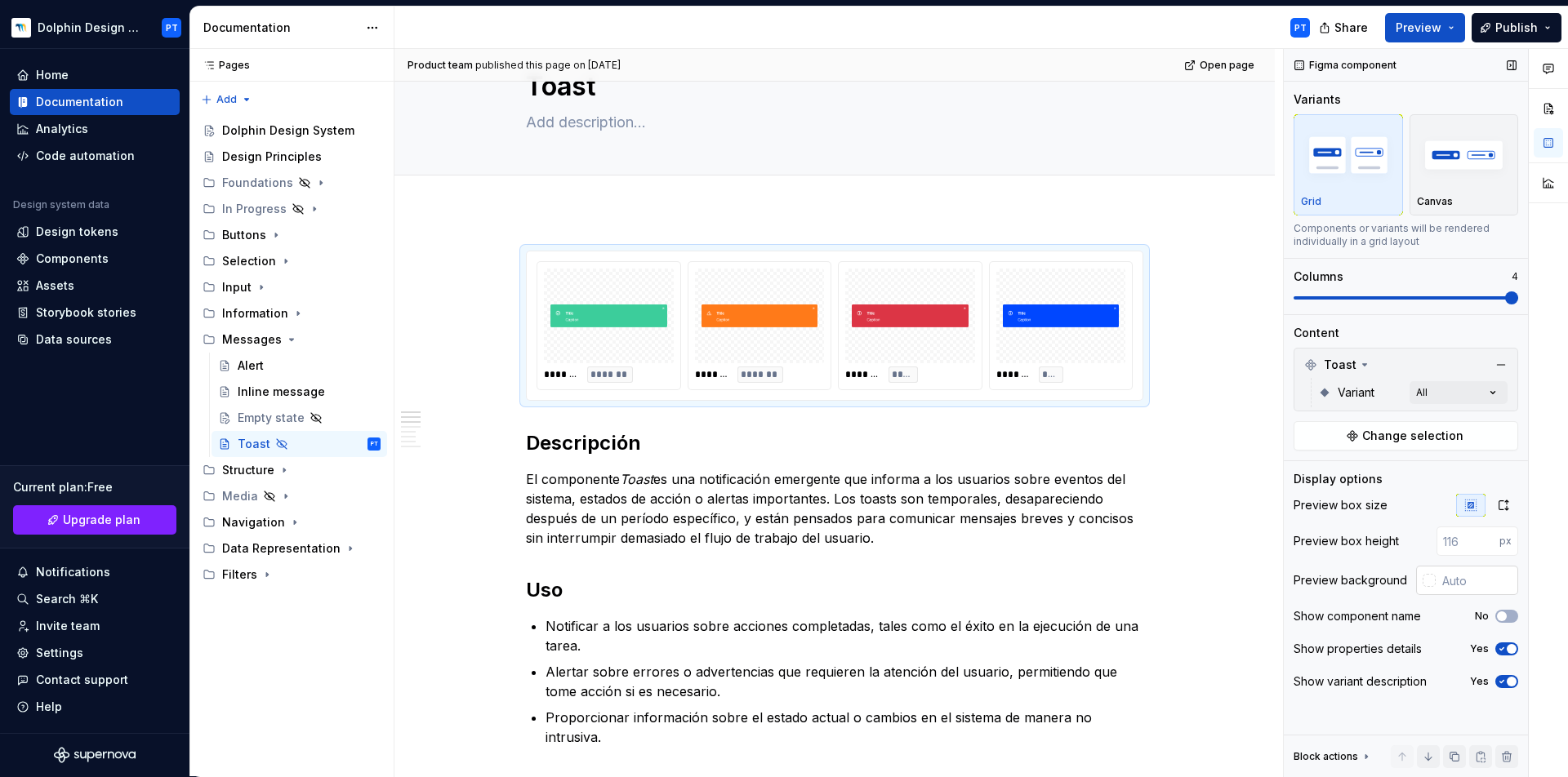
click at [1466, 575] on input "text" at bounding box center [1476, 580] width 82 height 29
type input "j"
type textarea "*"
type input "#FFFFFF"
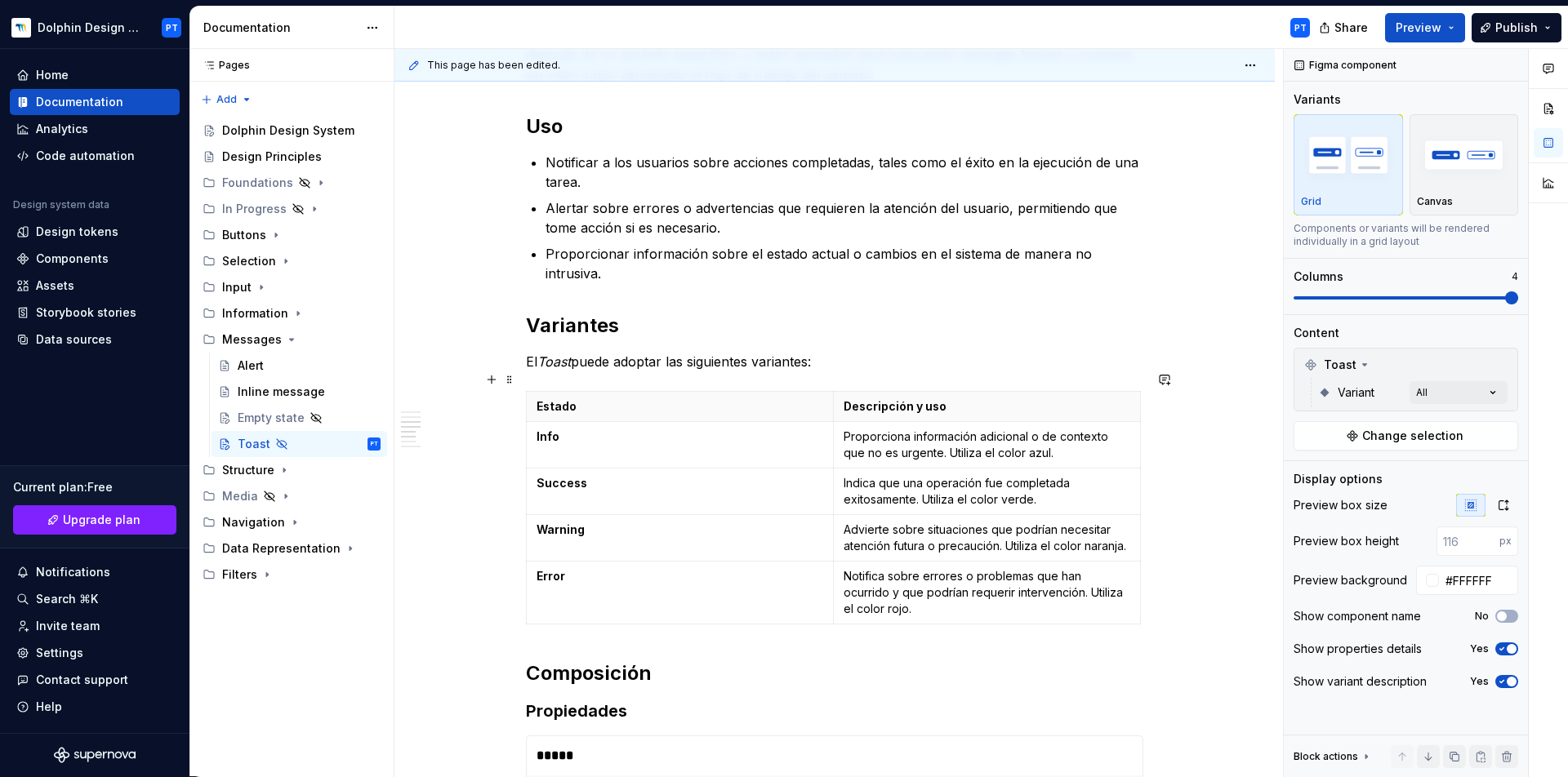
scroll to position [686, 0]
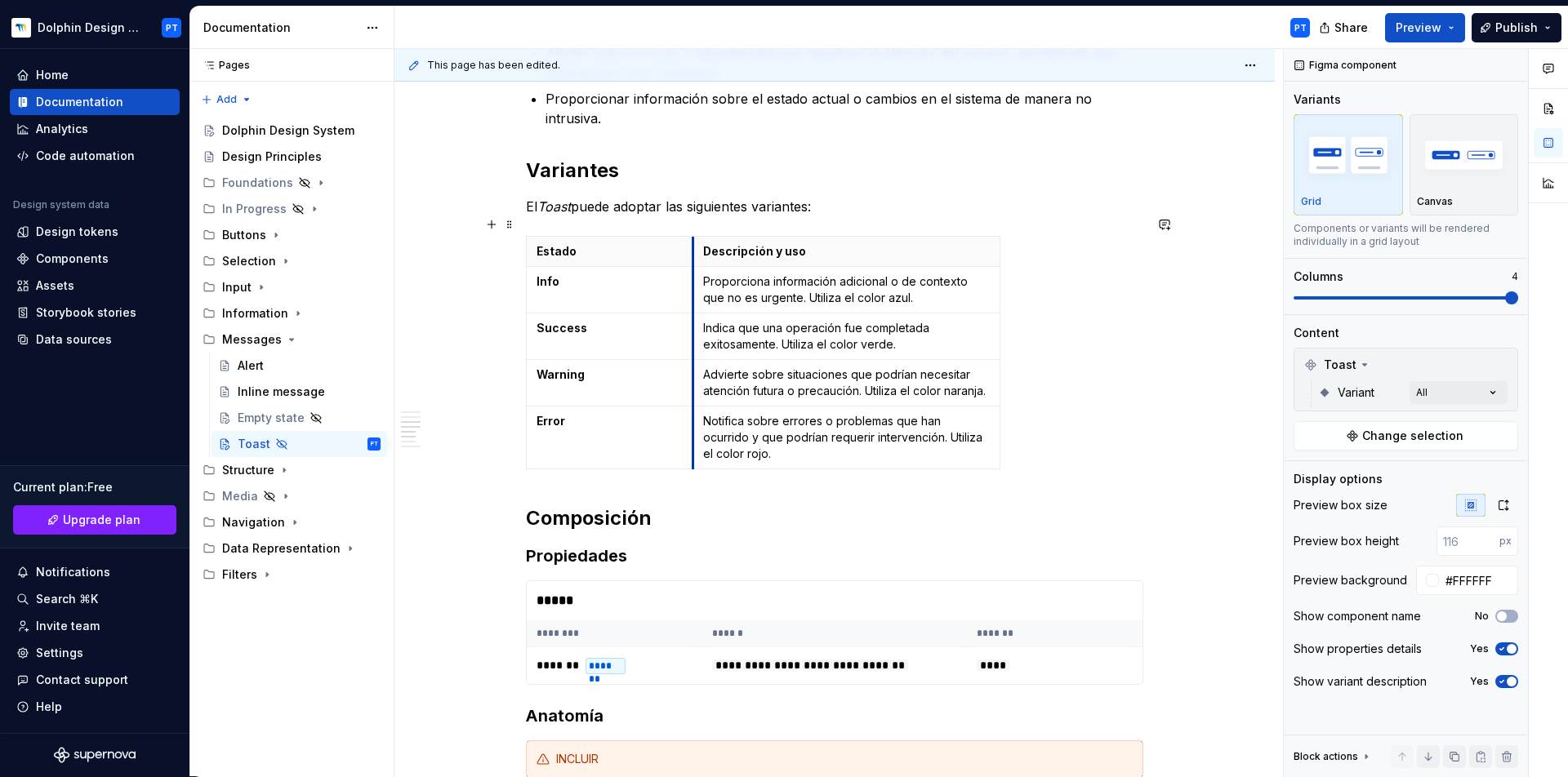
drag, startPoint x: 833, startPoint y: 231, endPoint x: 693, endPoint y: 244, distance: 140.6
click at [693, 244] on th "Descripción y uso" at bounding box center [847, 252] width 307 height 30
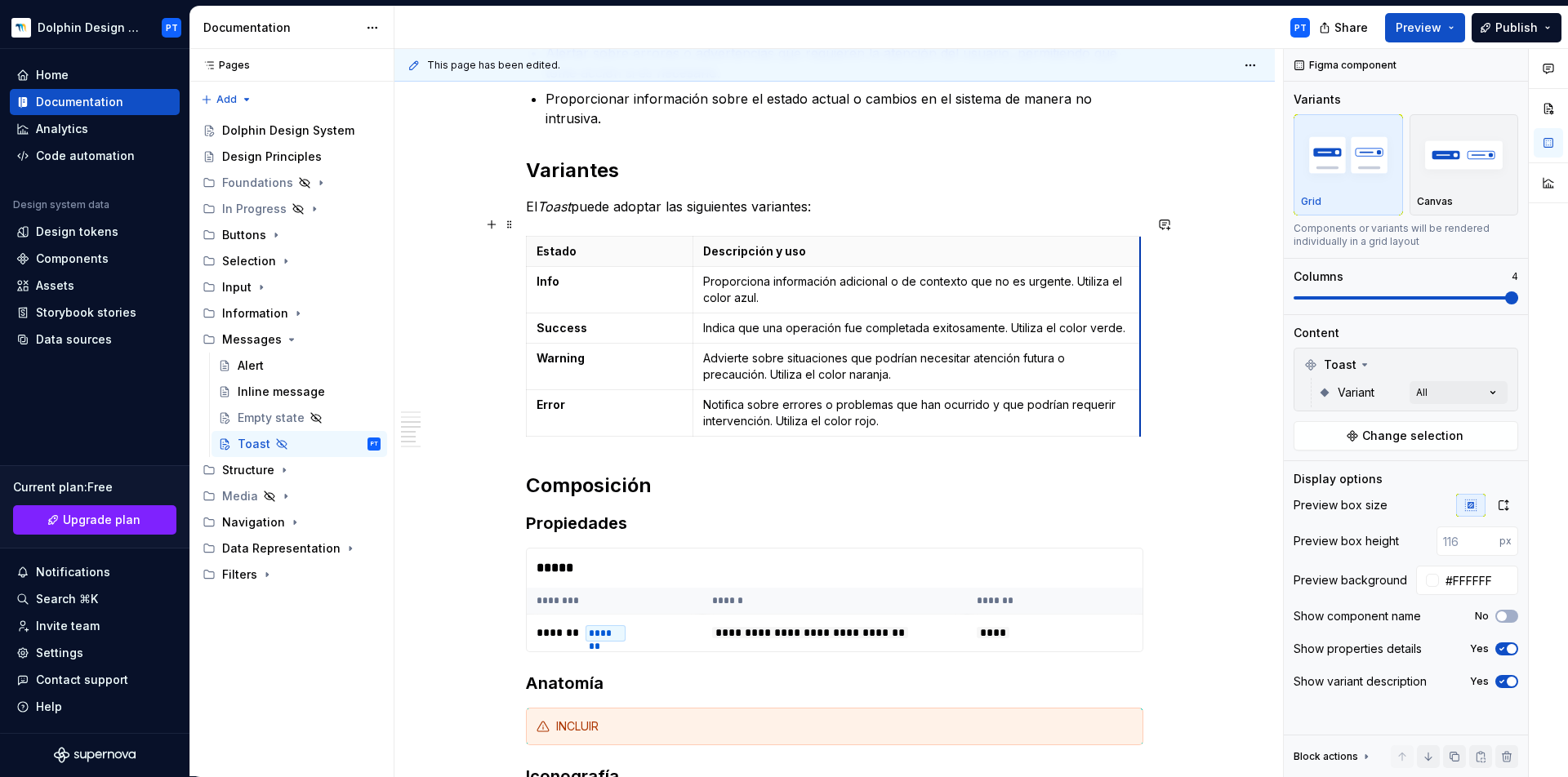
drag, startPoint x: 998, startPoint y: 229, endPoint x: 1139, endPoint y: 230, distance: 141.0
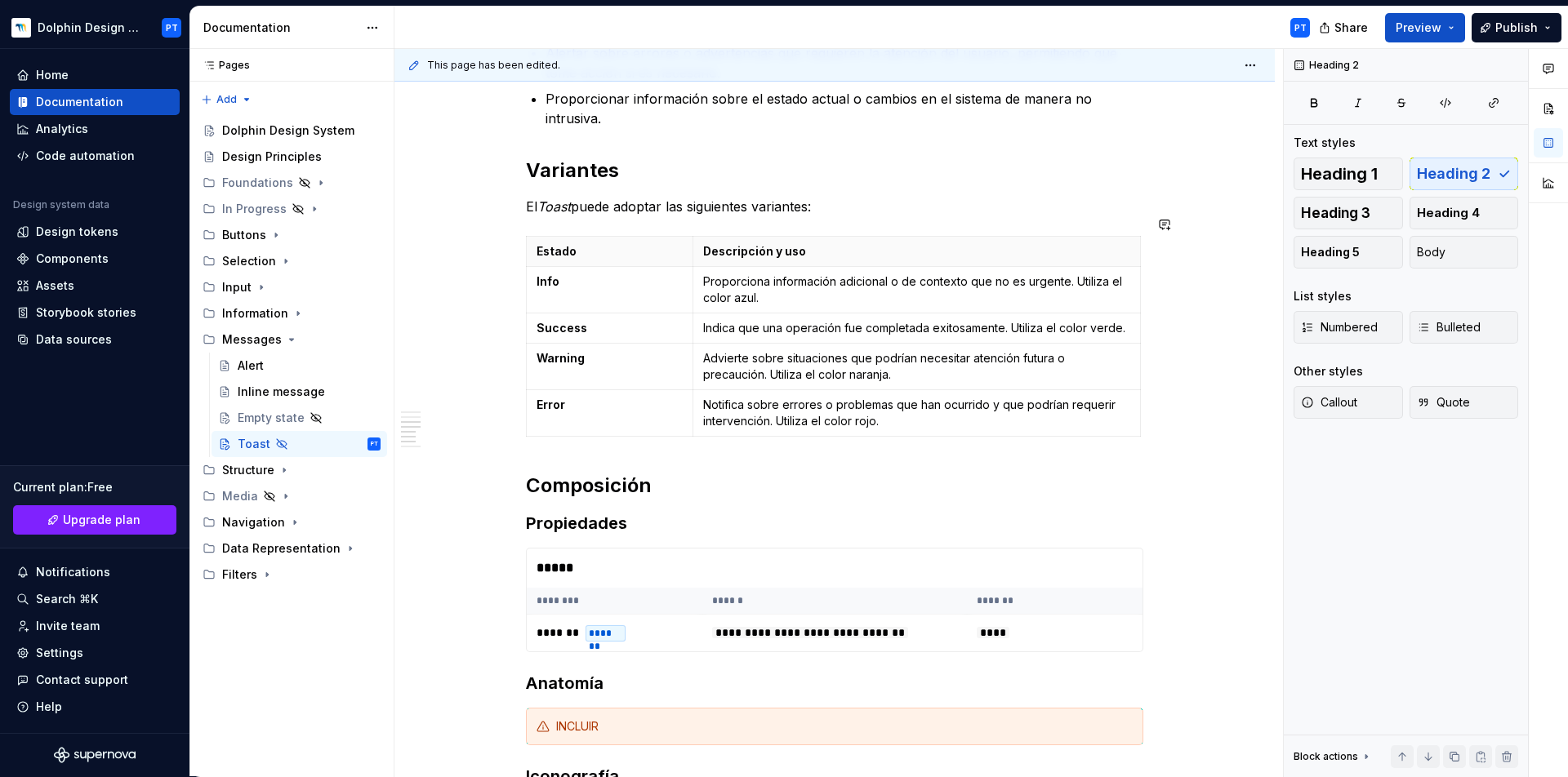
click at [1233, 432] on div "******* ******* ******* ******* ******* ***** ******* **** Descripción El compo…" at bounding box center [835, 624] width 881 height 2063
click at [881, 472] on h2 "Composición" at bounding box center [834, 486] width 617 height 26
click at [254, 215] on div "In Progress" at bounding box center [254, 208] width 64 height 16
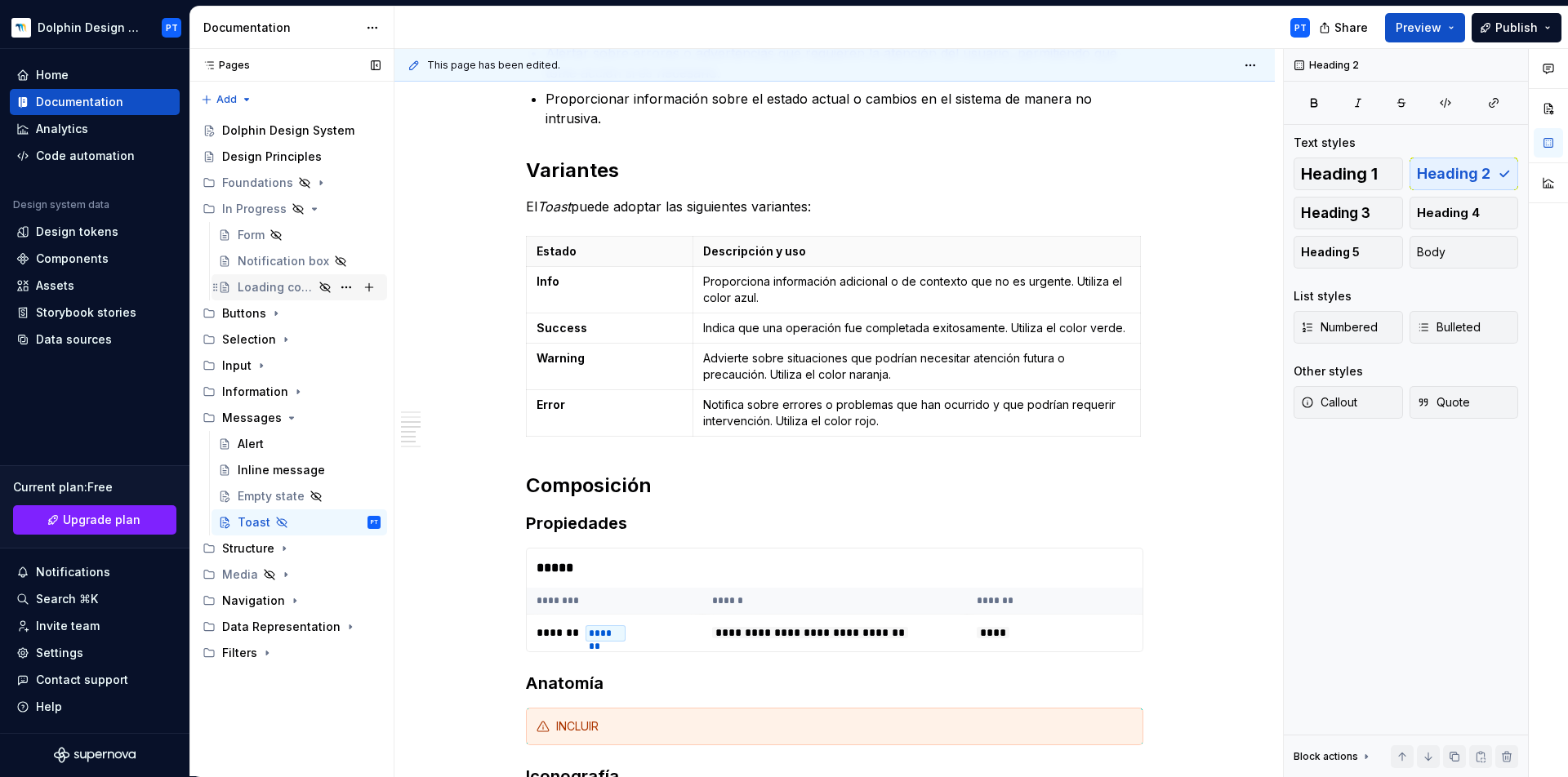
click at [301, 284] on div "Loading components" at bounding box center [276, 287] width 76 height 16
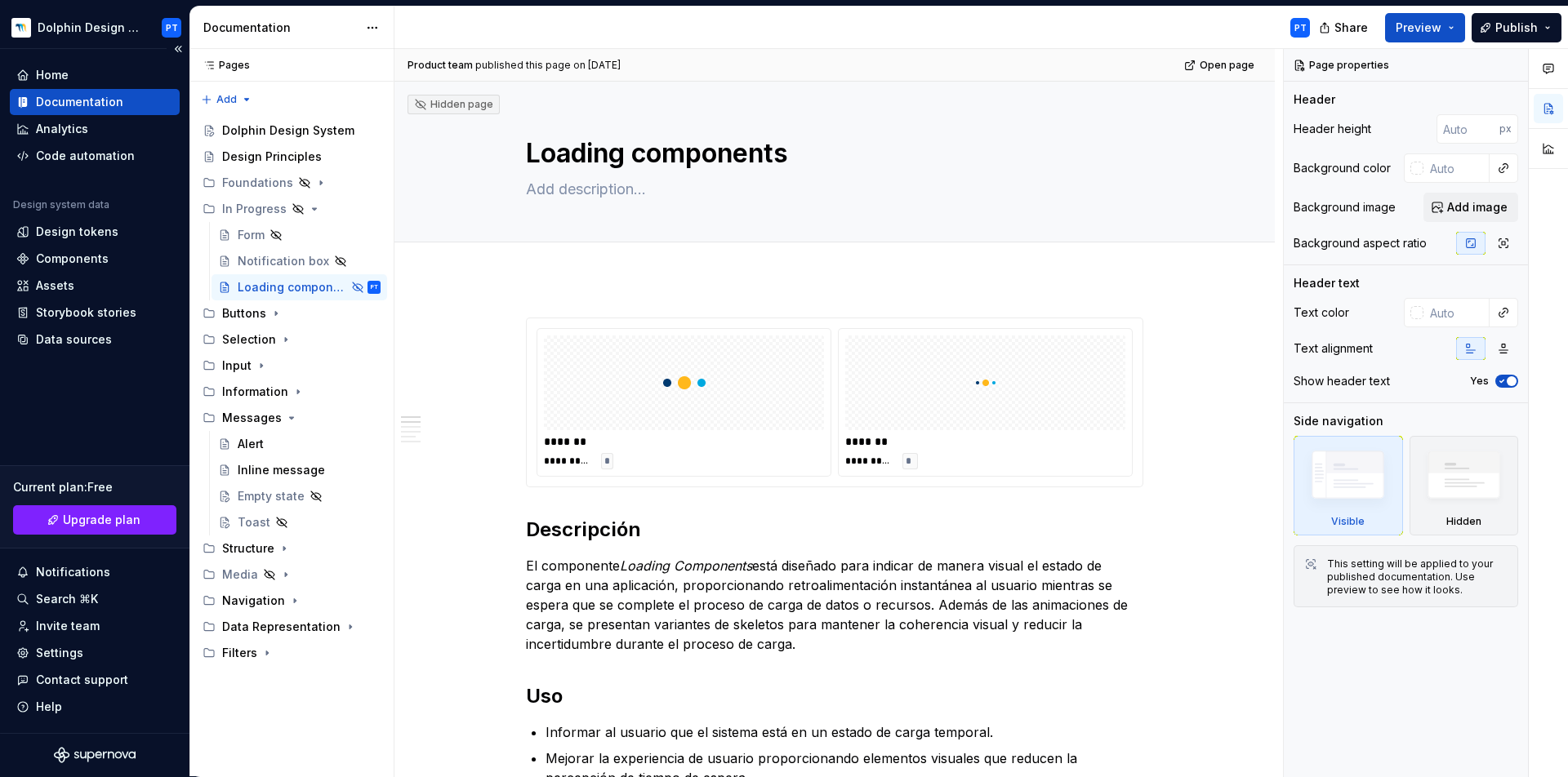
type textarea "*"
